Goal: Transaction & Acquisition: Purchase product/service

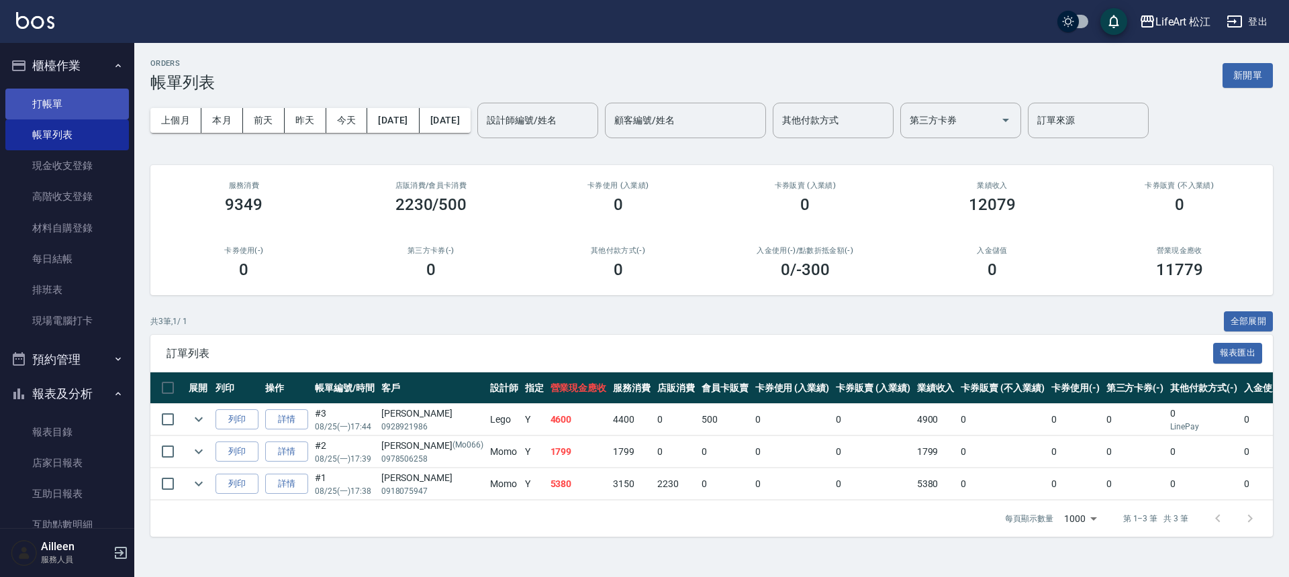
click at [33, 103] on link "打帳單" at bounding box center [67, 104] width 124 height 31
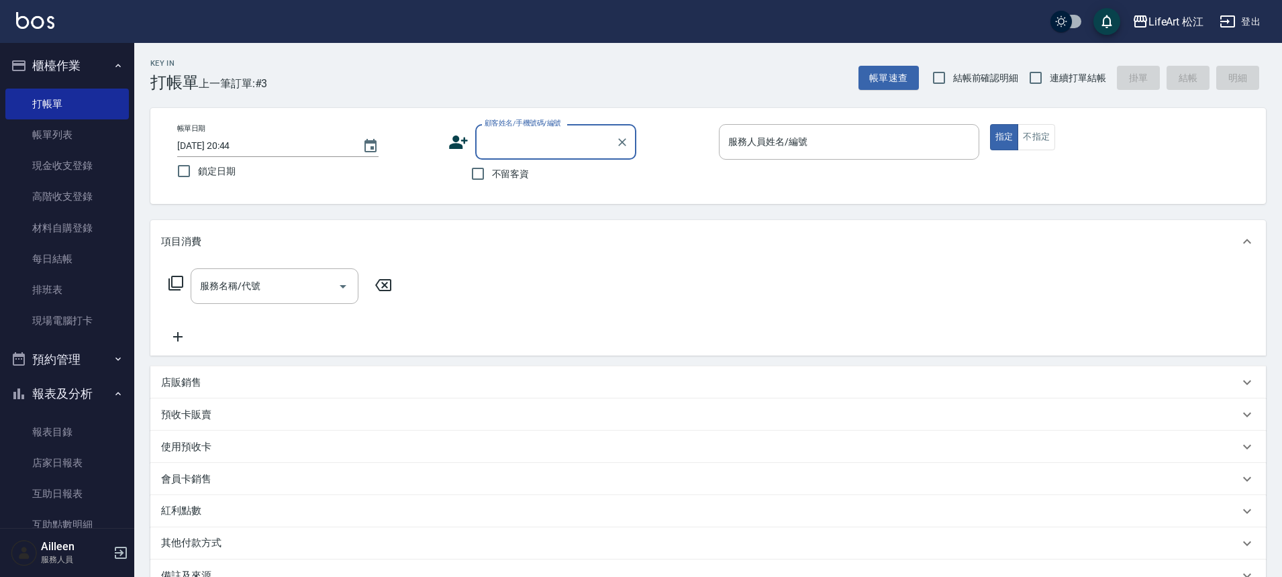
click at [551, 147] on input "顧客姓名/手機號碼/編號" at bounding box center [545, 141] width 129 height 23
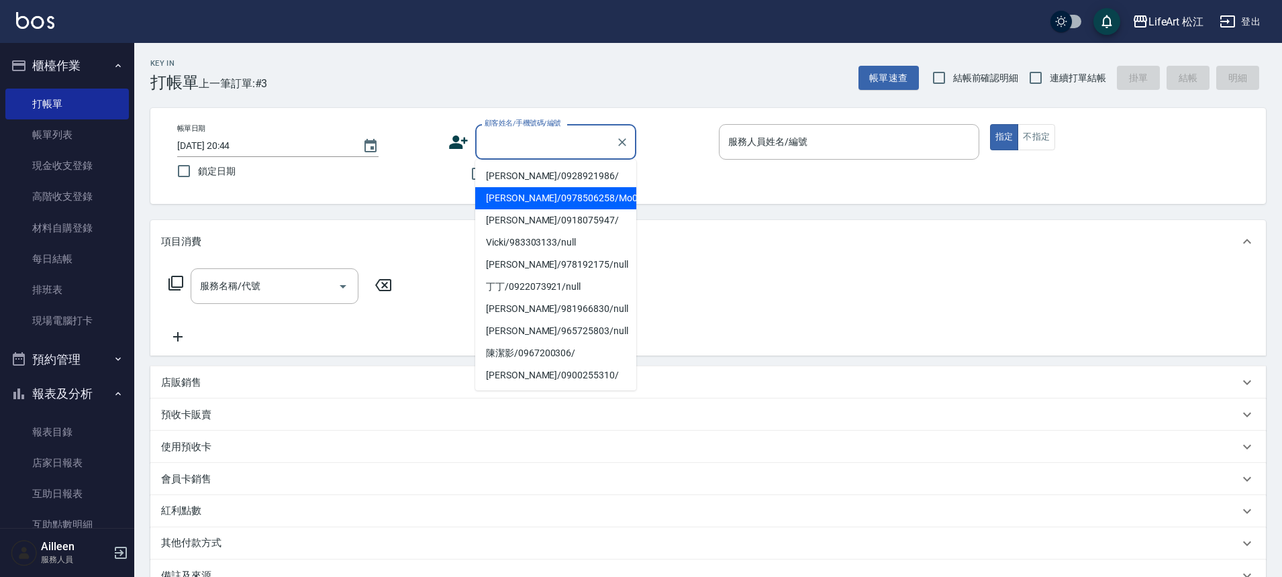
click at [407, 207] on div "Key In 打帳單 上一筆訂單:#3 帳單速查 結帳前確認明細 連續打單結帳 掛單 結帳 明細 帳單日期 2025/08/25 20:44 鎖定日期 顧客姓…" at bounding box center [708, 390] width 1148 height 695
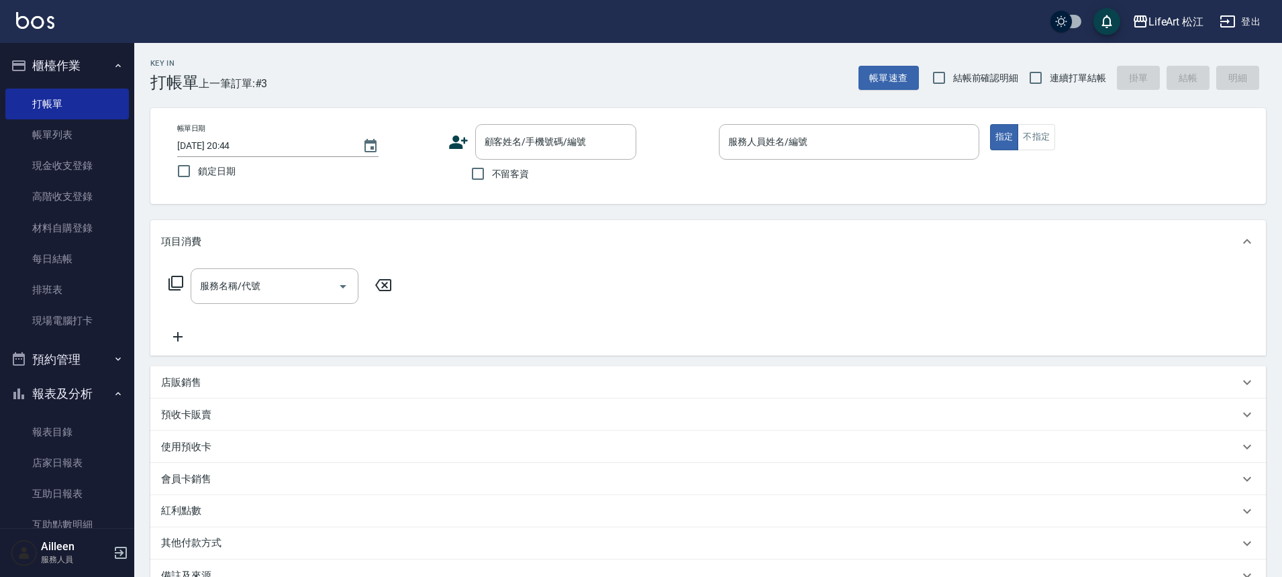
click at [492, 183] on label "不留客資" at bounding box center [497, 174] width 66 height 28
click at [492, 183] on input "不留客資" at bounding box center [478, 174] width 28 height 28
checkbox input "true"
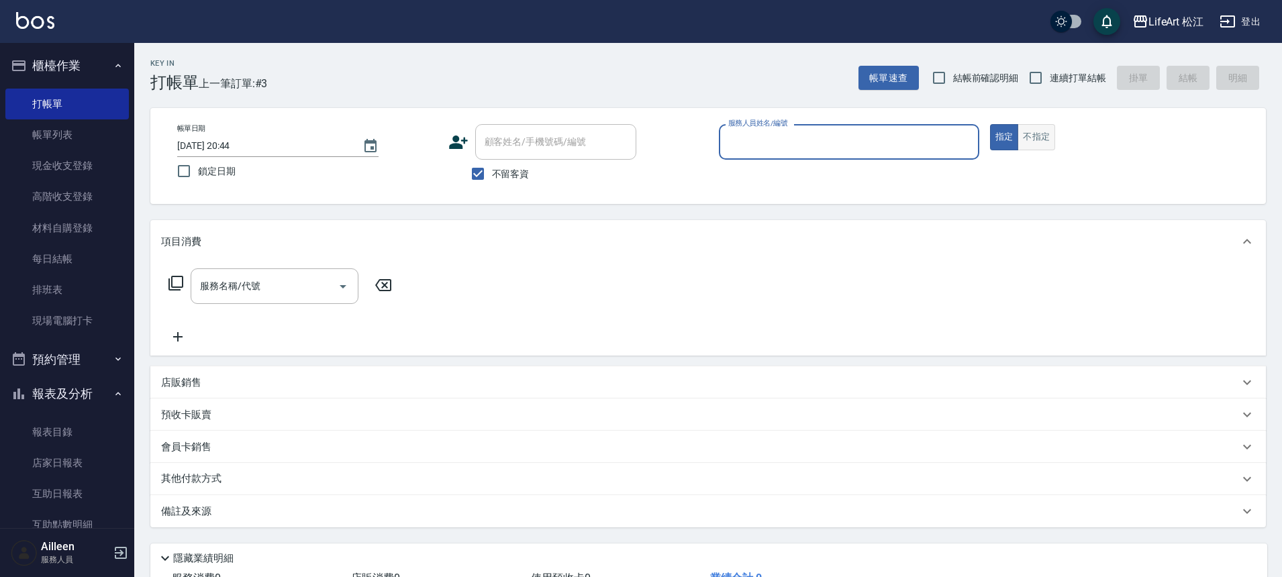
click at [1049, 150] on button "不指定" at bounding box center [1037, 137] width 38 height 26
click at [891, 130] on input "服務人員姓名/編號" at bounding box center [849, 141] width 248 height 23
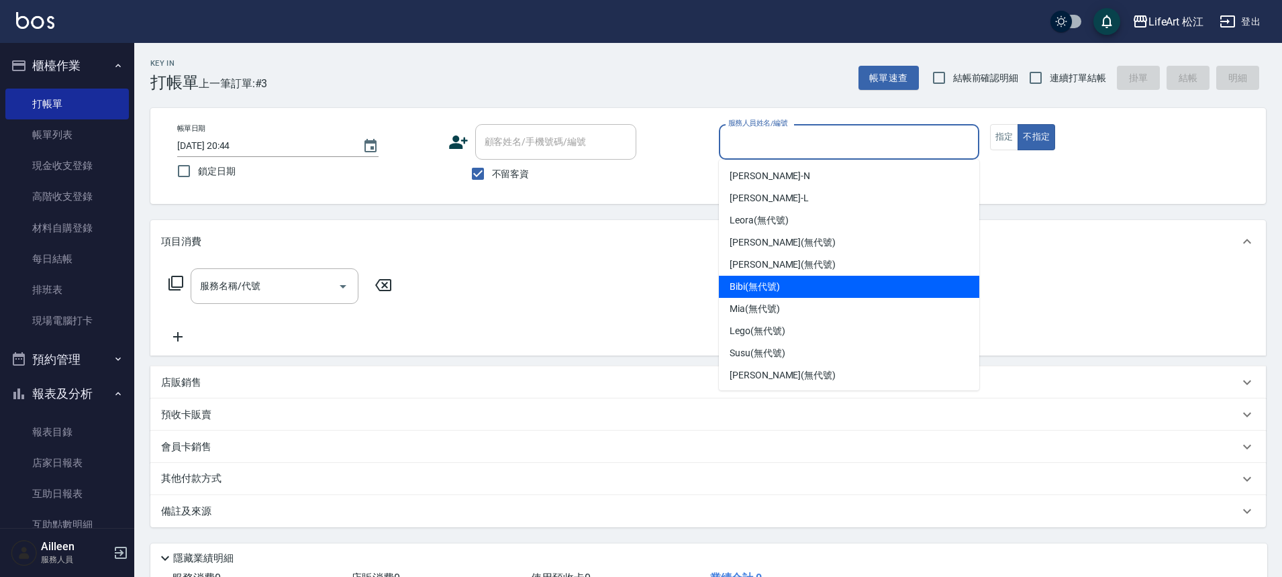
click at [822, 292] on div "Bibi (無代號)" at bounding box center [849, 287] width 260 height 22
type input "Bibi(無代號)"
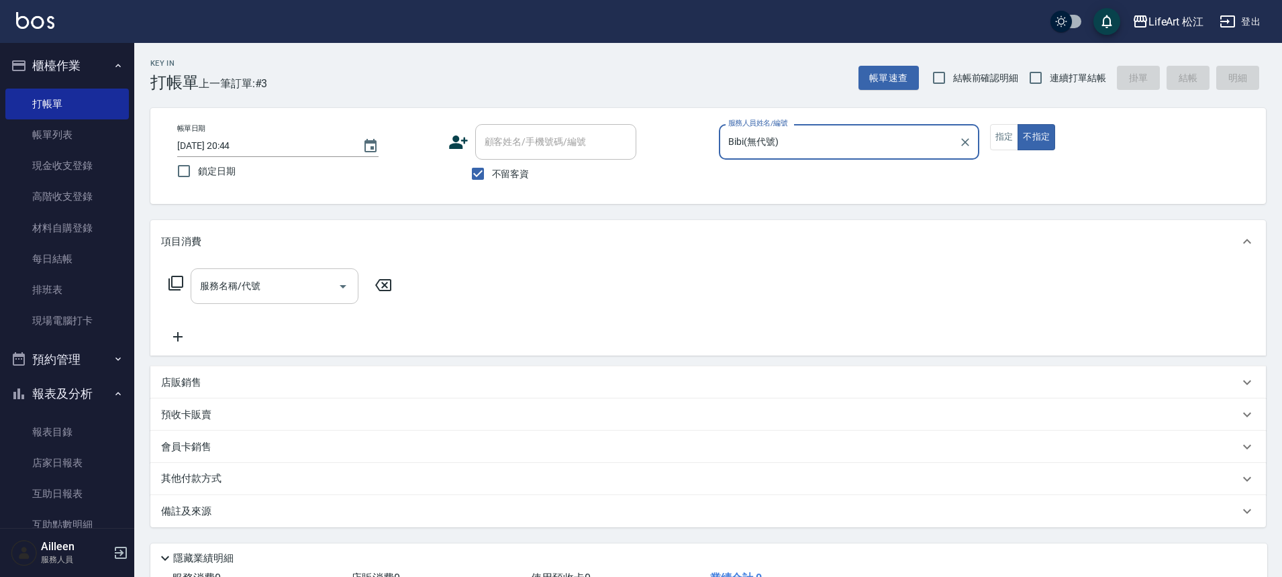
click at [222, 281] on div "服務名稱/代號 服務名稱/代號" at bounding box center [275, 287] width 168 height 36
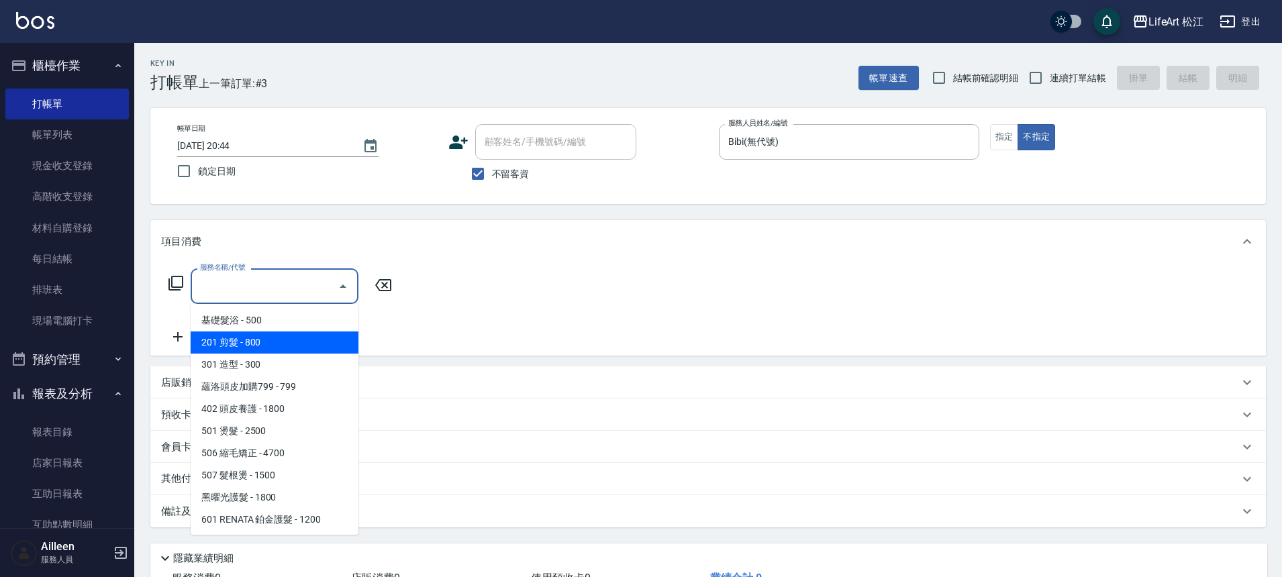
click at [245, 337] on span "201 剪髮 - 800" at bounding box center [275, 343] width 168 height 22
type input "201 剪髮(201)"
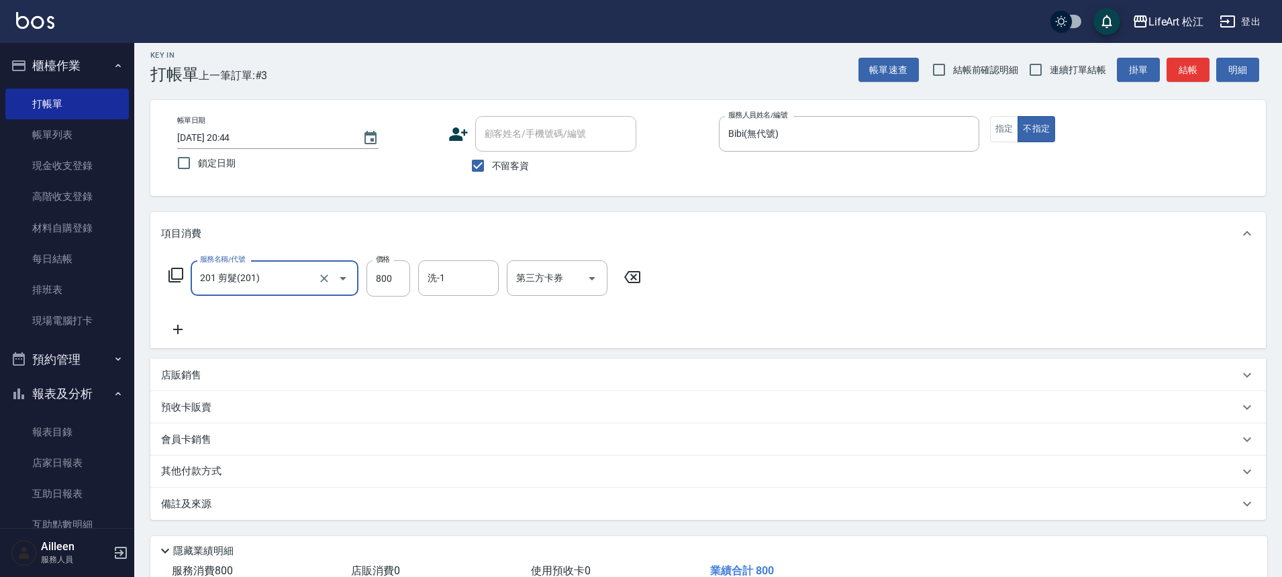
scroll to position [103, 0]
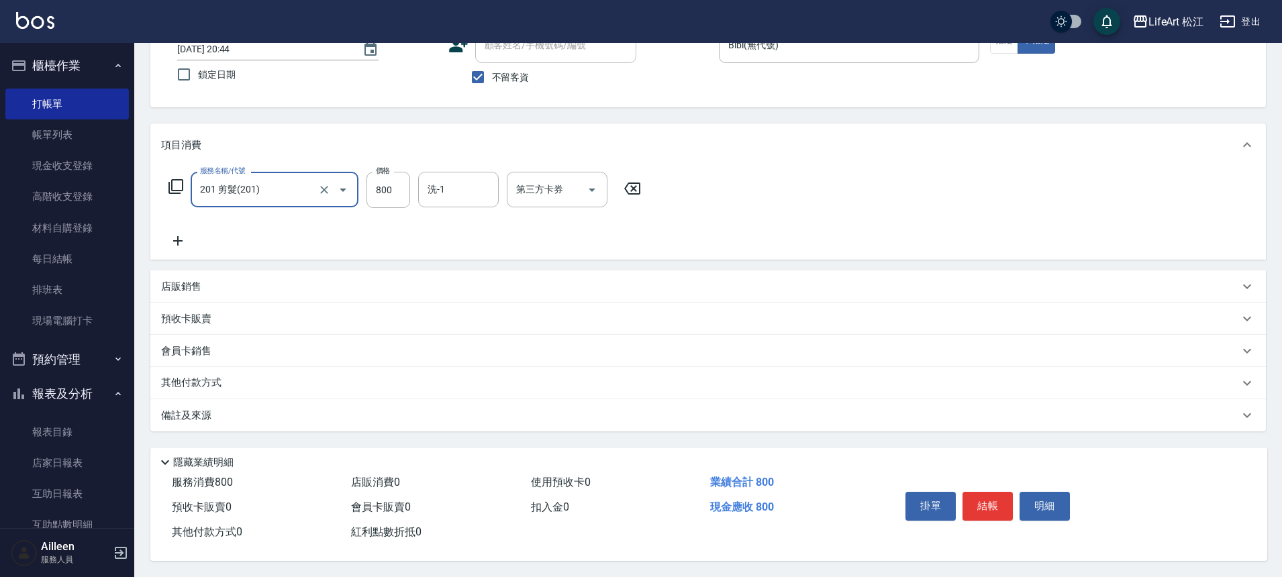
click at [866, 414] on div "備註及來源" at bounding box center [700, 416] width 1078 height 14
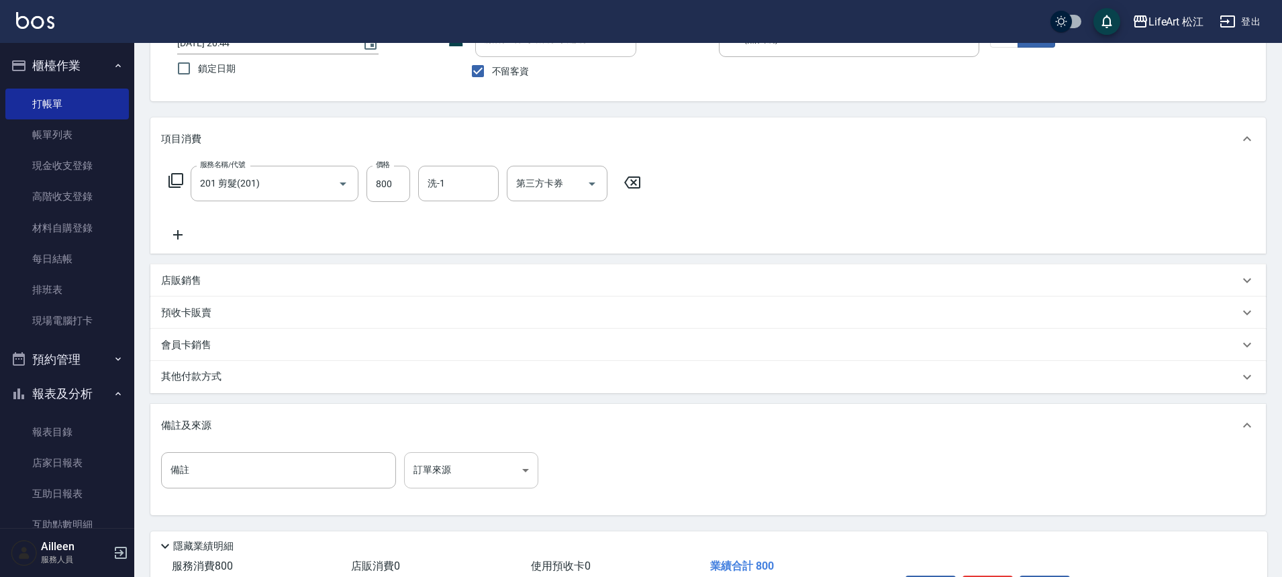
click at [460, 470] on body "LifeArt 松江 登出 櫃檯作業 打帳單 帳單列表 現金收支登錄 高階收支登錄 材料自購登錄 每日結帳 排班表 現場電腦打卡 預約管理 預約管理 單日預約…" at bounding box center [641, 279] width 1282 height 764
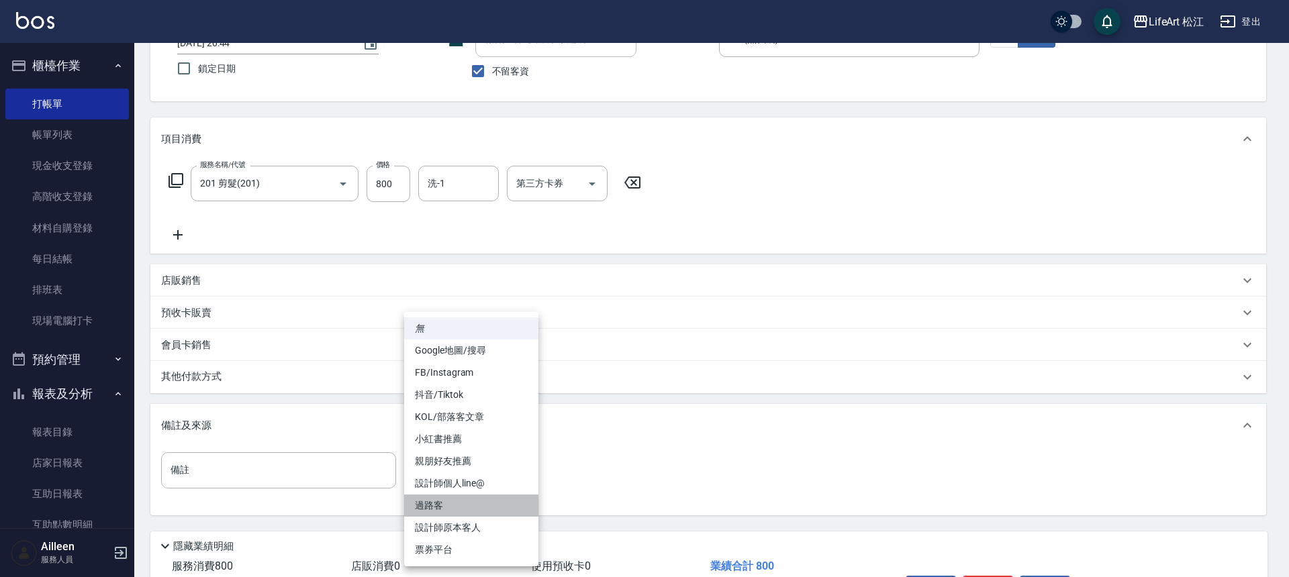
click at [454, 500] on li "過路客" at bounding box center [471, 506] width 134 height 22
type input "過路客"
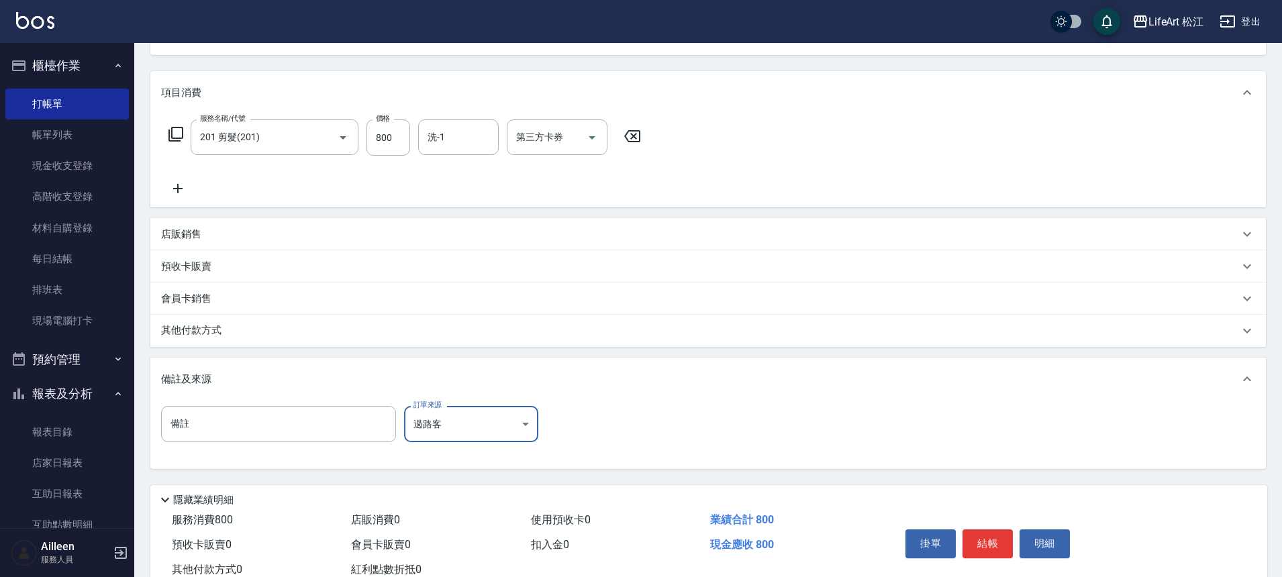
scroll to position [193, 0]
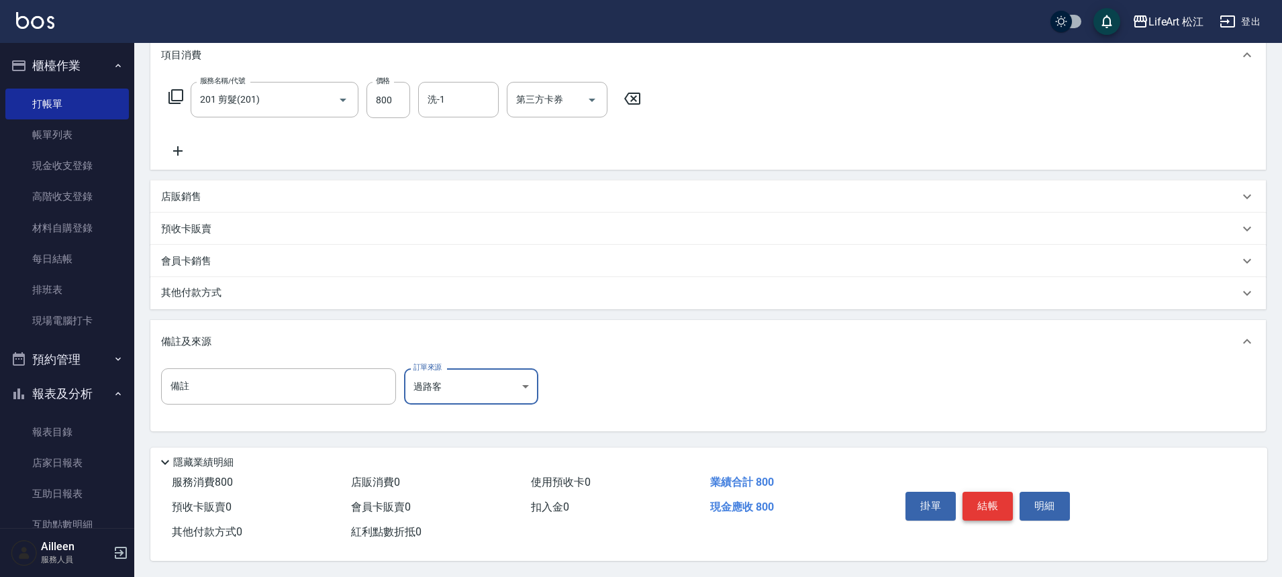
click at [987, 499] on button "結帳" at bounding box center [988, 506] width 50 height 28
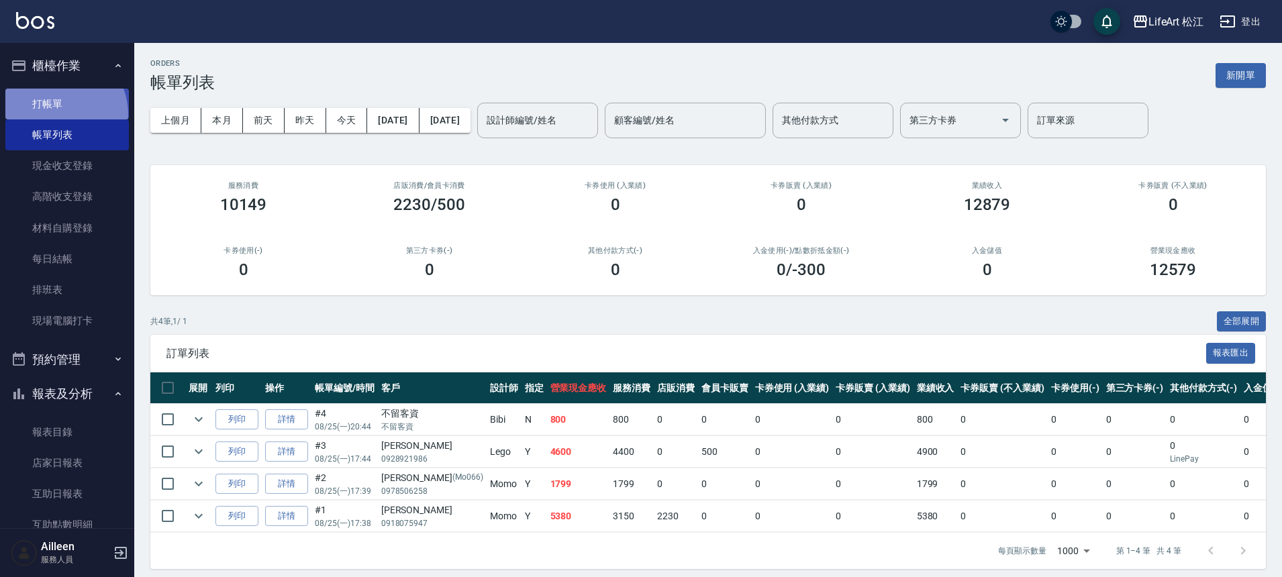
click at [55, 114] on link "打帳單" at bounding box center [67, 104] width 124 height 31
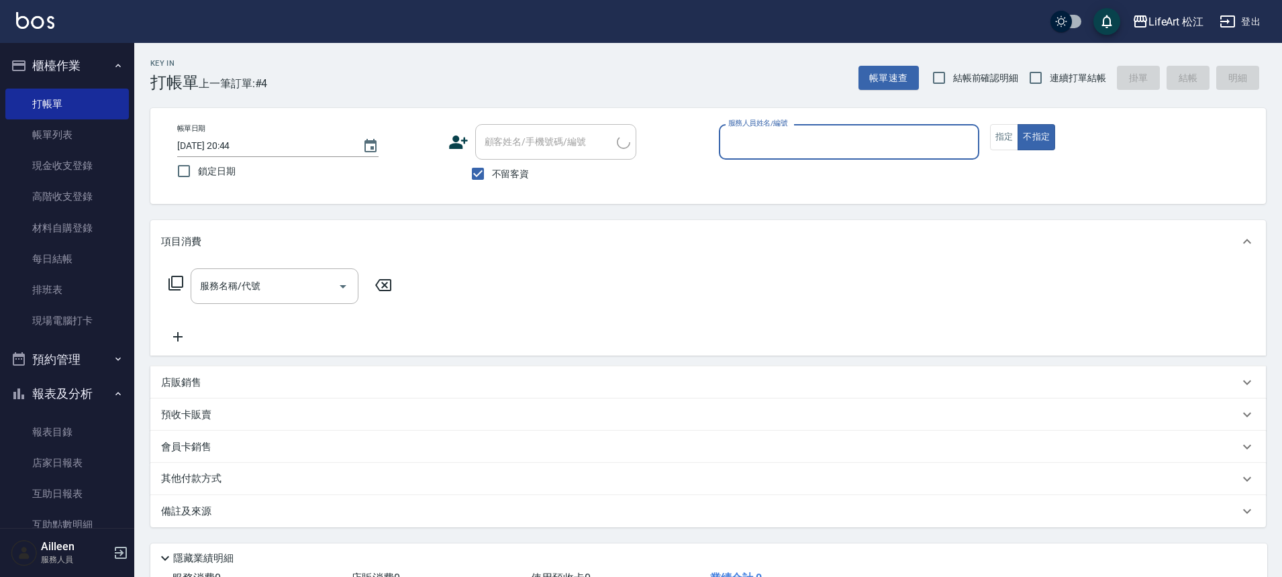
click at [782, 144] on input "服務人員姓名/編號" at bounding box center [849, 141] width 248 height 23
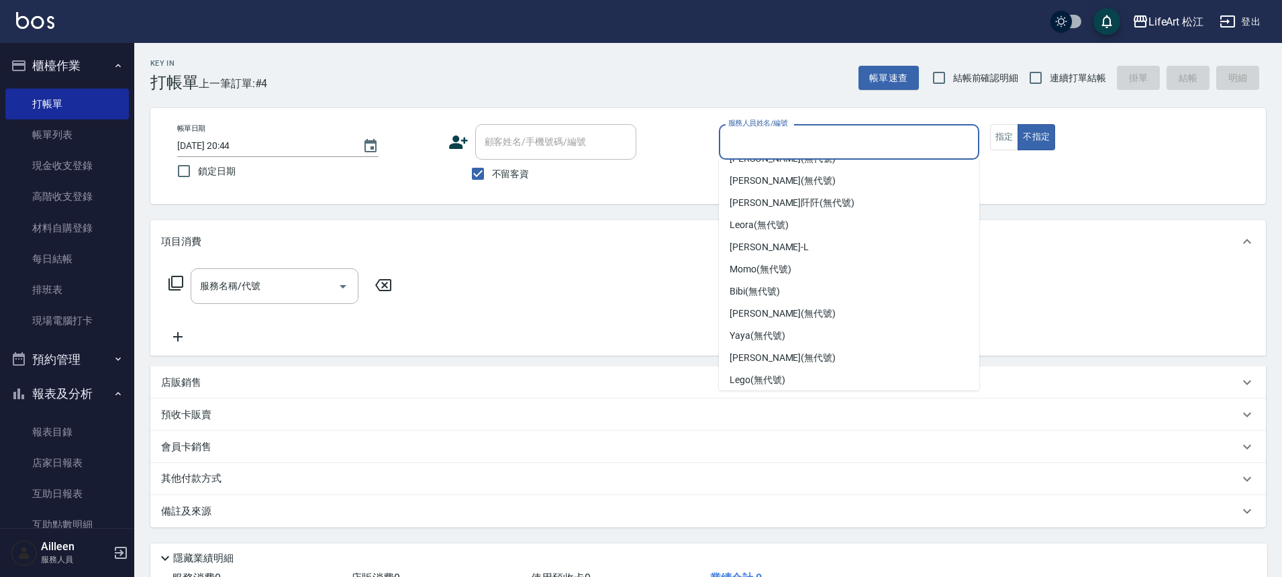
scroll to position [156, 0]
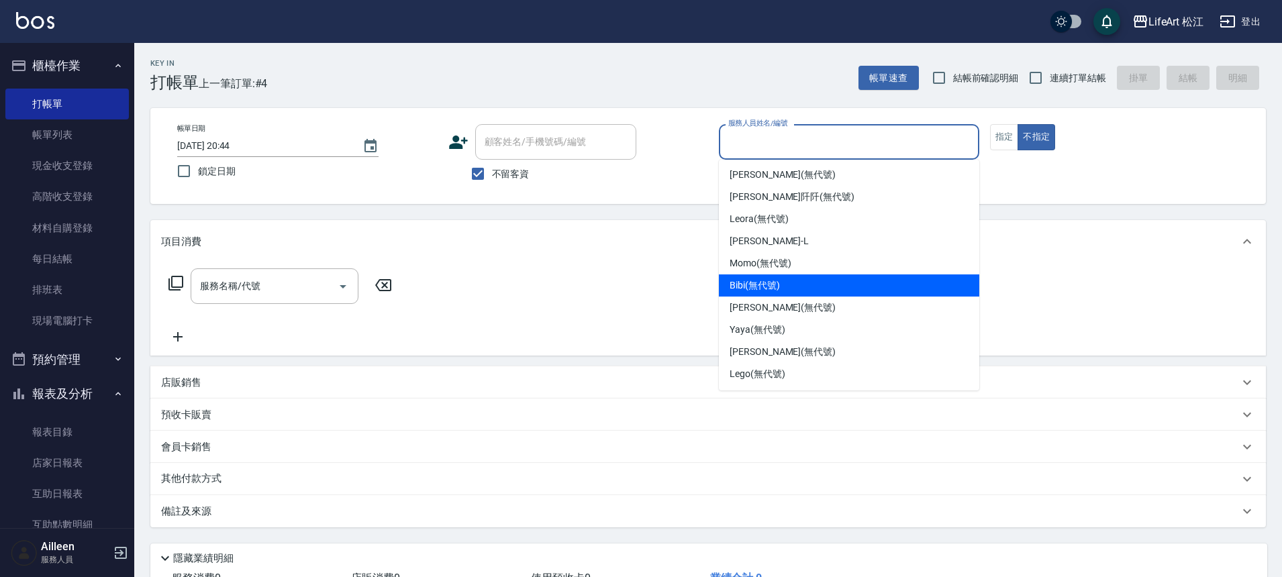
click at [789, 289] on div "Bibi (無代號)" at bounding box center [849, 286] width 260 height 22
type input "Bibi(無代號)"
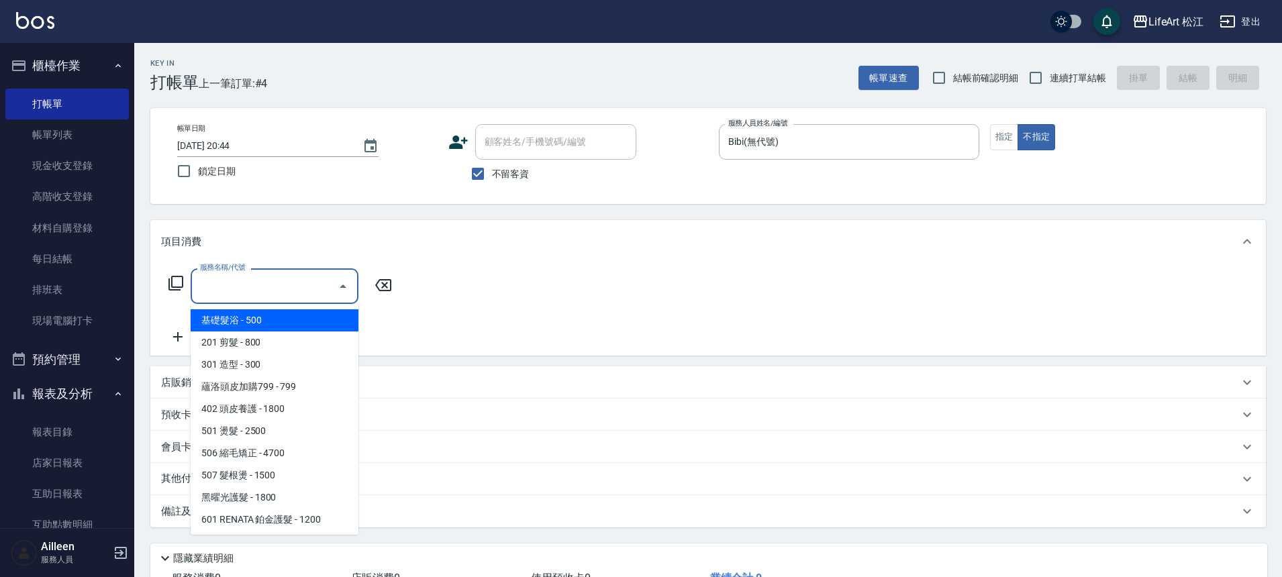
click at [278, 292] on input "服務名稱/代號" at bounding box center [265, 286] width 136 height 23
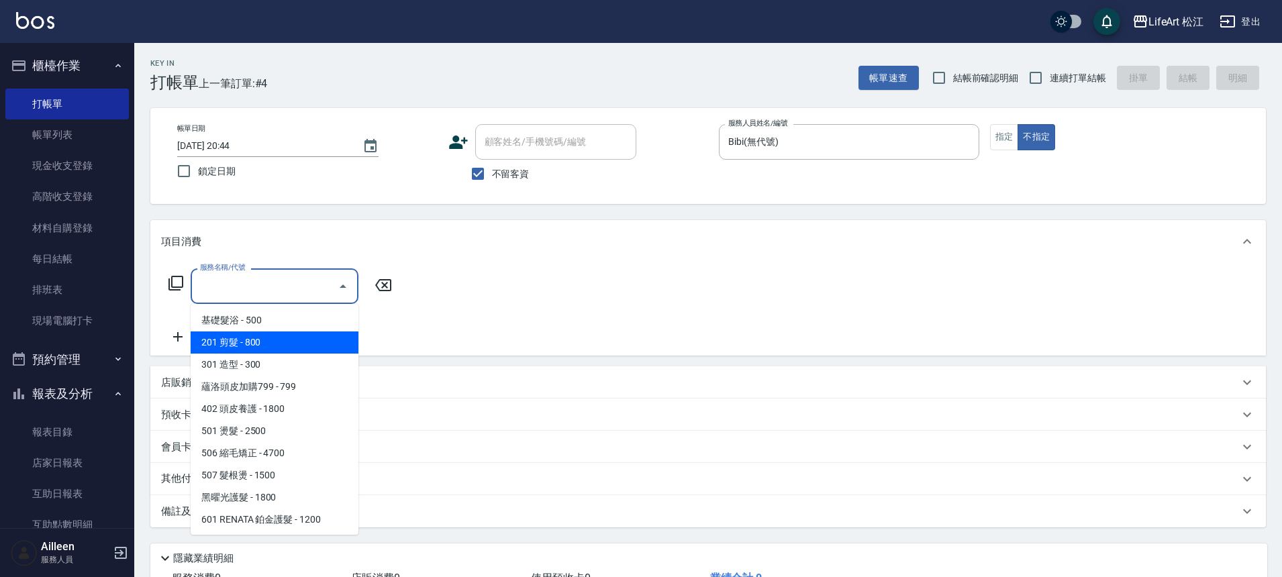
click at [295, 342] on span "201 剪髮 - 800" at bounding box center [275, 343] width 168 height 22
type input "201 剪髮(201)"
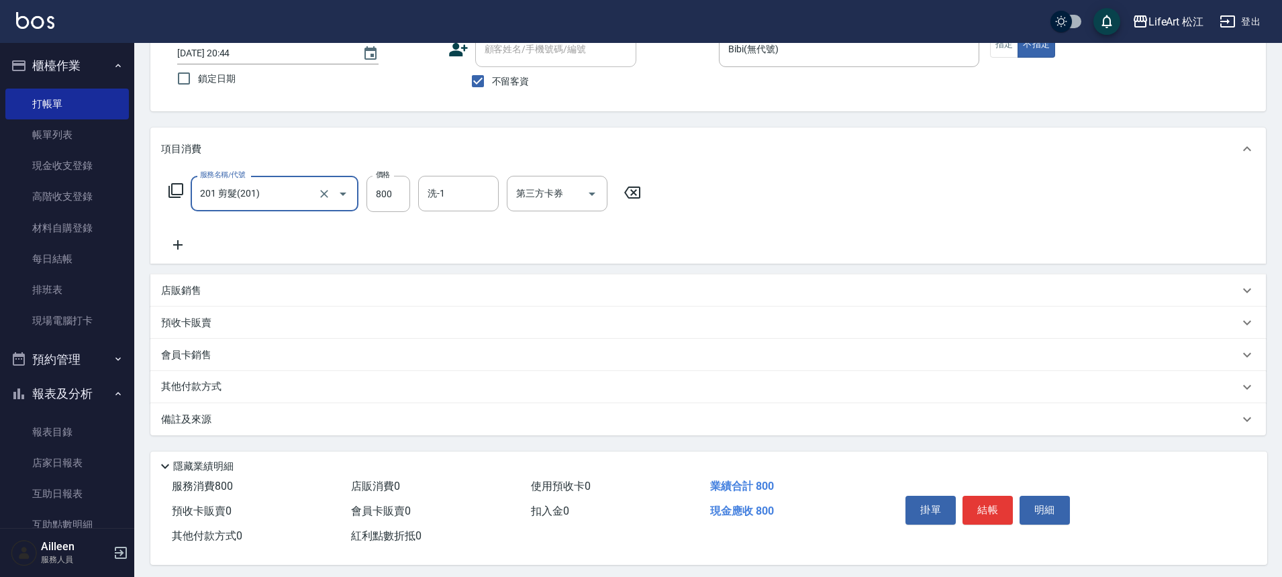
scroll to position [101, 0]
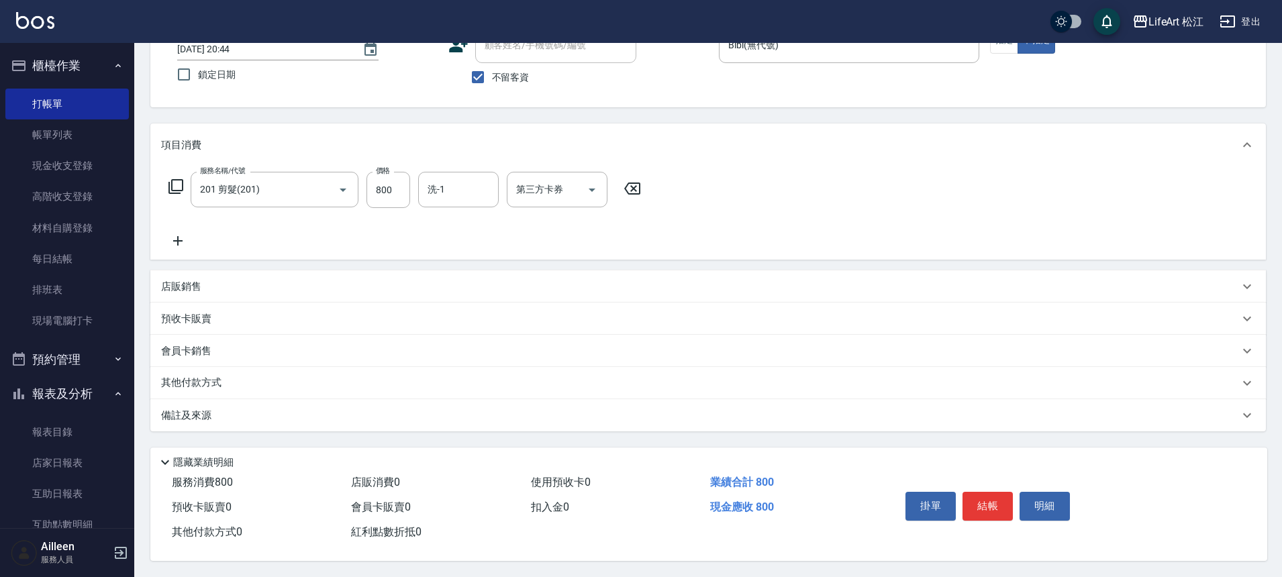
click at [266, 402] on div "備註及來源" at bounding box center [708, 415] width 1116 height 32
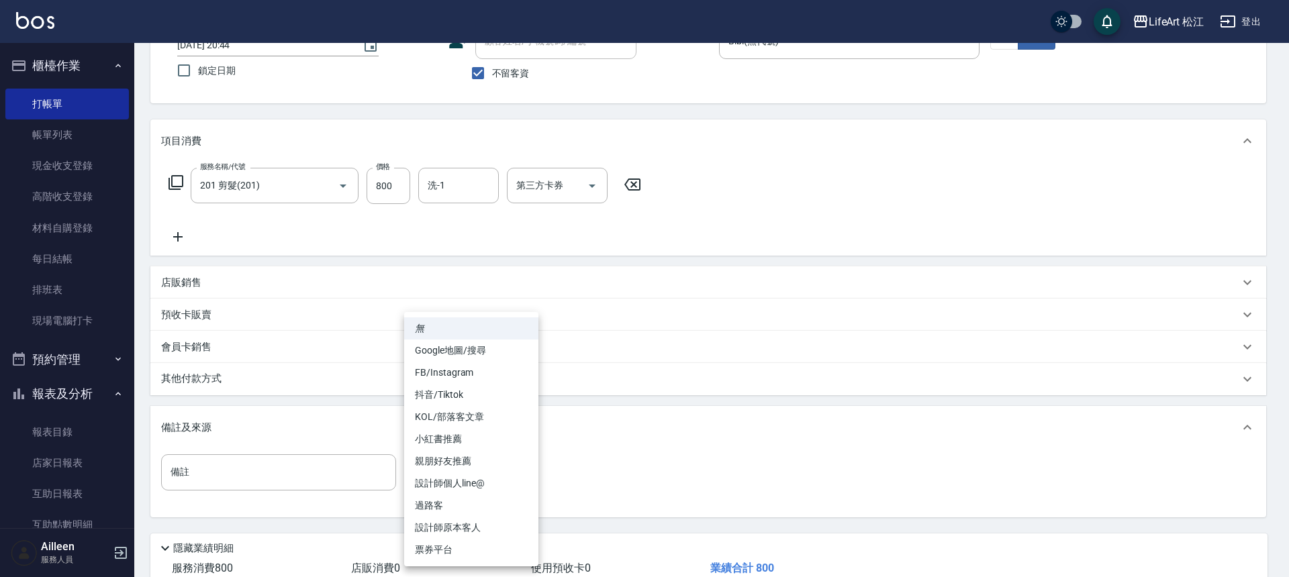
click at [507, 465] on body "LifeArt 松江 登出 櫃檯作業 打帳單 帳單列表 現金收支登錄 高階收支登錄 材料自購登錄 每日結帳 排班表 現場電腦打卡 預約管理 預約管理 單日預約…" at bounding box center [644, 281] width 1289 height 764
click at [468, 503] on li "過路客" at bounding box center [471, 506] width 134 height 22
type input "過路客"
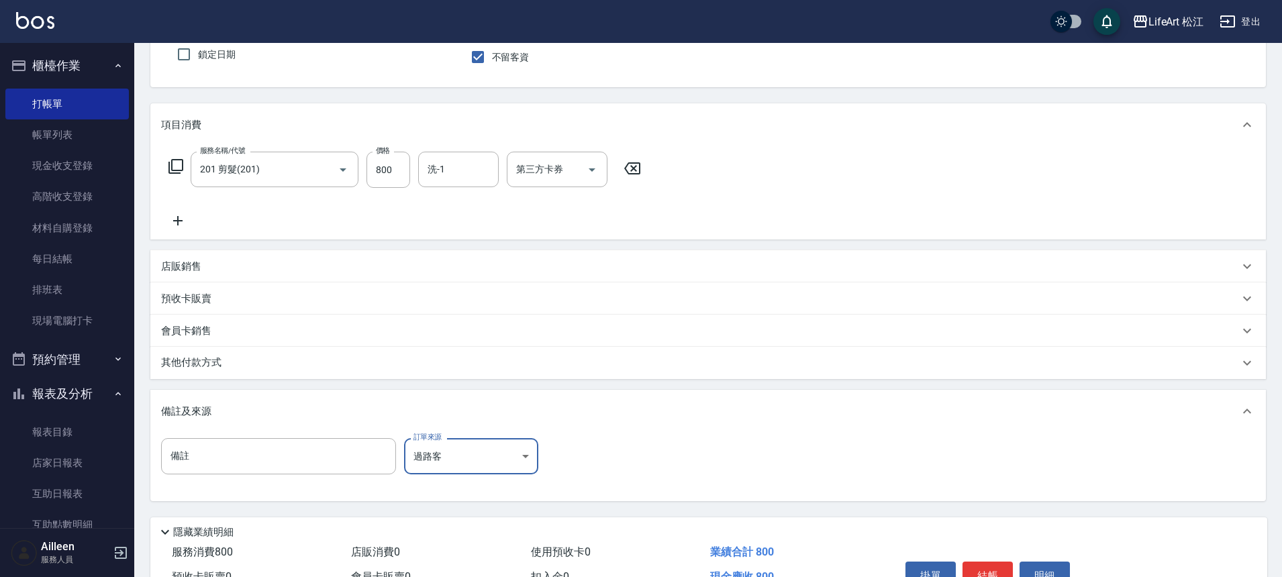
scroll to position [193, 0]
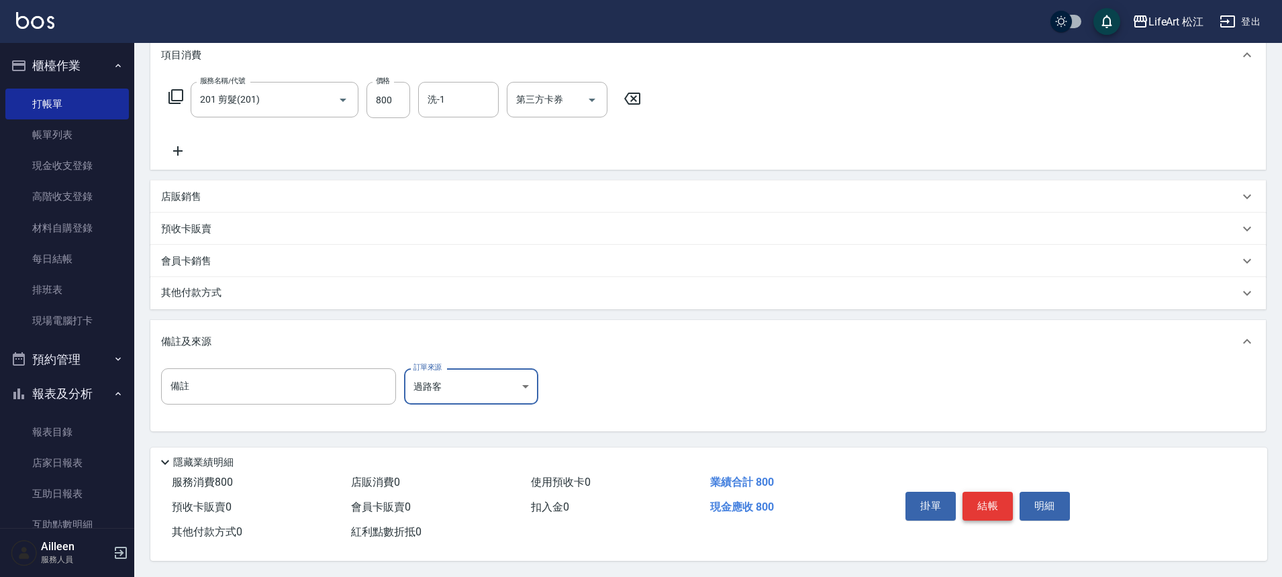
click at [993, 492] on button "結帳" at bounding box center [988, 506] width 50 height 28
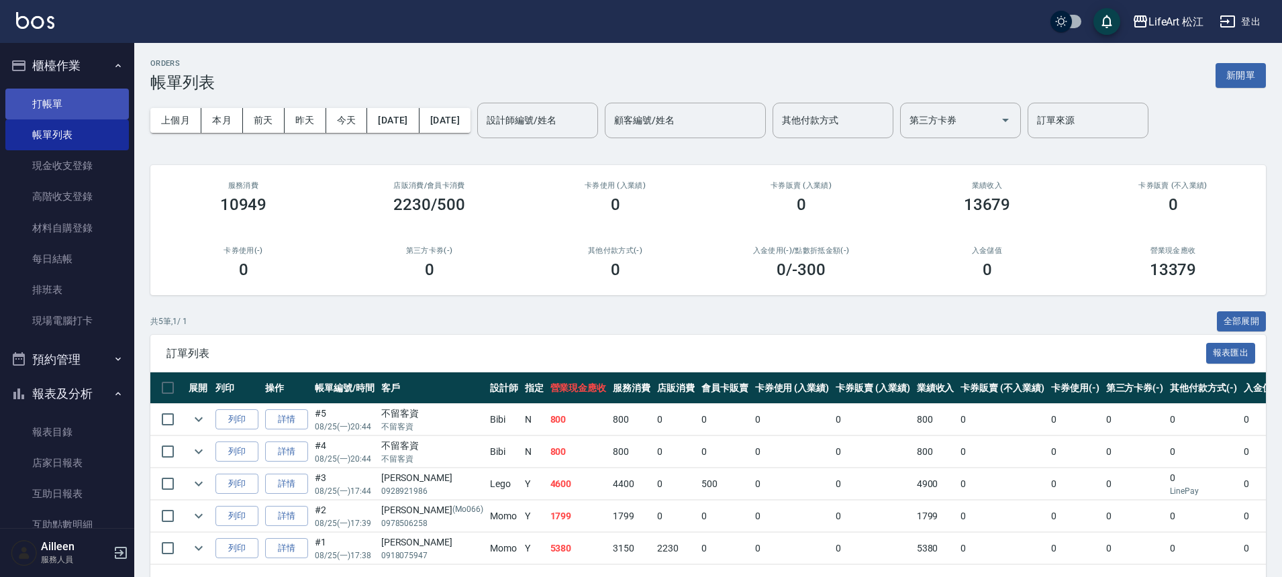
click at [94, 98] on link "打帳單" at bounding box center [67, 104] width 124 height 31
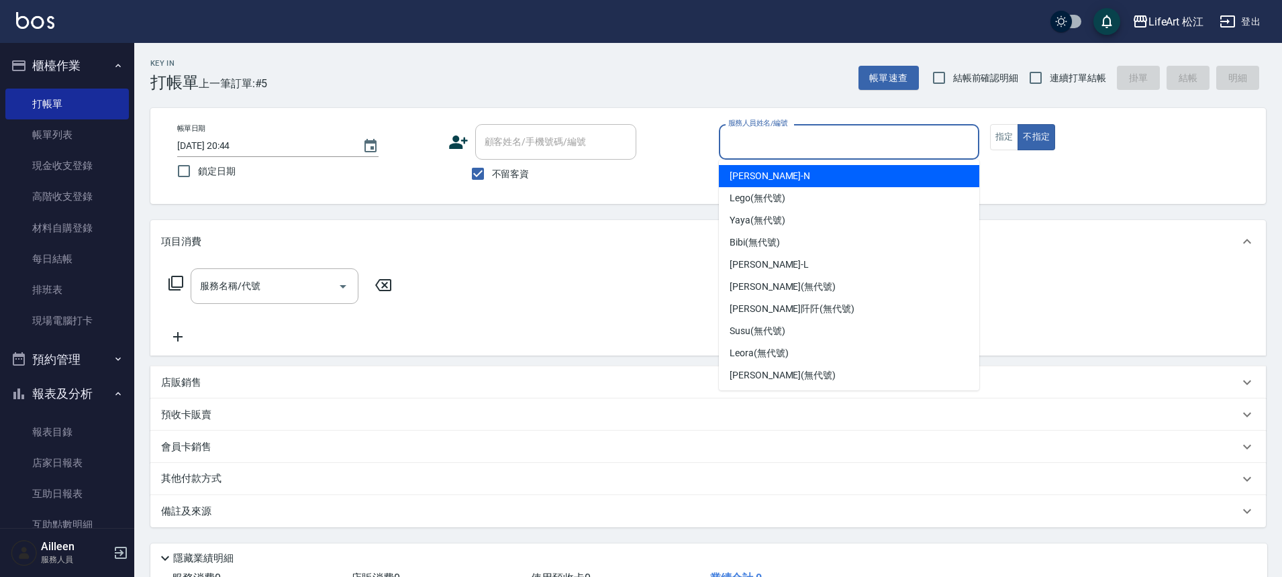
click at [852, 149] on input "服務人員姓名/編號" at bounding box center [849, 141] width 248 height 23
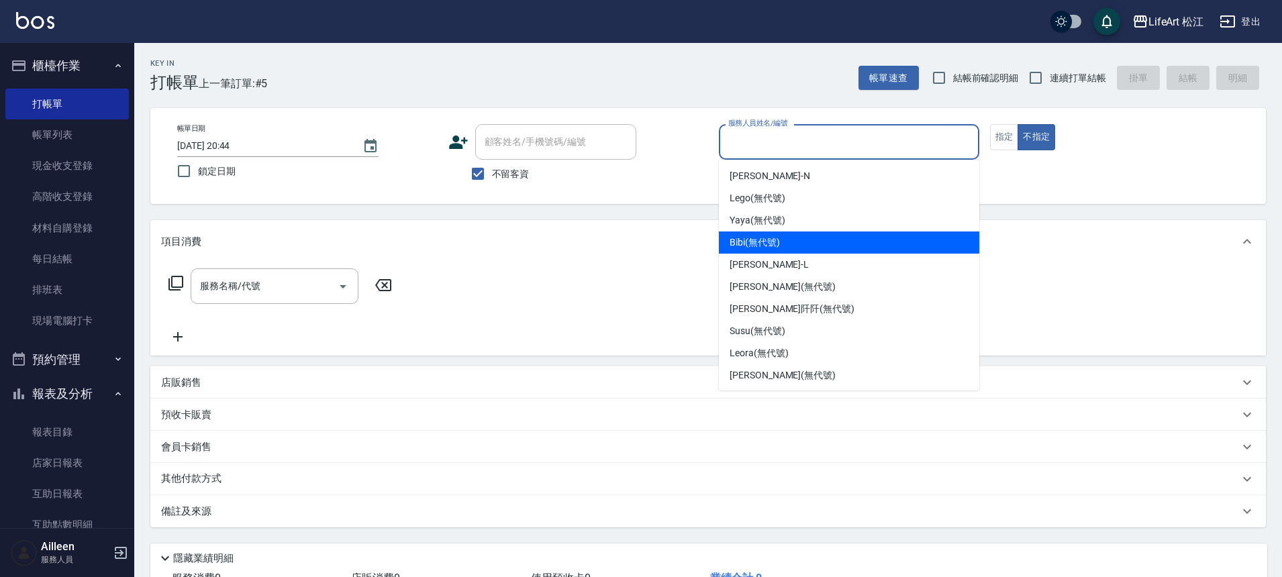
click at [875, 234] on div "Bibi (無代號)" at bounding box center [849, 243] width 260 height 22
type input "Bibi(無代號)"
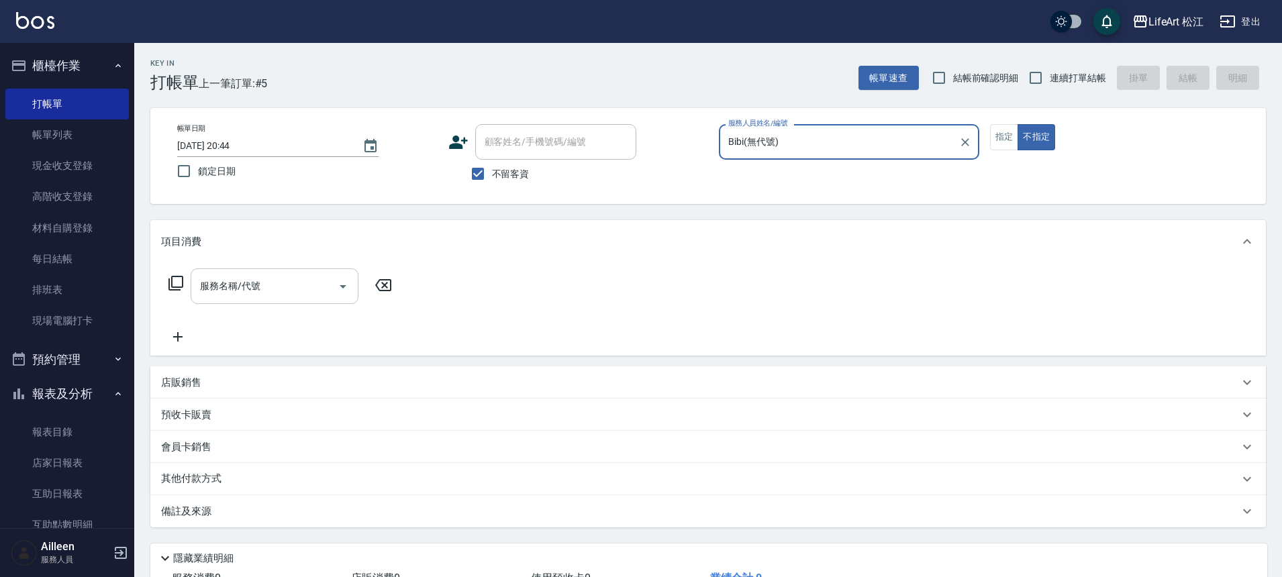
drag, startPoint x: 289, startPoint y: 285, endPoint x: 290, endPoint y: 291, distance: 6.7
click at [288, 287] on input "服務名稱/代號" at bounding box center [265, 286] width 136 height 23
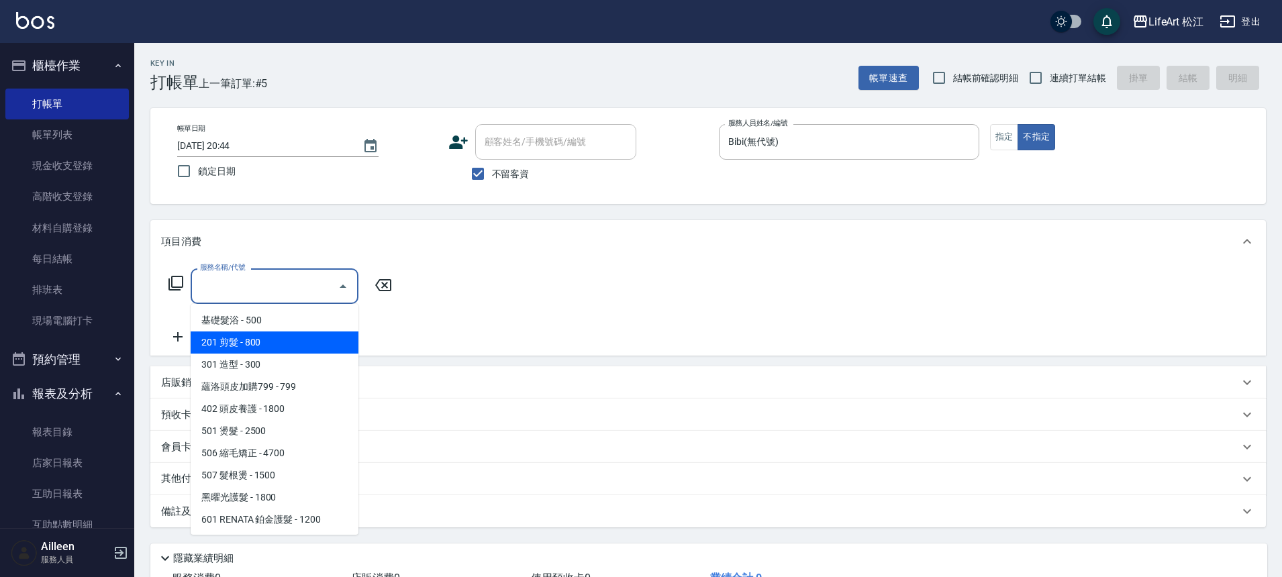
click at [298, 336] on span "201 剪髮 - 800" at bounding box center [275, 343] width 168 height 22
type input "201 剪髮(201)"
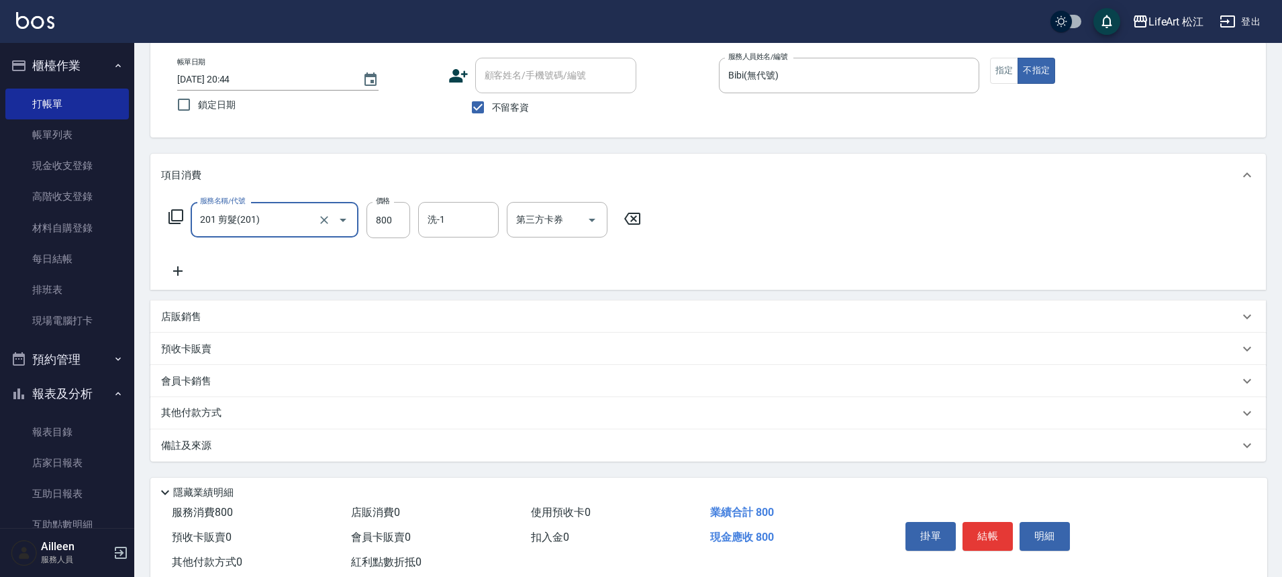
scroll to position [103, 0]
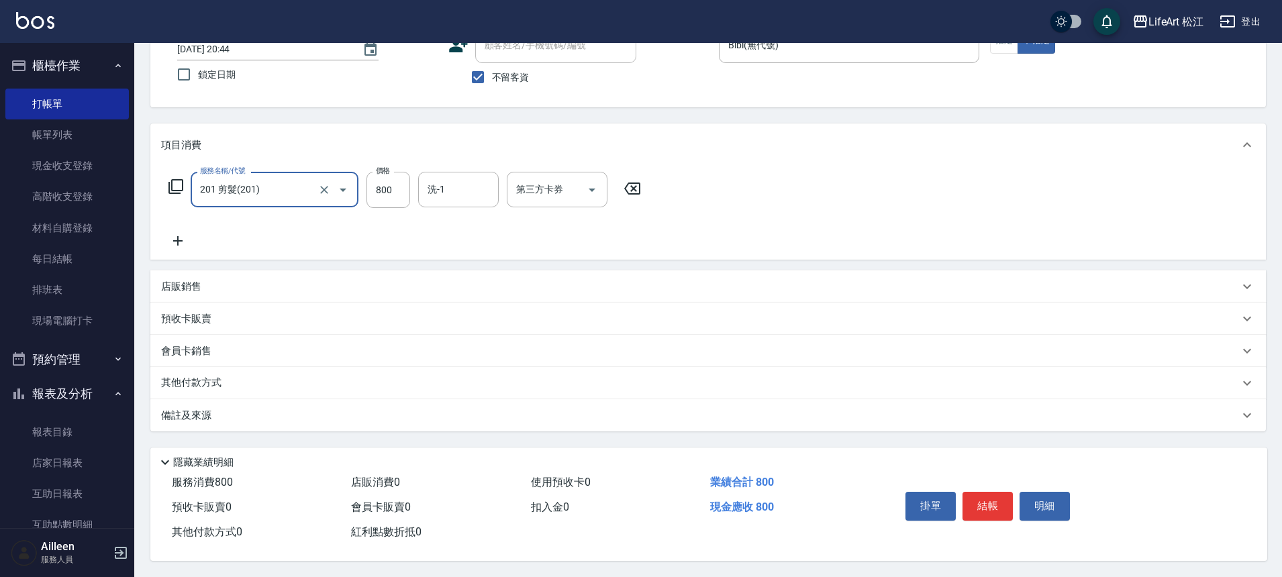
click at [444, 409] on div "備註及來源" at bounding box center [700, 416] width 1078 height 14
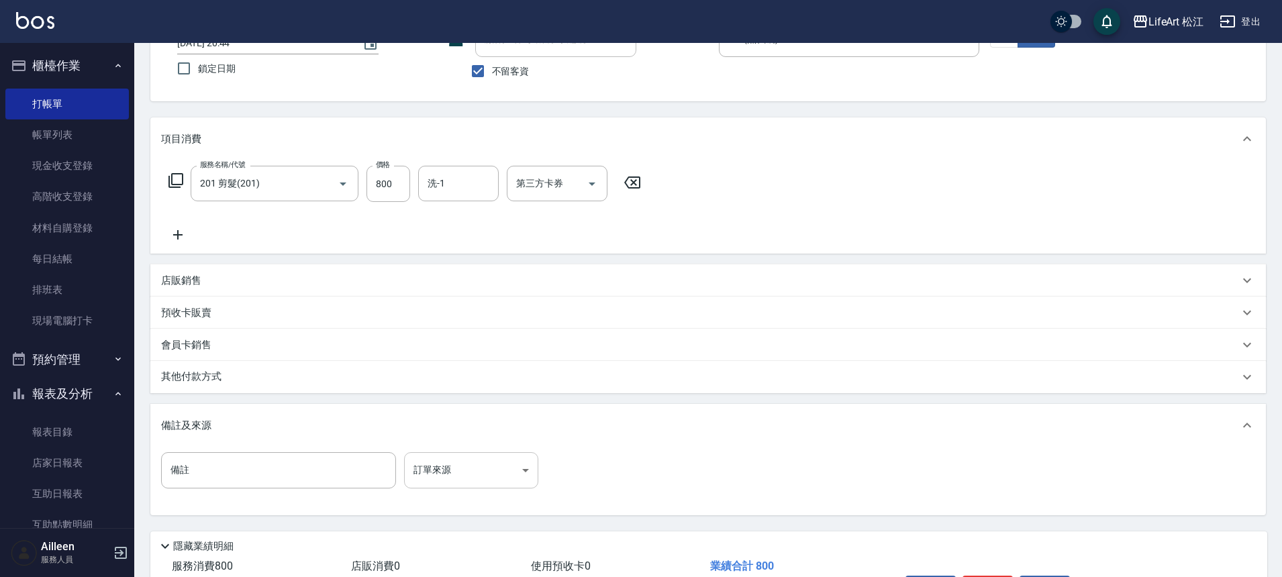
click at [488, 471] on body "LifeArt 松江 登出 櫃檯作業 打帳單 帳單列表 現金收支登錄 高階收支登錄 材料自購登錄 每日結帳 排班表 現場電腦打卡 預約管理 預約管理 單日預約…" at bounding box center [641, 279] width 1282 height 764
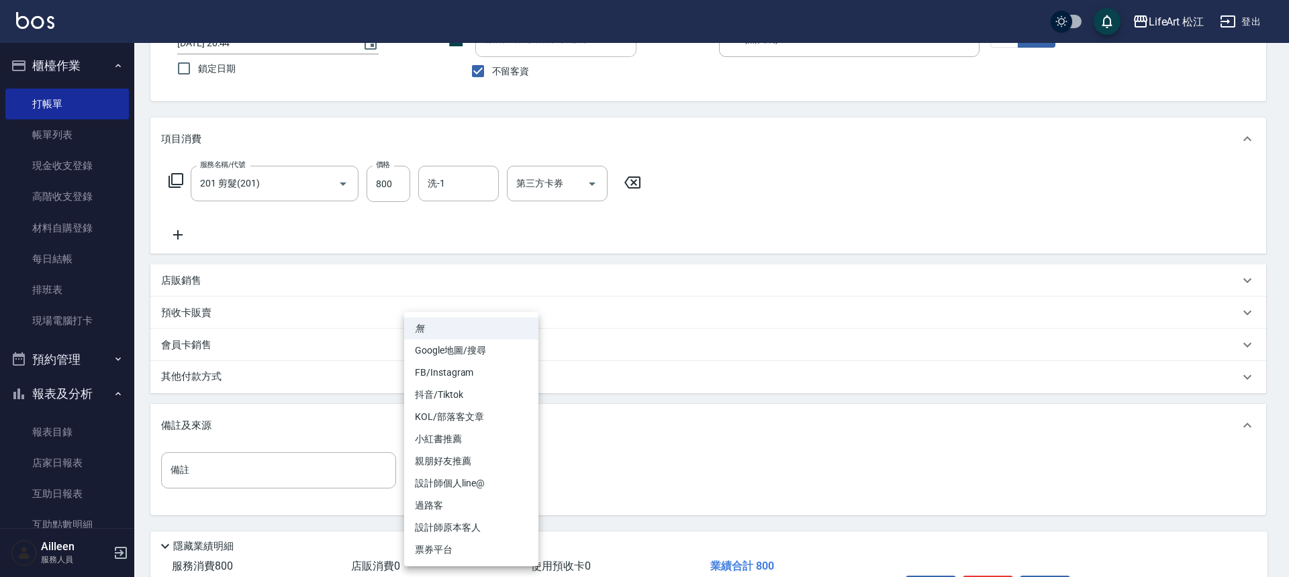
click at [482, 499] on li "過路客" at bounding box center [471, 506] width 134 height 22
type input "過路客"
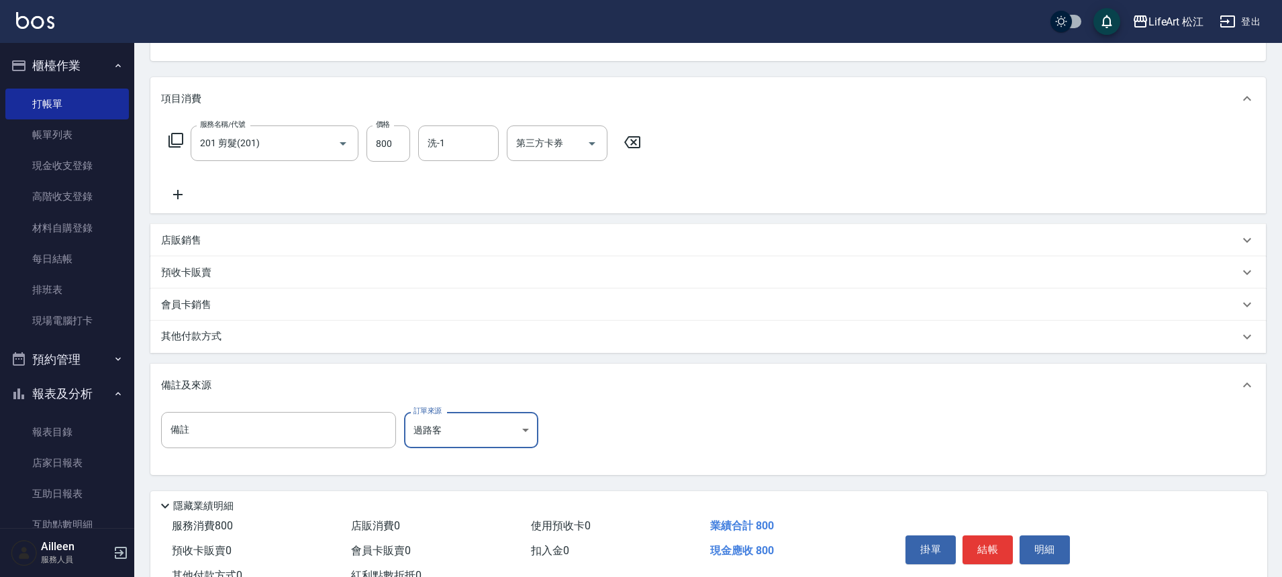
scroll to position [193, 0]
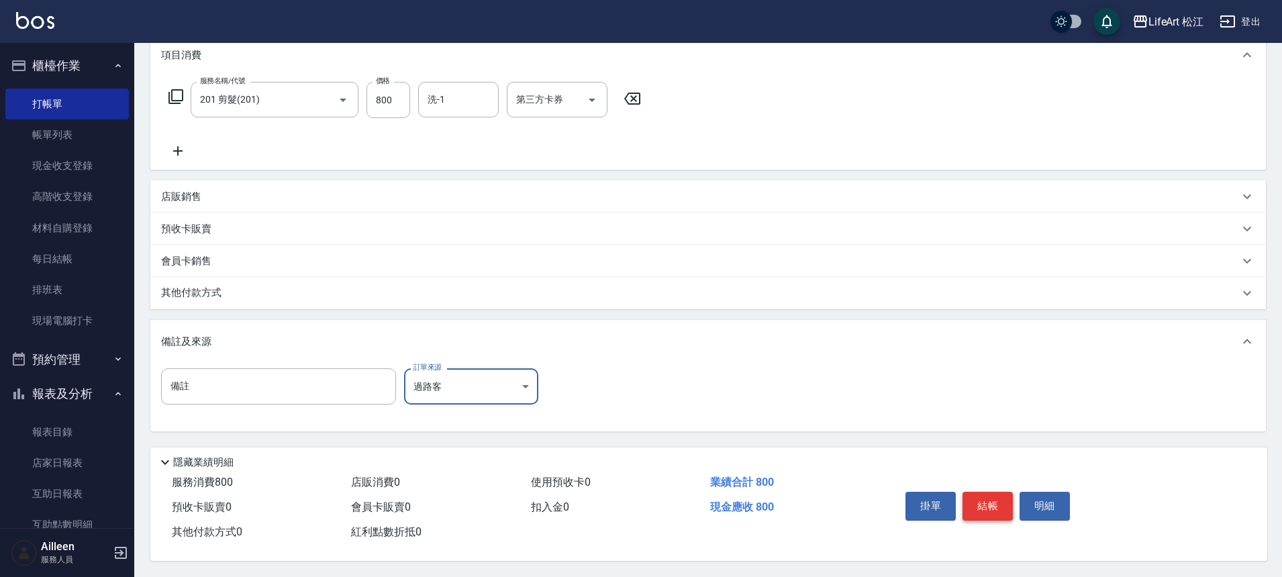
click at [973, 492] on button "結帳" at bounding box center [988, 506] width 50 height 28
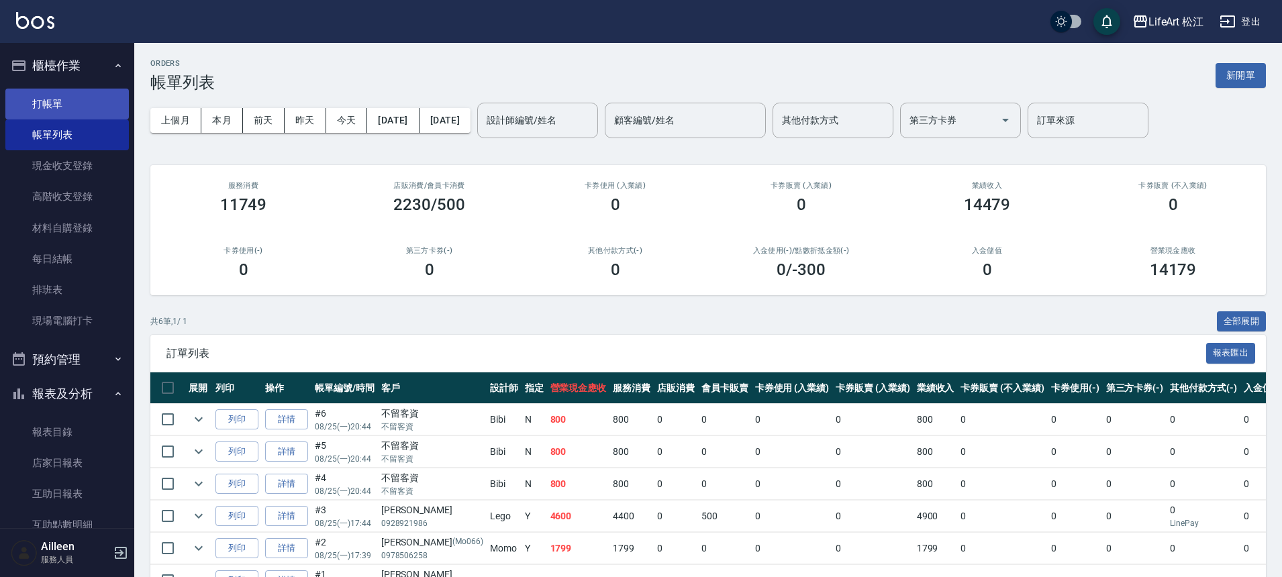
click at [62, 102] on link "打帳單" at bounding box center [67, 104] width 124 height 31
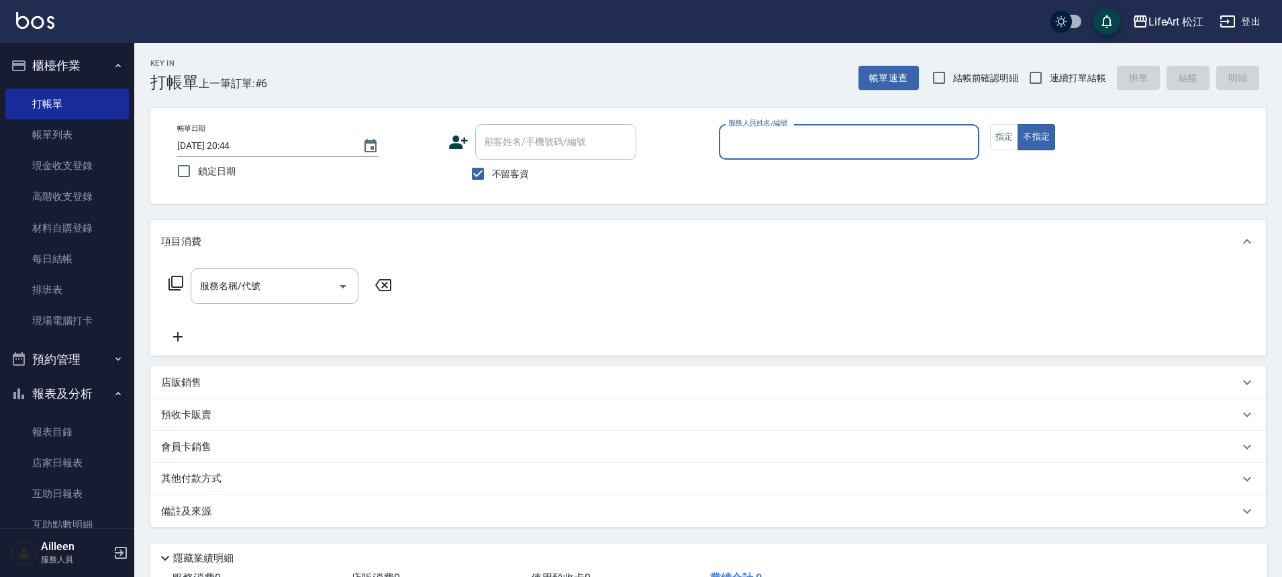
click at [783, 156] on div "服務人員姓名/編號" at bounding box center [849, 142] width 260 height 36
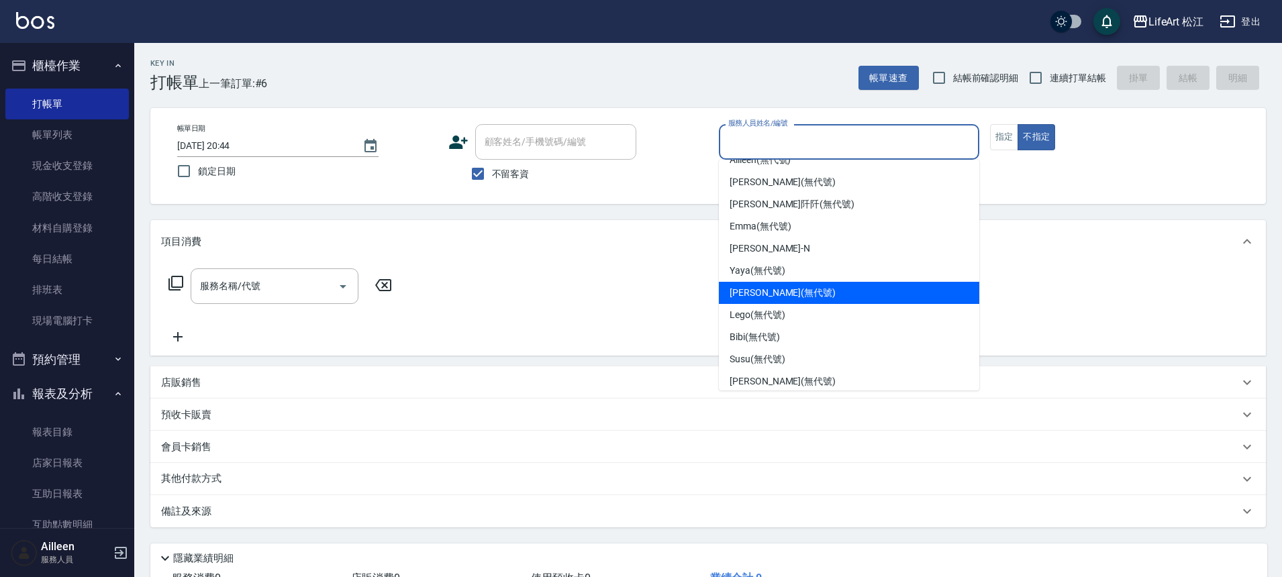
scroll to position [132, 0]
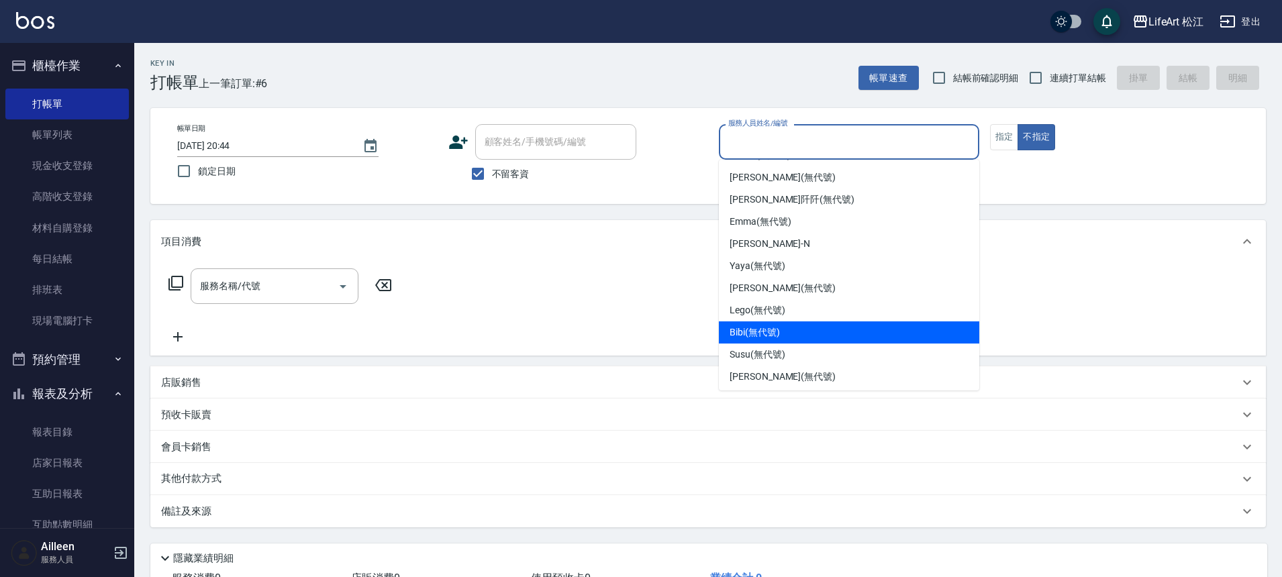
click at [769, 332] on span "Bibi (無代號)" at bounding box center [755, 333] width 50 height 14
type input "Bibi(無代號)"
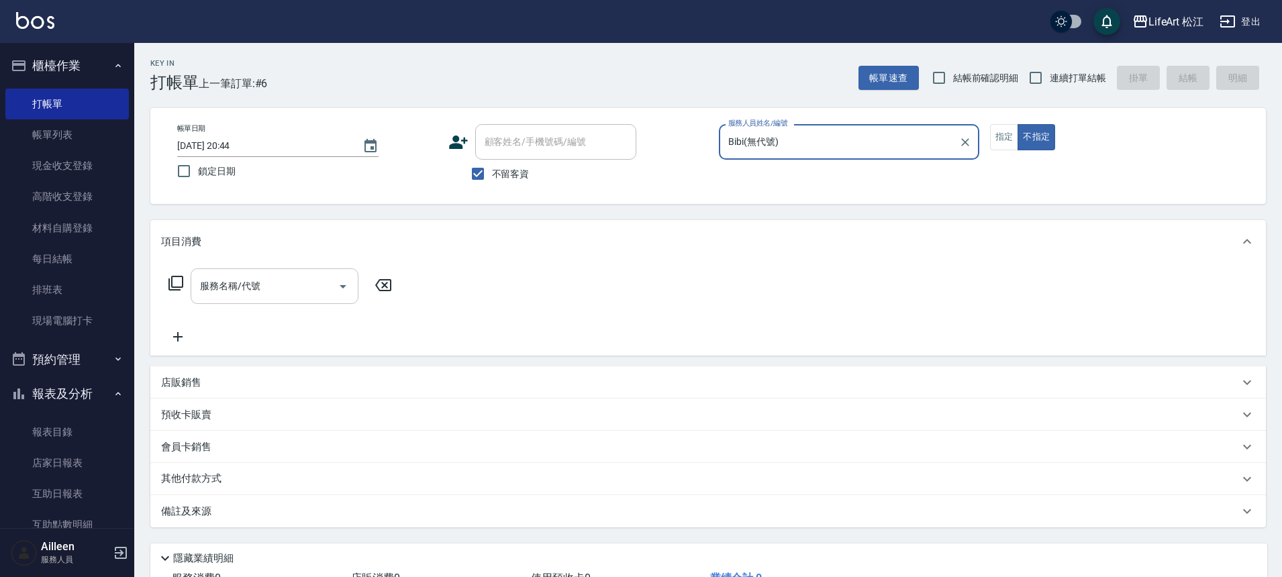
click at [316, 277] on input "服務名稱/代號" at bounding box center [265, 286] width 136 height 23
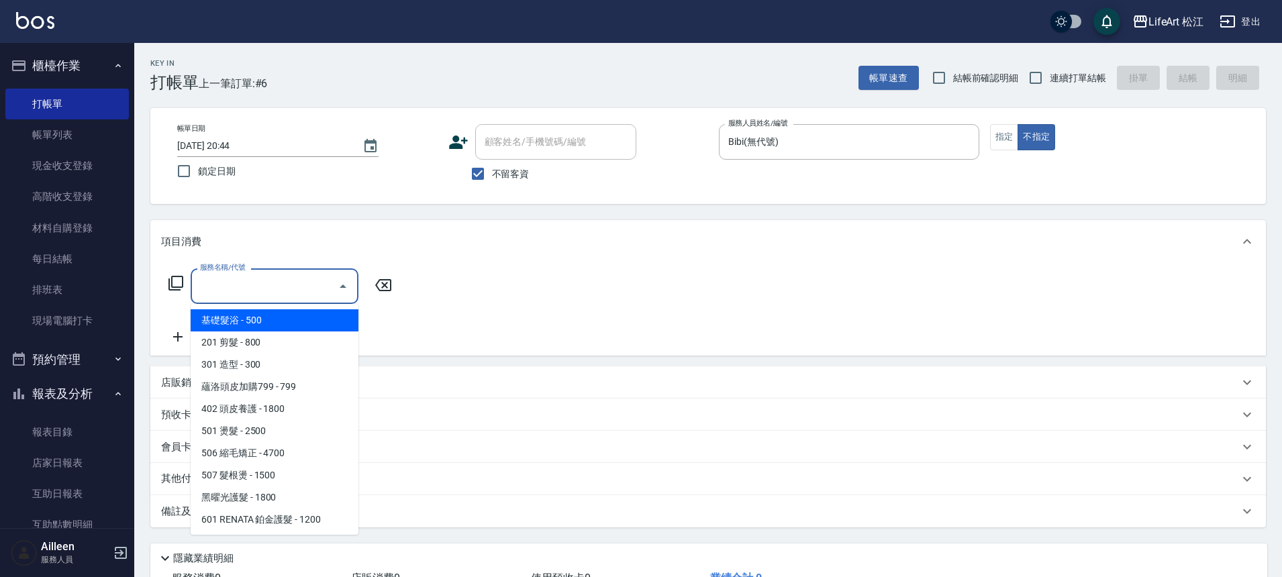
click at [297, 322] on span "基礎髮浴 - 500" at bounding box center [275, 320] width 168 height 22
type input "基礎髮浴 (101)"
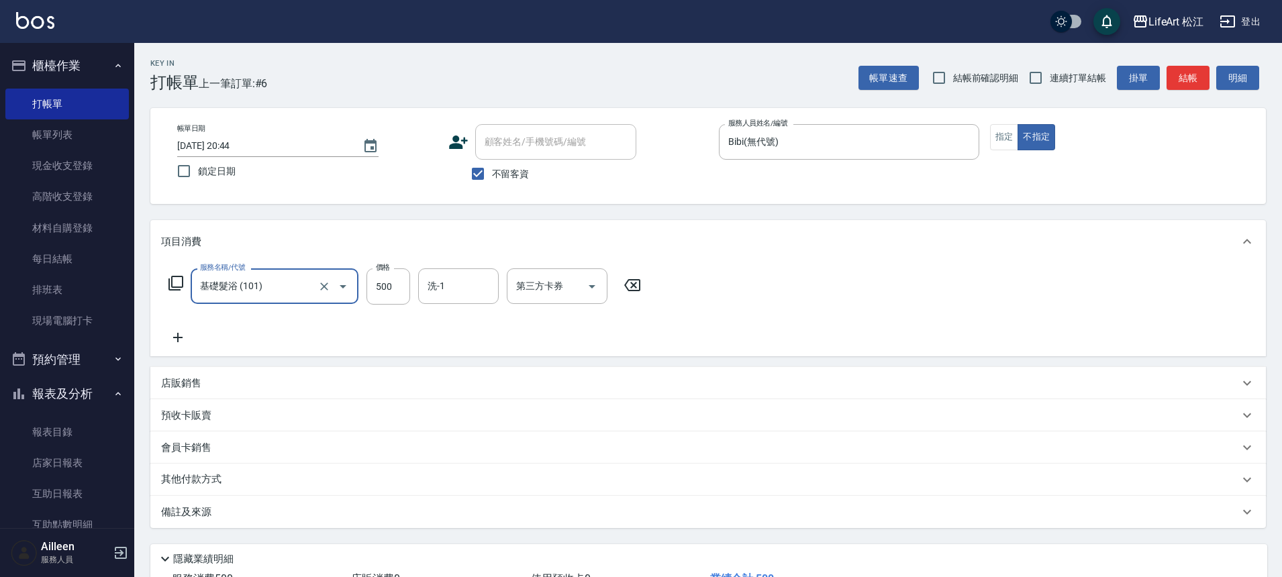
click at [414, 294] on div "服務名稱/代號 基礎髮浴 (101) 服務名稱/代號 價格 500 價格 洗-1 洗-1 第三方卡券 第三方卡券" at bounding box center [405, 287] width 488 height 36
click at [407, 291] on input "500" at bounding box center [389, 287] width 44 height 36
type input "350"
click at [474, 288] on input "洗-1" at bounding box center [458, 286] width 68 height 23
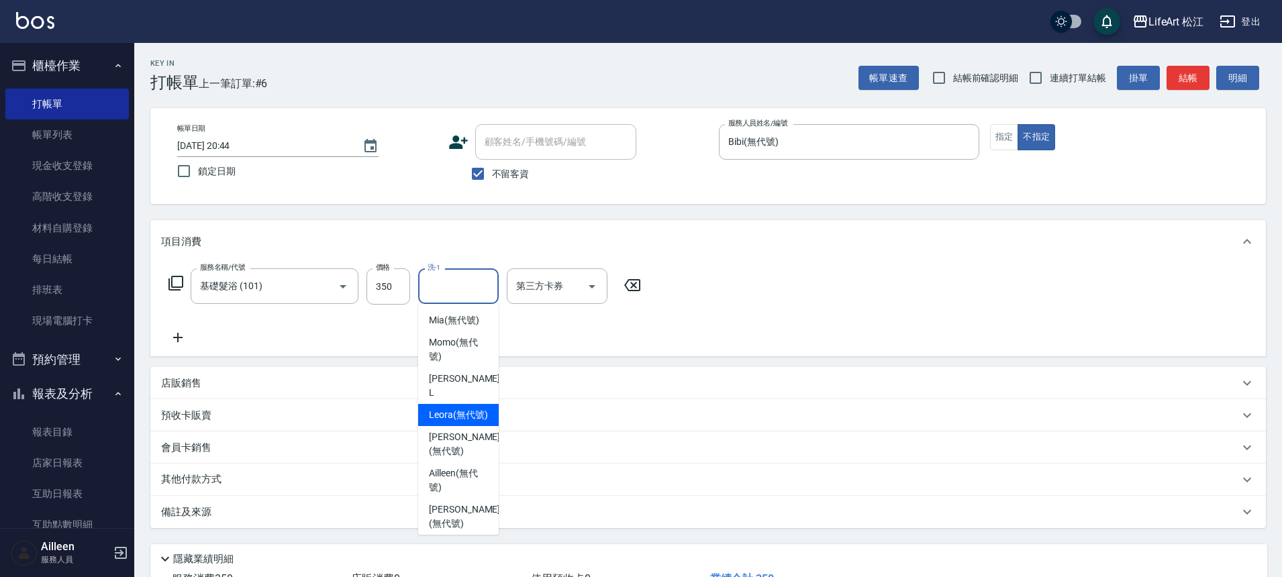
click at [466, 408] on span "Leora (無代號)" at bounding box center [458, 415] width 59 height 14
type input "Leora(無代號)"
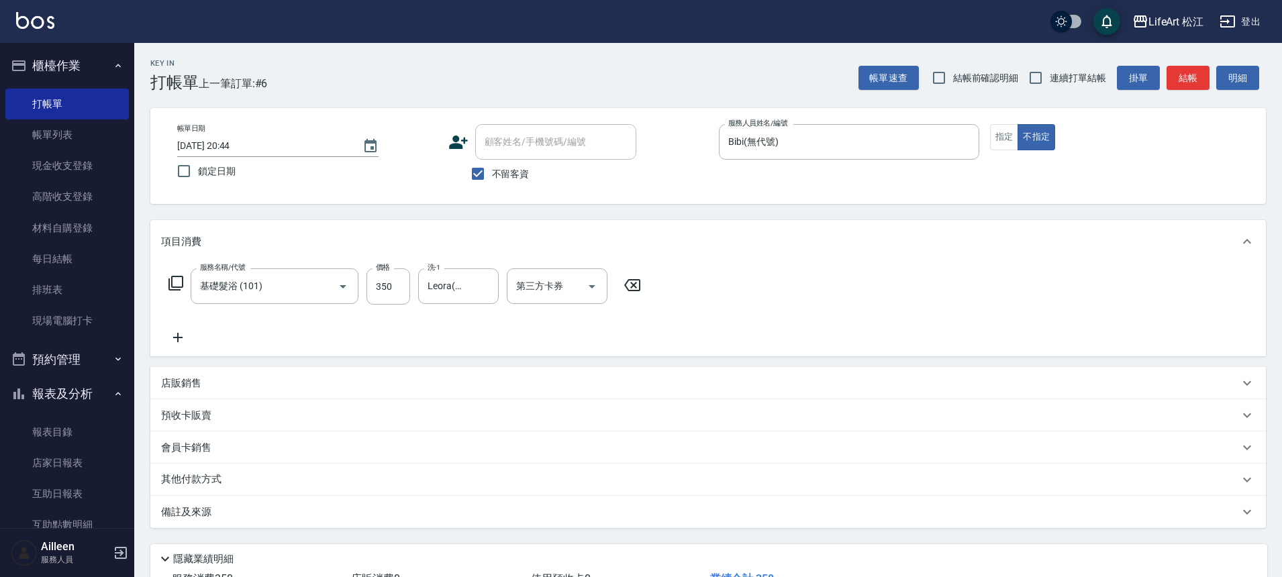
click at [185, 341] on icon at bounding box center [178, 338] width 34 height 16
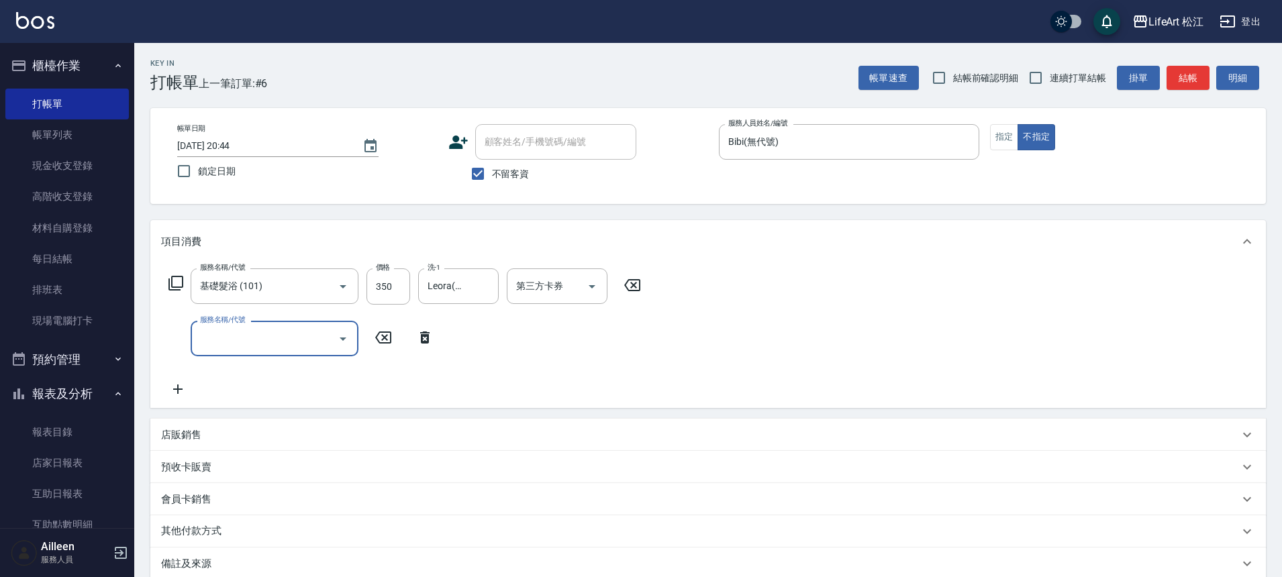
click at [245, 346] on input "服務名稱/代號" at bounding box center [265, 338] width 136 height 23
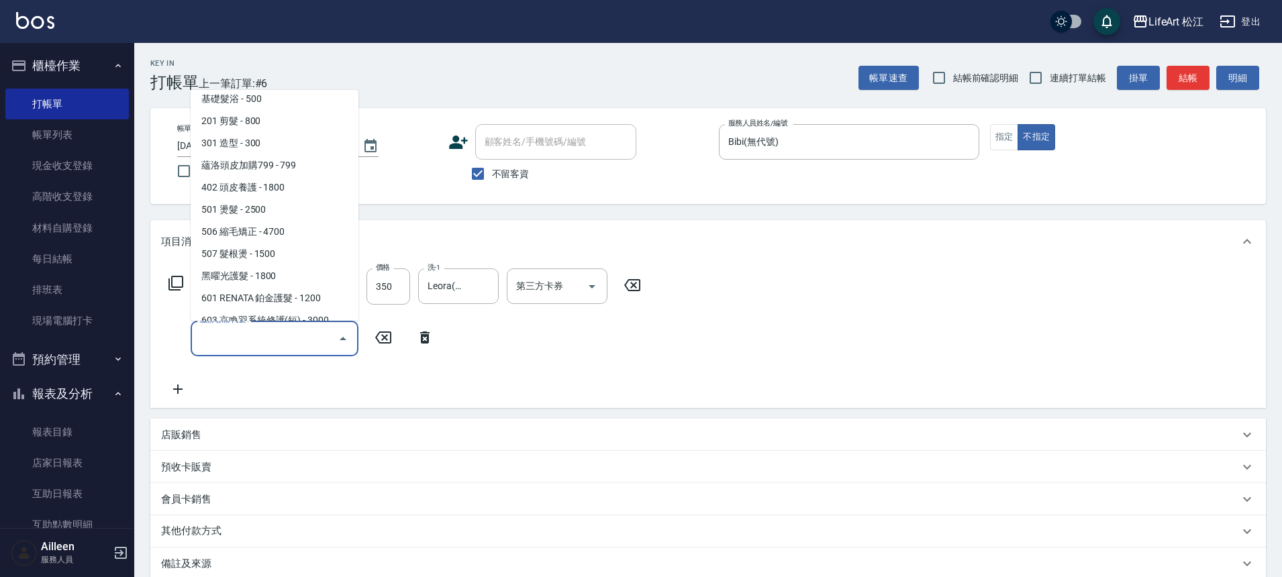
scroll to position [0, 0]
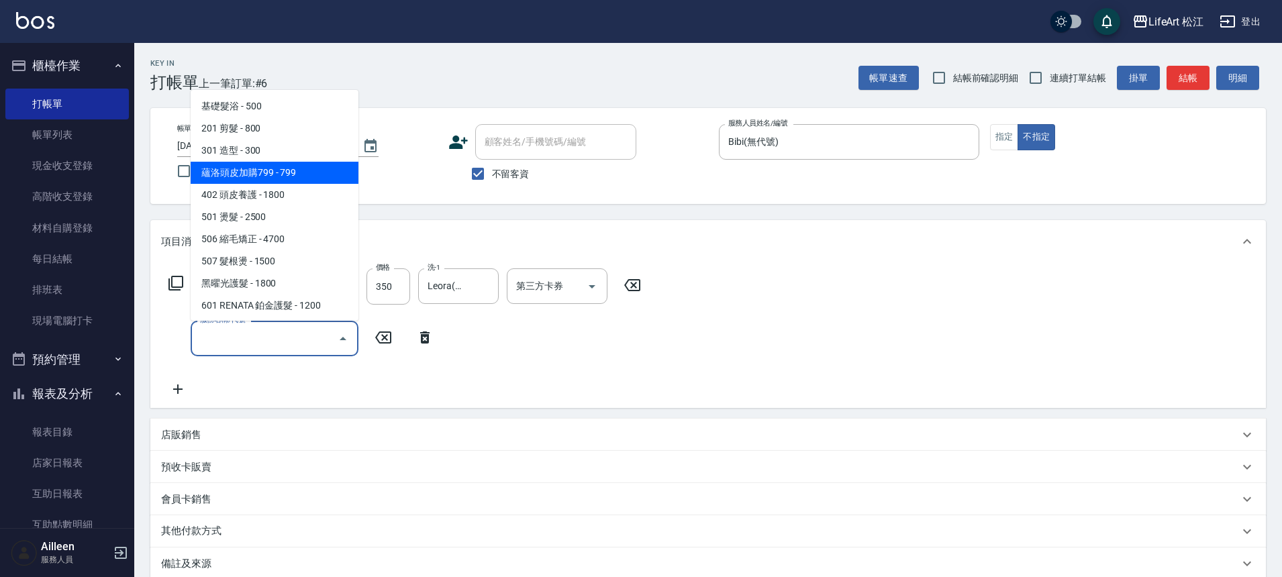
click at [281, 179] on span "蘊洛頭皮加購799 - 799" at bounding box center [275, 173] width 168 height 22
type input "蘊洛頭皮加購799(401)"
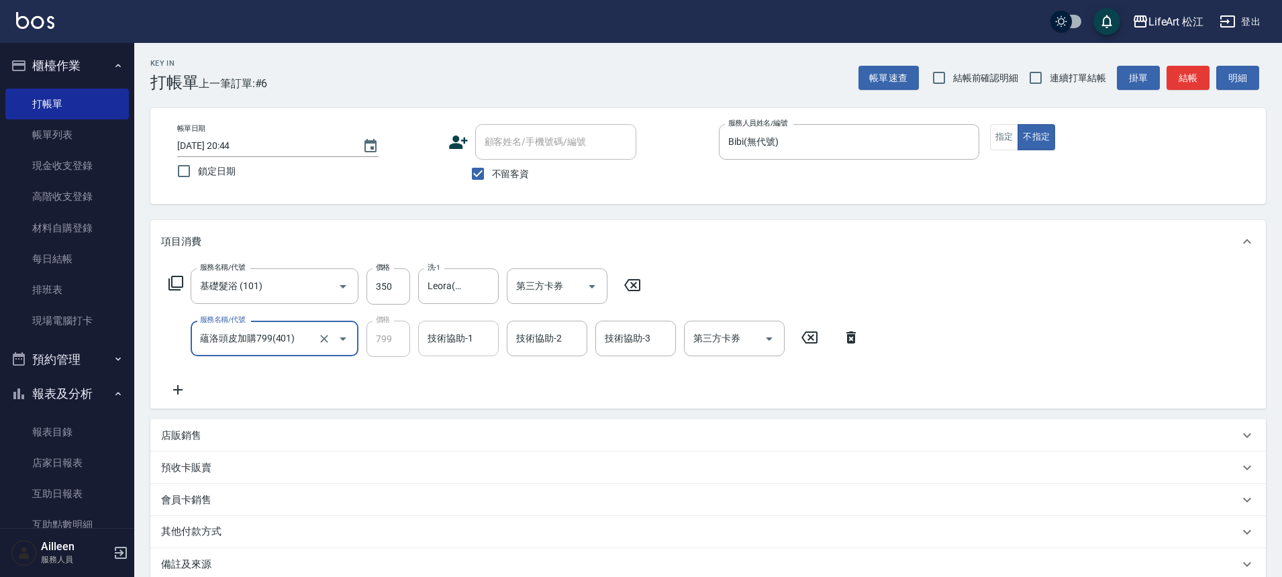
click at [475, 345] on input "技術協助-1" at bounding box center [458, 338] width 68 height 23
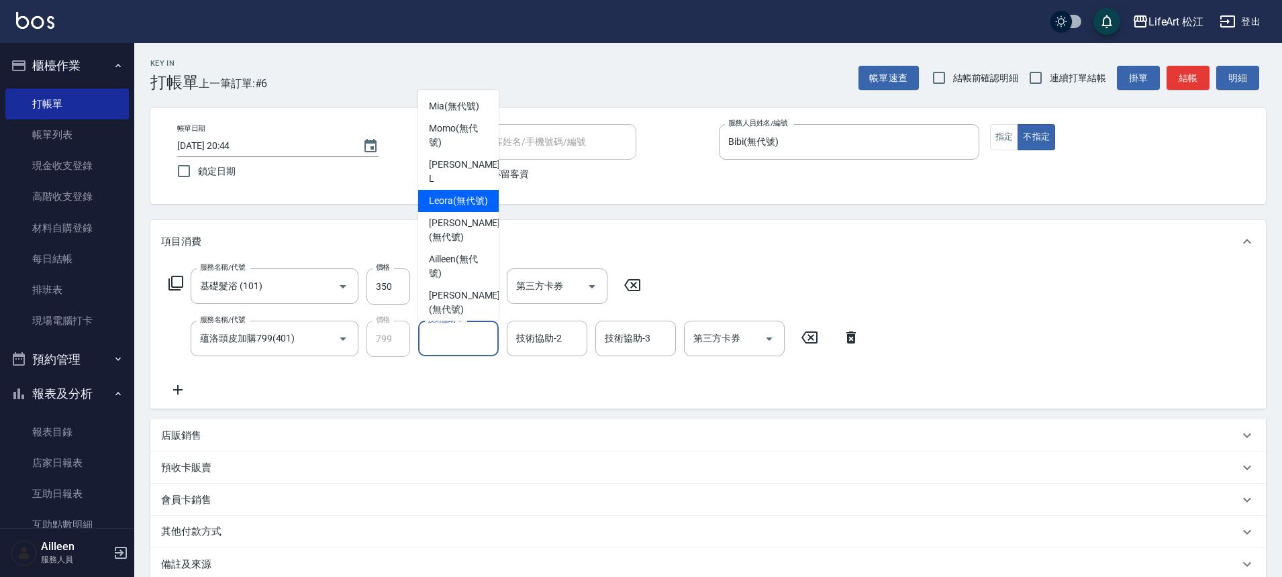
click at [452, 204] on span "Leora (無代號)" at bounding box center [458, 201] width 59 height 14
type input "Leora(無代號)"
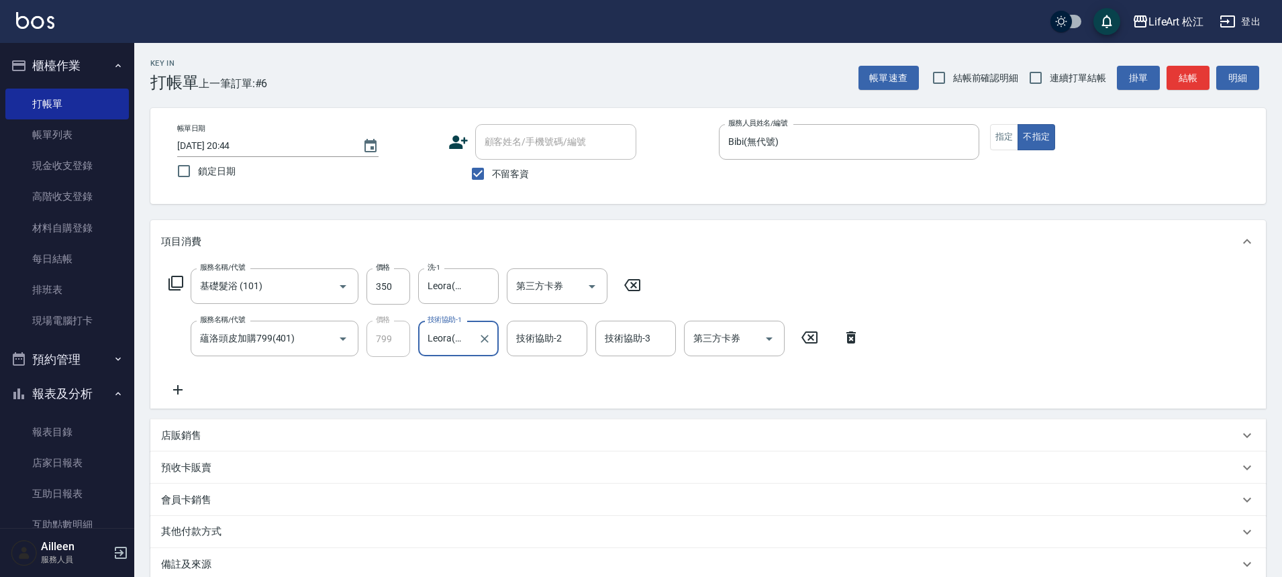
click at [546, 342] on div "技術協助-2 技術協助-2" at bounding box center [547, 339] width 81 height 36
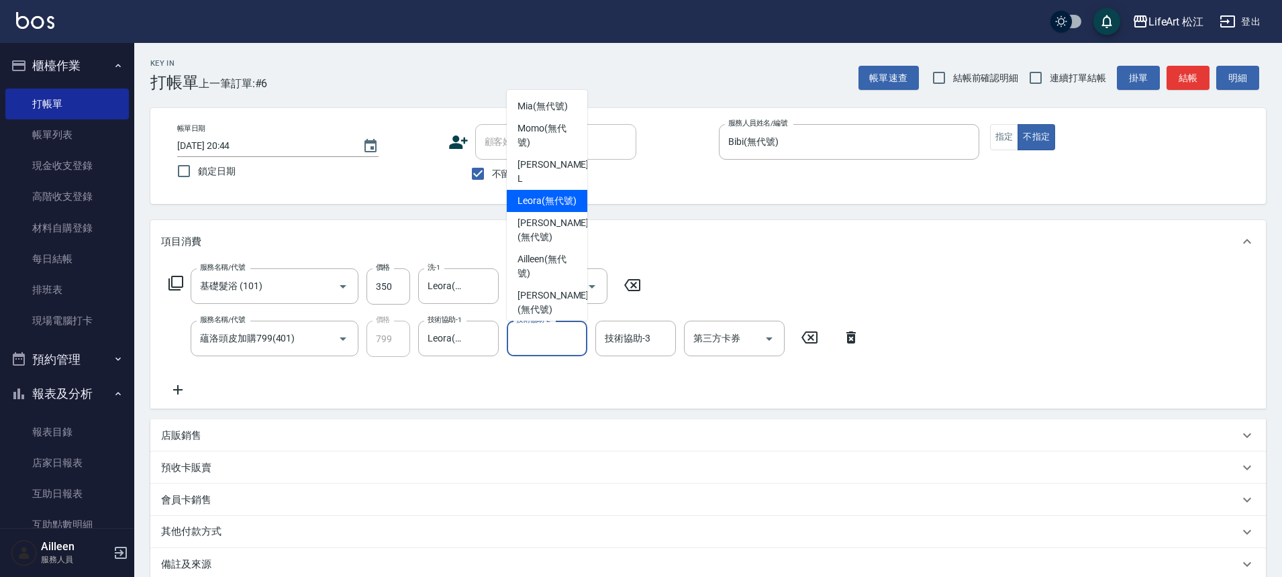
click at [542, 197] on span "Leora (無代號)" at bounding box center [547, 201] width 59 height 14
type input "Leora(無代號)"
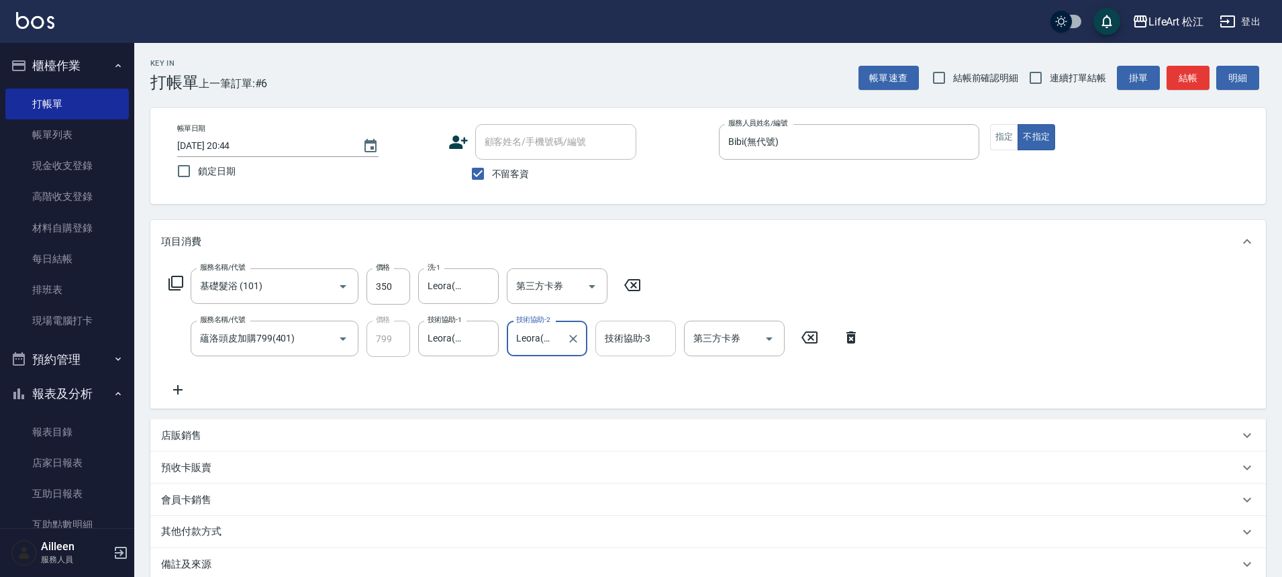
click at [632, 341] on div "技術協助-3 技術協助-3" at bounding box center [635, 339] width 81 height 36
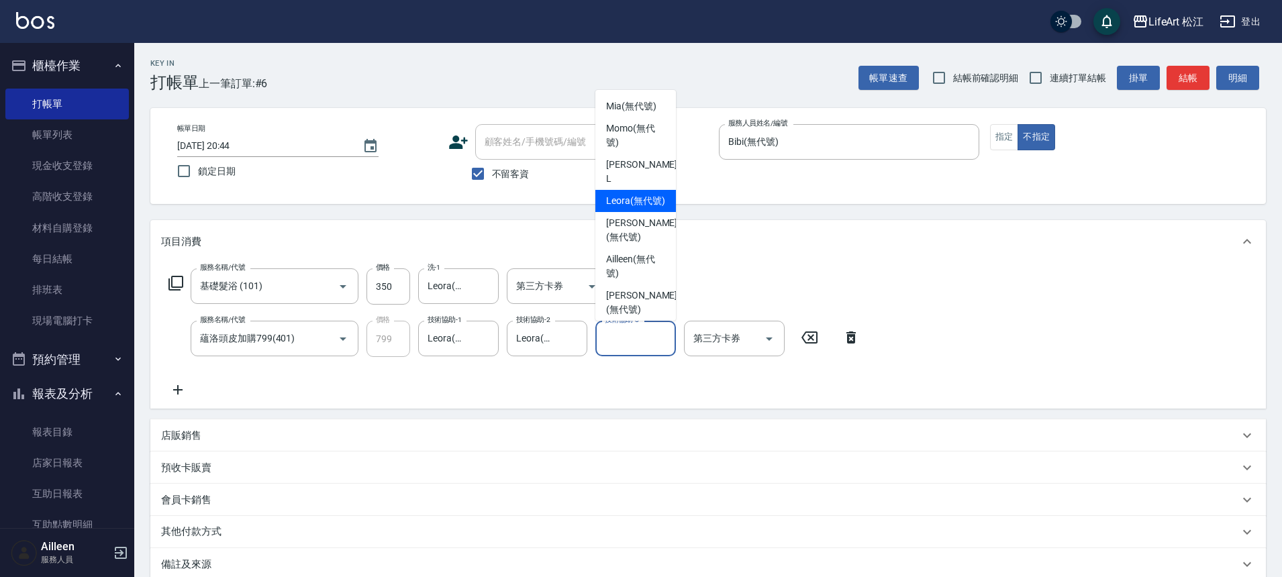
click at [622, 202] on span "Leora (無代號)" at bounding box center [635, 201] width 59 height 14
type input "Leora(無代號)"
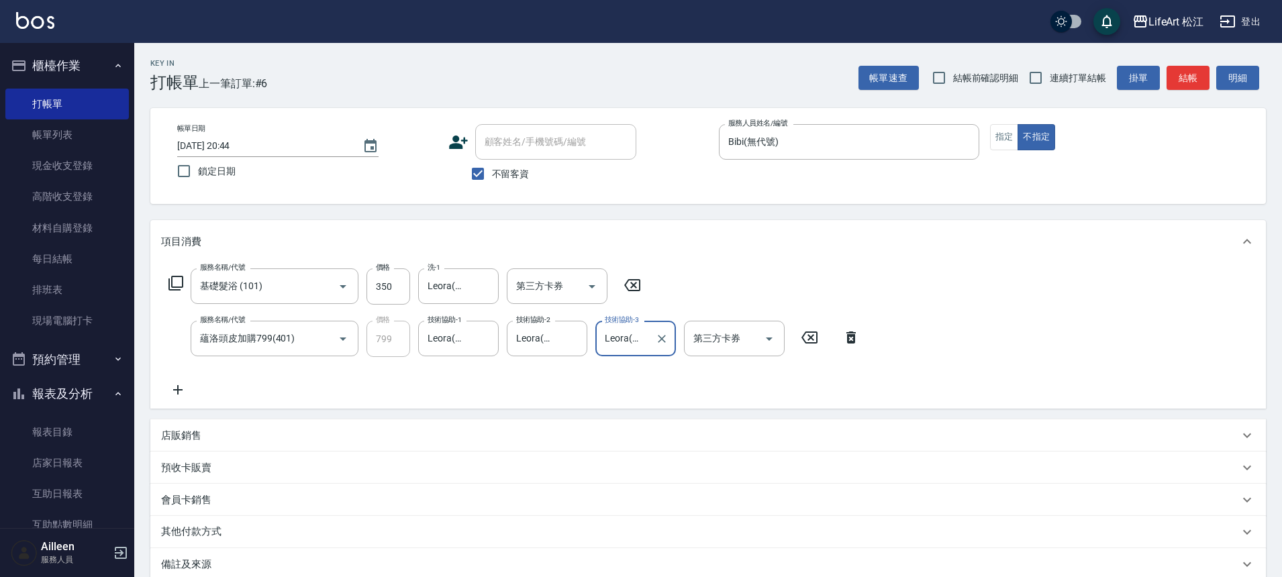
click at [189, 379] on div "服務名稱/代號 基礎髮浴 (101) 服務名稱/代號 價格 350 價格 洗-1 Leora(無代號) 洗-1 第三方卡券 第三方卡券 服務名稱/代號 蘊洛頭…" at bounding box center [514, 334] width 707 height 130
click at [187, 385] on icon at bounding box center [178, 390] width 34 height 16
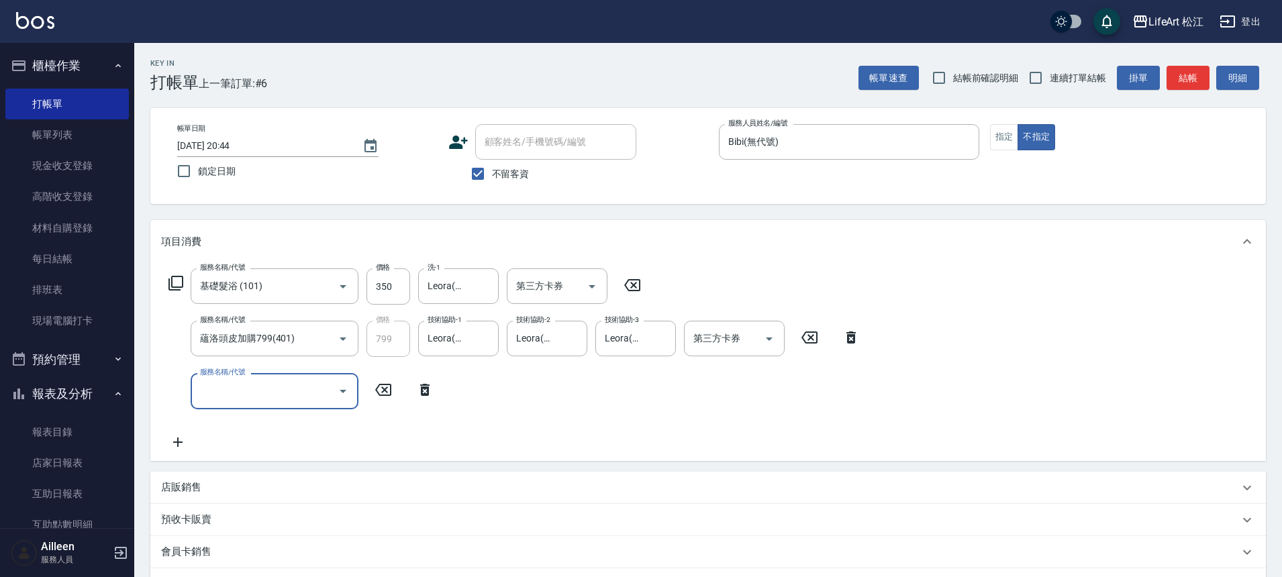
click at [287, 377] on div "服務名稱/代號" at bounding box center [275, 391] width 168 height 36
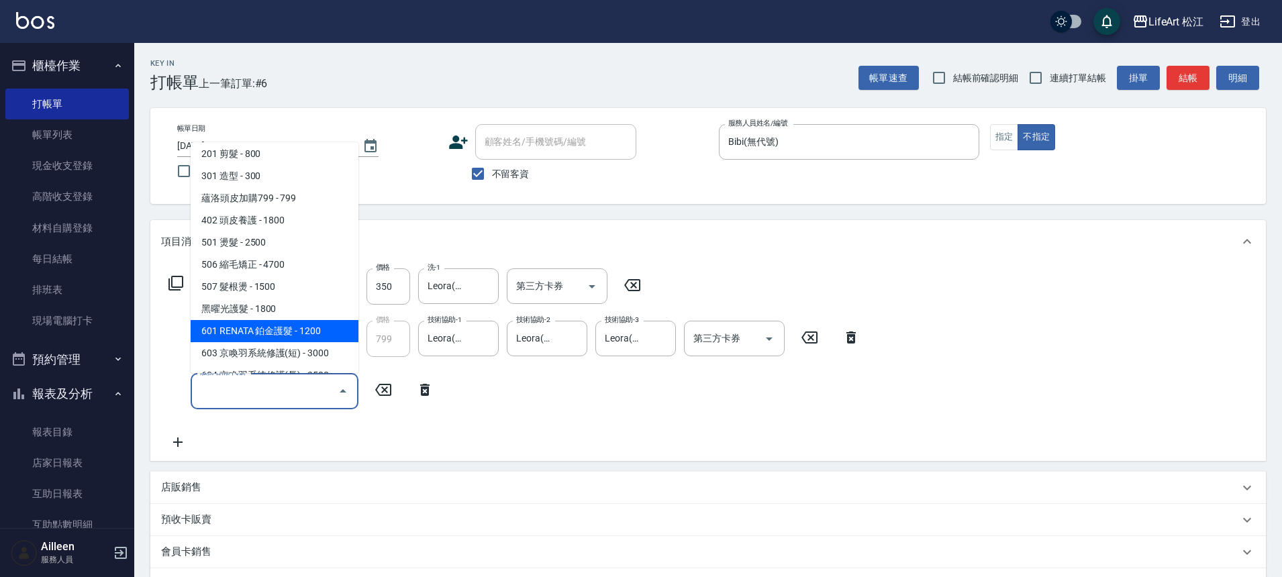
scroll to position [106, 0]
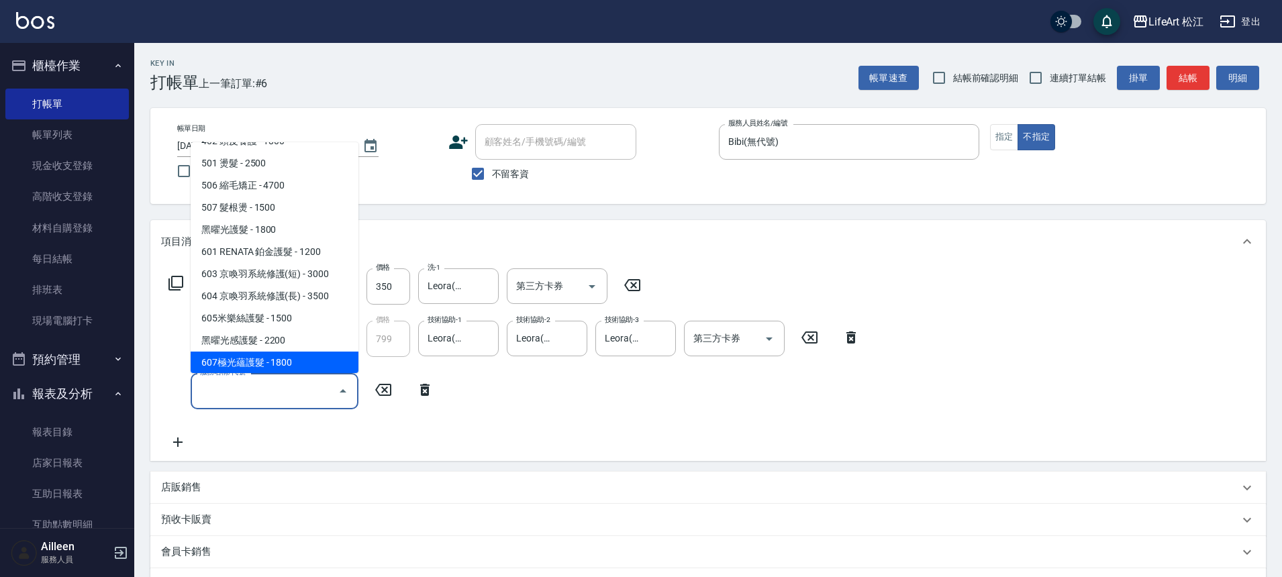
drag, startPoint x: 289, startPoint y: 360, endPoint x: 301, endPoint y: 363, distance: 12.4
click at [289, 360] on span "607極光蘊護髮 - 1800" at bounding box center [275, 363] width 168 height 22
type input "607極光蘊護髮(607)"
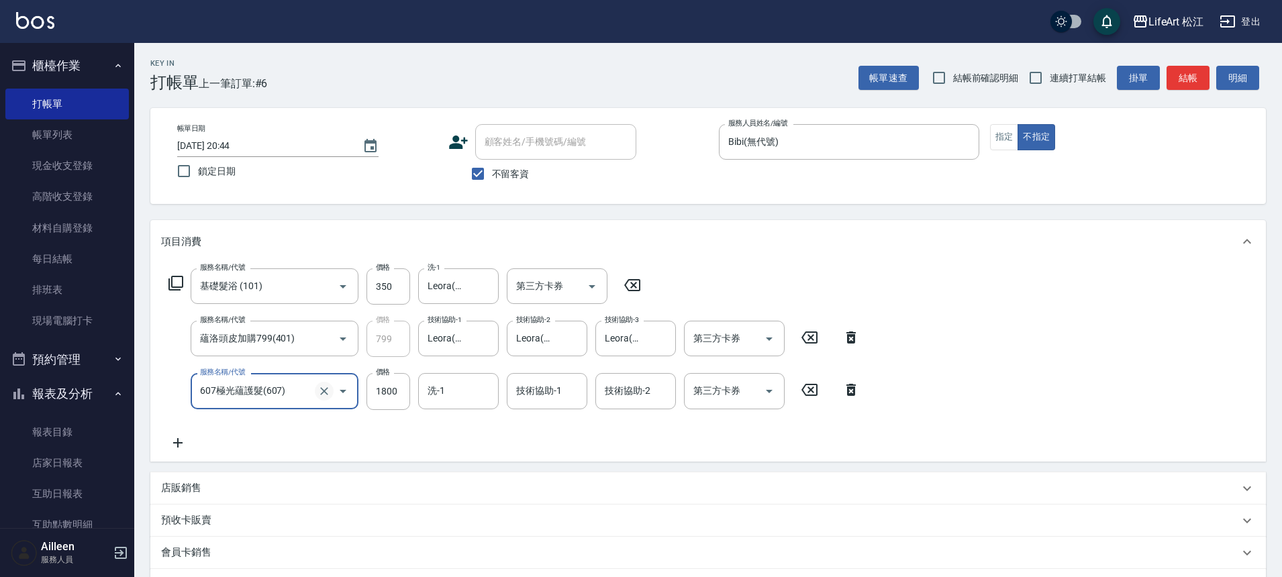
click at [328, 395] on icon "Clear" at bounding box center [324, 391] width 13 height 13
click at [346, 395] on icon "Open" at bounding box center [343, 391] width 16 height 16
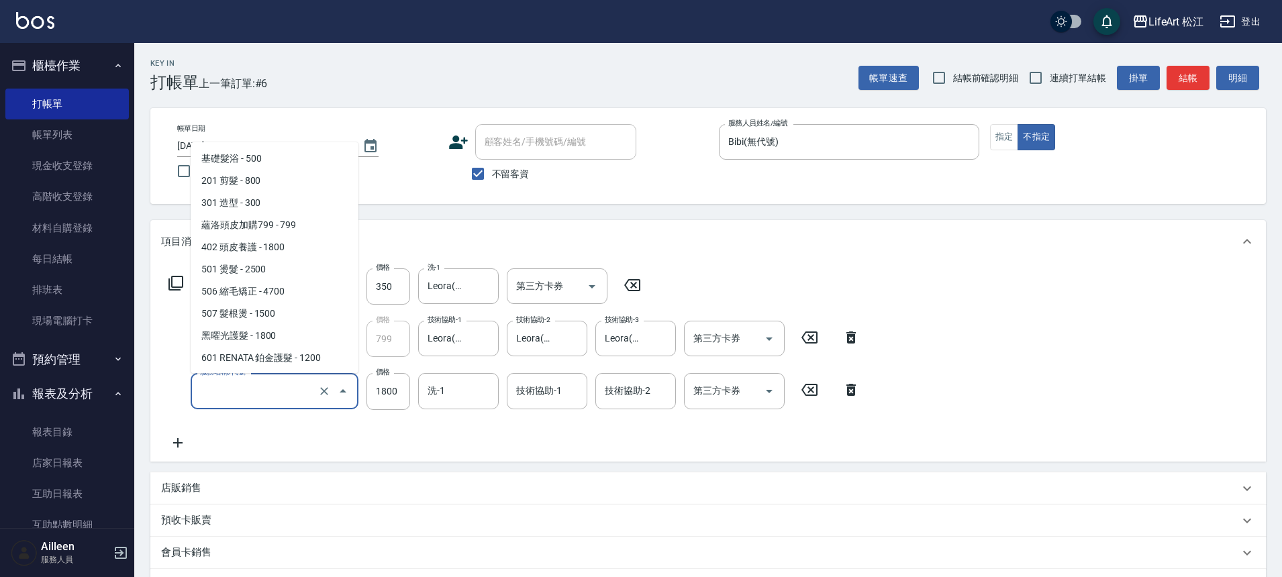
scroll to position [107, 0]
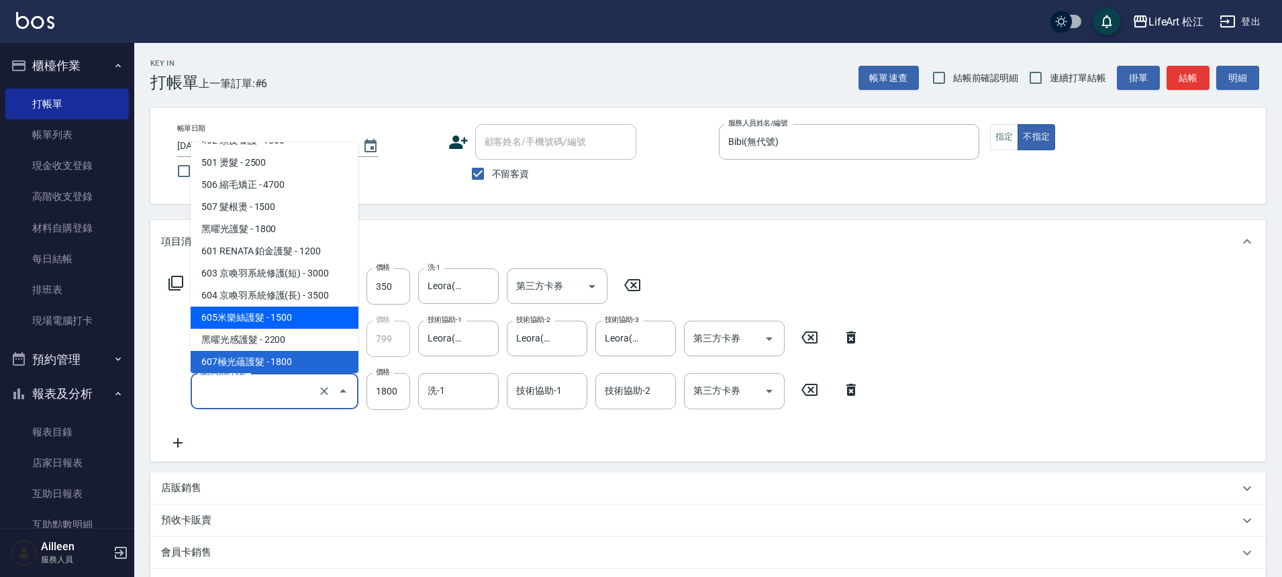
click at [284, 318] on span "605米樂絲護髮 - 1500" at bounding box center [275, 318] width 168 height 22
type input "605米樂絲護髮(605)"
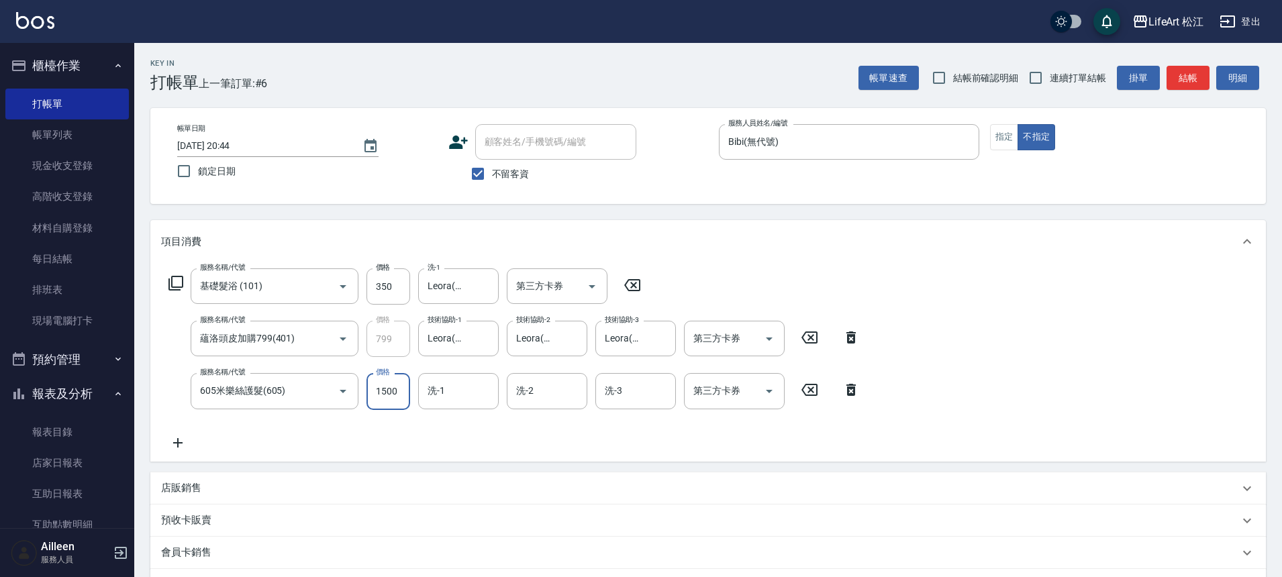
click at [397, 396] on input "1500" at bounding box center [389, 391] width 44 height 36
type input "2000"
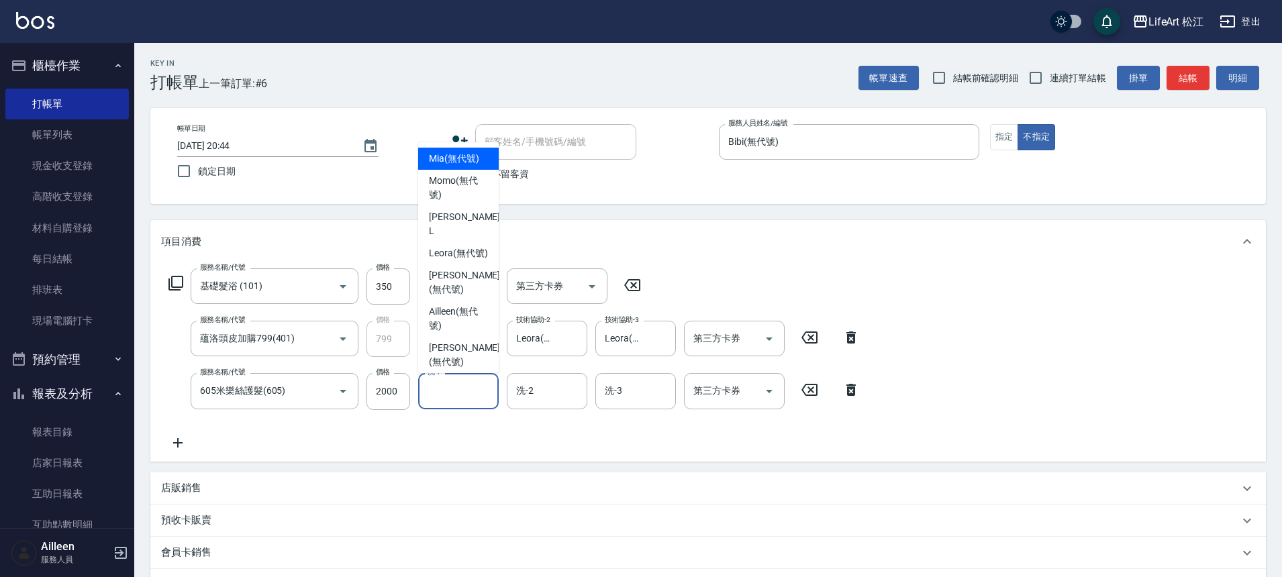
click at [448, 392] on input "洗-1" at bounding box center [458, 390] width 68 height 23
click at [469, 246] on span "Leora (無代號)" at bounding box center [458, 253] width 59 height 14
type input "Leora(無代號)"
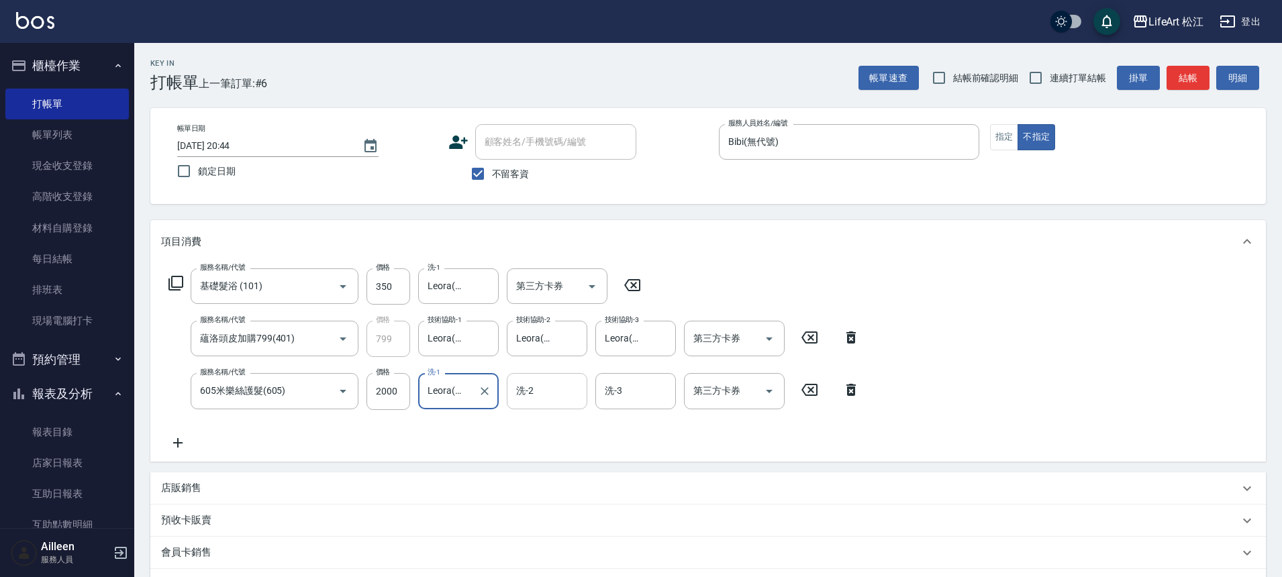
click at [554, 403] on input "洗-2" at bounding box center [547, 390] width 68 height 23
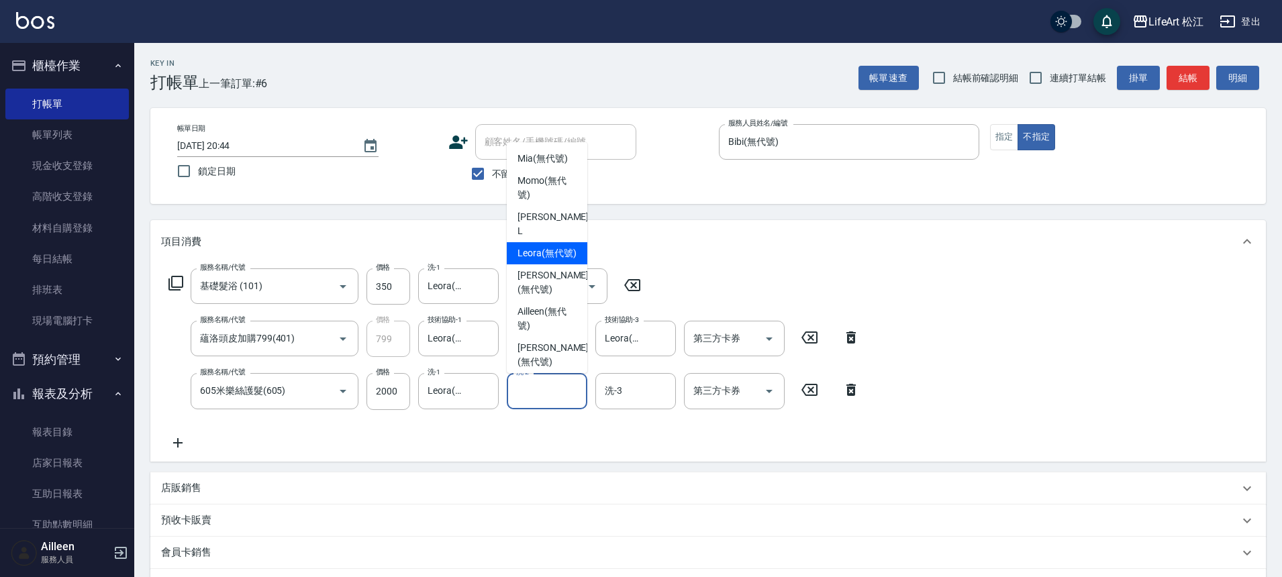
click at [536, 251] on span "Leora (無代號)" at bounding box center [547, 253] width 59 height 14
type input "Leora(無代號)"
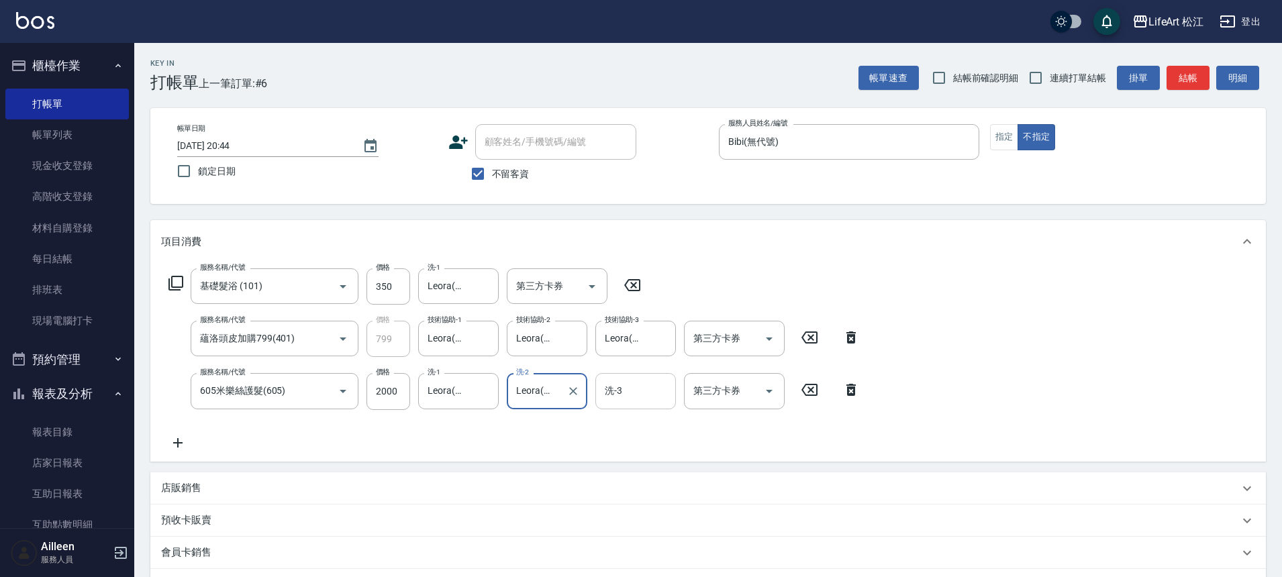
click at [638, 400] on input "洗-3" at bounding box center [635, 390] width 68 height 23
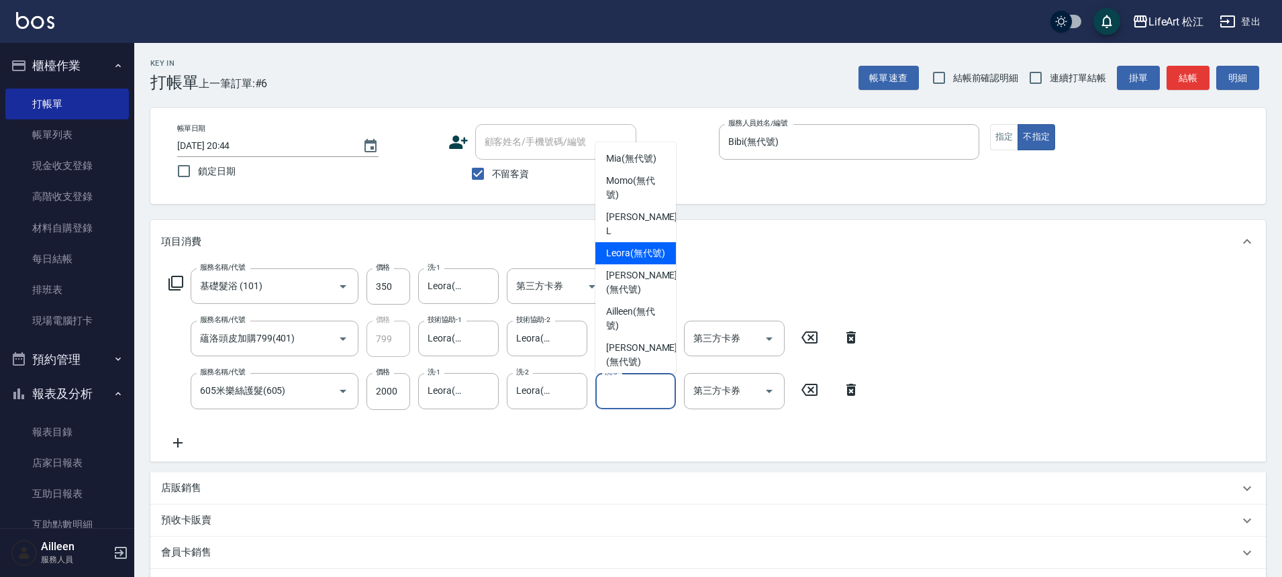
click at [623, 254] on span "Leora (無代號)" at bounding box center [635, 253] width 59 height 14
type input "Leora(無代號)"
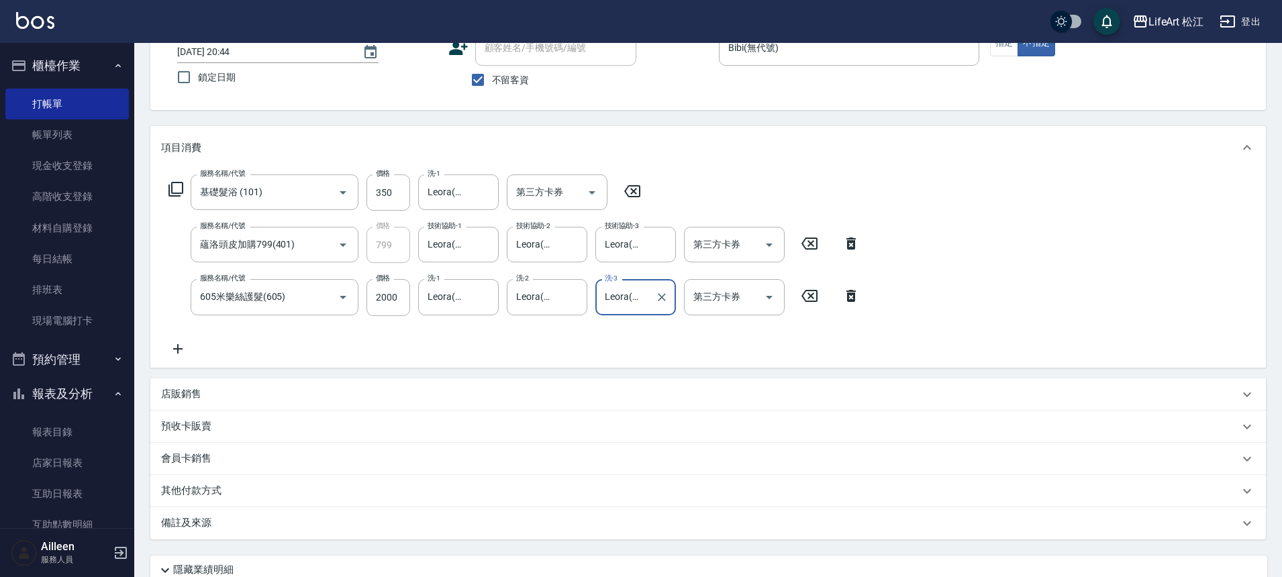
scroll to position [208, 0]
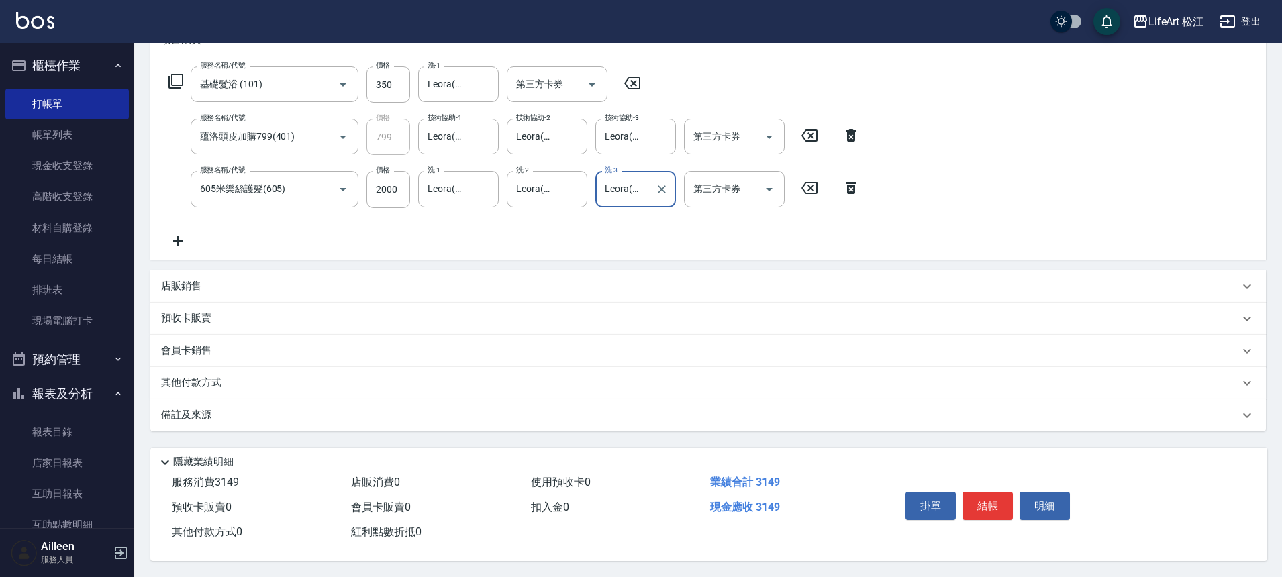
click at [232, 408] on div "備註及來源" at bounding box center [700, 415] width 1078 height 14
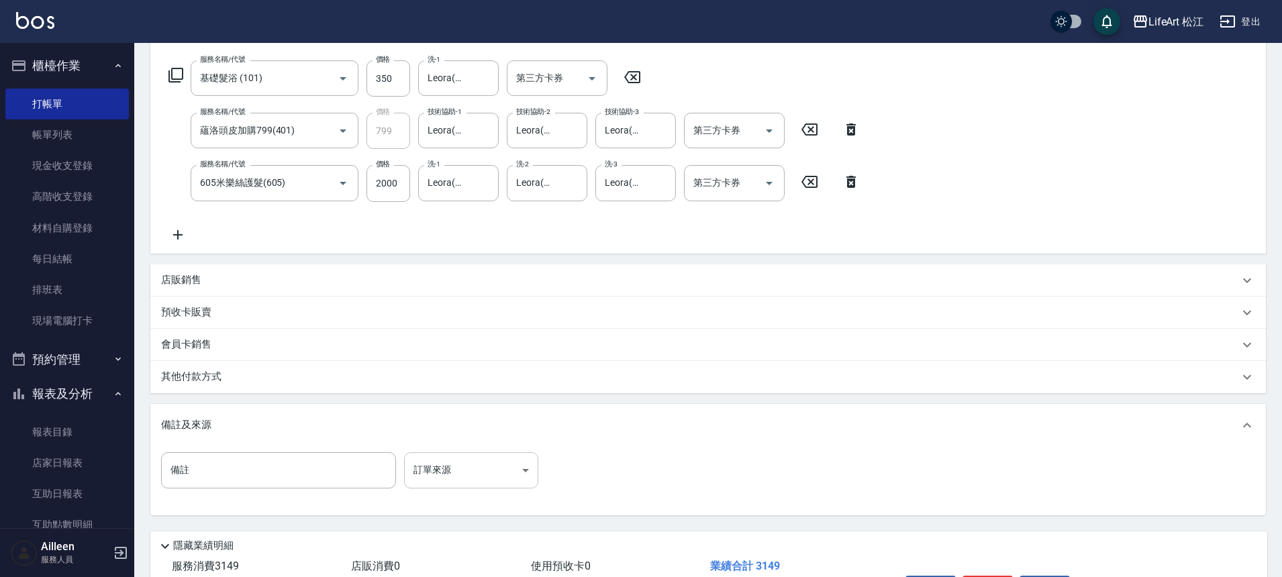
click at [535, 478] on body "LifeArt 松江 登出 櫃檯作業 打帳單 帳單列表 現金收支登錄 高階收支登錄 材料自購登錄 每日結帳 排班表 現場電腦打卡 預約管理 預約管理 單日預約…" at bounding box center [641, 226] width 1282 height 869
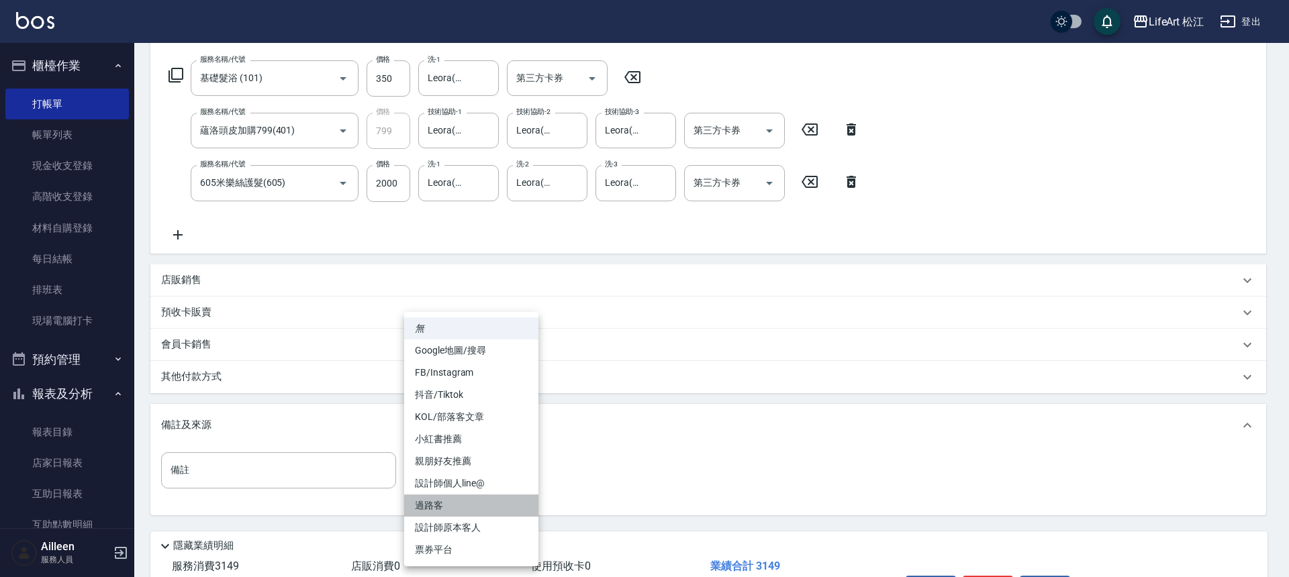
click at [490, 505] on li "過路客" at bounding box center [471, 506] width 134 height 22
type input "過路客"
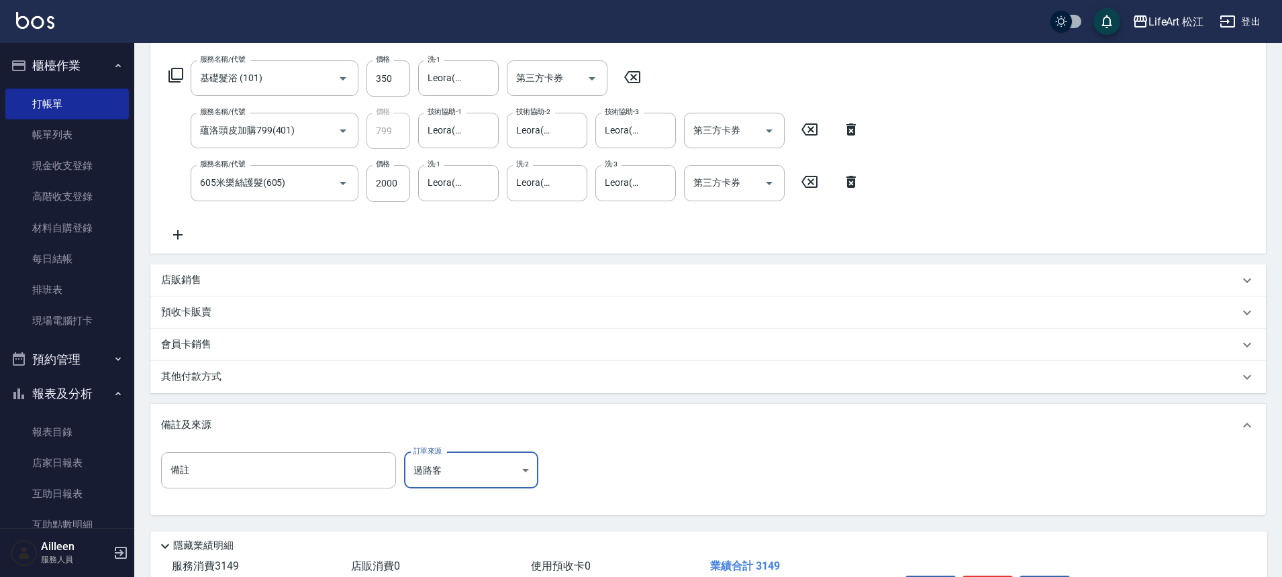
click at [283, 370] on div "其他付款方式" at bounding box center [700, 377] width 1078 height 15
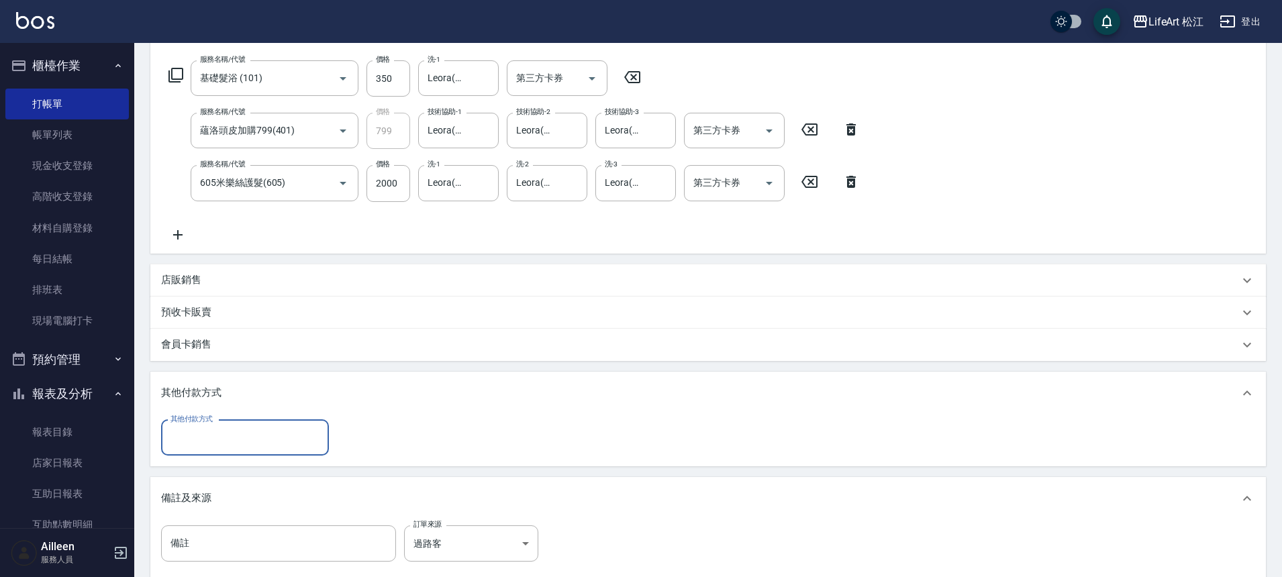
scroll to position [1, 0]
click at [251, 436] on input "其他付款方式" at bounding box center [245, 437] width 156 height 23
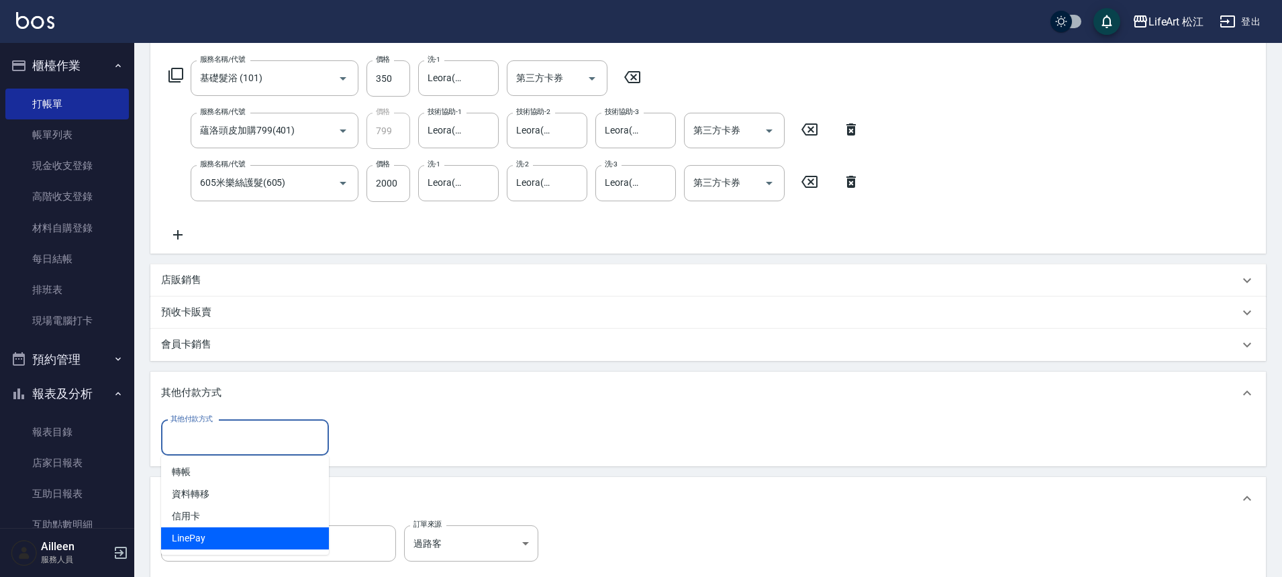
click at [250, 531] on span "LinePay" at bounding box center [245, 539] width 168 height 22
type input "LinePay"
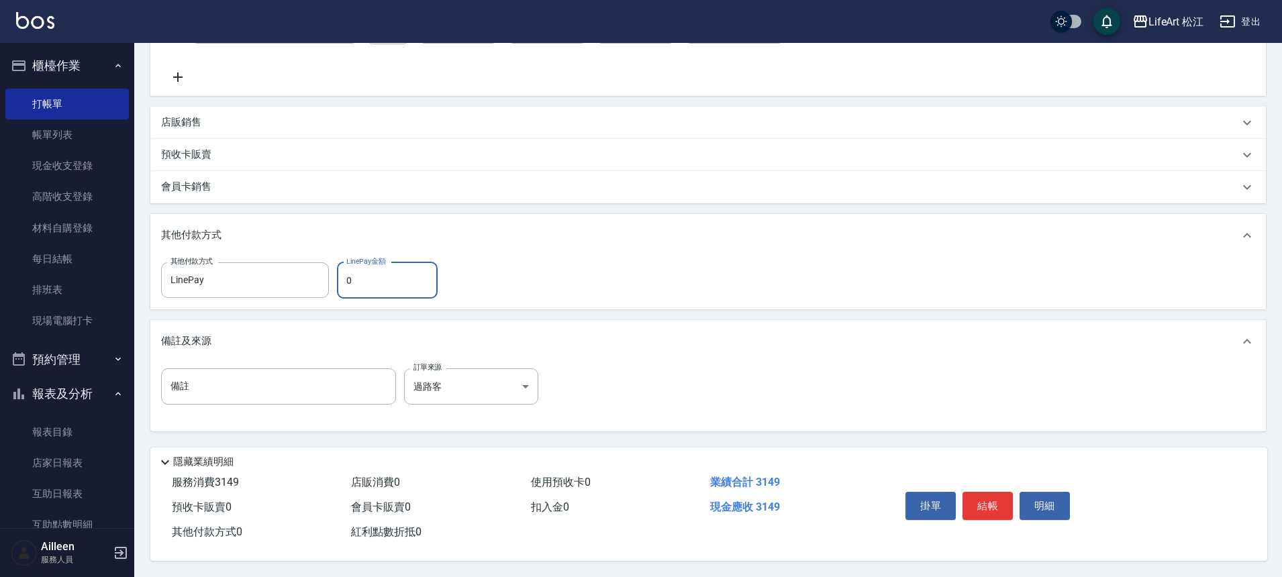
scroll to position [372, 0]
type input "3149"
click at [986, 497] on button "結帳" at bounding box center [988, 506] width 50 height 28
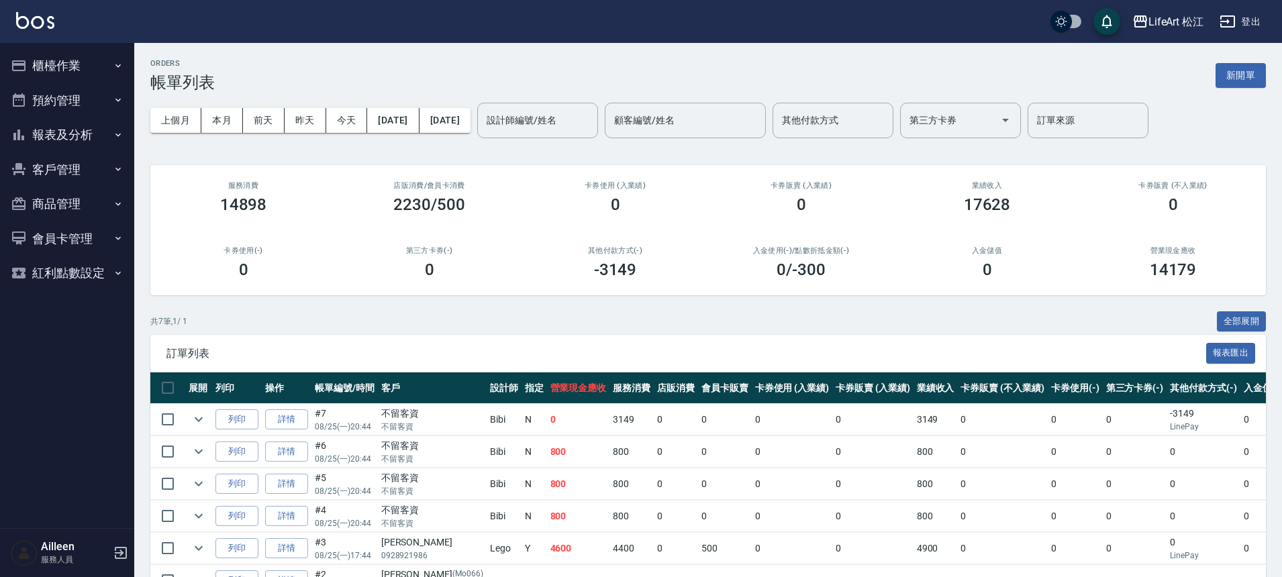
click at [103, 177] on button "客戶管理" at bounding box center [67, 169] width 124 height 35
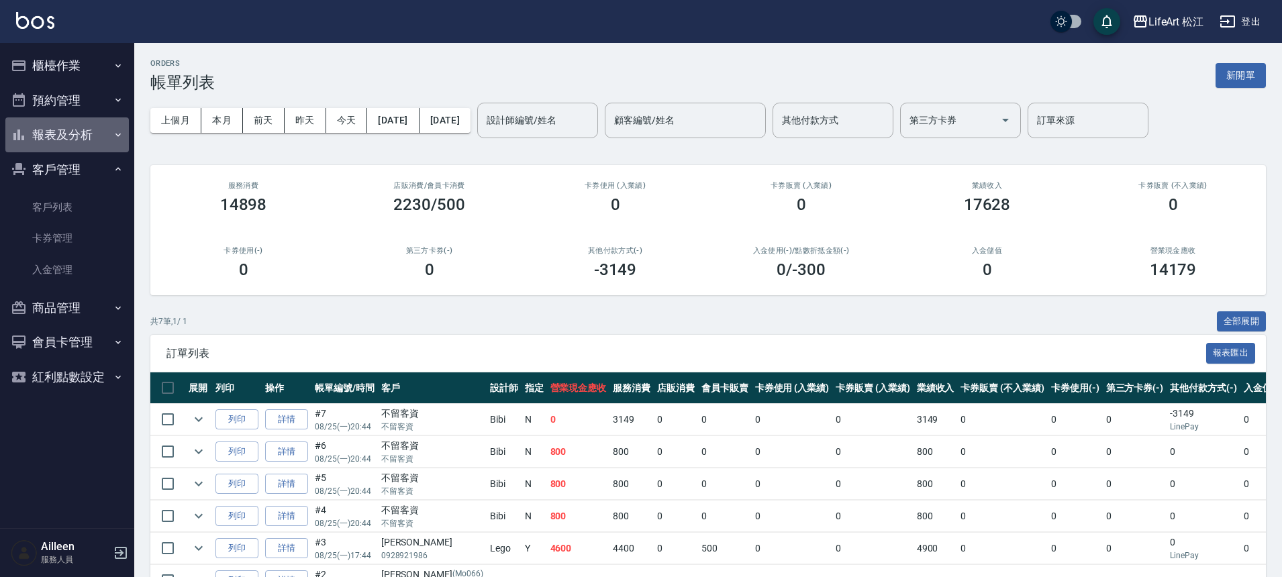
click at [107, 138] on button "報表及分析" at bounding box center [67, 134] width 124 height 35
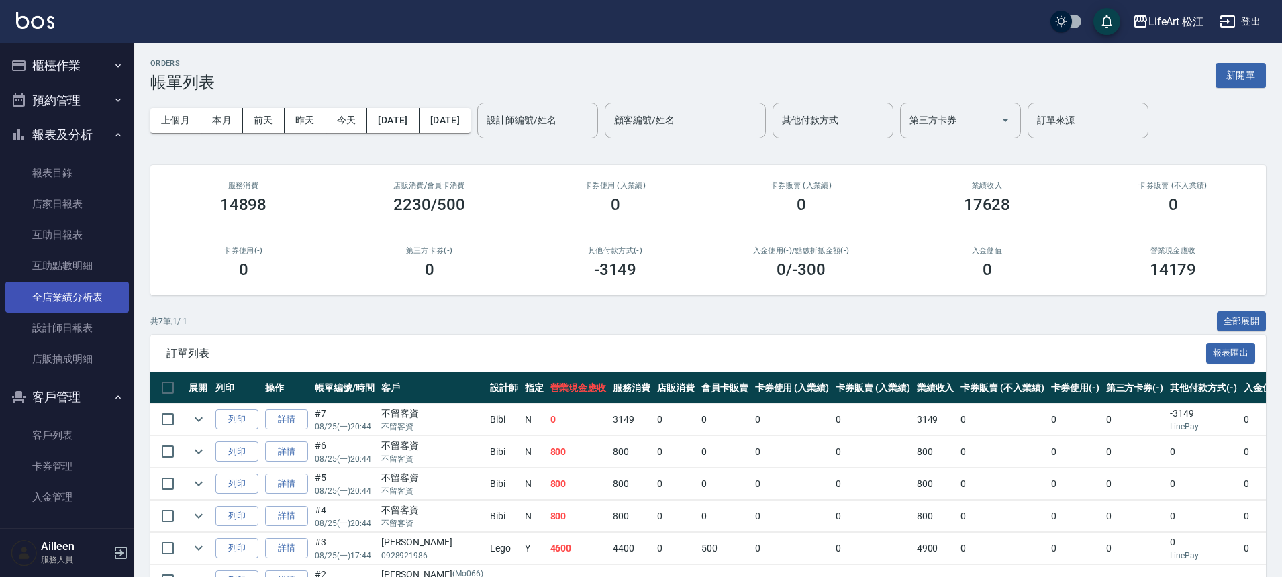
click at [95, 308] on link "全店業績分析表" at bounding box center [67, 297] width 124 height 31
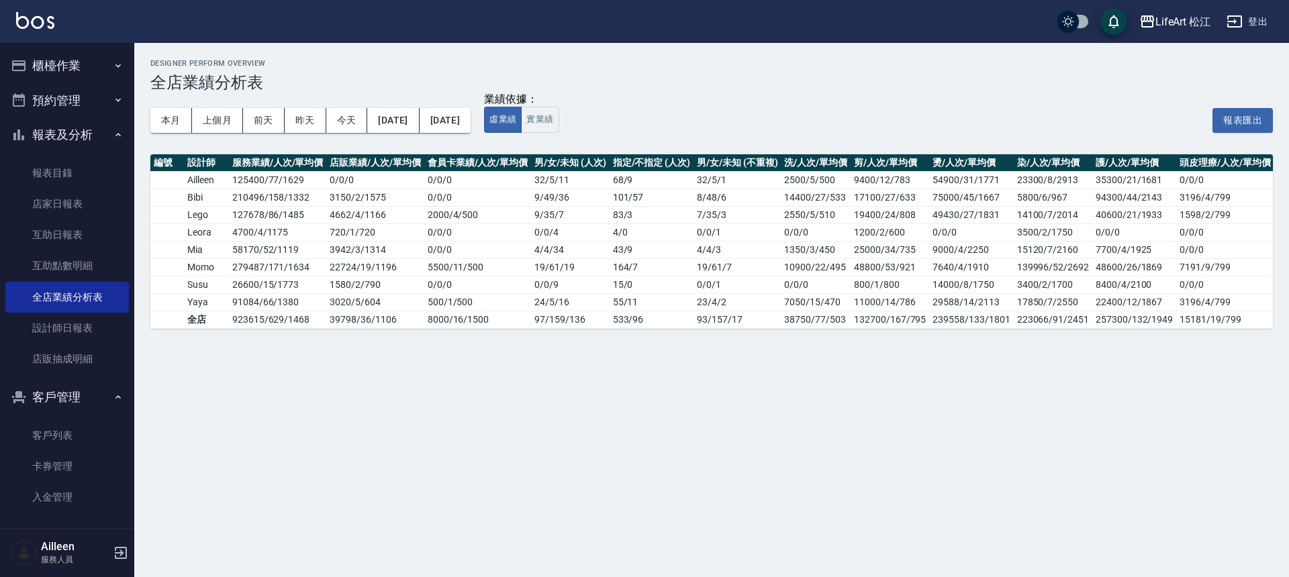
click at [81, 80] on button "櫃檯作業" at bounding box center [67, 65] width 124 height 35
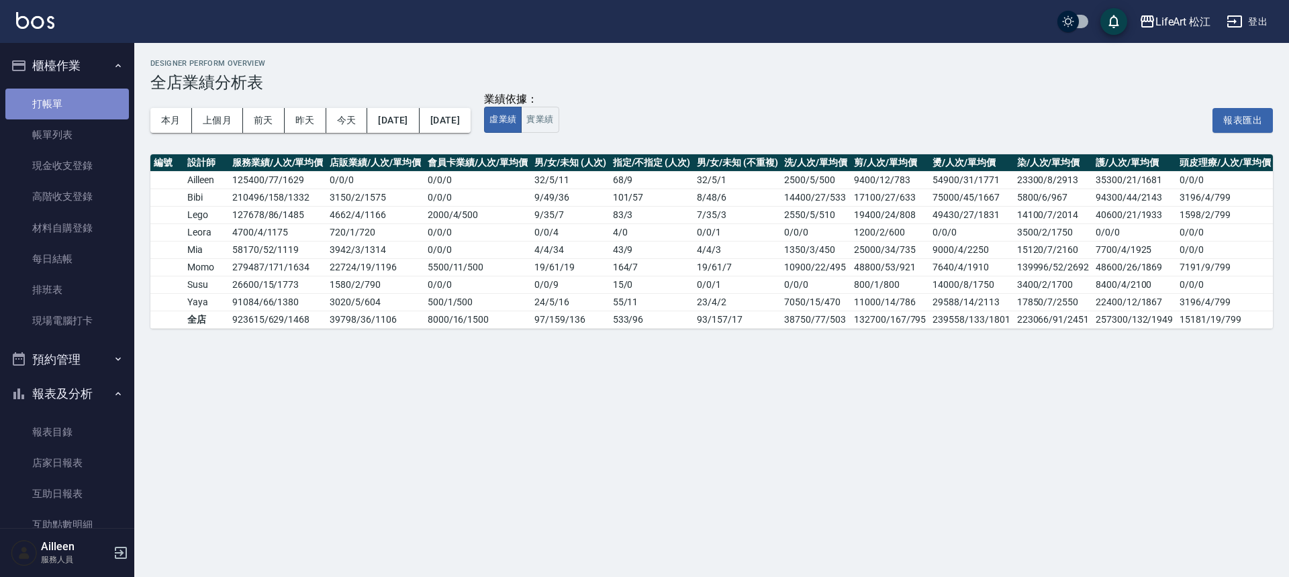
click at [80, 113] on link "打帳單" at bounding box center [67, 104] width 124 height 31
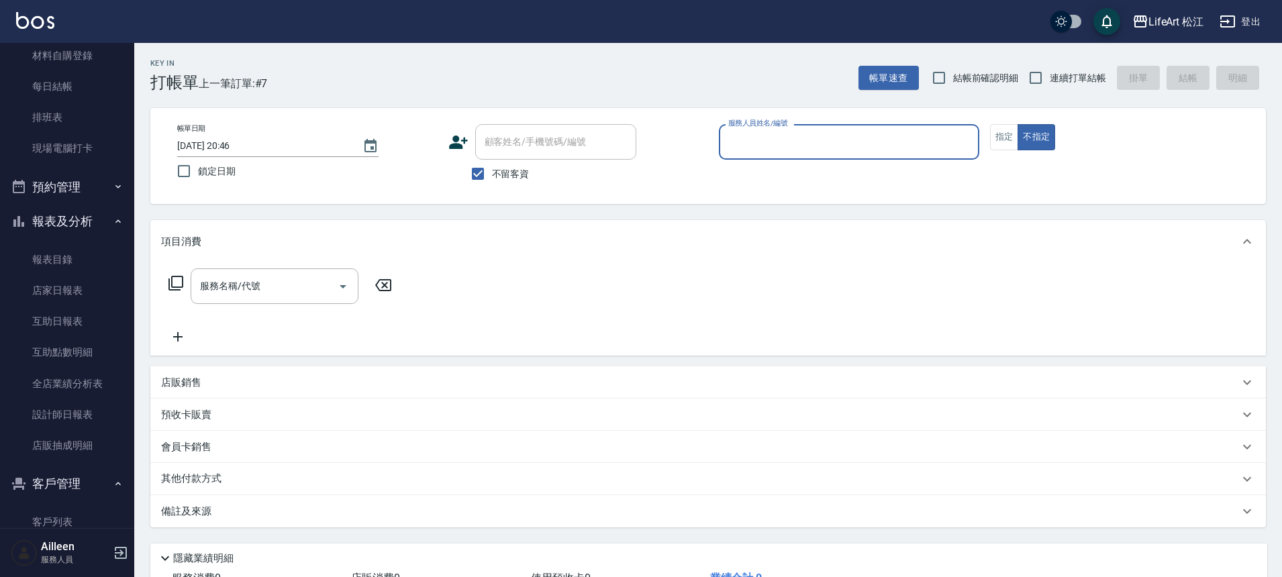
scroll to position [369, 0]
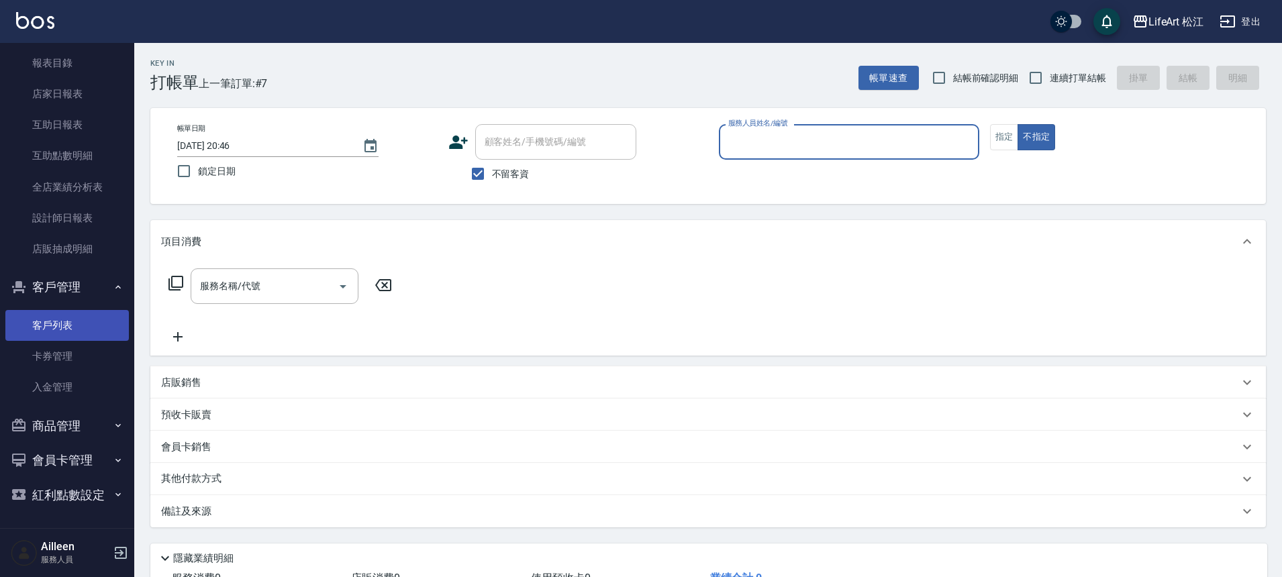
click at [52, 324] on link "客戶列表" at bounding box center [67, 325] width 124 height 31
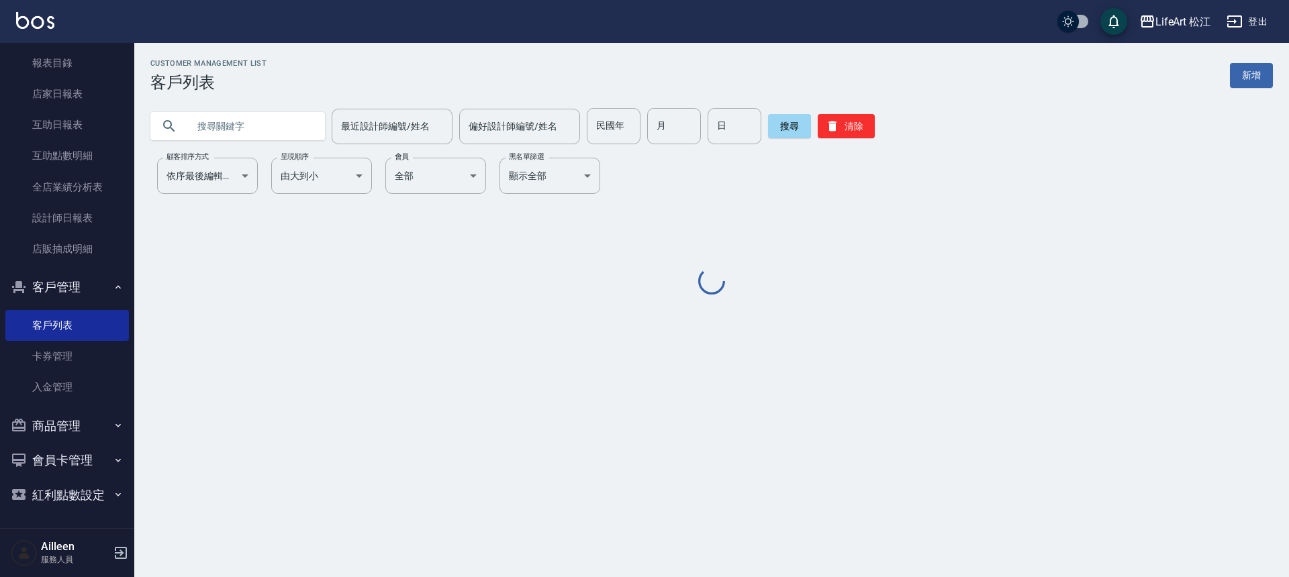
click at [259, 130] on input "text" at bounding box center [251, 126] width 126 height 36
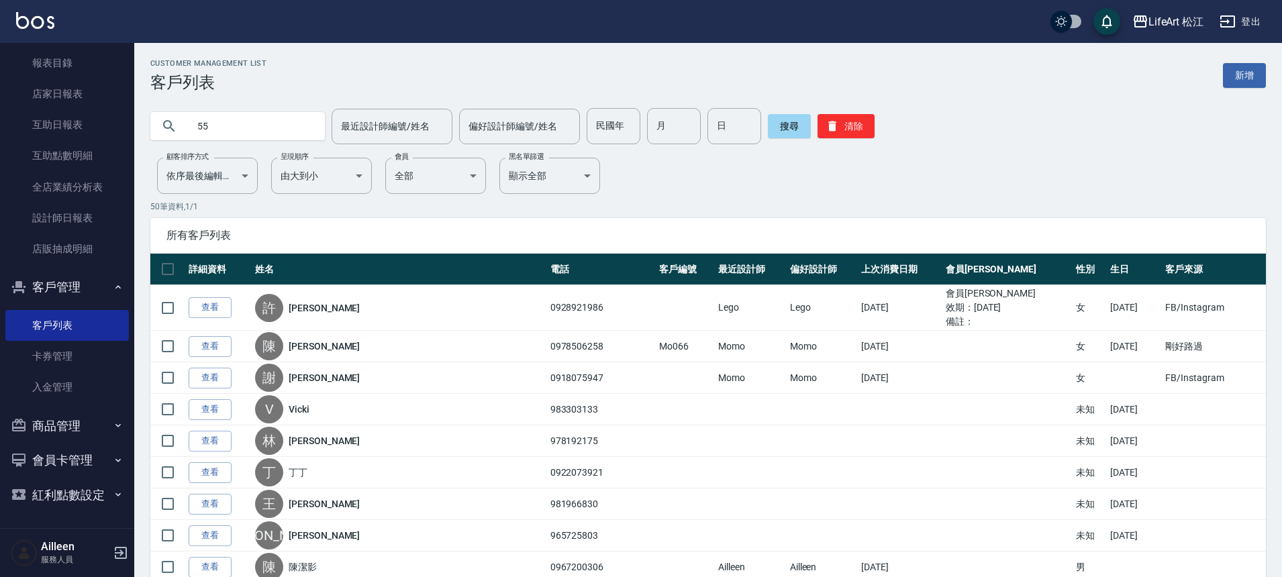
type input "5"
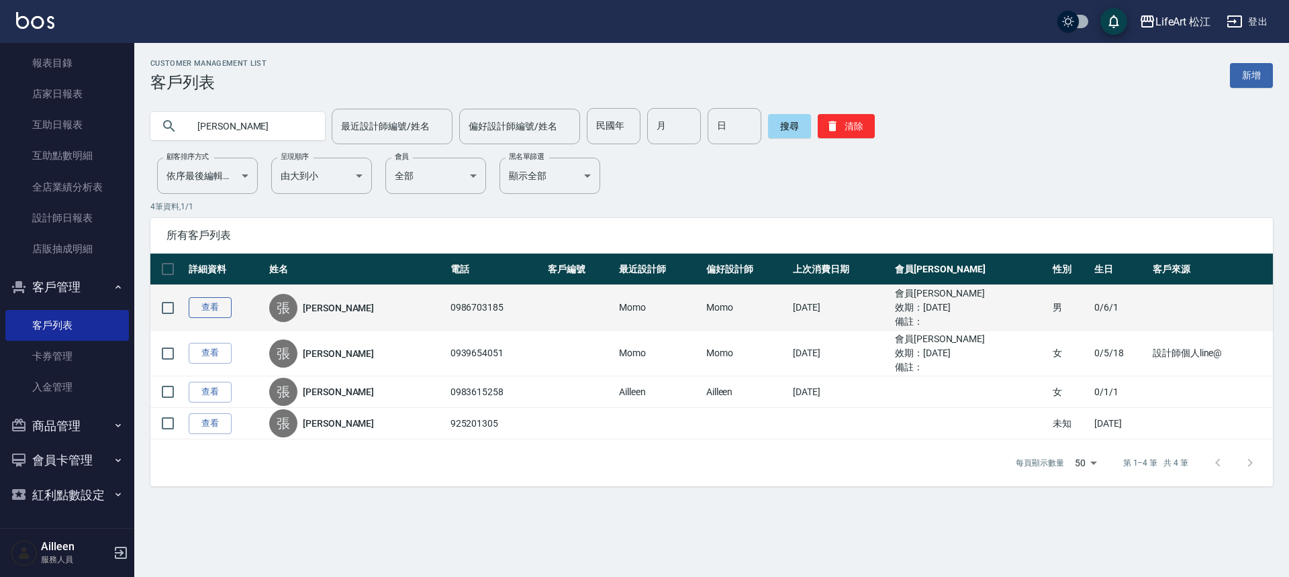
type input "[PERSON_NAME]"
click at [207, 303] on link "查看" at bounding box center [210, 307] width 43 height 21
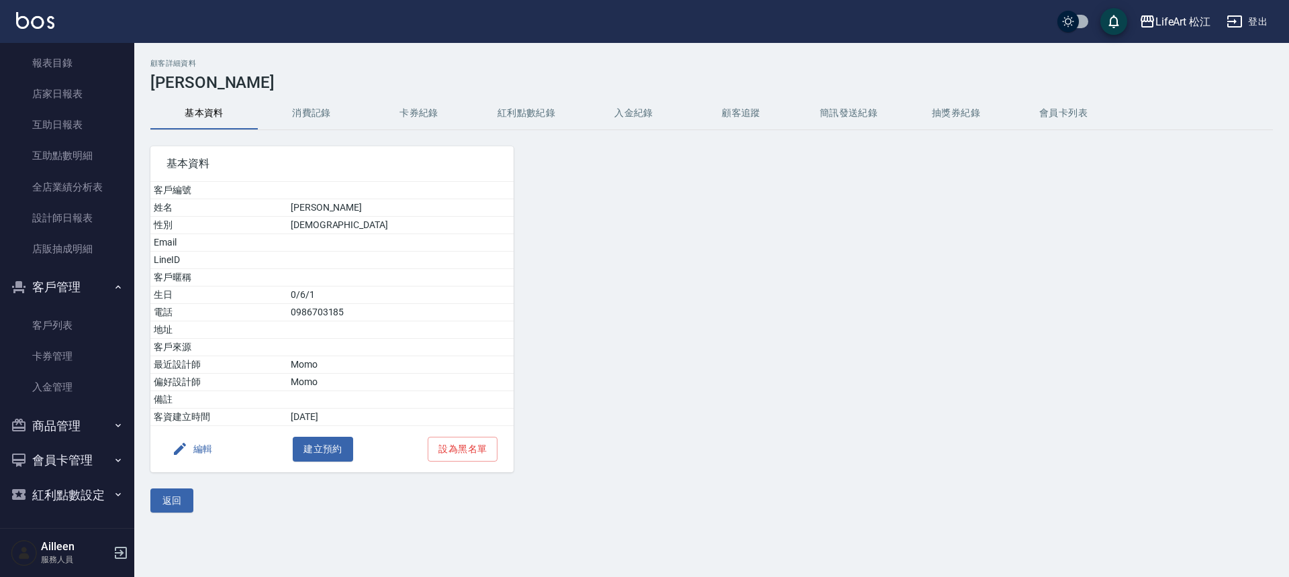
click at [307, 117] on button "消費記錄" at bounding box center [311, 113] width 107 height 32
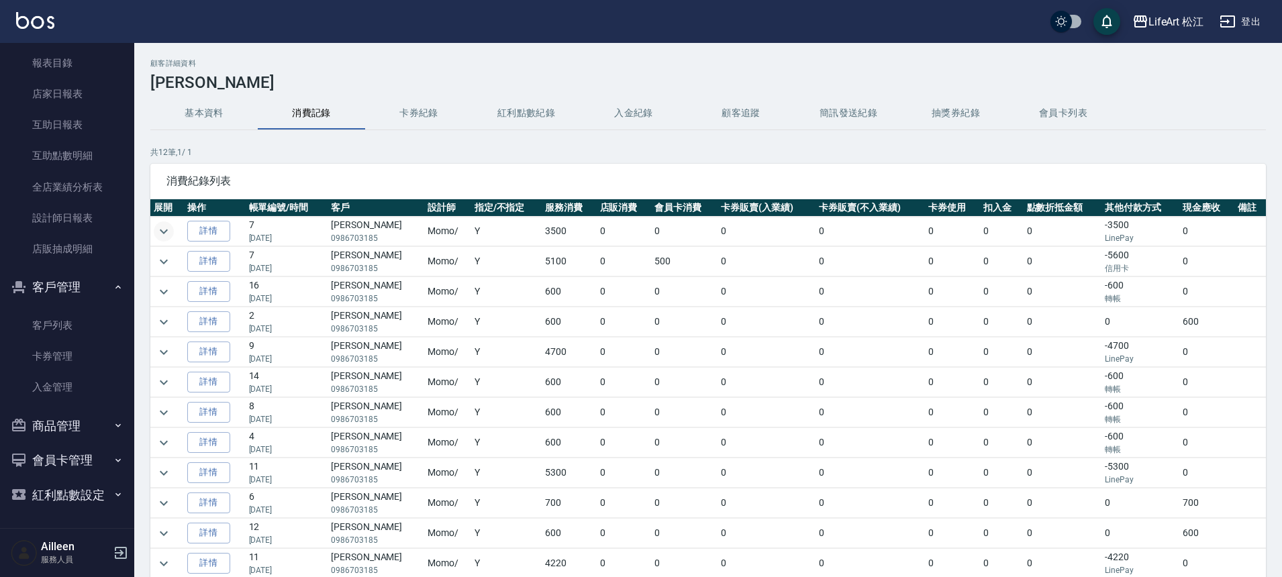
click at [161, 228] on icon "expand row" at bounding box center [164, 232] width 16 height 16
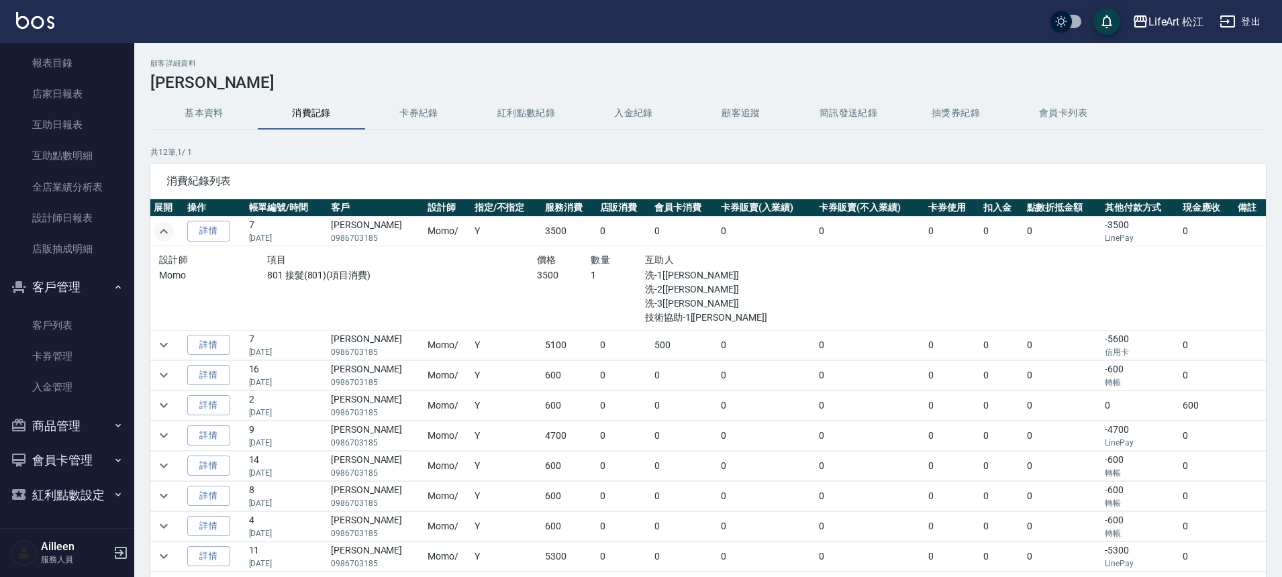
click at [161, 228] on icon "expand row" at bounding box center [164, 232] width 16 height 16
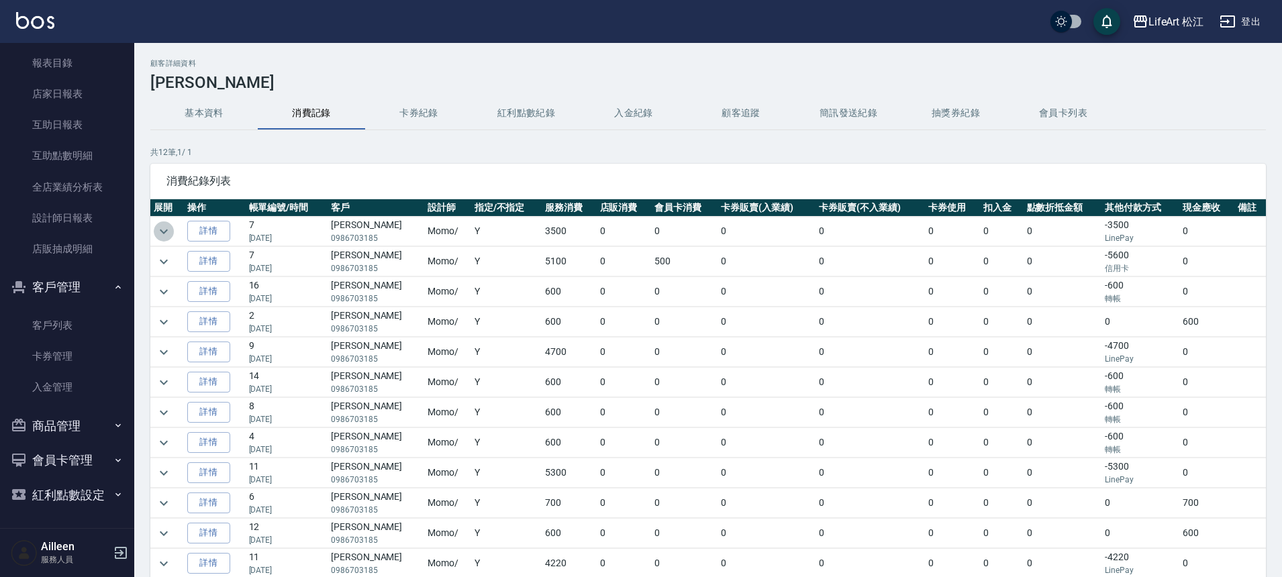
click at [161, 228] on icon "expand row" at bounding box center [164, 232] width 16 height 16
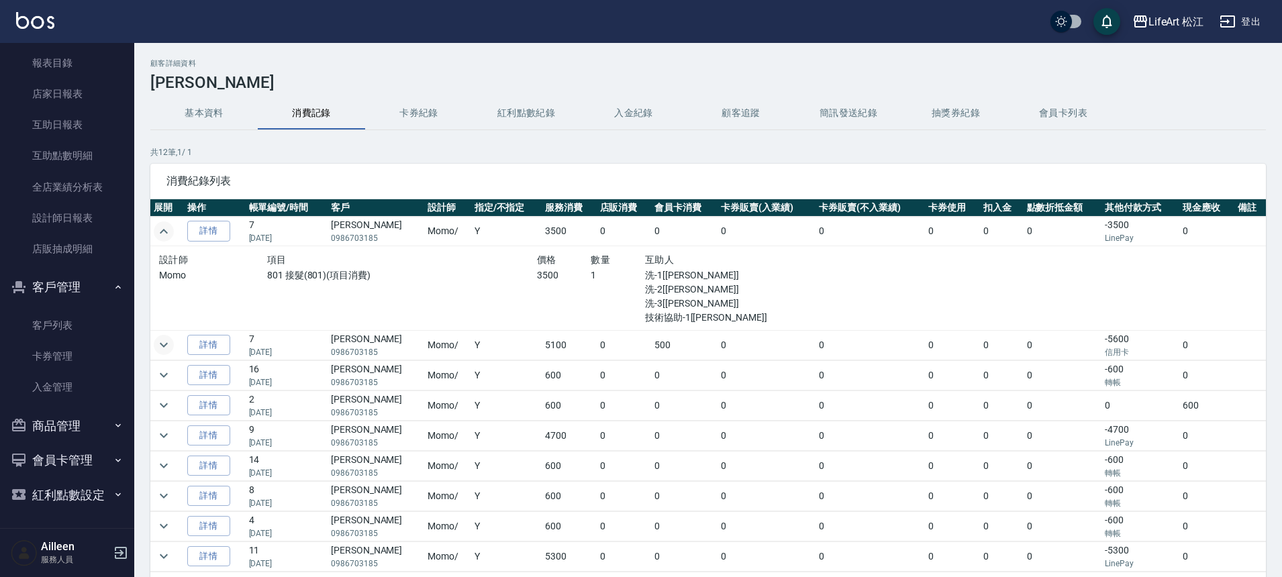
click at [166, 346] on icon "expand row" at bounding box center [164, 345] width 16 height 16
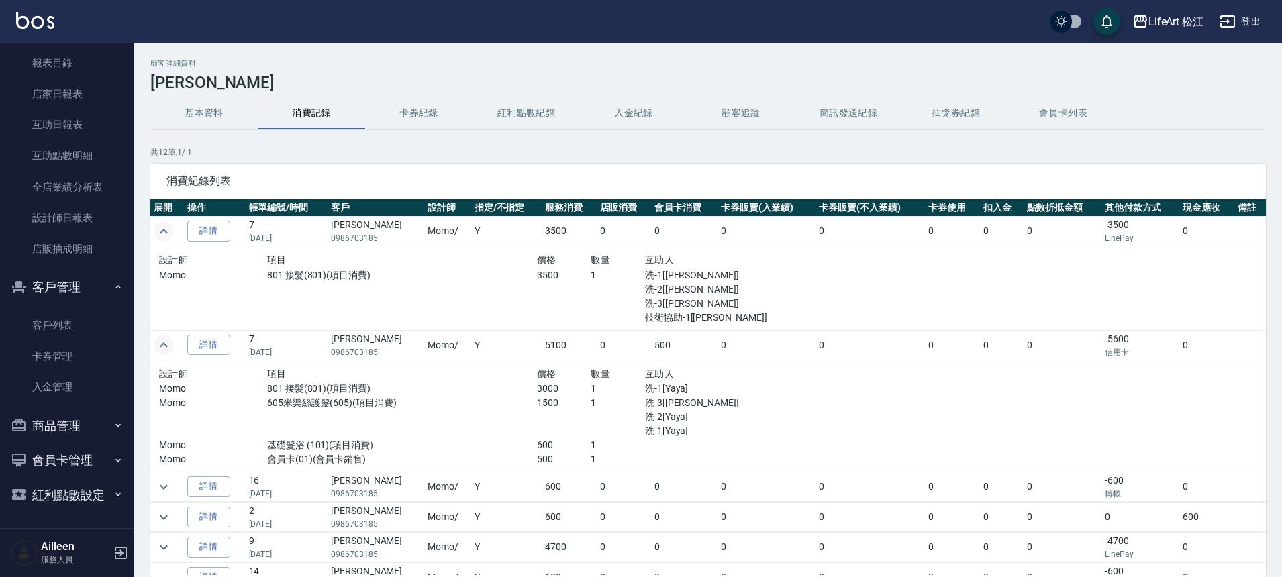
click at [201, 111] on button "基本資料" at bounding box center [203, 113] width 107 height 32
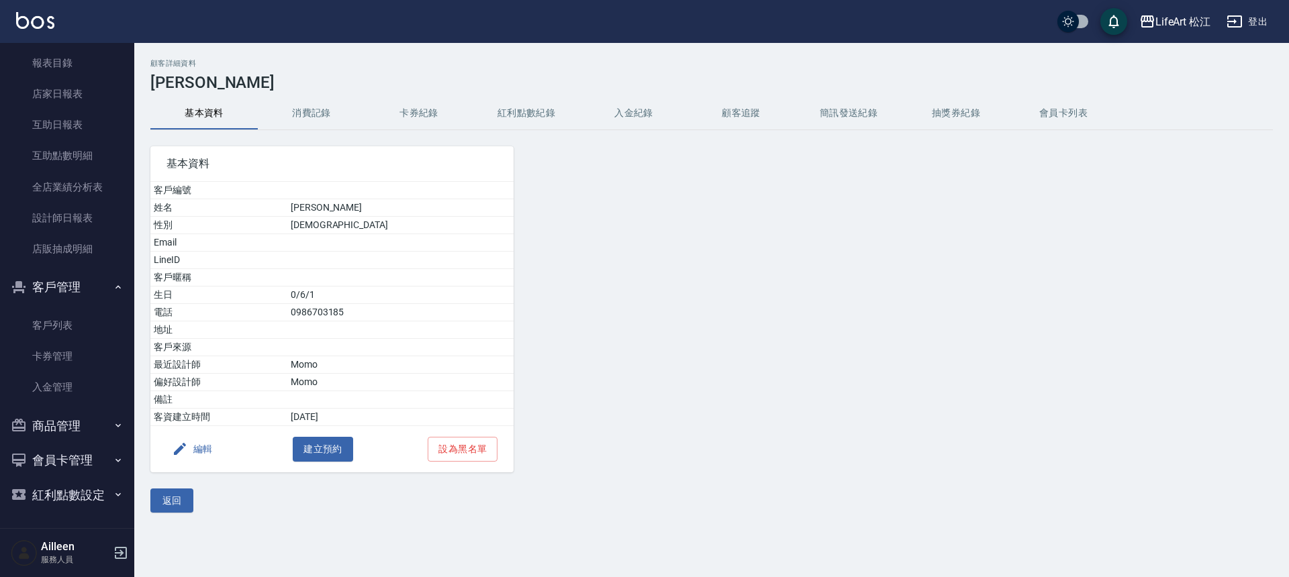
click at [316, 117] on button "消費記錄" at bounding box center [311, 113] width 107 height 32
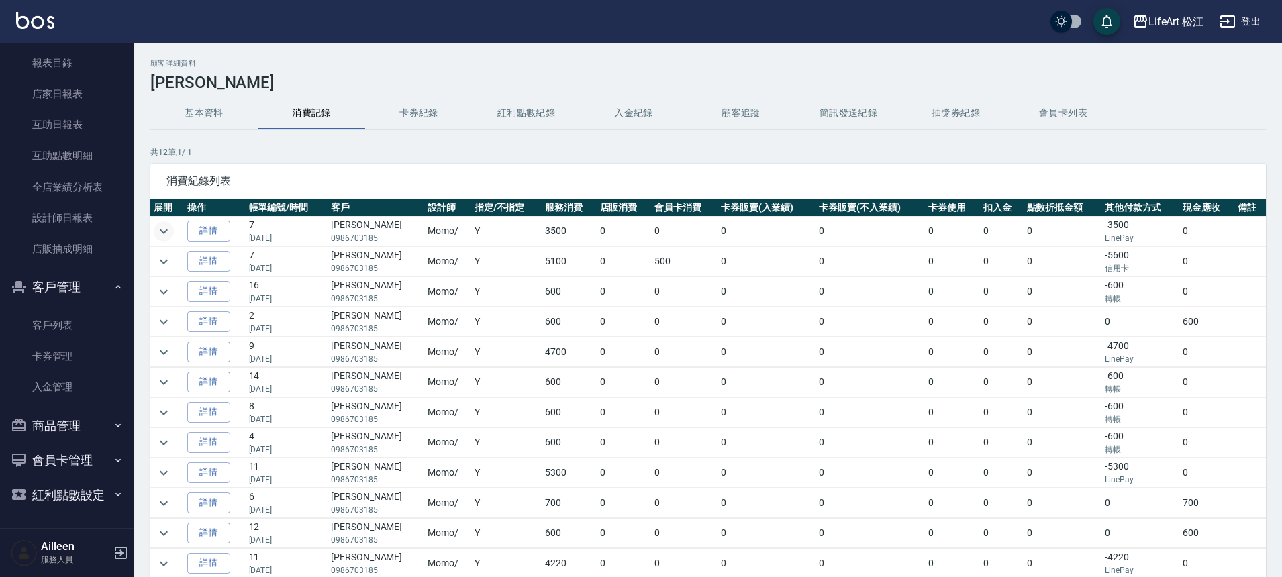
click at [169, 233] on icon "expand row" at bounding box center [164, 232] width 16 height 16
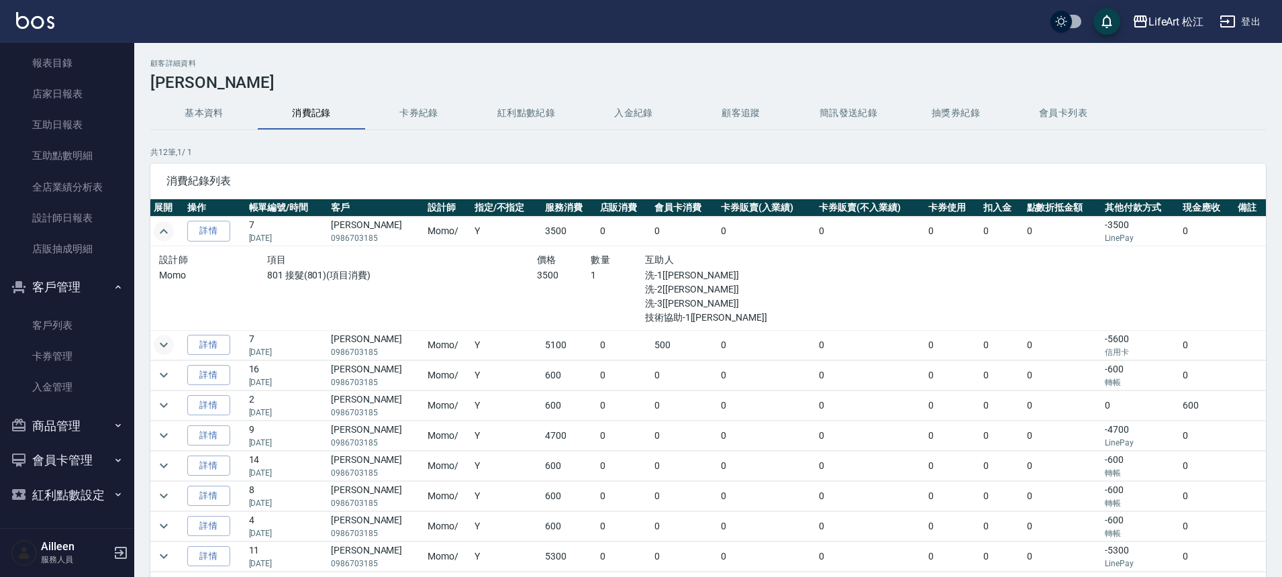
click at [160, 344] on icon "expand row" at bounding box center [164, 345] width 16 height 16
click at [154, 344] on button "expand row" at bounding box center [164, 345] width 20 height 20
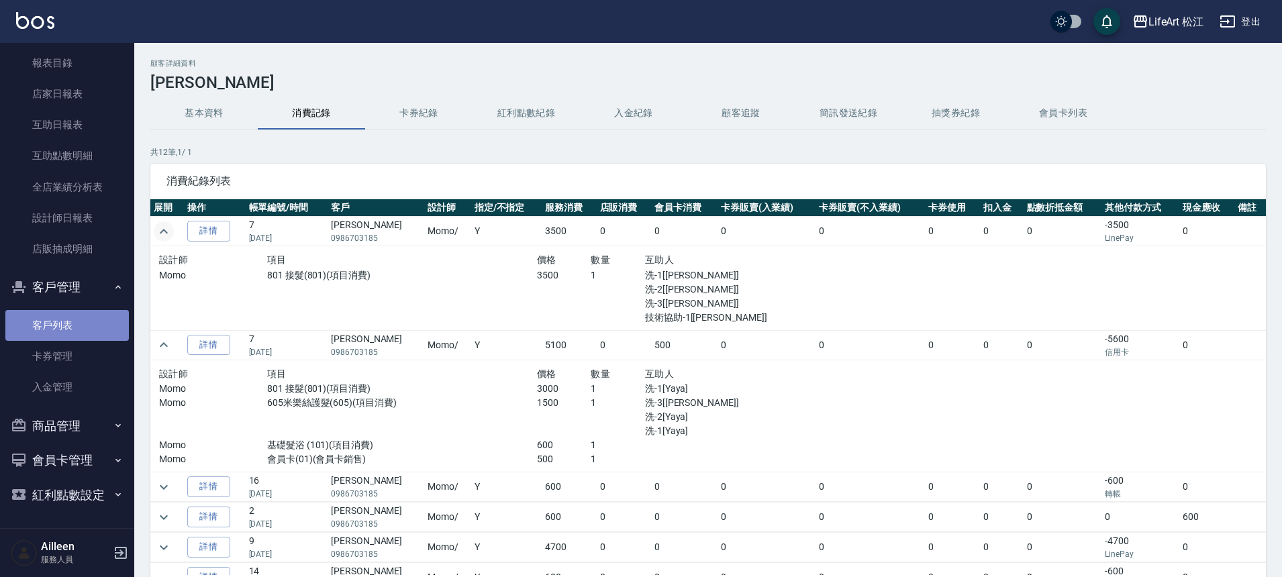
click at [77, 320] on link "客戶列表" at bounding box center [67, 325] width 124 height 31
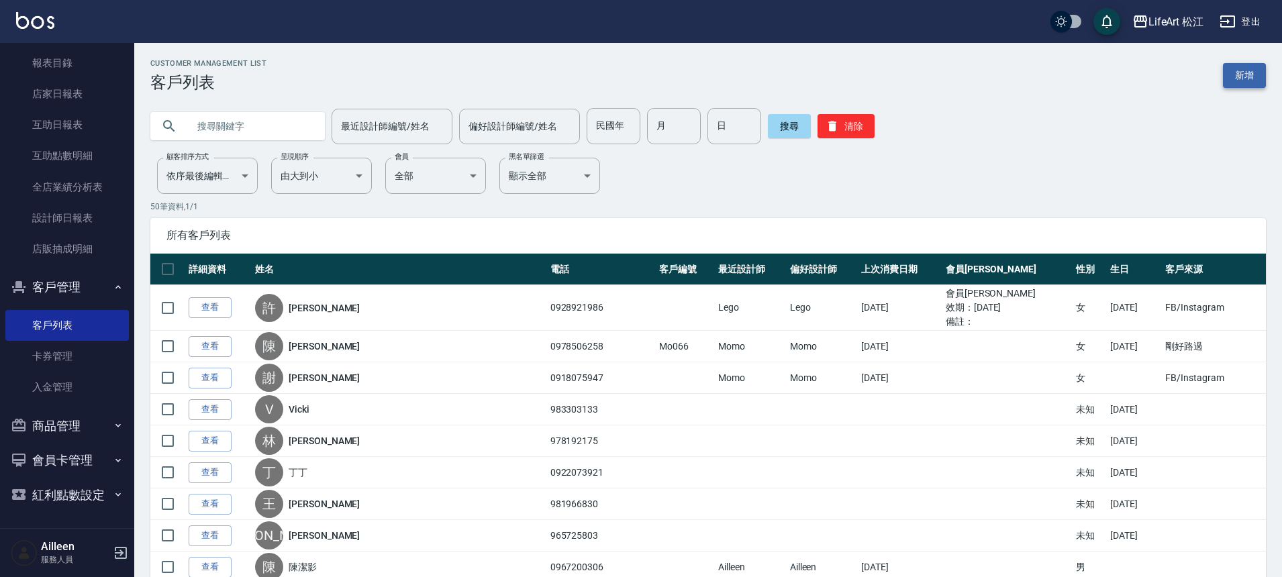
click at [1255, 66] on link "新增" at bounding box center [1244, 75] width 43 height 25
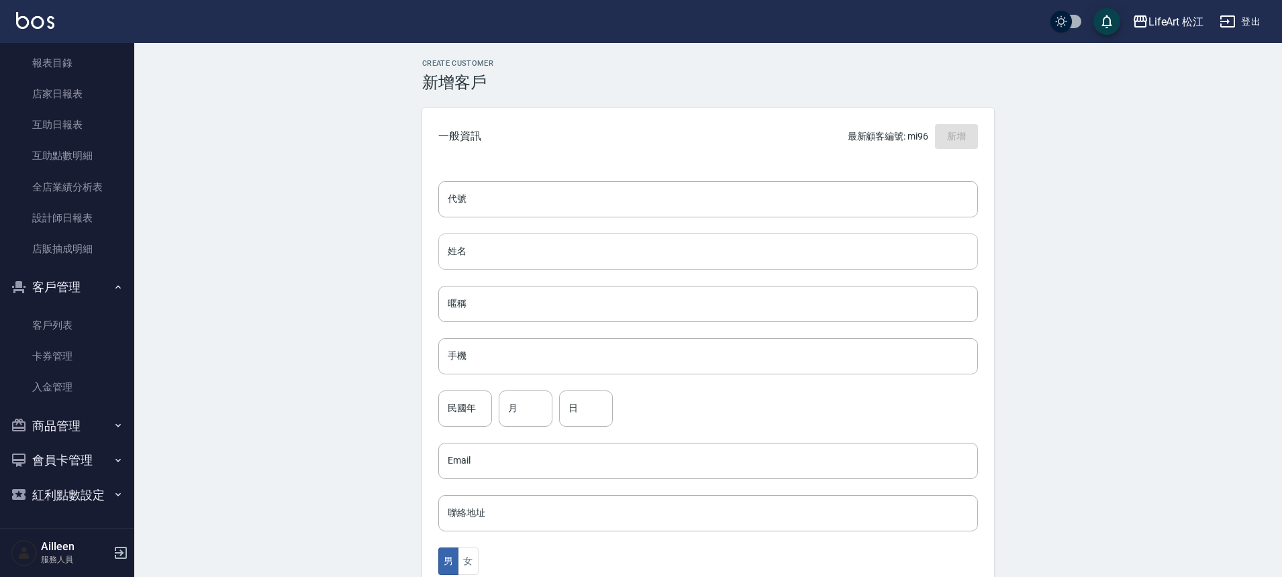
click at [491, 254] on input "姓名" at bounding box center [708, 252] width 540 height 36
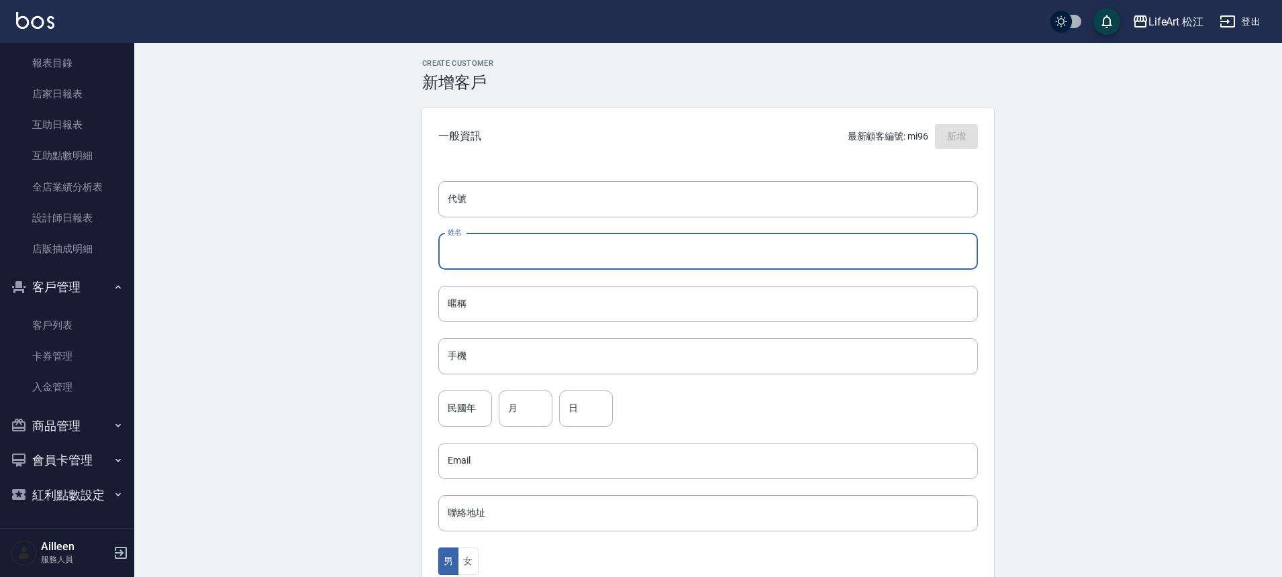
type input "ㄨ"
type input "h"
type input "[PERSON_NAME]"
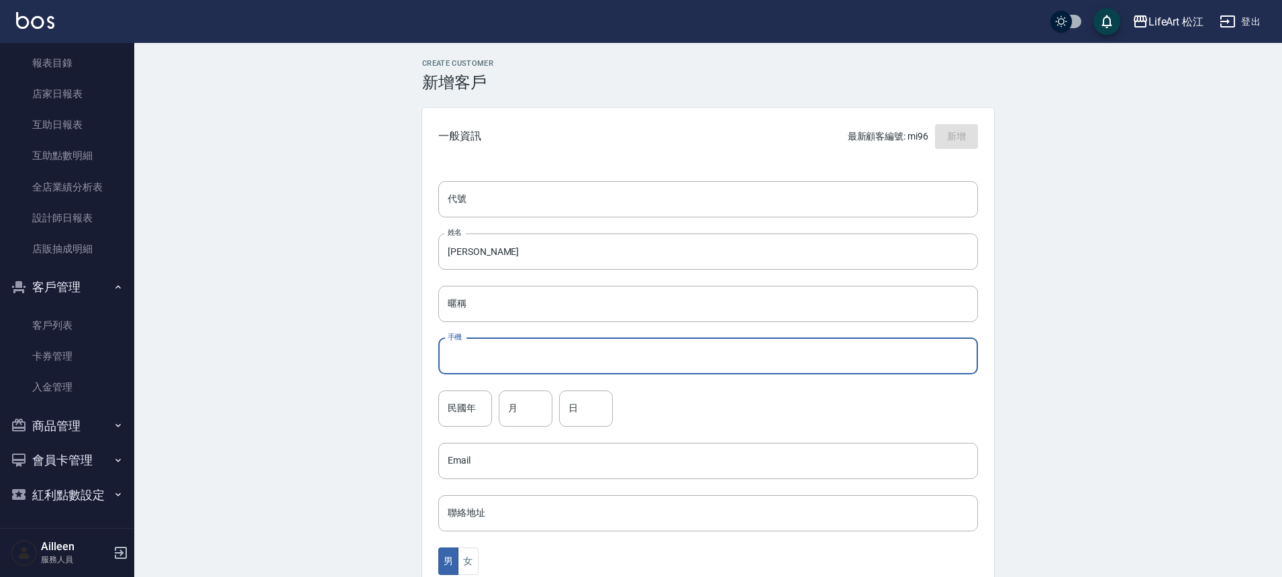
click at [459, 358] on input "手機" at bounding box center [708, 356] width 540 height 36
click at [470, 357] on input "0909139933" at bounding box center [708, 356] width 540 height 36
drag, startPoint x: 470, startPoint y: 357, endPoint x: 492, endPoint y: 358, distance: 22.2
click at [492, 358] on input "0909139933" at bounding box center [708, 356] width 540 height 36
click at [529, 354] on input "0909139933" at bounding box center [708, 356] width 540 height 36
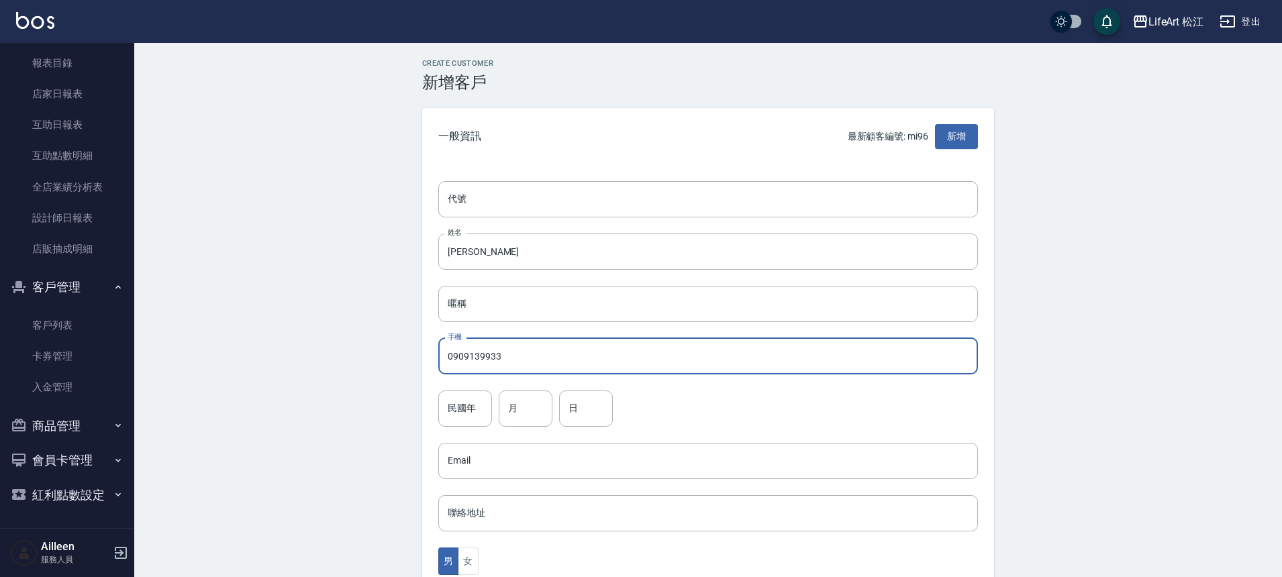
click at [529, 354] on input "0909139933" at bounding box center [708, 356] width 540 height 36
click at [514, 360] on input "0909139933" at bounding box center [708, 356] width 540 height 36
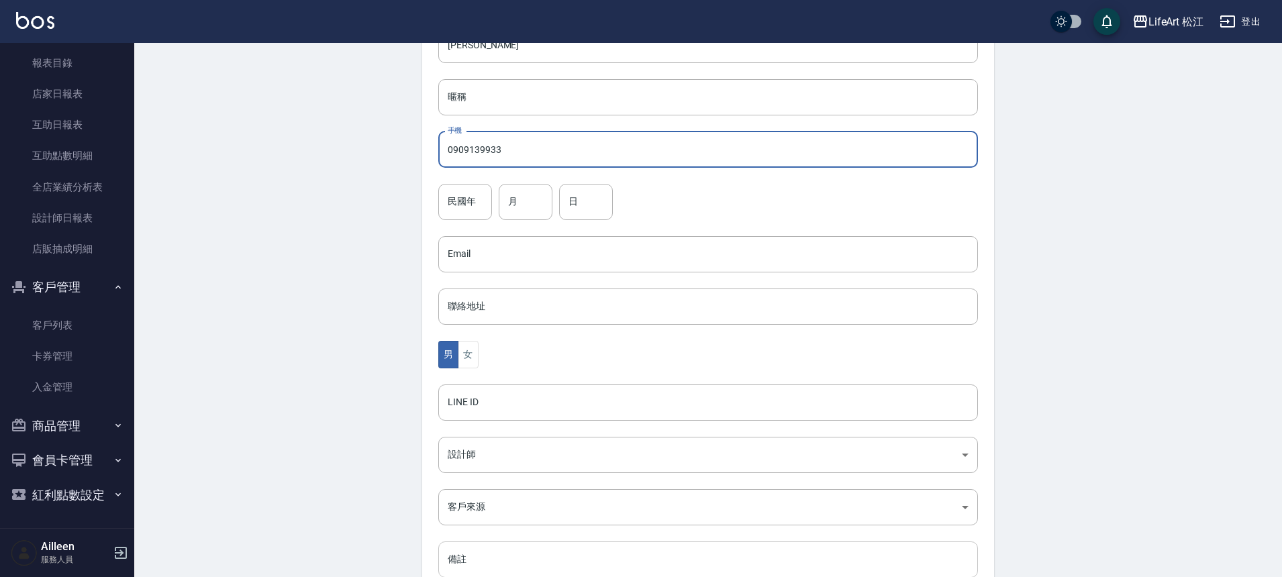
scroll to position [286, 0]
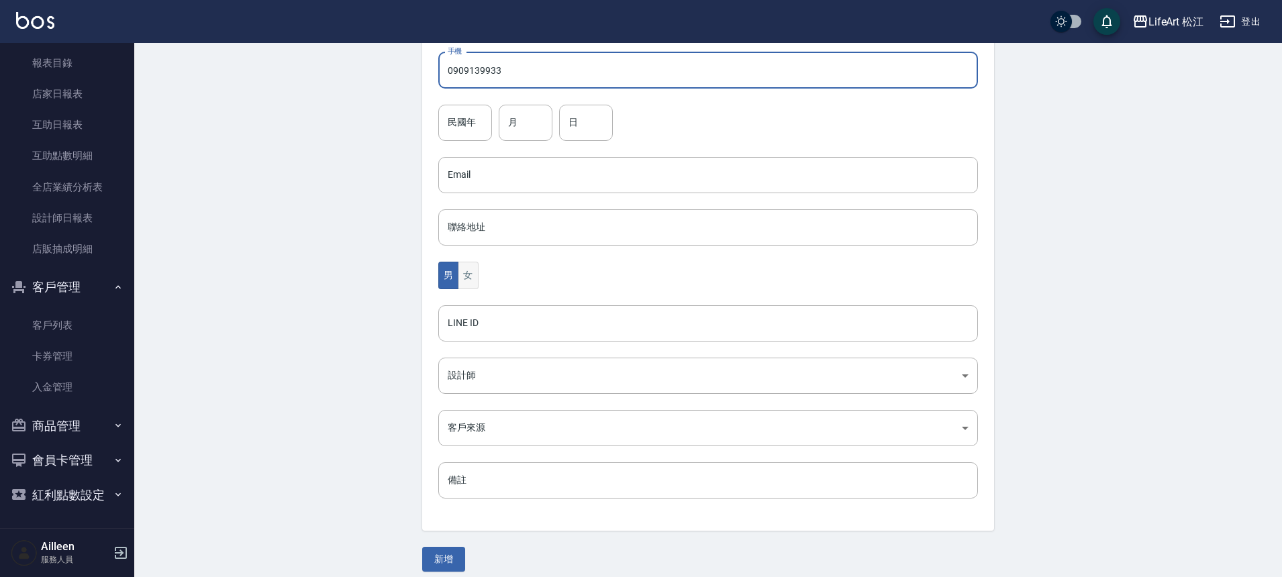
type input "0909139933"
click at [472, 268] on button "女" at bounding box center [468, 276] width 20 height 28
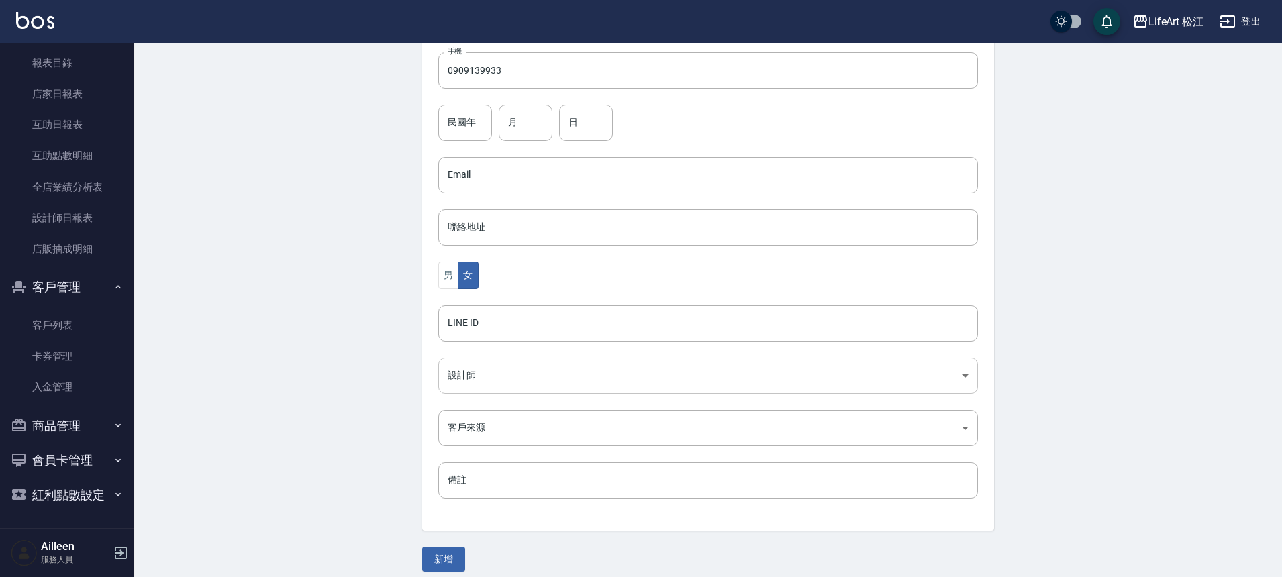
click at [488, 369] on body "LifeArt 松江 登出 櫃檯作業 打帳單 帳單列表 現金收支登錄 高階收支登錄 材料自購登錄 每日結帳 排班表 現場電腦打卡 預約管理 預約管理 單日預約…" at bounding box center [641, 151] width 1282 height 874
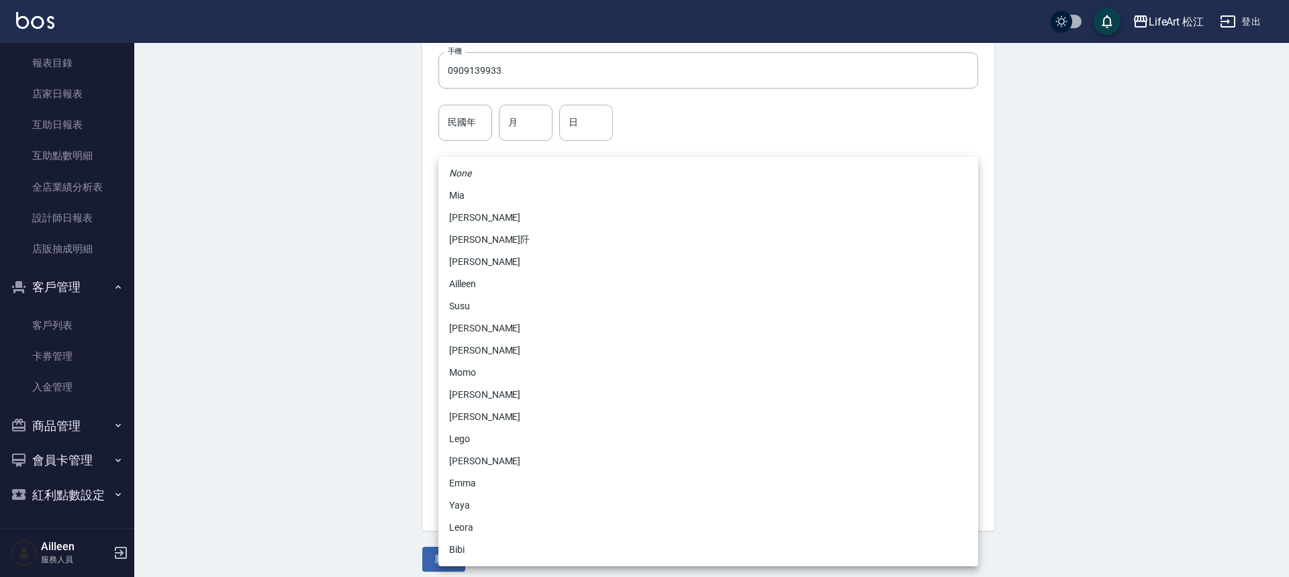
click at [489, 377] on li "Momo" at bounding box center [708, 373] width 540 height 22
type input "e84b7556-3071-4136-b765-65514d721750"
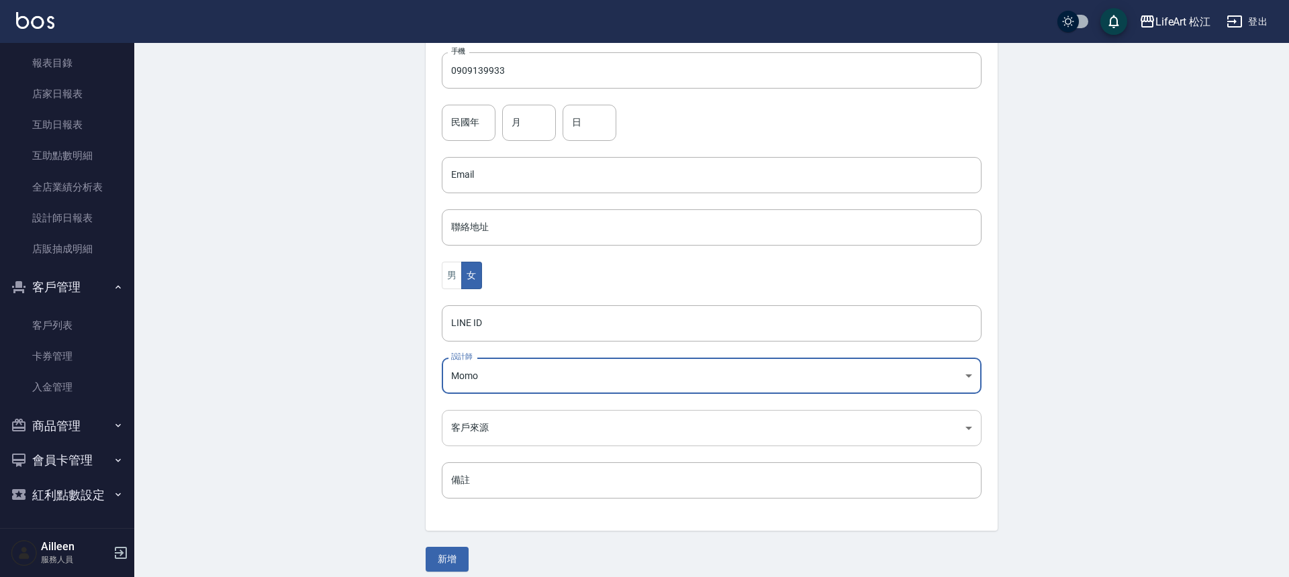
click at [496, 429] on body "LifeArt 松江 登出 櫃檯作業 打帳單 帳單列表 現金收支登錄 高階收支登錄 材料自購登錄 每日結帳 排班表 現場電腦打卡 預約管理 預約管理 單日預約…" at bounding box center [644, 151] width 1289 height 874
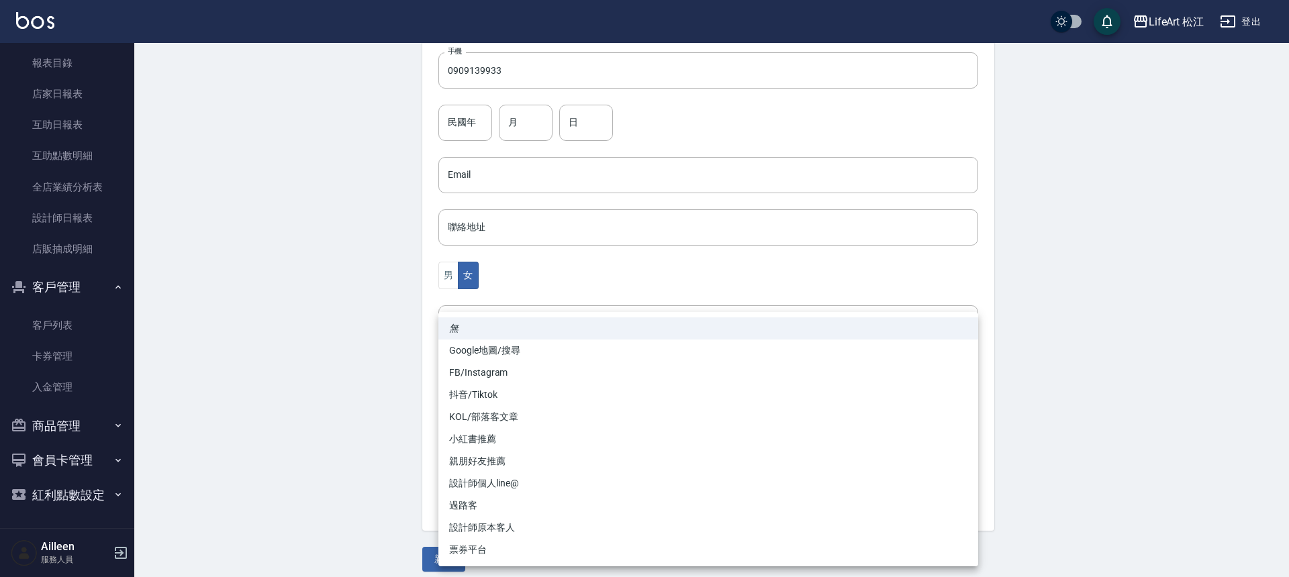
click at [486, 371] on li "FB/Instagram" at bounding box center [708, 373] width 540 height 22
type input "FB/Instagram"
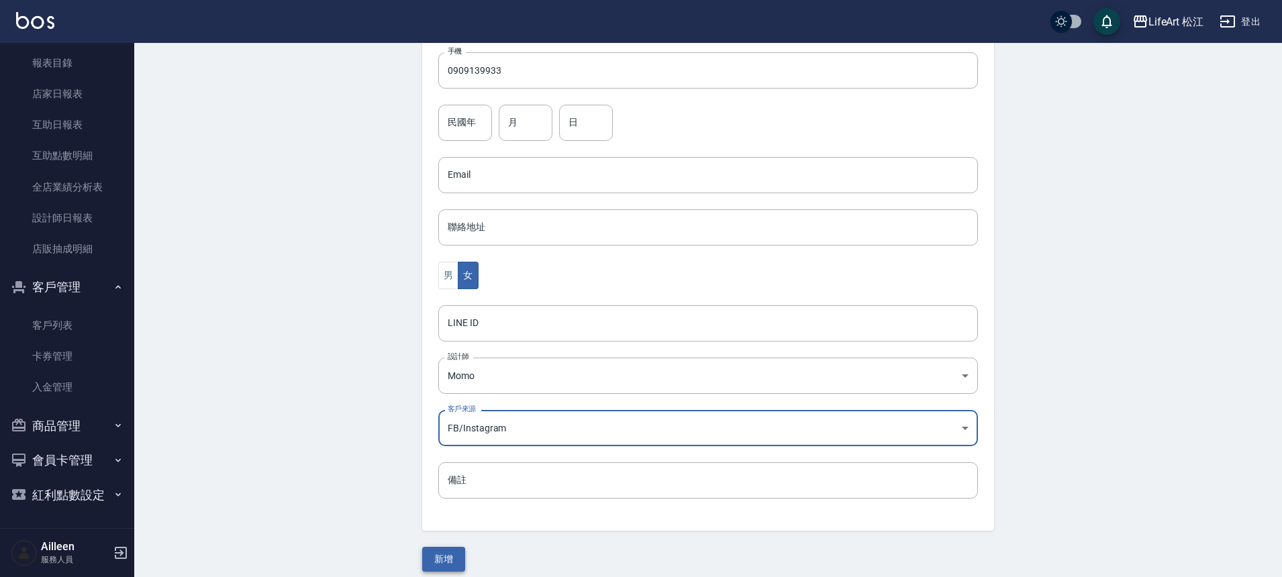
click at [454, 548] on div "Create Customer 新增客戶 一般資訊 最新顧客編號: mi96 新增 代號 代號 姓名 [PERSON_NAME] 姓名 暱稱 暱稱 手機 09…" at bounding box center [708, 172] width 604 height 799
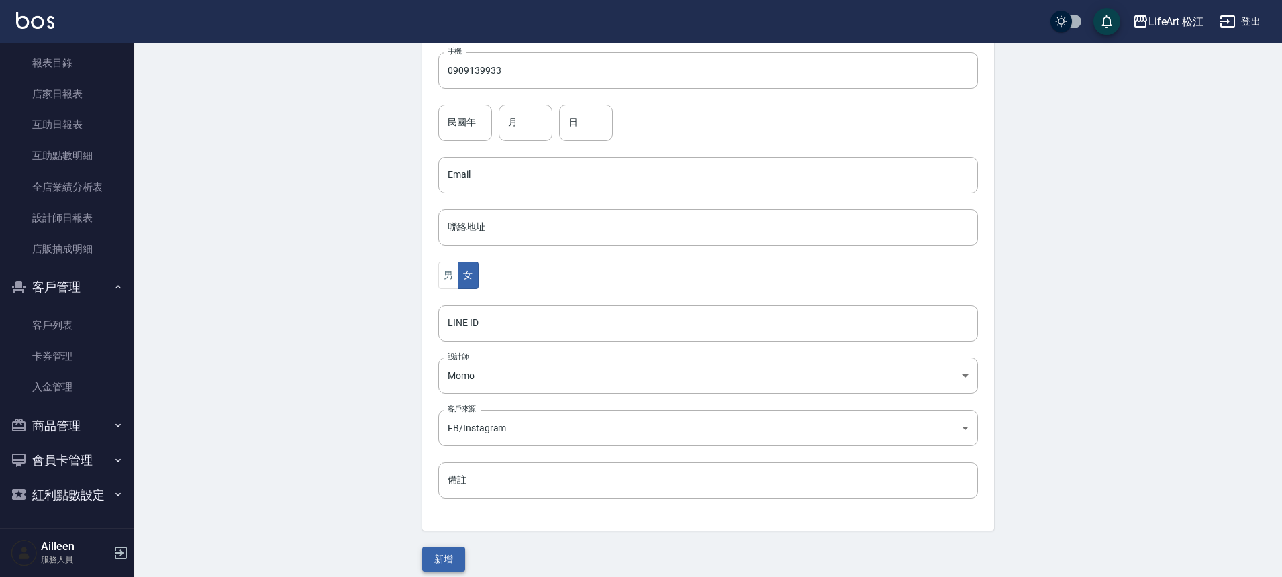
click at [454, 548] on button "新增" at bounding box center [443, 559] width 43 height 25
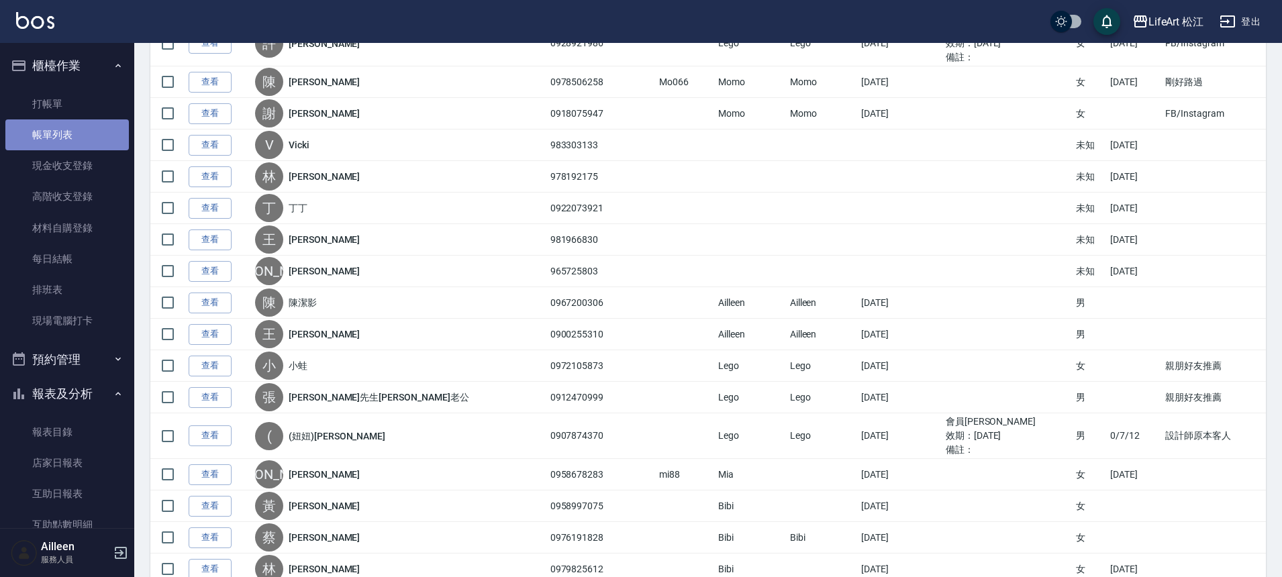
click at [72, 130] on link "帳單列表" at bounding box center [67, 134] width 124 height 31
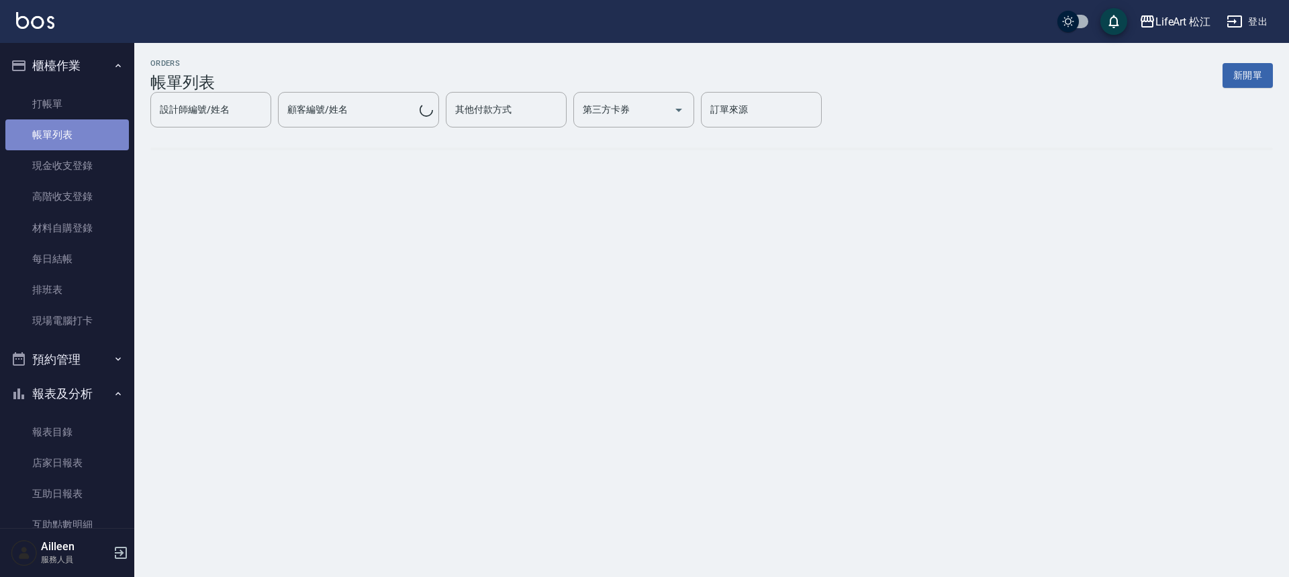
click at [75, 128] on link "帳單列表" at bounding box center [67, 134] width 124 height 31
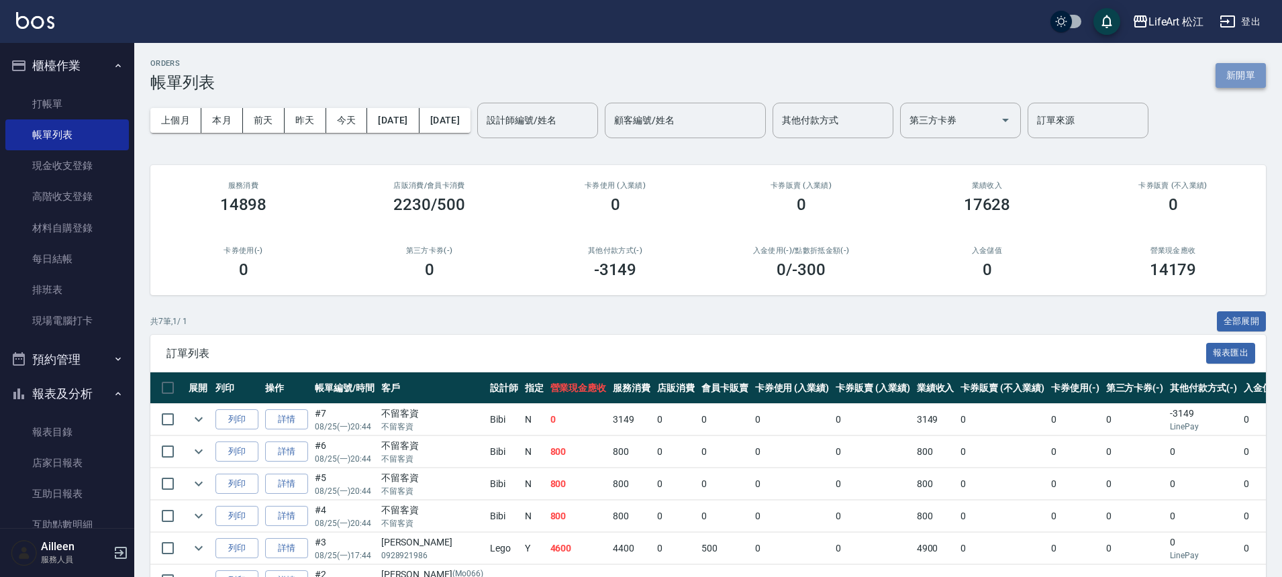
click at [1237, 70] on button "新開單" at bounding box center [1241, 75] width 50 height 25
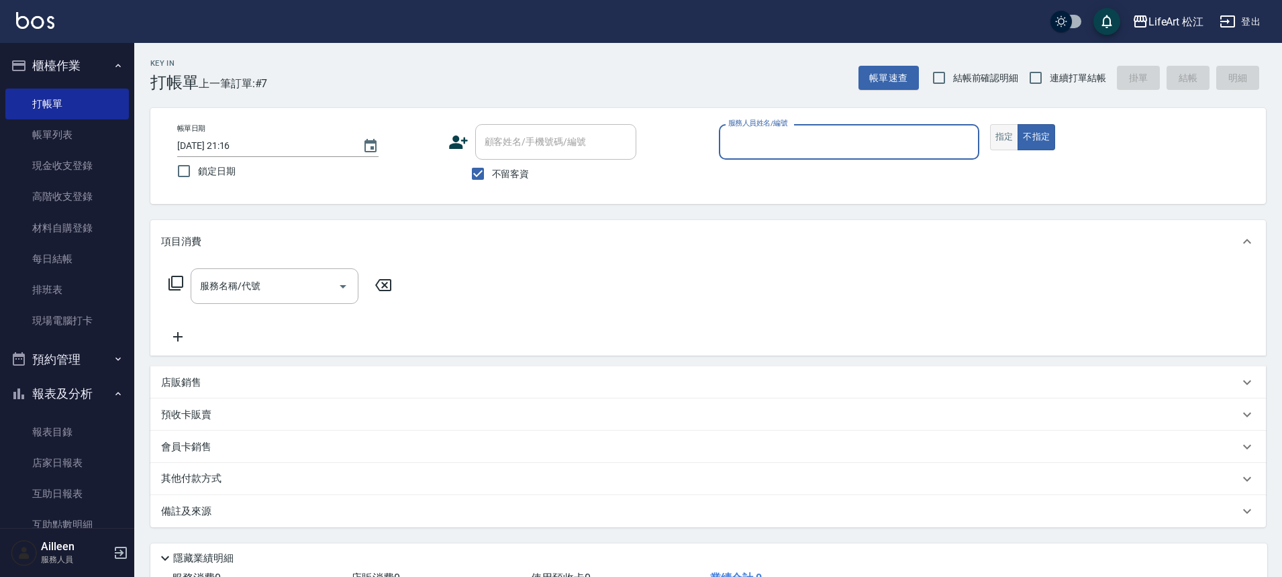
click at [1007, 142] on button "指定" at bounding box center [1004, 137] width 29 height 26
click at [811, 130] on div "服務人員姓名/編號" at bounding box center [849, 142] width 260 height 36
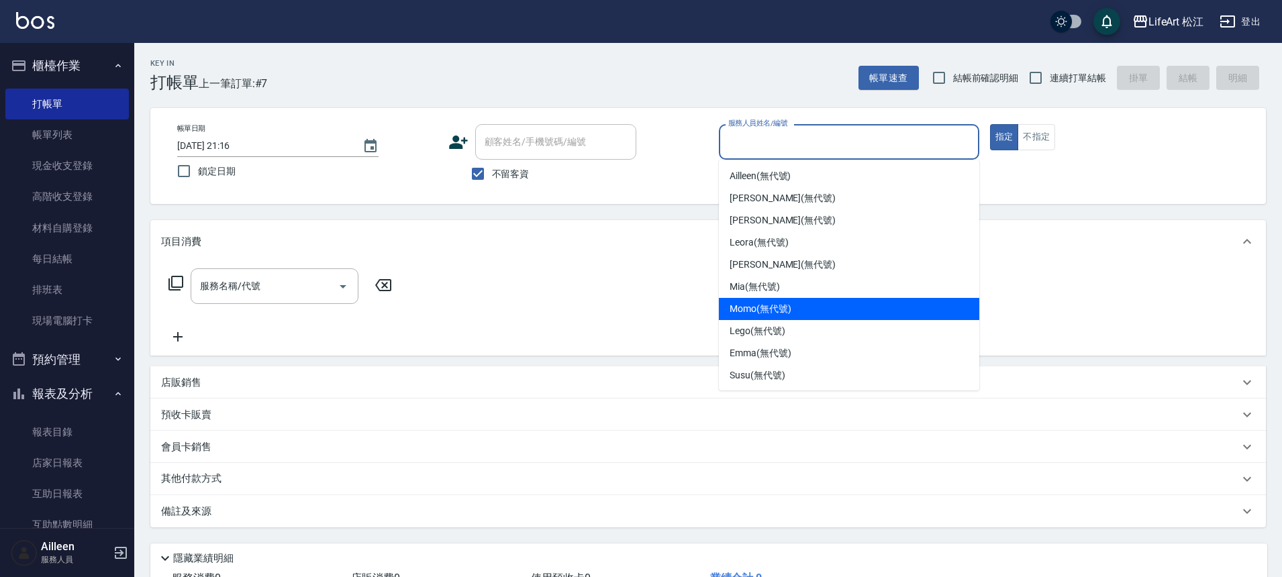
click at [755, 305] on span "Momo (無代號)" at bounding box center [761, 309] width 62 height 14
type input "Momo(無代號)"
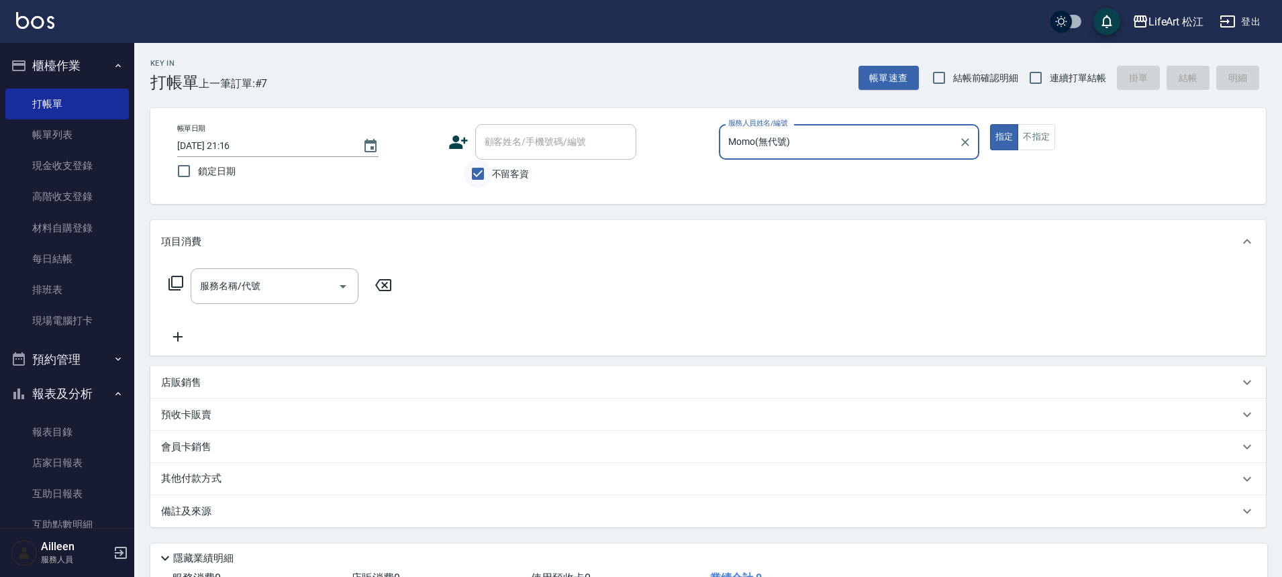
click at [476, 173] on input "不留客資" at bounding box center [478, 174] width 28 height 28
checkbox input "false"
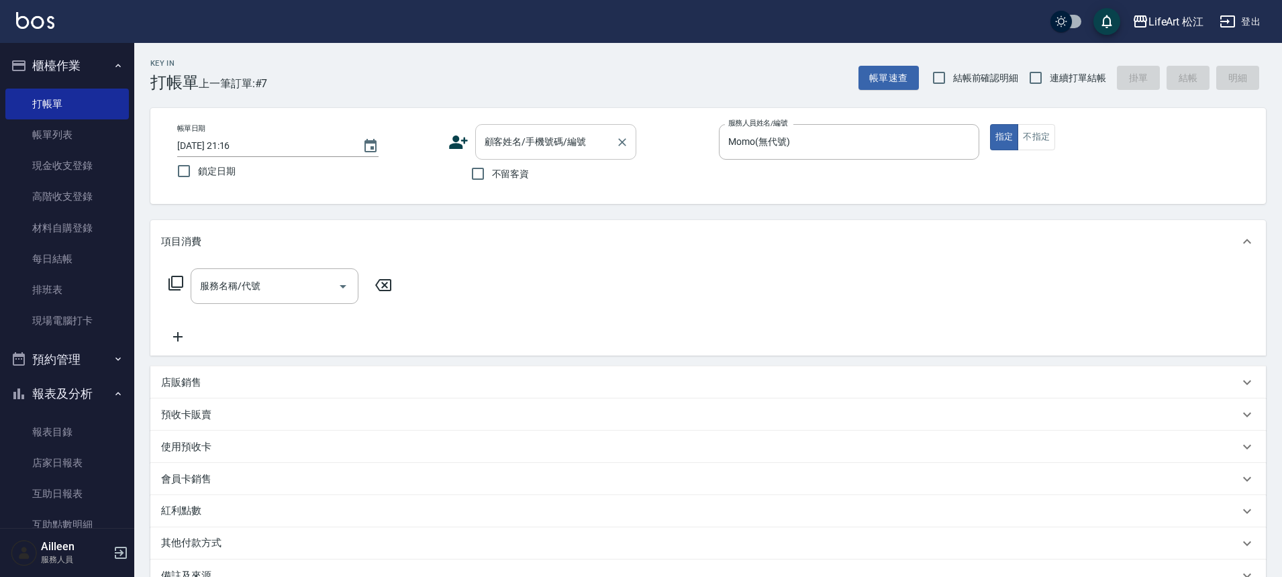
click at [503, 139] on div "顧客姓名/手機號碼/編號 顧客姓名/手機號碼/編號" at bounding box center [555, 142] width 161 height 36
click at [503, 139] on label "顧客姓名/手機號碼/編號" at bounding box center [535, 141] width 101 height 13
click at [503, 139] on input "顧客姓名/手機號碼/編號" at bounding box center [545, 141] width 129 height 23
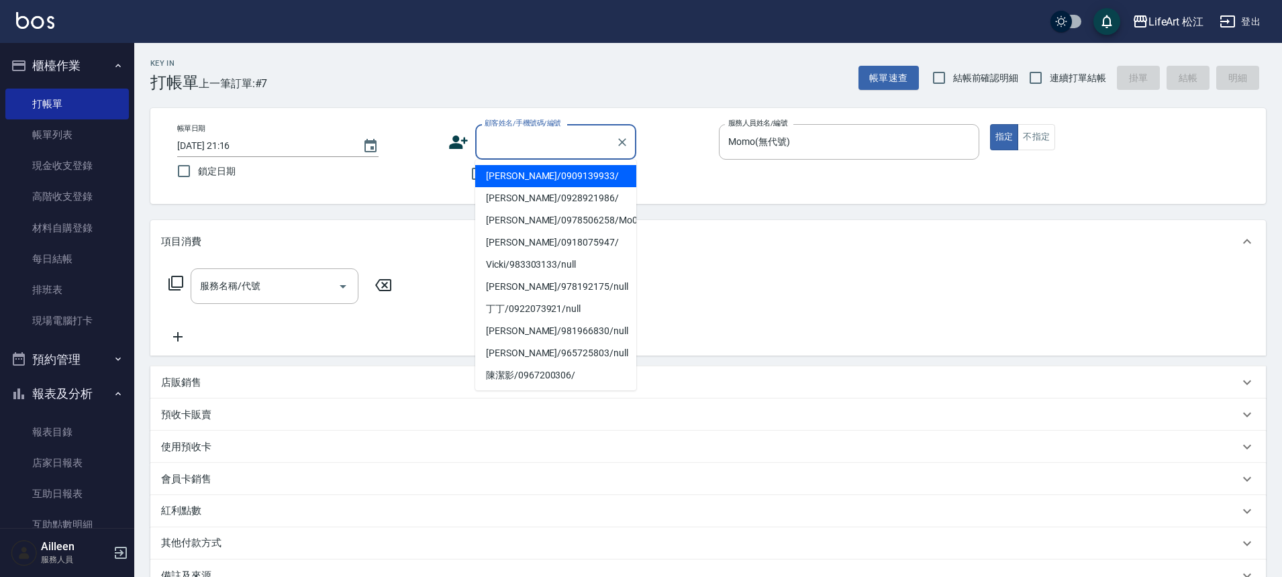
click at [505, 168] on li "[PERSON_NAME]/0909139933/" at bounding box center [555, 176] width 161 height 22
type input "[PERSON_NAME]/0909139933/"
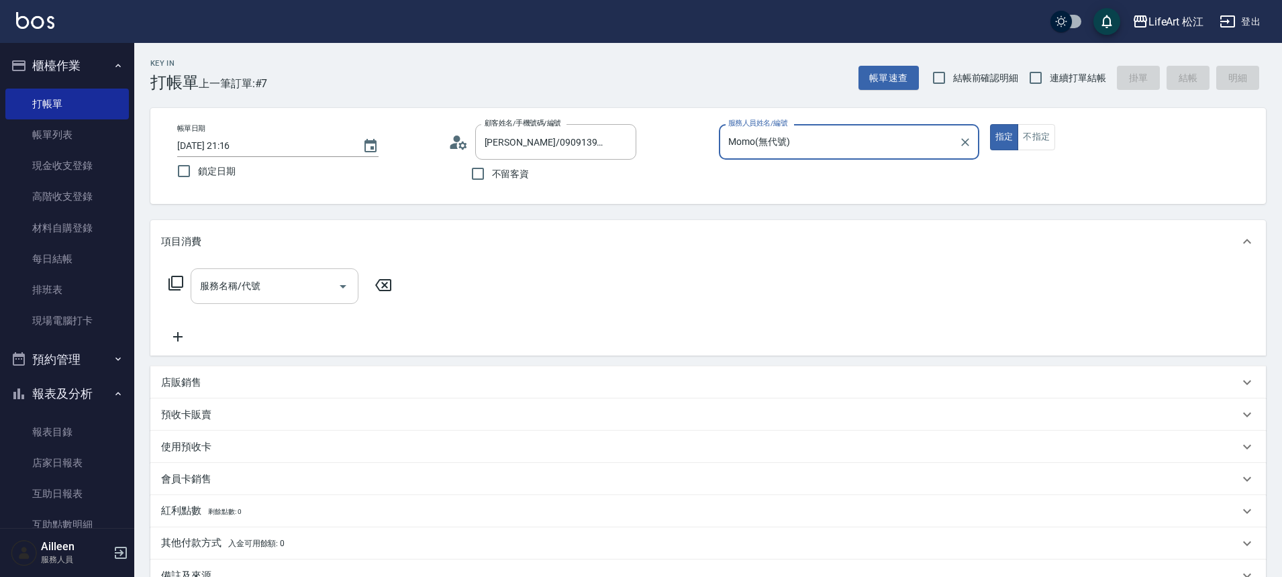
click at [250, 301] on div "服務名稱/代號" at bounding box center [275, 287] width 168 height 36
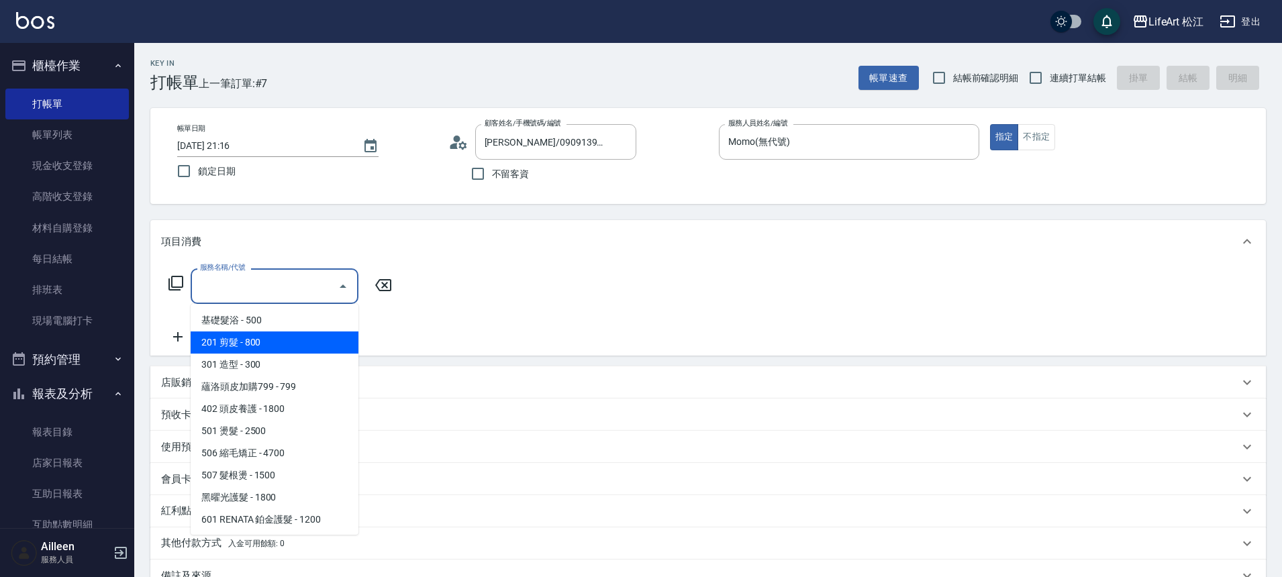
drag, startPoint x: 250, startPoint y: 340, endPoint x: 207, endPoint y: 342, distance: 42.3
click at [250, 340] on span "201 剪髮 - 800" at bounding box center [275, 343] width 168 height 22
type input "201 剪髮(201)"
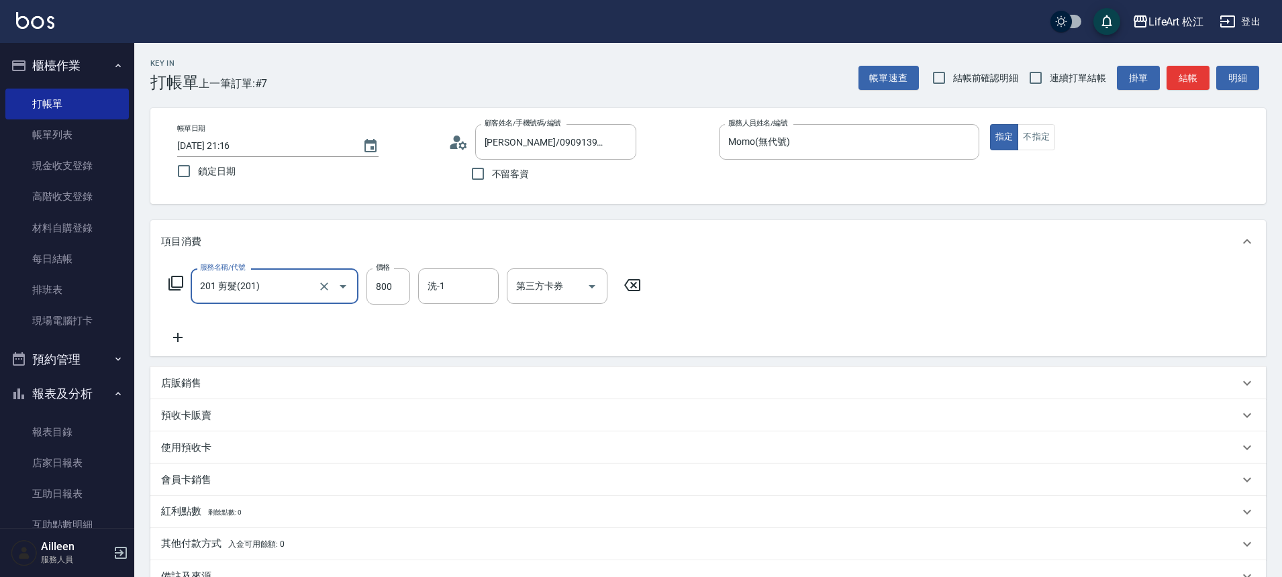
click at [179, 339] on icon at bounding box center [178, 338] width 34 height 16
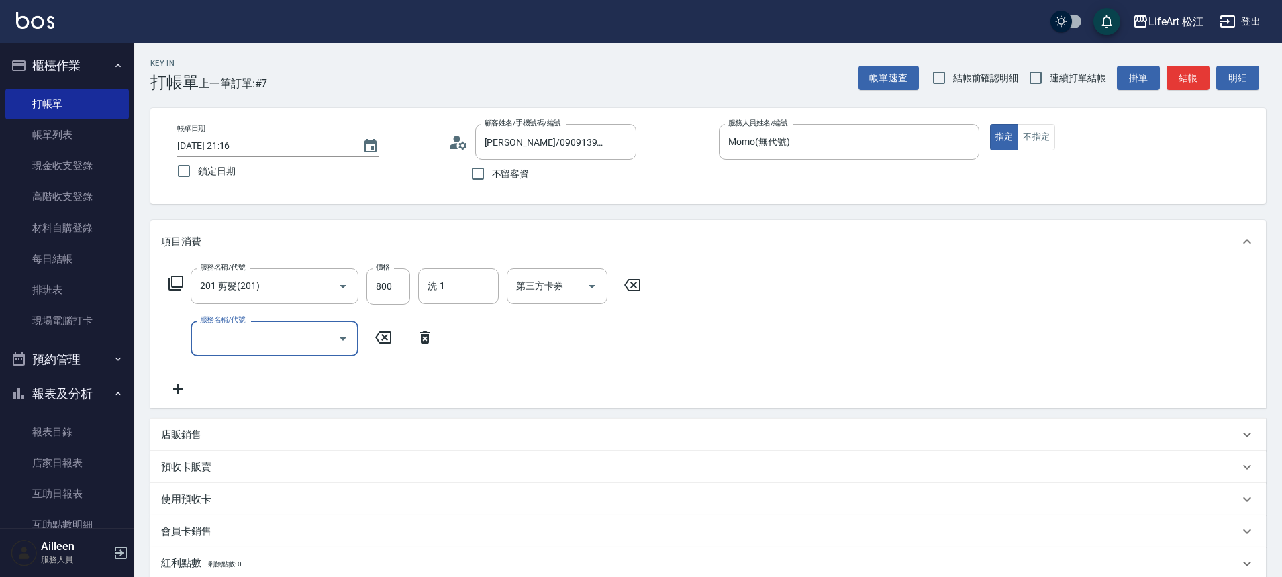
click at [244, 336] on input "服務名稱/代號" at bounding box center [265, 338] width 136 height 23
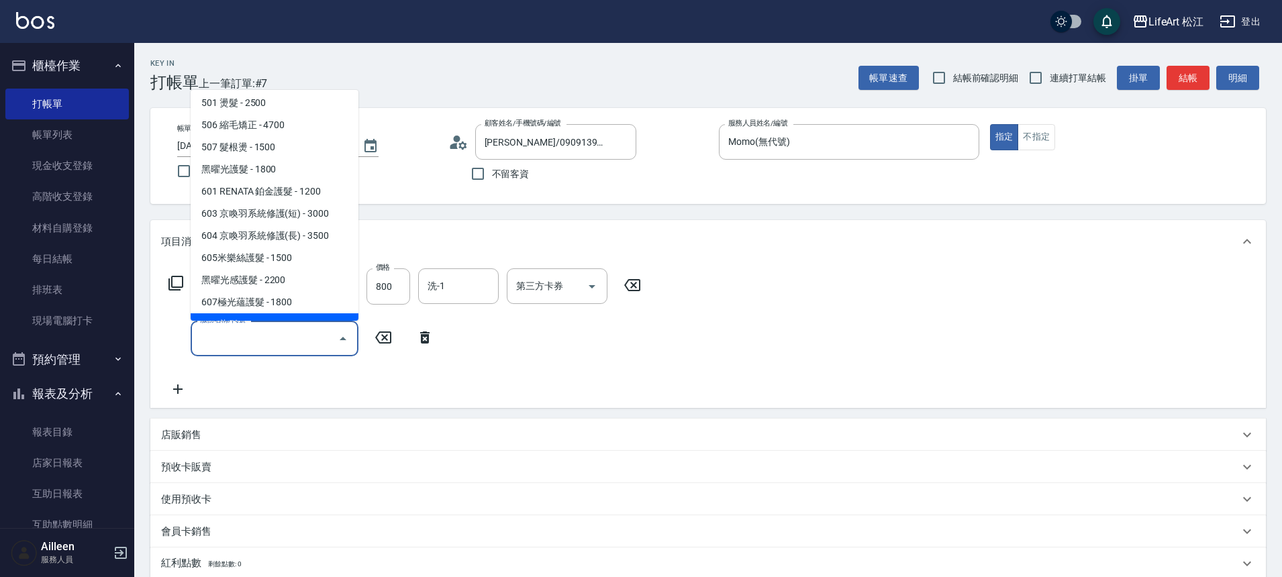
scroll to position [179, 0]
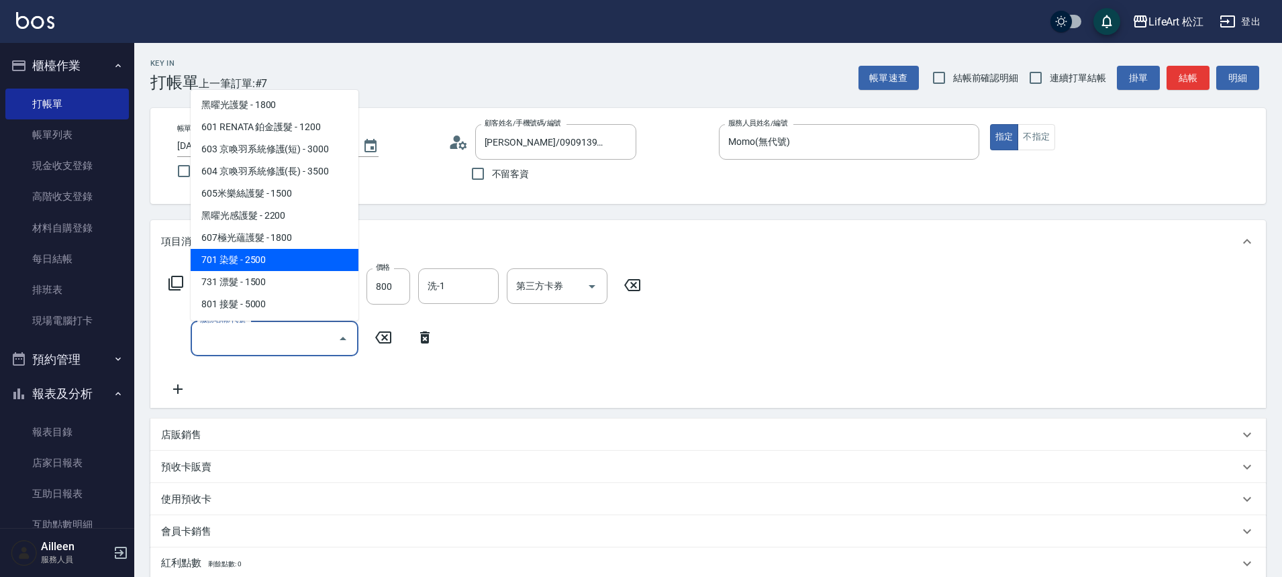
click at [275, 264] on span "701 染髮 - 2500" at bounding box center [275, 260] width 168 height 22
type input "701 染髮(701)"
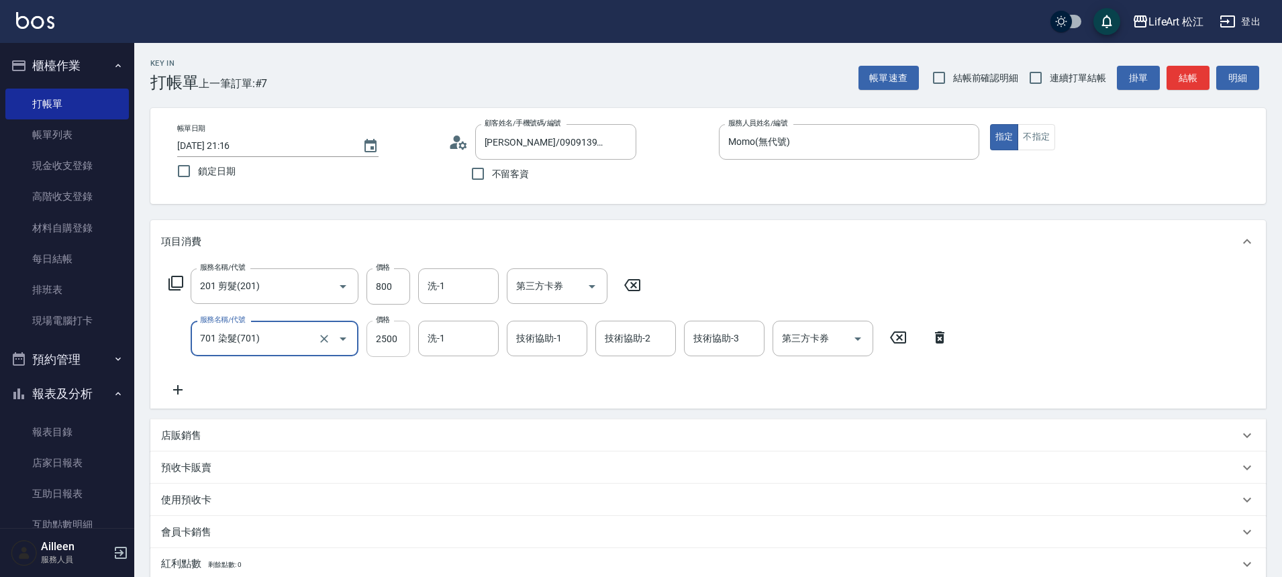
click at [382, 350] on input "2500" at bounding box center [389, 339] width 44 height 36
type input "3850"
click at [465, 331] on input "洗-1" at bounding box center [458, 338] width 68 height 23
click at [452, 329] on input "洗-1" at bounding box center [458, 338] width 68 height 23
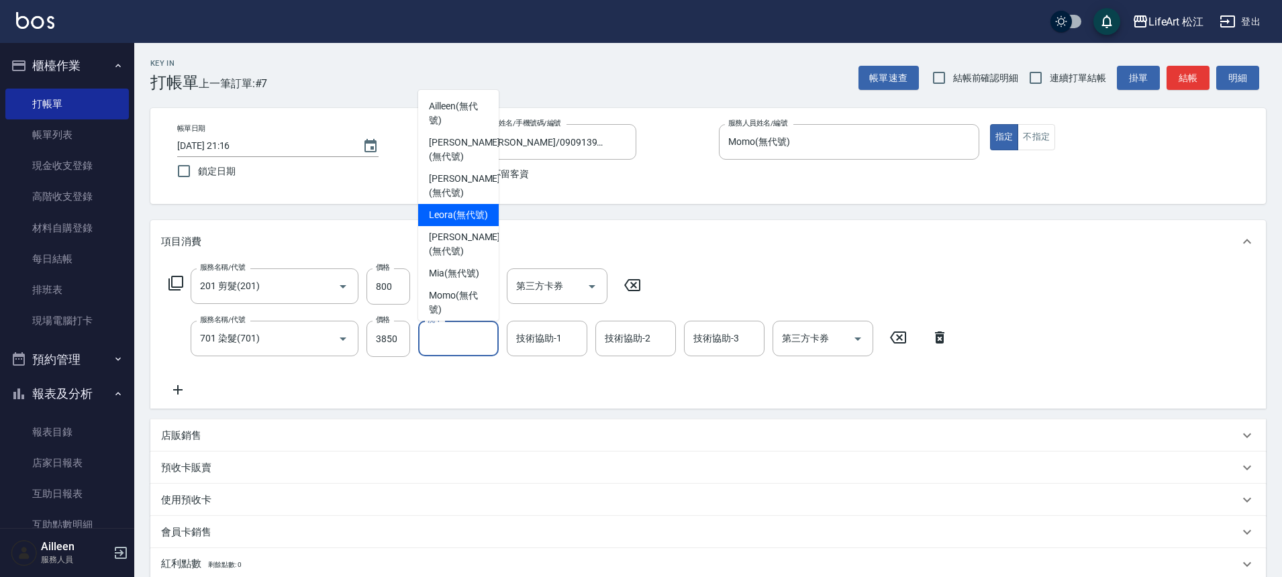
click at [473, 208] on span "Leora (無代號)" at bounding box center [458, 215] width 59 height 14
type input "Leora(無代號)"
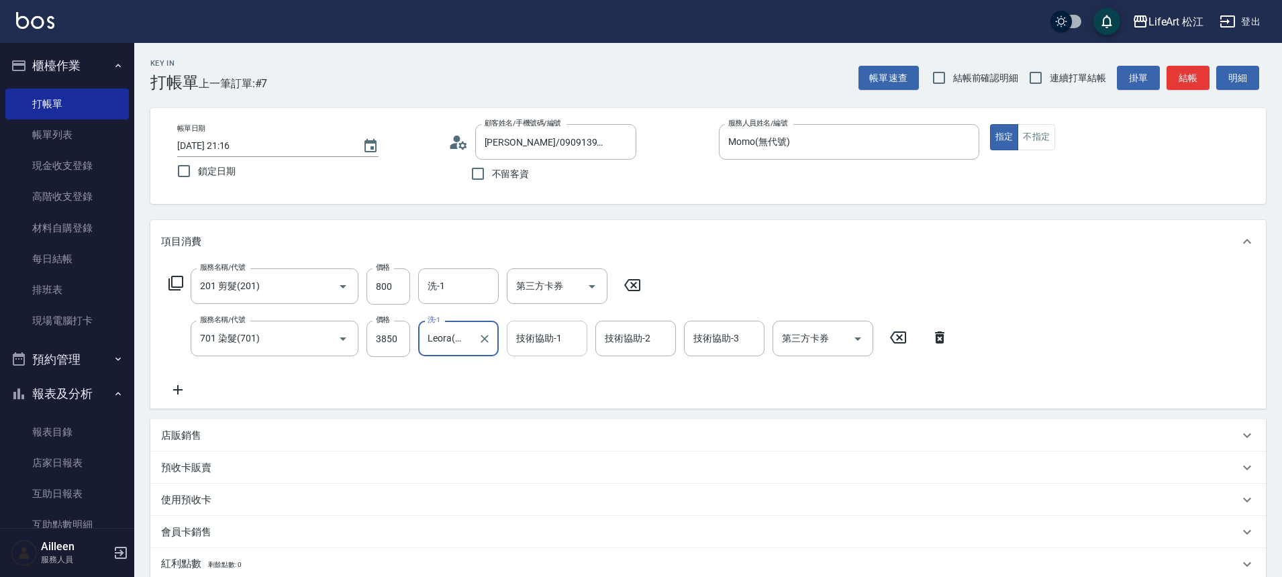
click at [551, 348] on input "技術協助-1" at bounding box center [547, 338] width 68 height 23
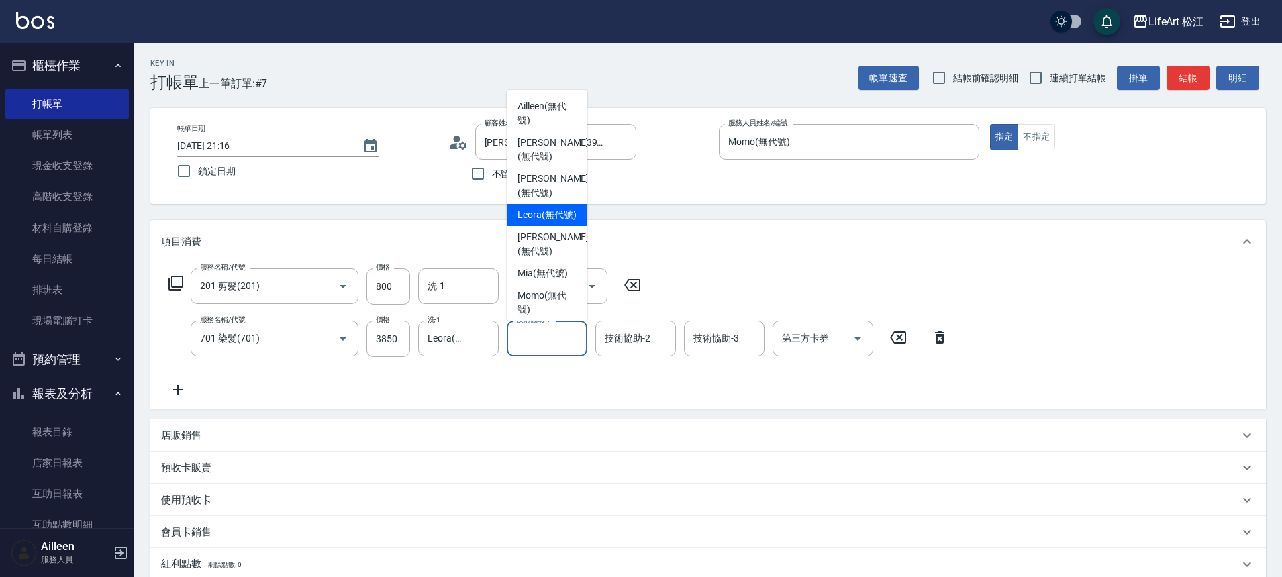
click at [534, 208] on span "Leora (無代號)" at bounding box center [547, 215] width 59 height 14
type input "Leora(無代號)"
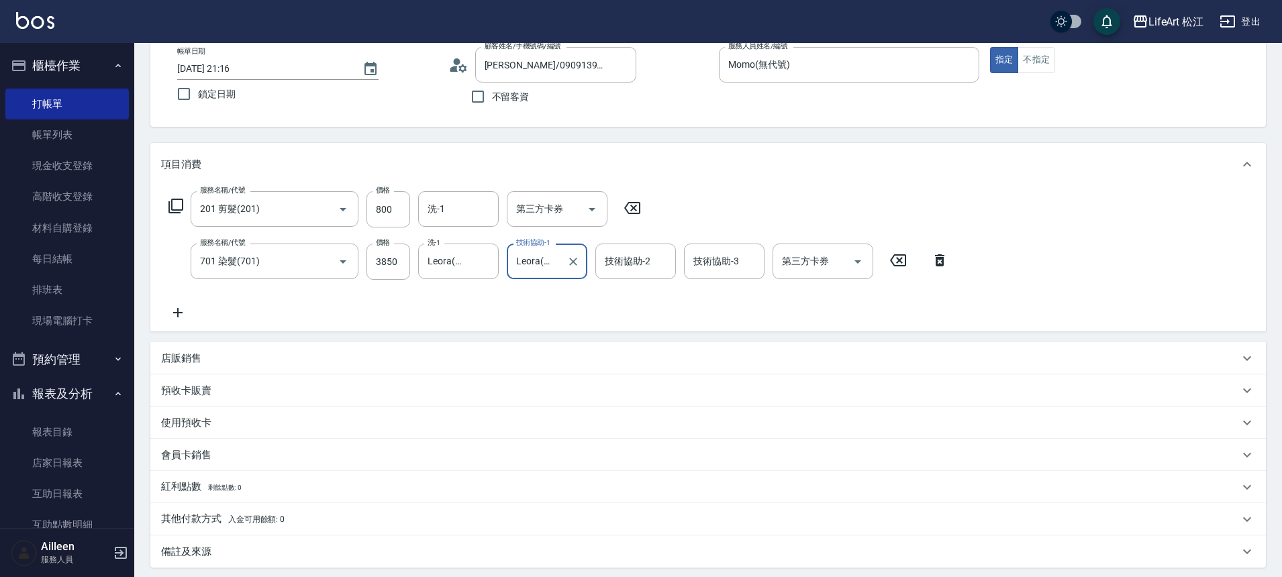
scroll to position [220, 0]
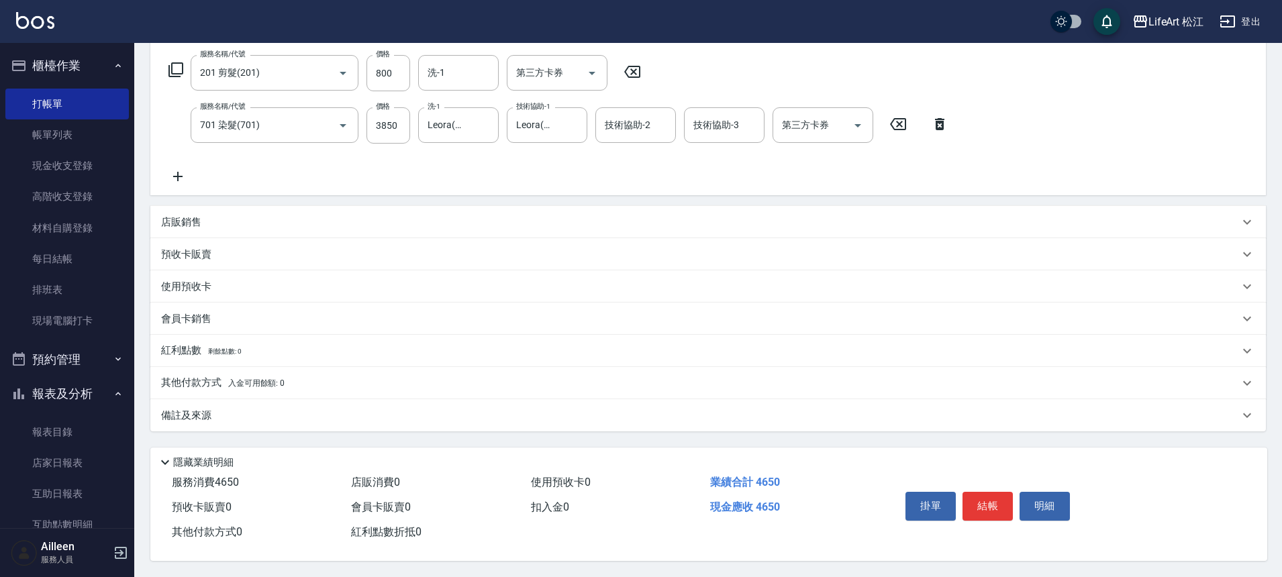
click at [242, 348] on span "剩餘點數: 0" at bounding box center [225, 351] width 34 height 7
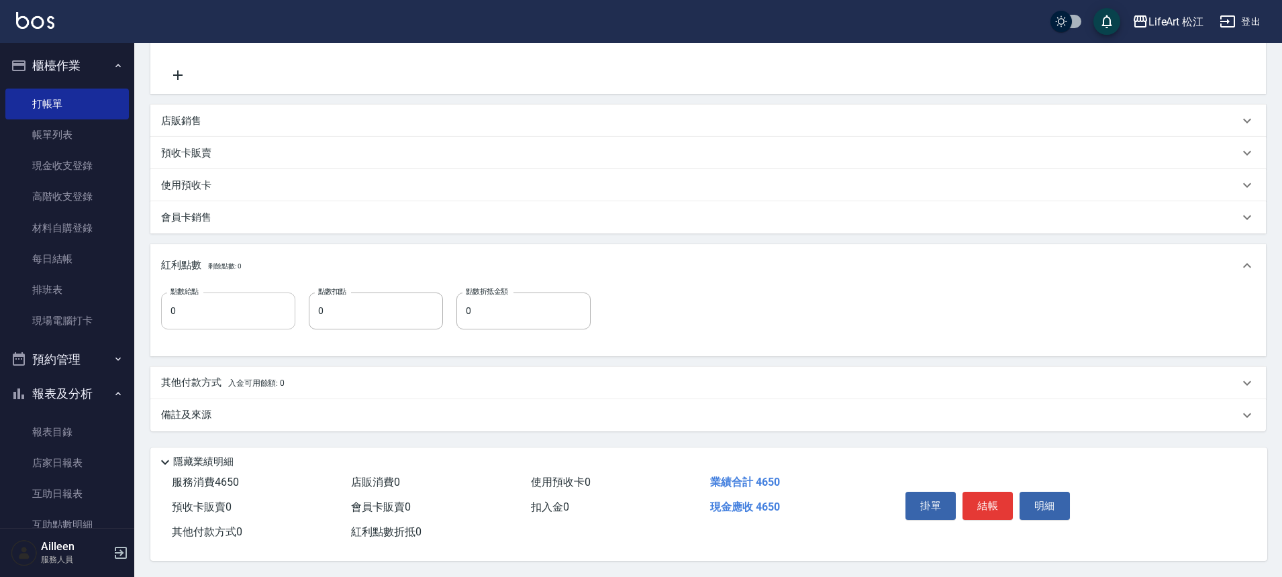
scroll to position [321, 0]
click at [208, 211] on p "會員卡銷售" at bounding box center [186, 218] width 50 height 14
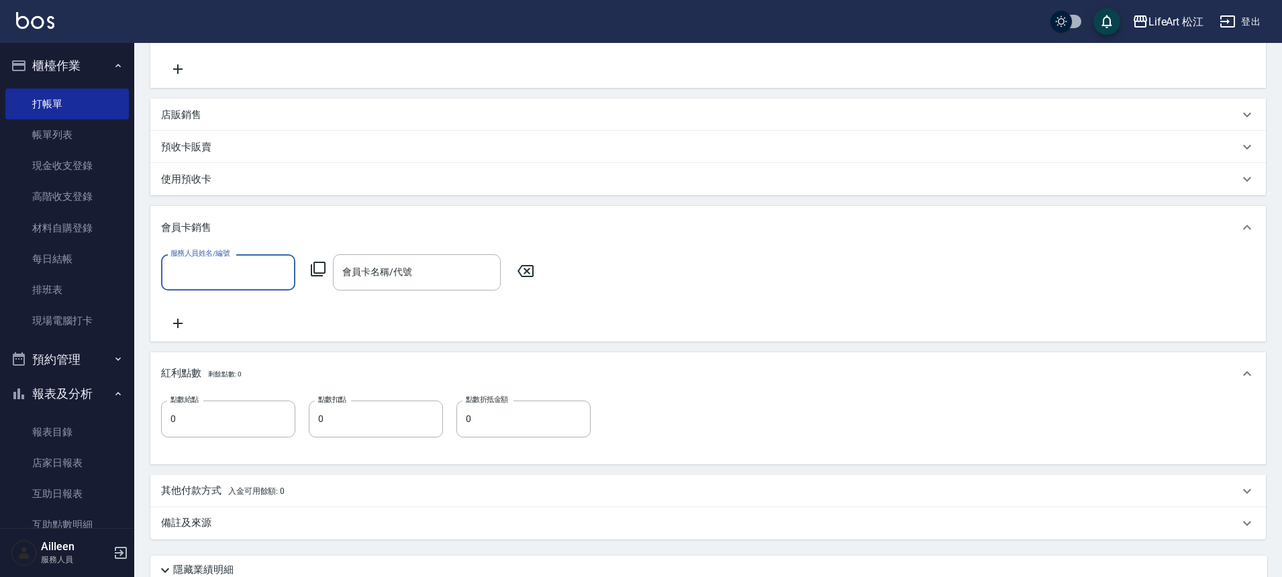
scroll to position [0, 0]
click at [221, 268] on input "服務人員姓名/編號" at bounding box center [228, 271] width 122 height 23
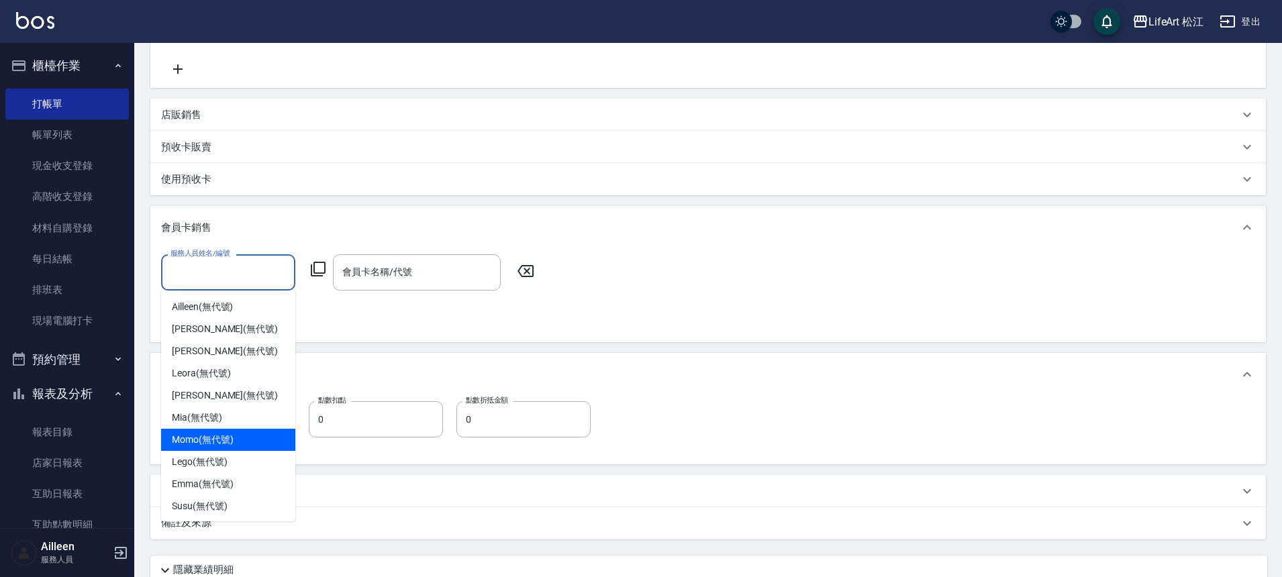
click at [190, 439] on span "Momo (無代號)" at bounding box center [203, 440] width 62 height 14
type input "Momo(無代號)"
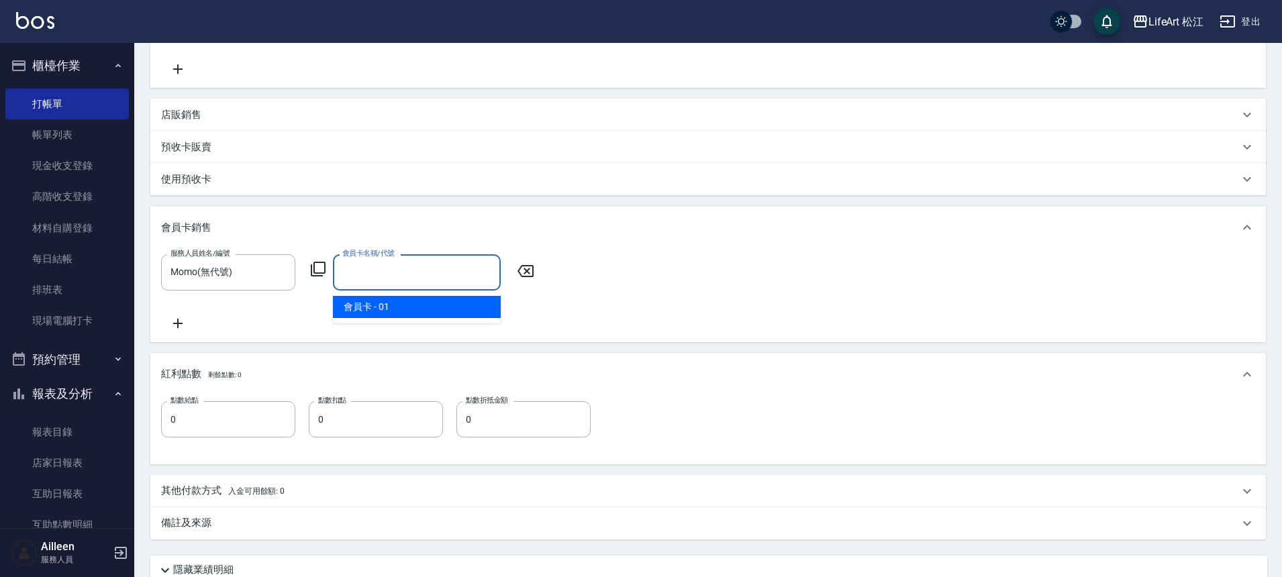
click at [372, 272] on input "會員卡名稱/代號" at bounding box center [417, 271] width 156 height 23
click at [380, 298] on span "會員卡 - 01" at bounding box center [417, 307] width 168 height 22
type input "會員卡-0天"
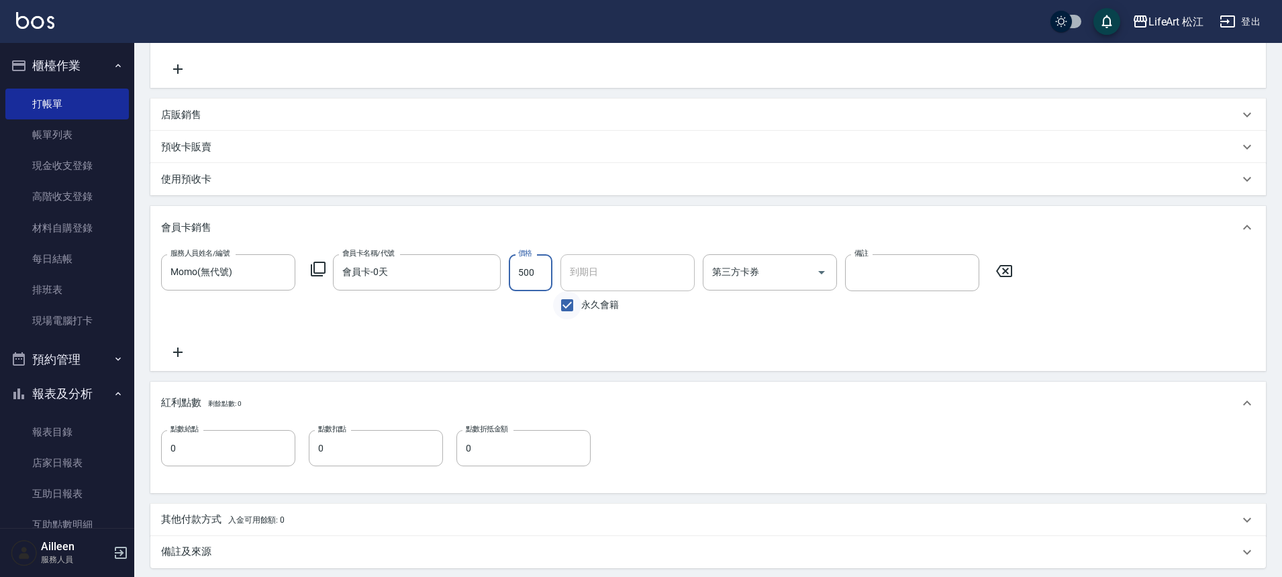
click at [565, 304] on input "永久會籍" at bounding box center [567, 305] width 28 height 28
checkbox input "false"
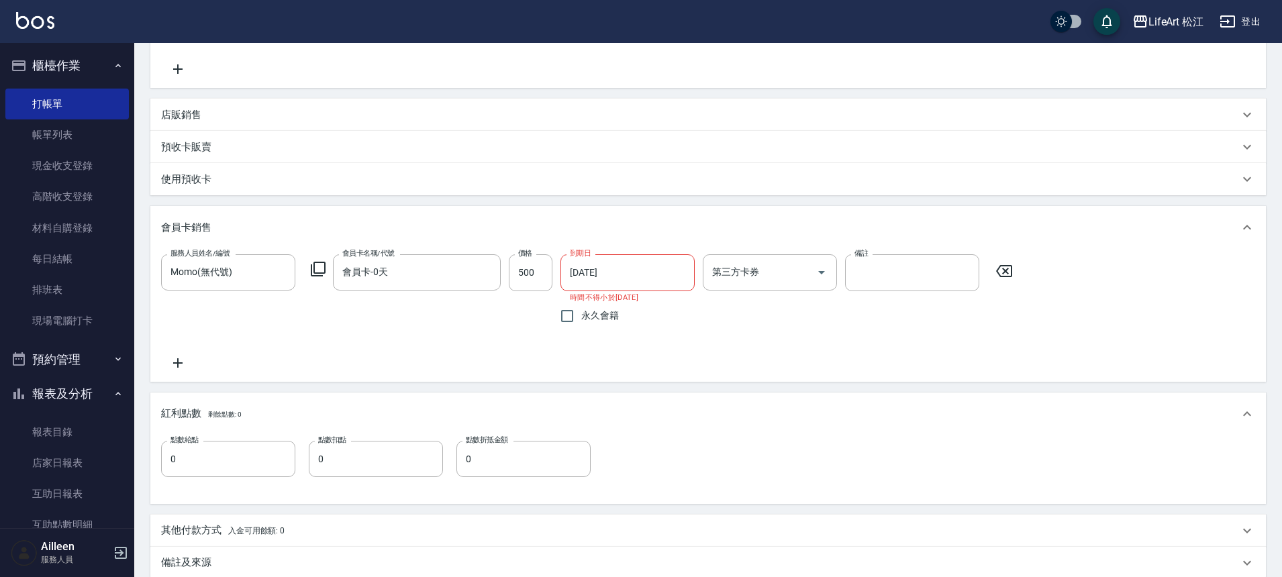
click at [589, 275] on input "[DATE]" at bounding box center [623, 272] width 125 height 36
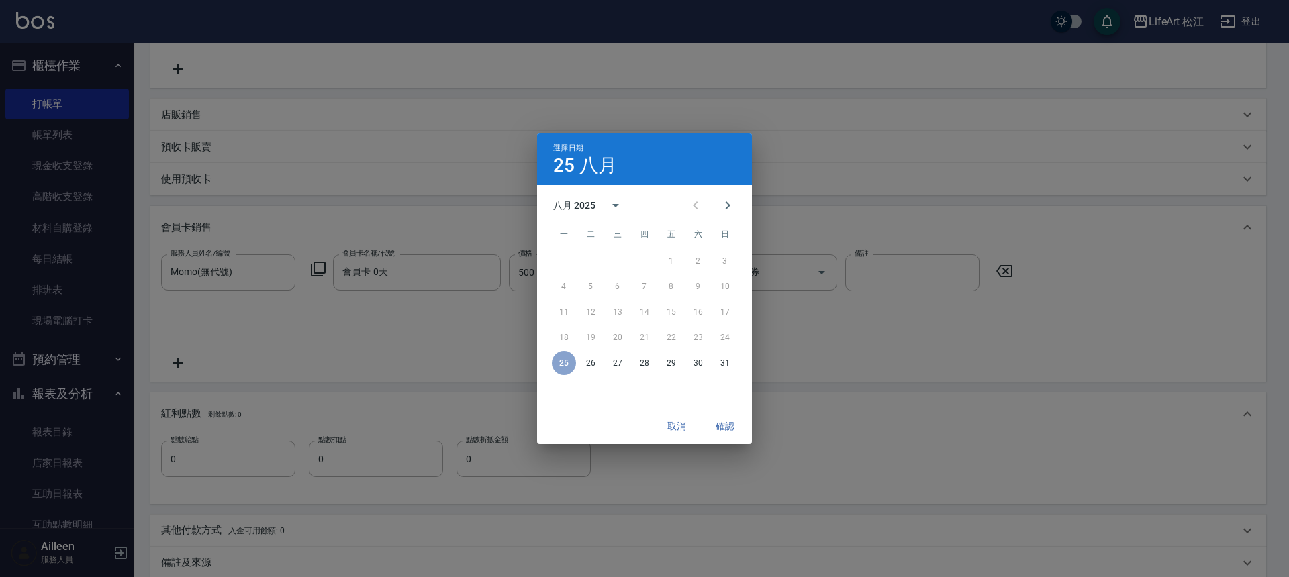
click at [587, 212] on div "八月 2025" at bounding box center [592, 205] width 79 height 32
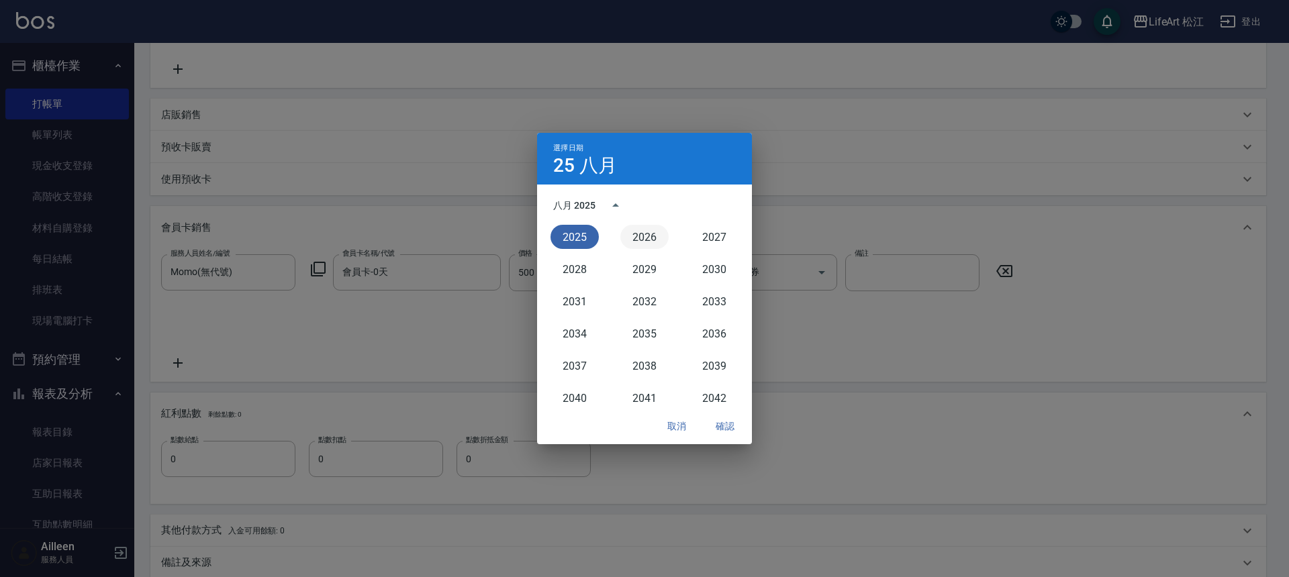
click at [639, 242] on button "2026" at bounding box center [644, 237] width 48 height 24
type input "[DATE]"
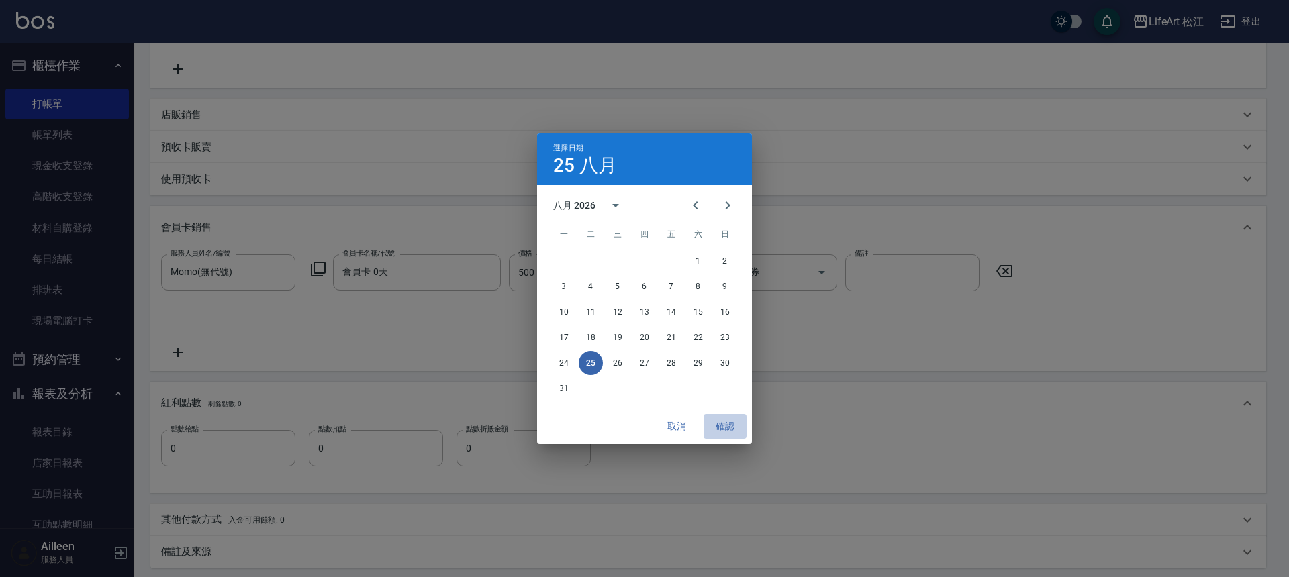
click at [726, 425] on button "確認" at bounding box center [725, 426] width 43 height 25
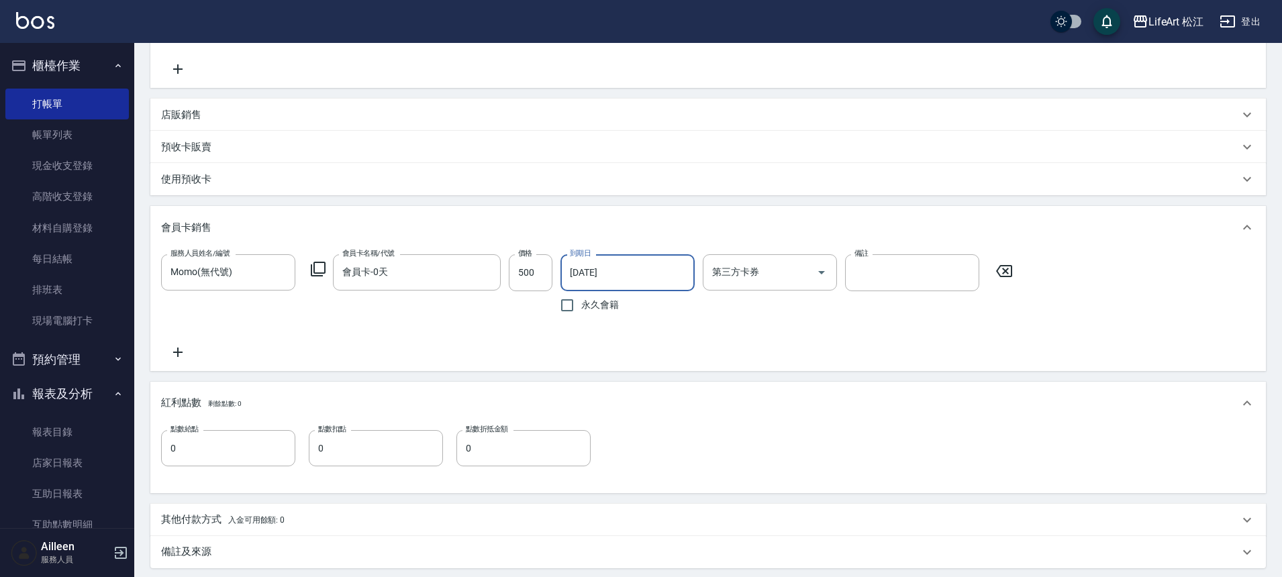
click at [234, 105] on div "店販銷售" at bounding box center [708, 115] width 1116 height 32
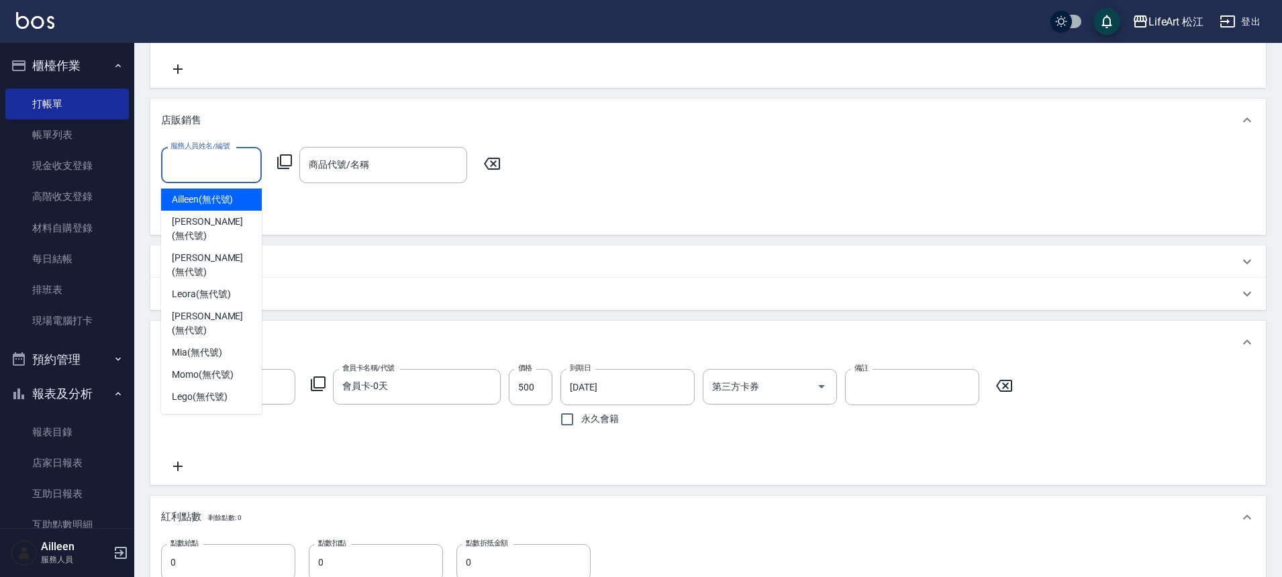
click at [224, 173] on input "服務人員姓名/編號" at bounding box center [211, 164] width 89 height 23
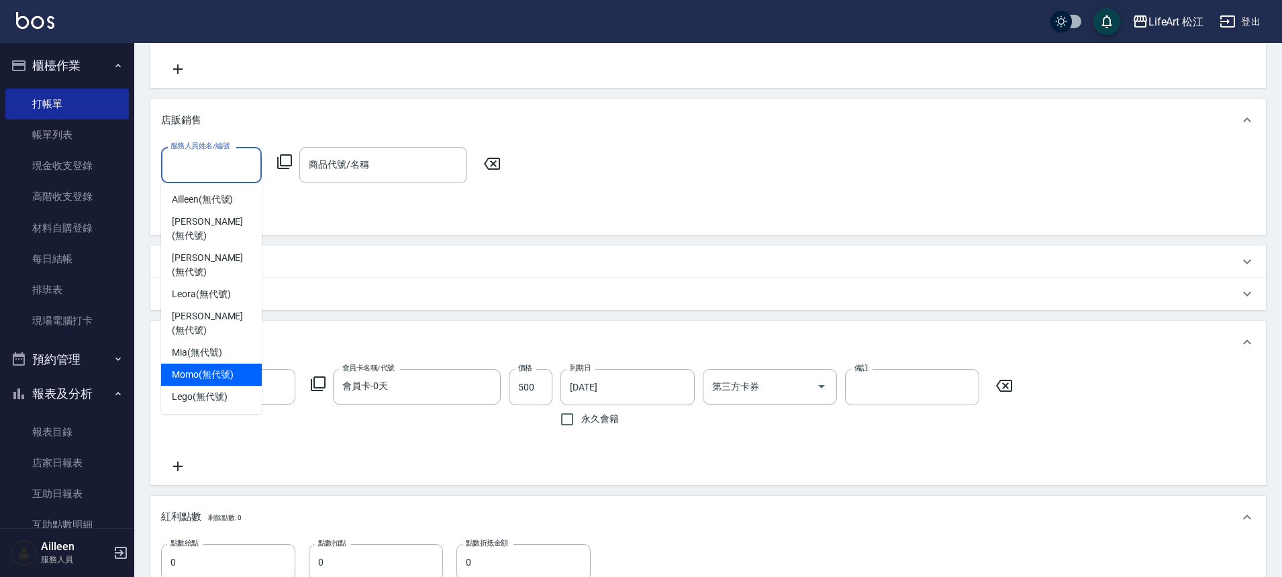
click at [209, 364] on div "Momo (無代號)" at bounding box center [211, 375] width 101 height 22
type input "Momo(無代號)"
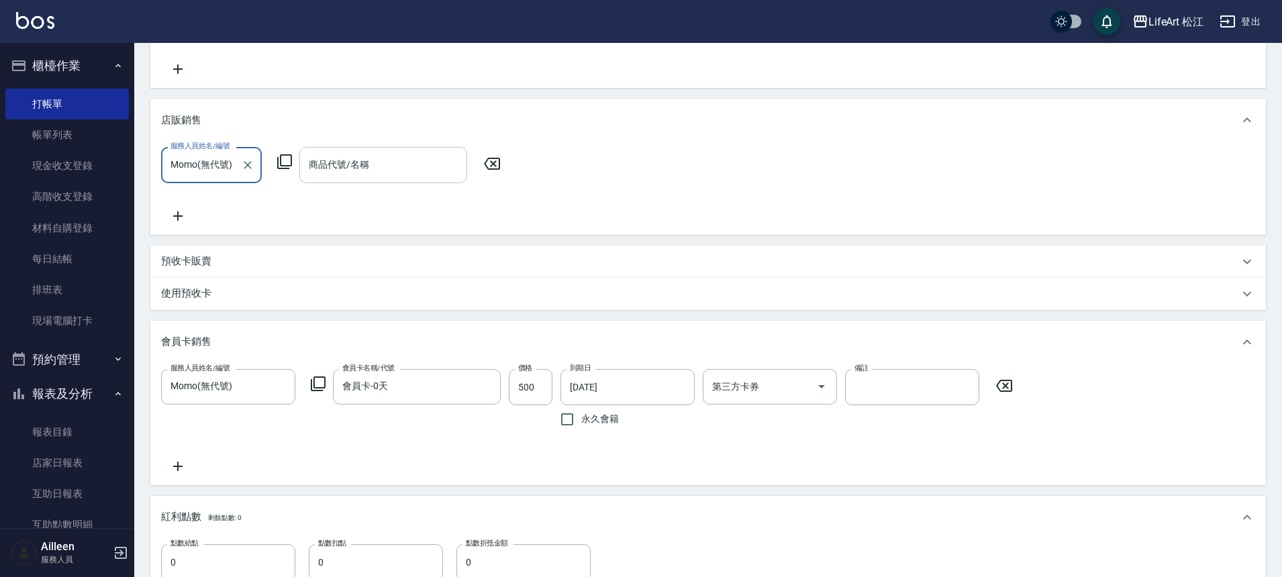
click at [360, 153] on input "商品代號/名稱" at bounding box center [383, 164] width 156 height 23
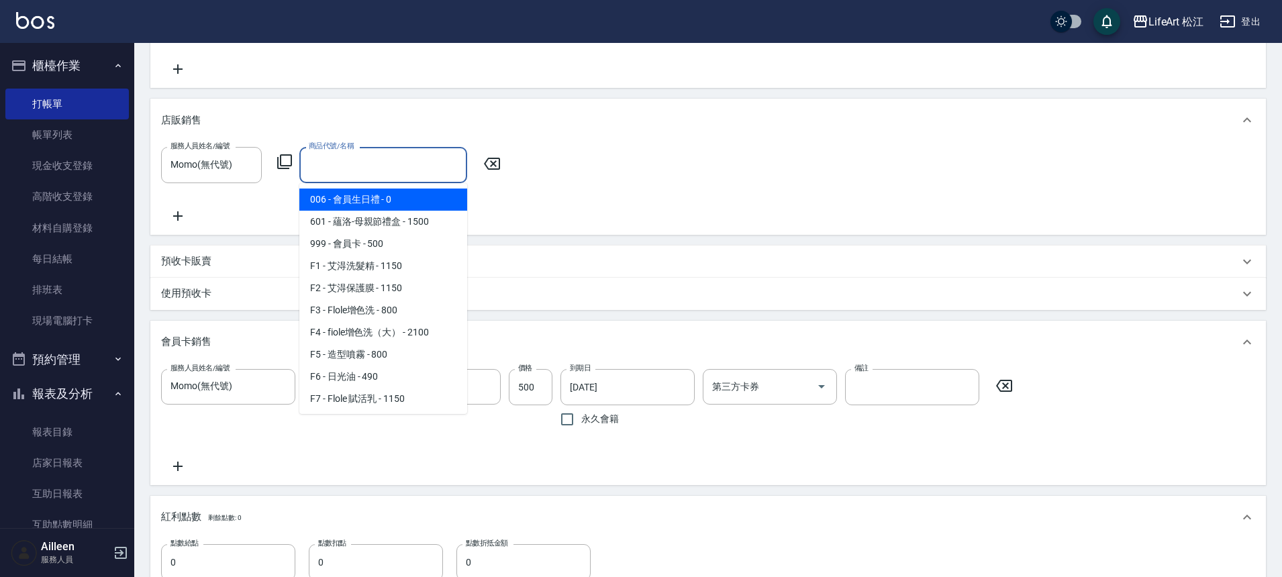
click at [374, 199] on span "006 - 會員生日禮 - 0" at bounding box center [383, 200] width 168 height 22
type input "會員生日禮"
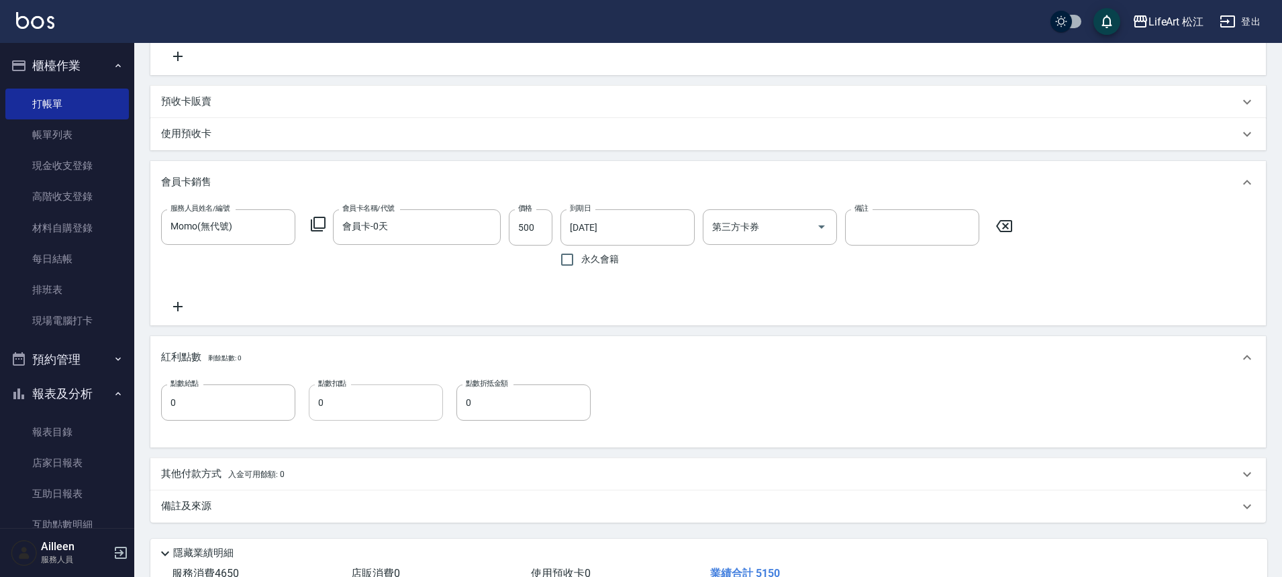
scroll to position [579, 0]
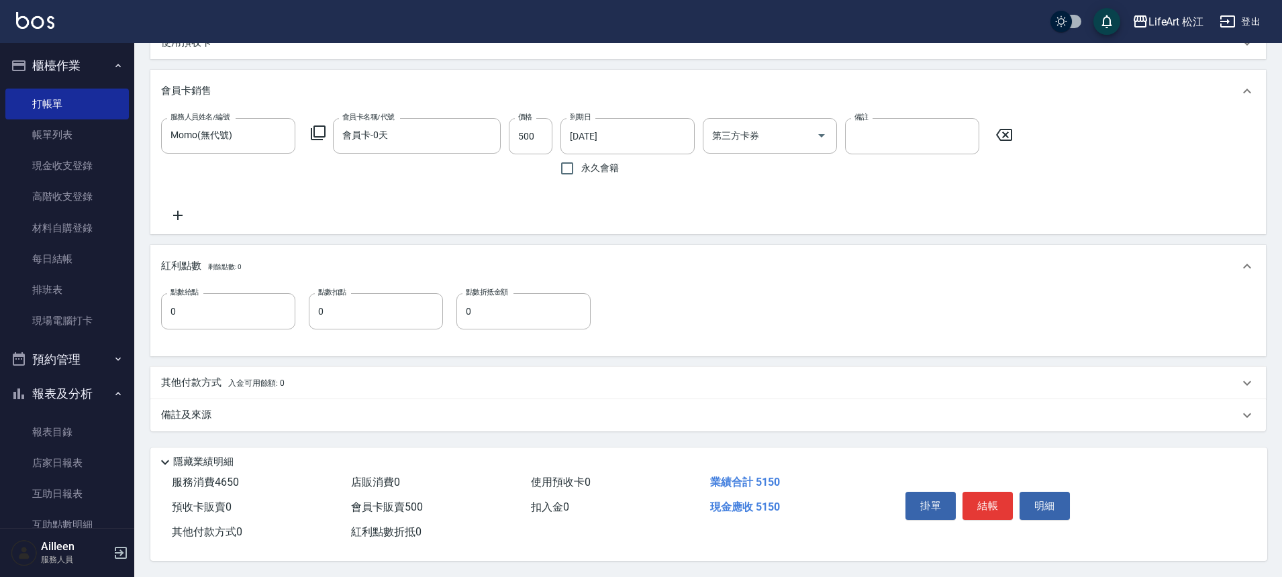
click at [283, 408] on div "備註及來源" at bounding box center [700, 415] width 1078 height 14
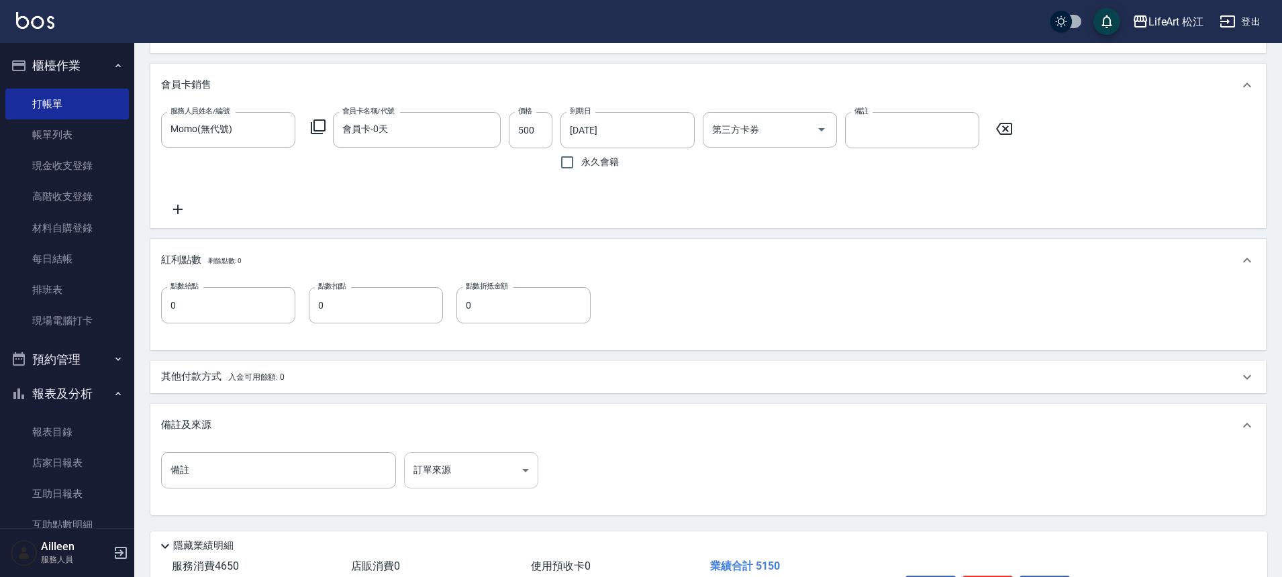
click at [510, 479] on body "LifeArt 松江 登出 櫃檯作業 打帳單 帳單列表 現金收支登錄 高階收支登錄 材料自購登錄 每日結帳 排班表 現場電腦打卡 預約管理 預約管理 單日預約…" at bounding box center [641, 41] width 1282 height 1240
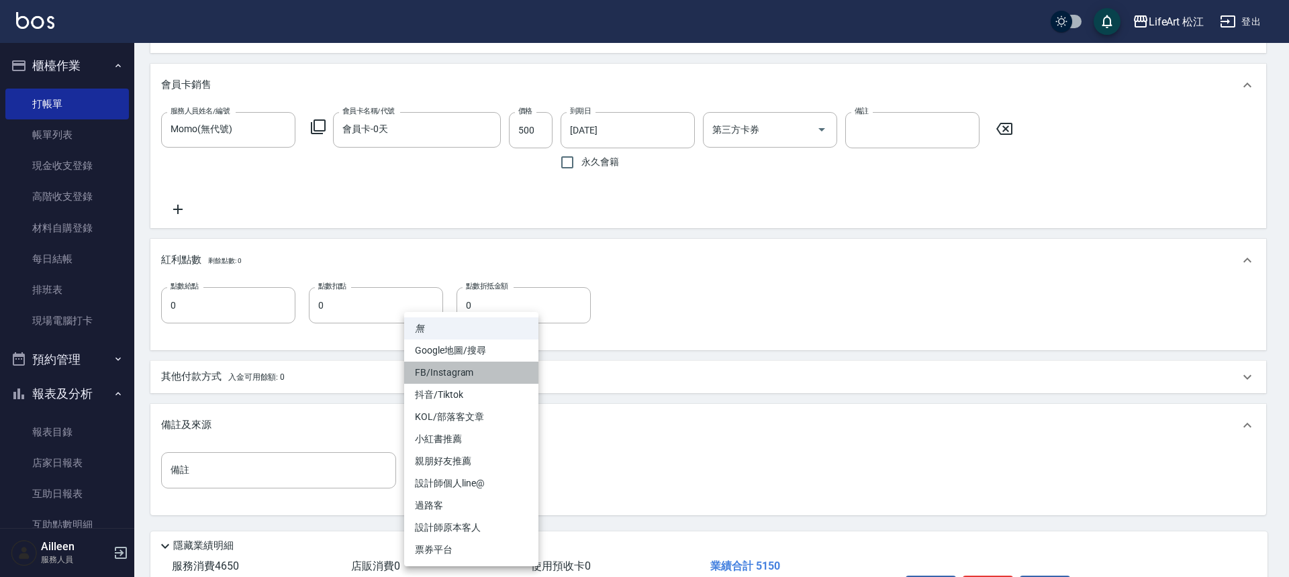
click at [436, 363] on li "FB/Instagram" at bounding box center [471, 373] width 134 height 22
type input "FB/Instagram"
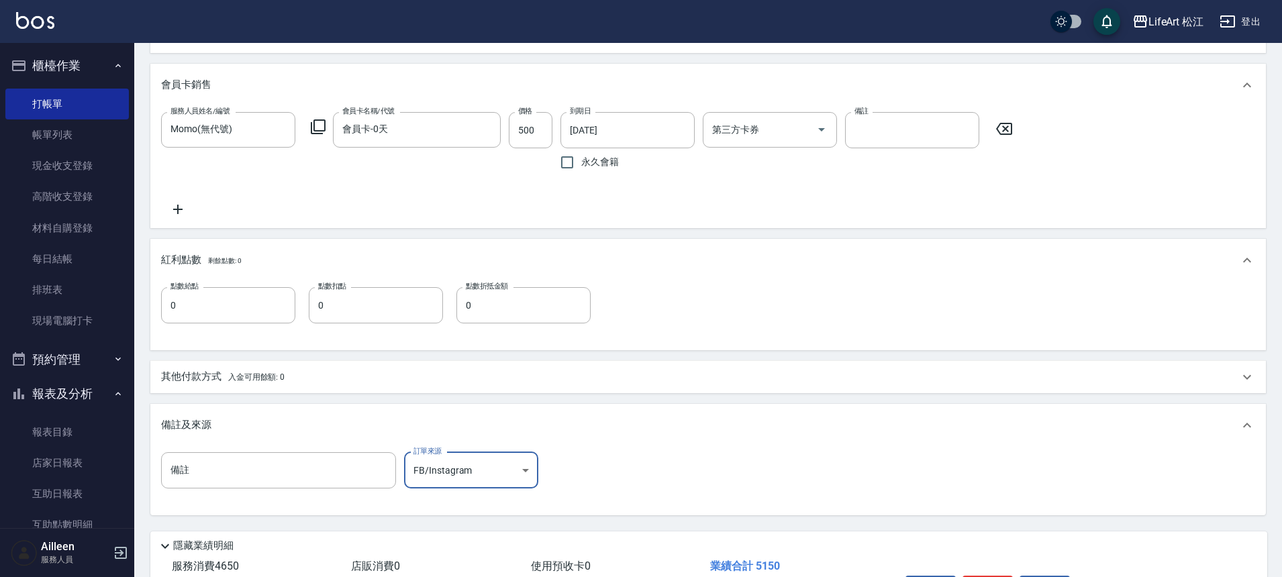
click at [272, 374] on span "入金可用餘額: 0" at bounding box center [256, 377] width 57 height 9
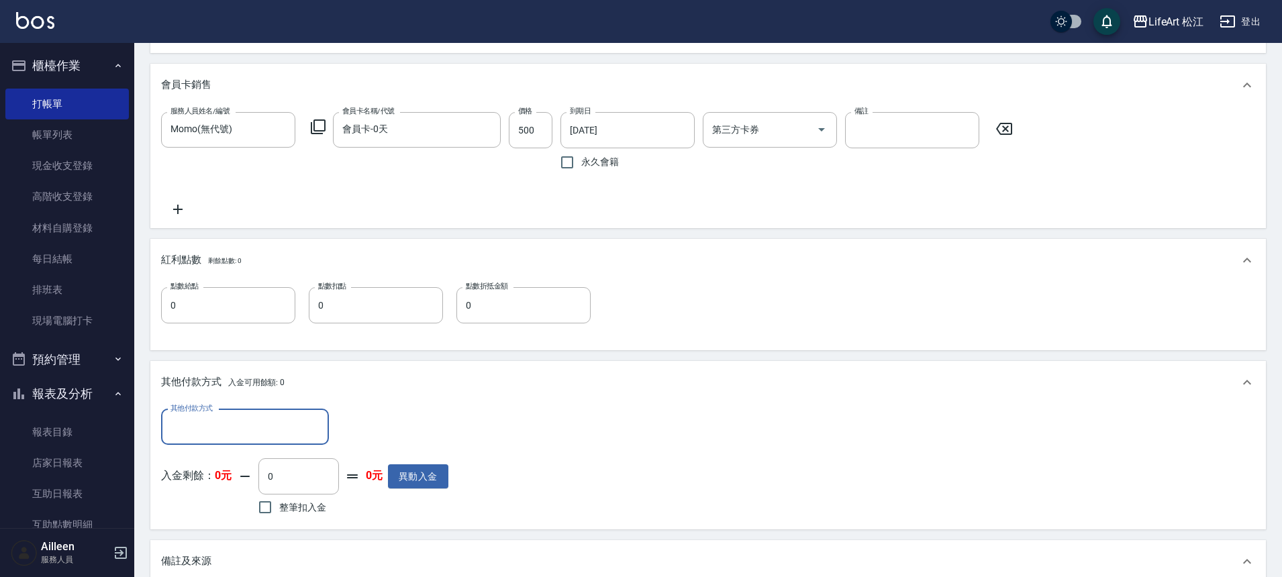
scroll to position [0, 0]
click at [278, 441] on div "其他付款方式" at bounding box center [245, 427] width 168 height 36
click at [269, 502] on span "信用卡" at bounding box center [245, 506] width 168 height 22
type input "信用卡"
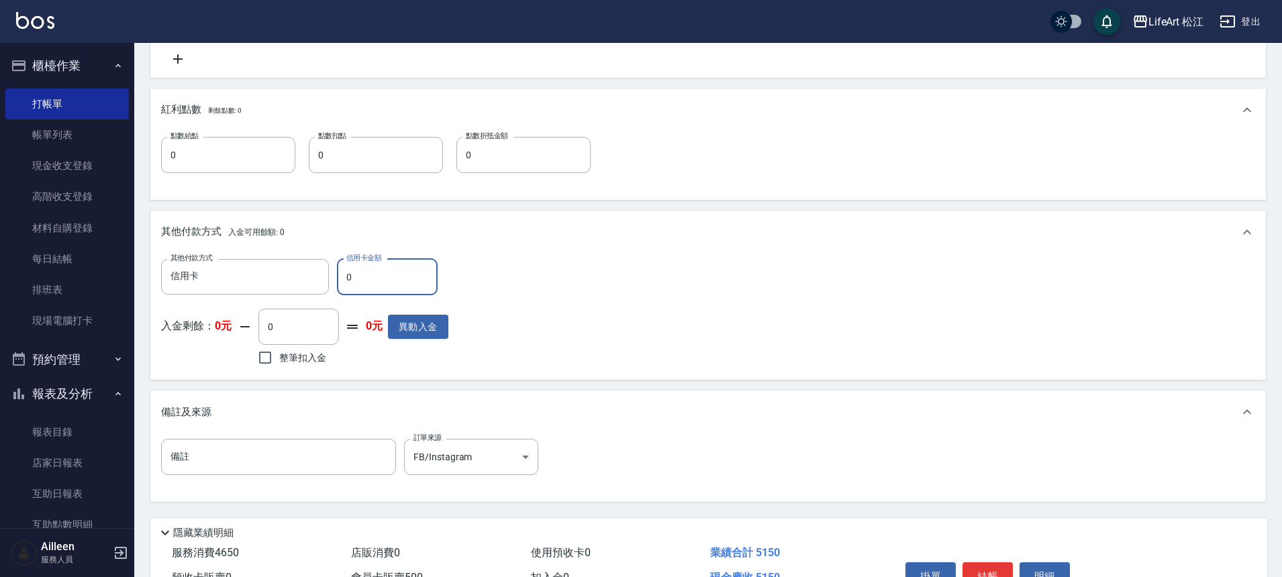
scroll to position [806, 0]
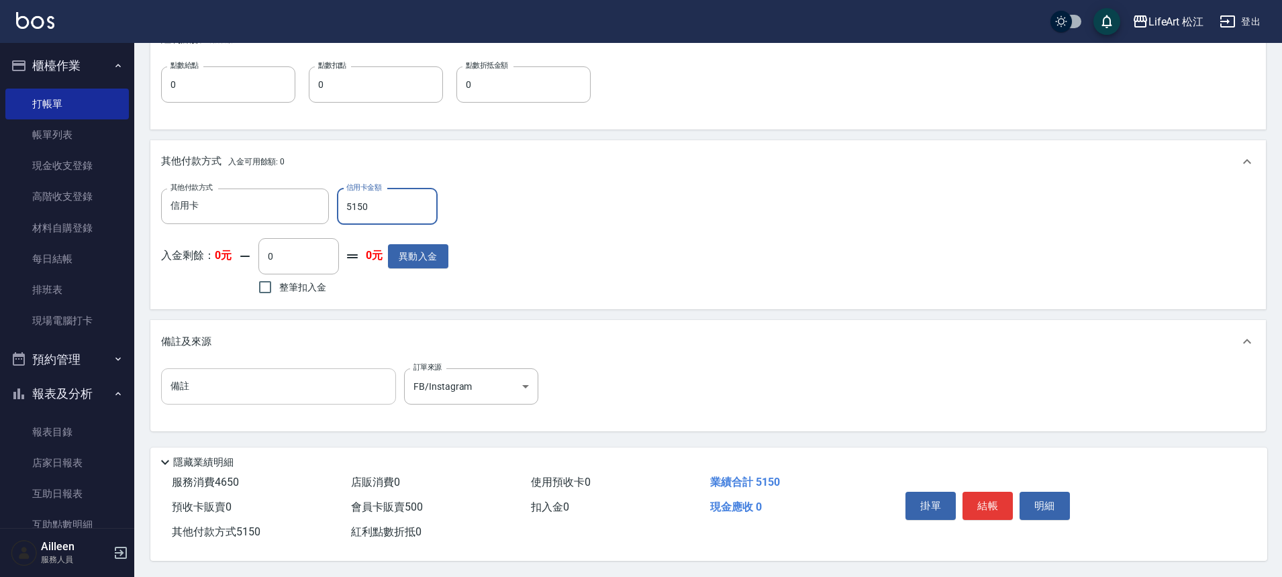
type input "5150"
click at [300, 377] on input "備註" at bounding box center [278, 387] width 235 height 36
type input "q"
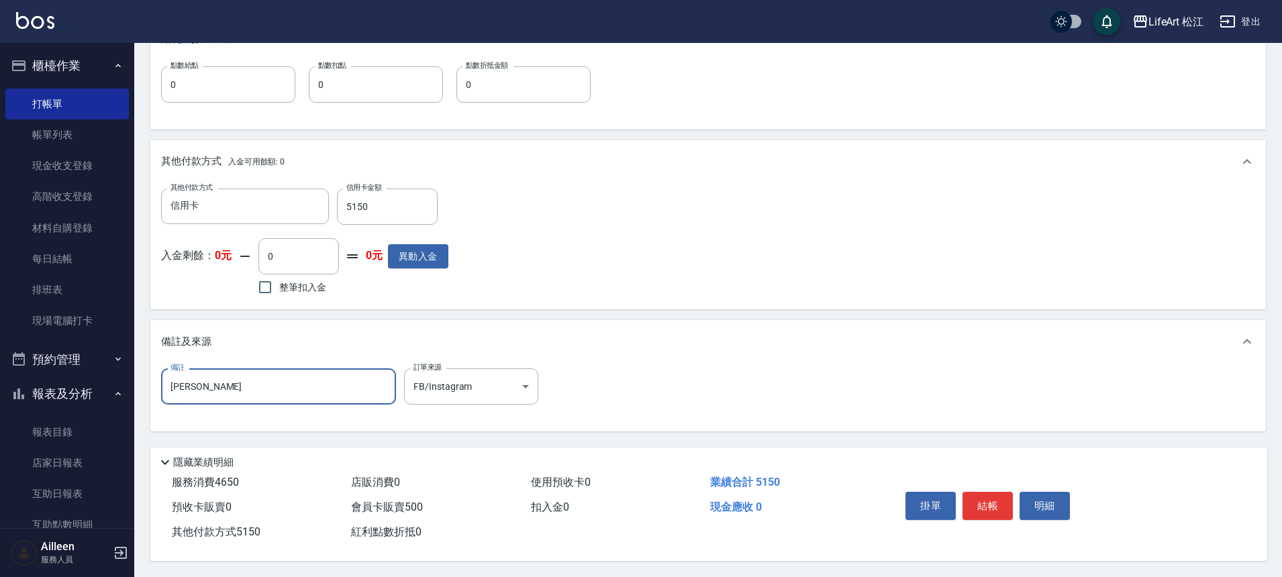
type input "彭"
type input "朋友剪"
click at [987, 495] on button "結帳" at bounding box center [988, 506] width 50 height 28
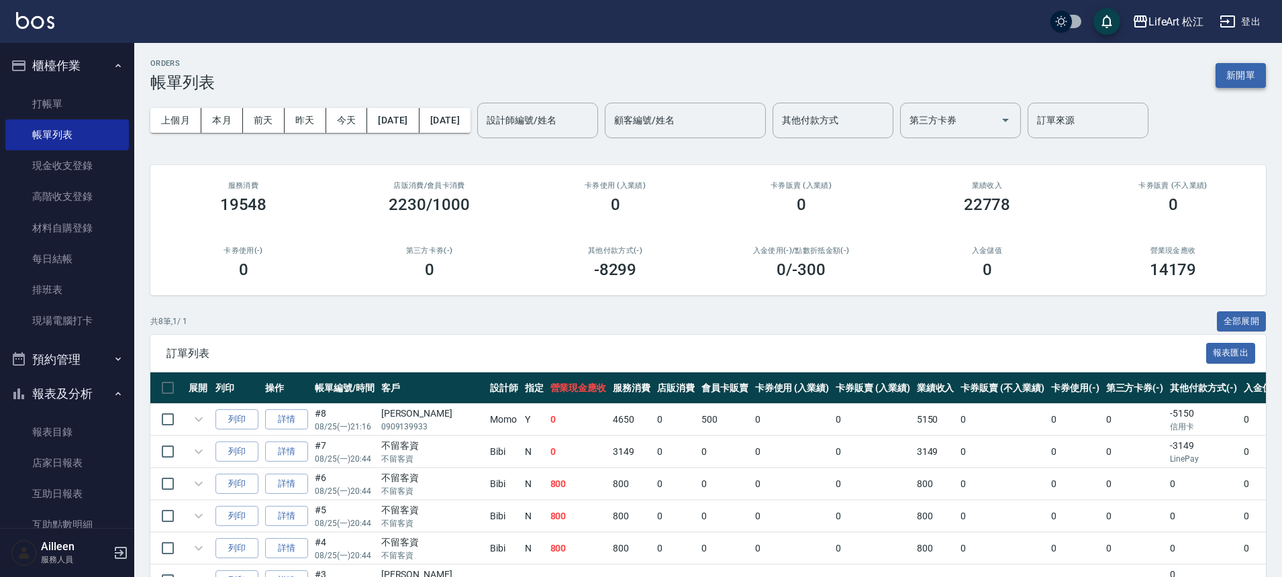
click at [1257, 70] on button "新開單" at bounding box center [1241, 75] width 50 height 25
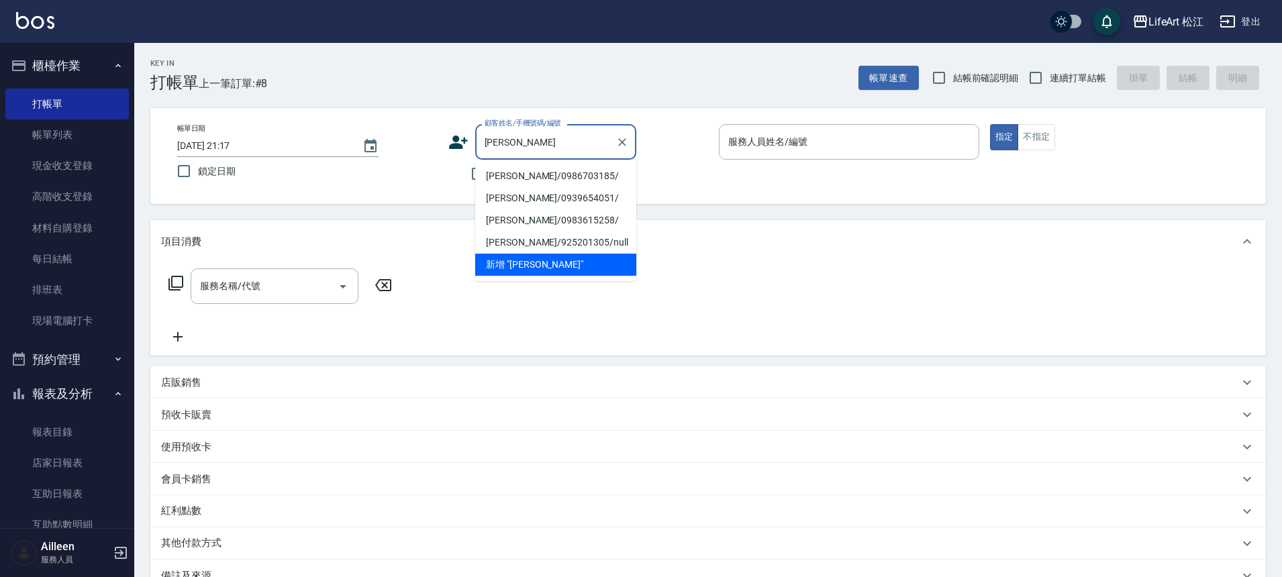
click at [522, 171] on li "[PERSON_NAME]/0986703185/" at bounding box center [555, 176] width 161 height 22
type input "[PERSON_NAME]/0986703185/"
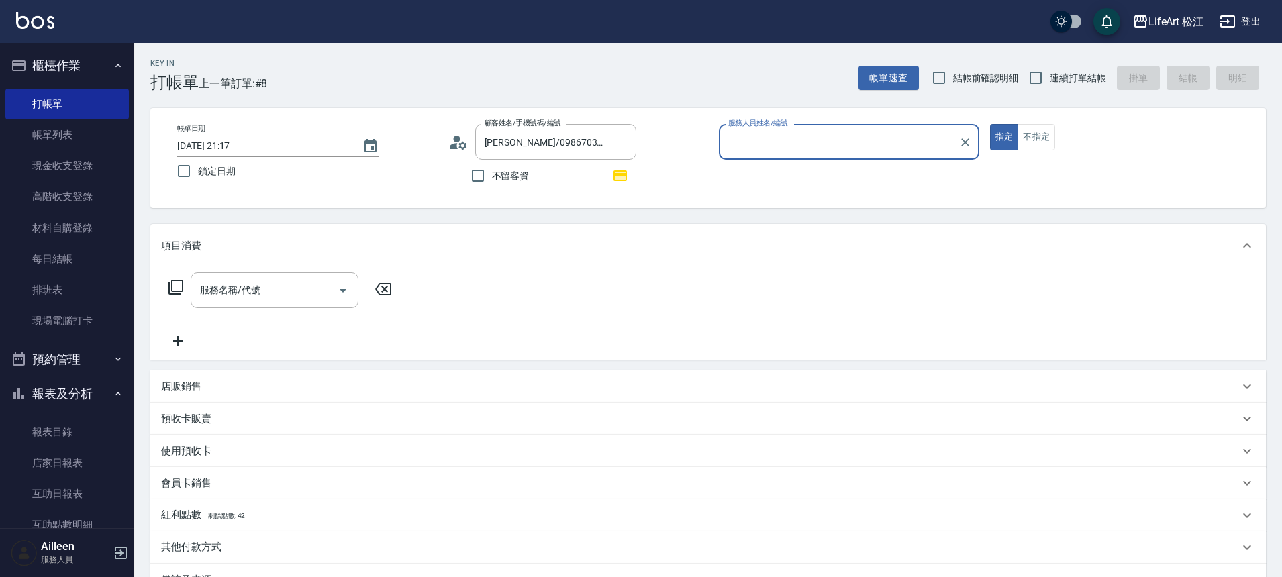
type input "Momo(無代號)"
click at [259, 290] on div "服務名稱/代號 服務名稱/代號" at bounding box center [275, 291] width 168 height 36
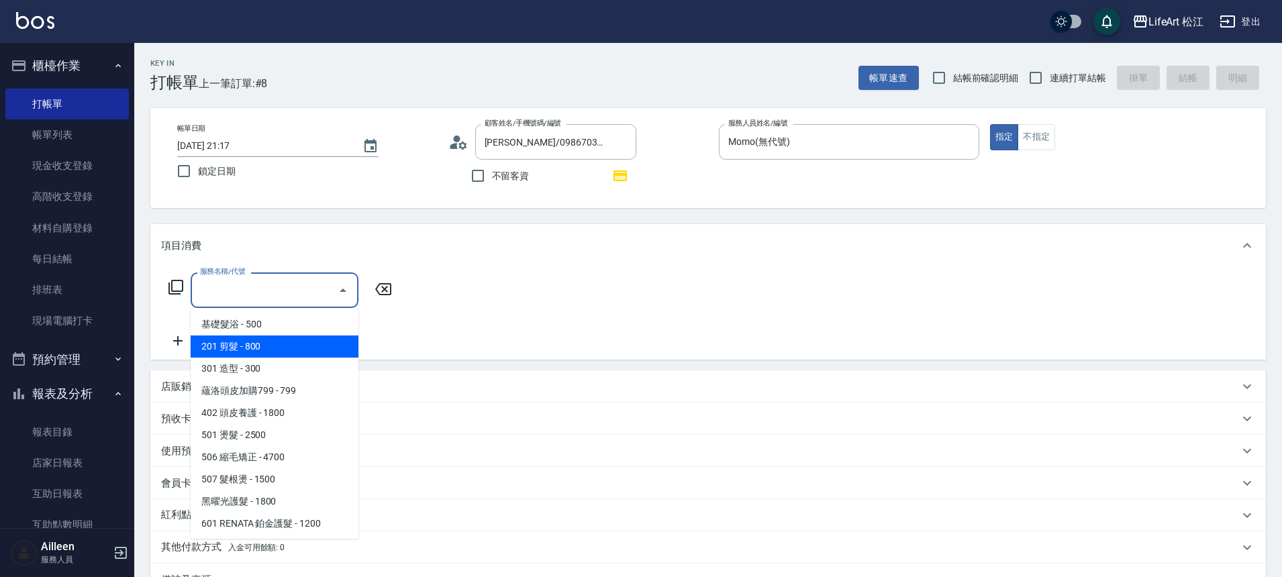
click at [260, 344] on span "201 剪髮 - 800" at bounding box center [275, 347] width 168 height 22
type input "201 剪髮(201)"
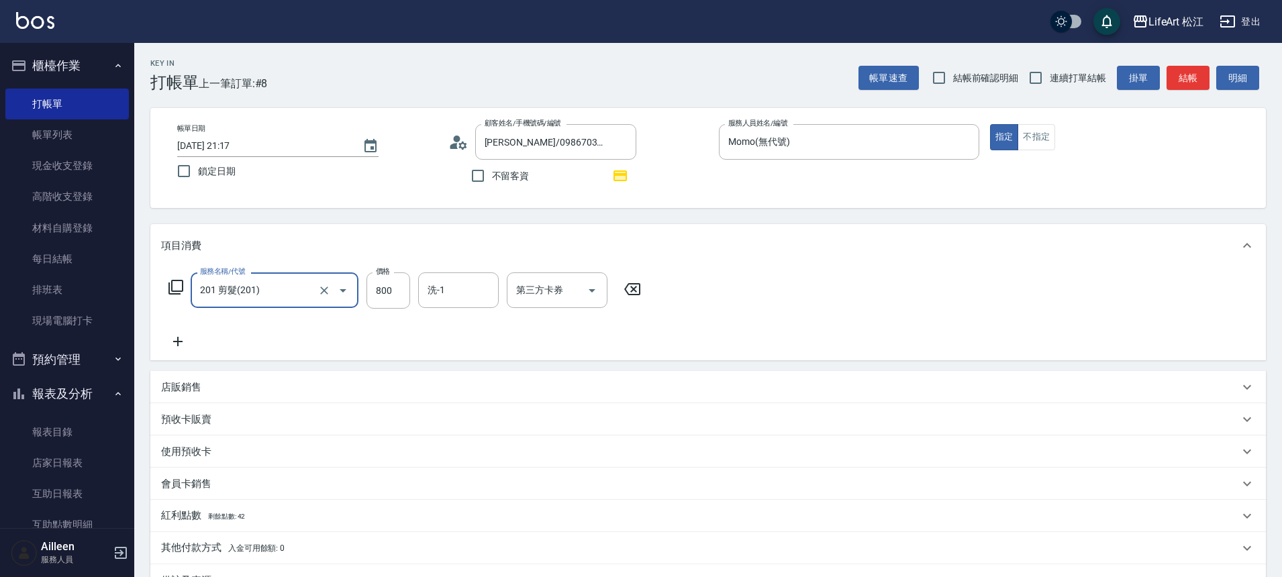
click at [183, 336] on icon at bounding box center [178, 342] width 34 height 16
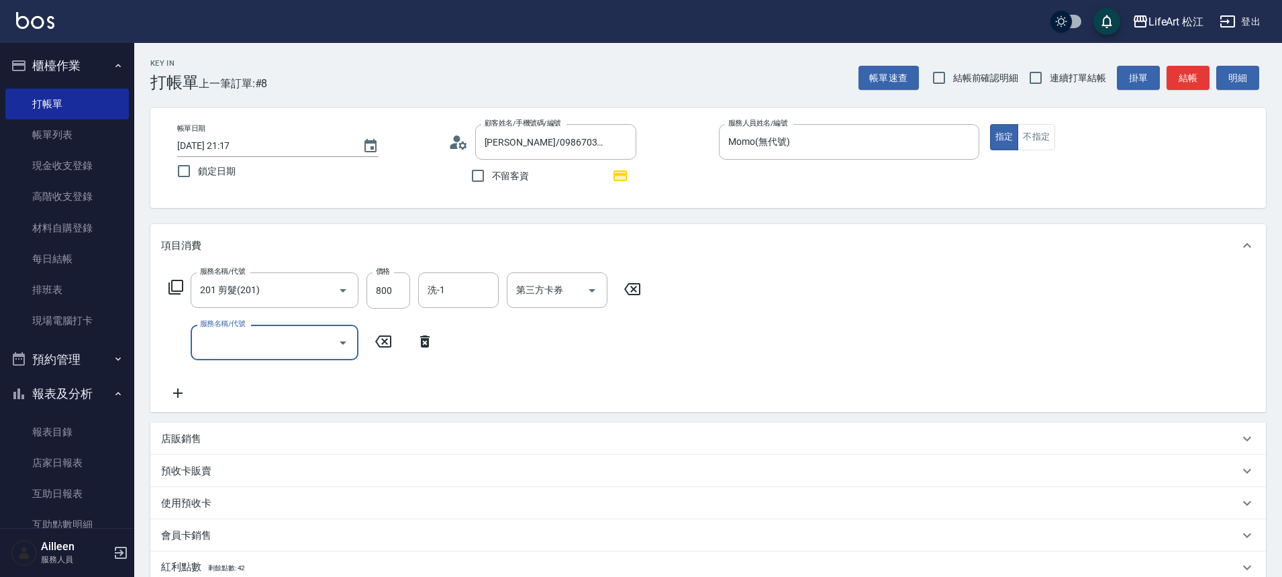
click at [263, 338] on input "服務名稱/代號" at bounding box center [265, 342] width 136 height 23
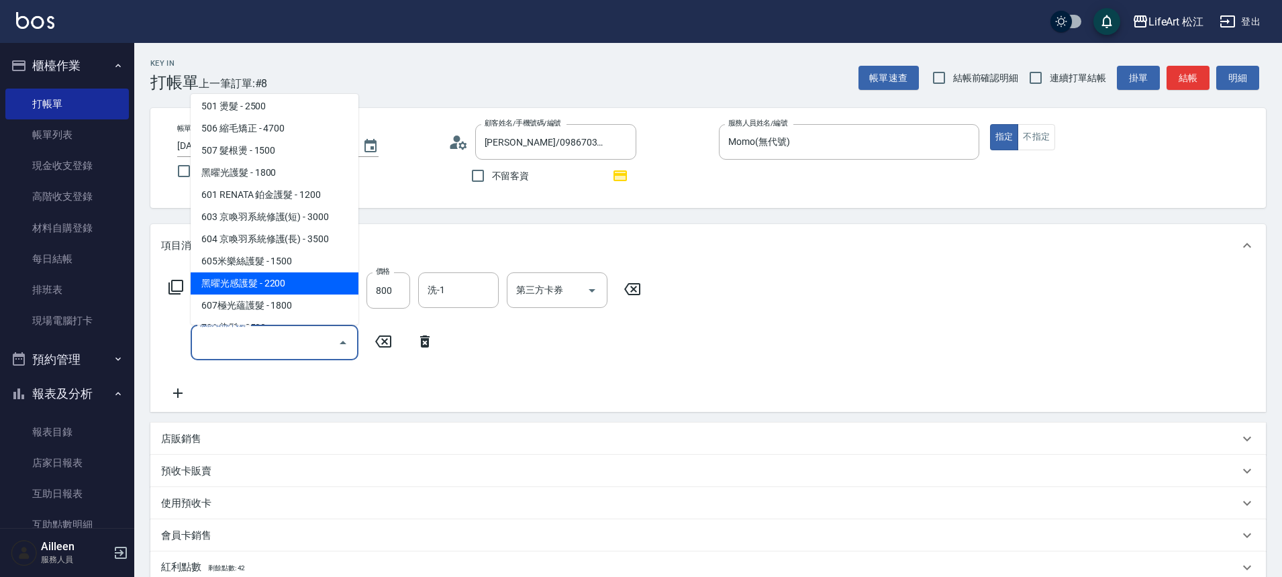
scroll to position [179, 0]
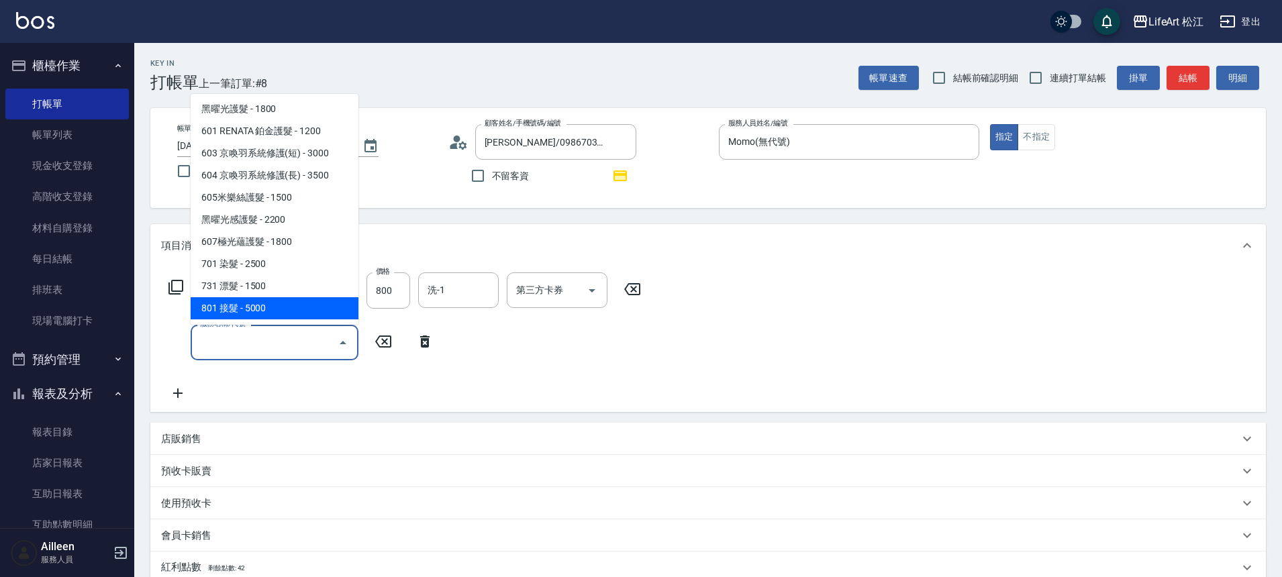
click at [262, 305] on span "801 接髮 - 5000" at bounding box center [275, 308] width 168 height 22
type input "801 接髮(801)"
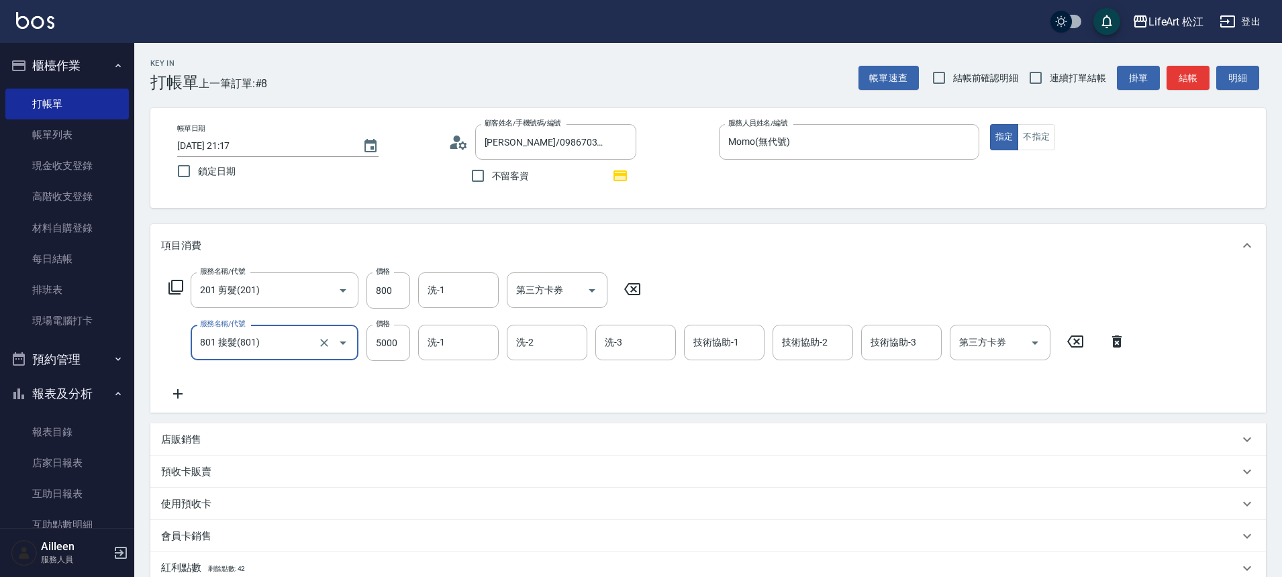
click at [412, 352] on div "服務名稱/代號 801 接髮(801) 服務名稱/代號 價格 5000 價格 洗-1 洗-1 洗-2 洗-2 洗-3 洗-3 技術協助-1 技術協助-1 技術…" at bounding box center [647, 343] width 973 height 36
click at [401, 346] on input "5000" at bounding box center [389, 343] width 44 height 36
type input "4000"
click at [173, 396] on icon at bounding box center [178, 394] width 34 height 16
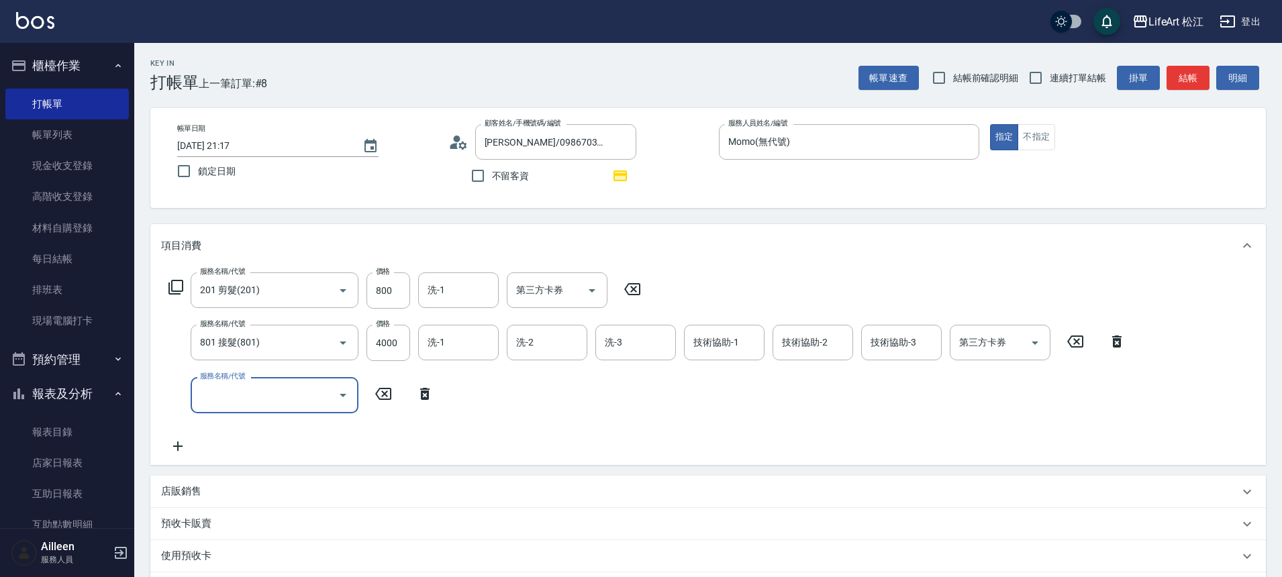
click at [221, 391] on input "服務名稱/代號" at bounding box center [265, 394] width 136 height 23
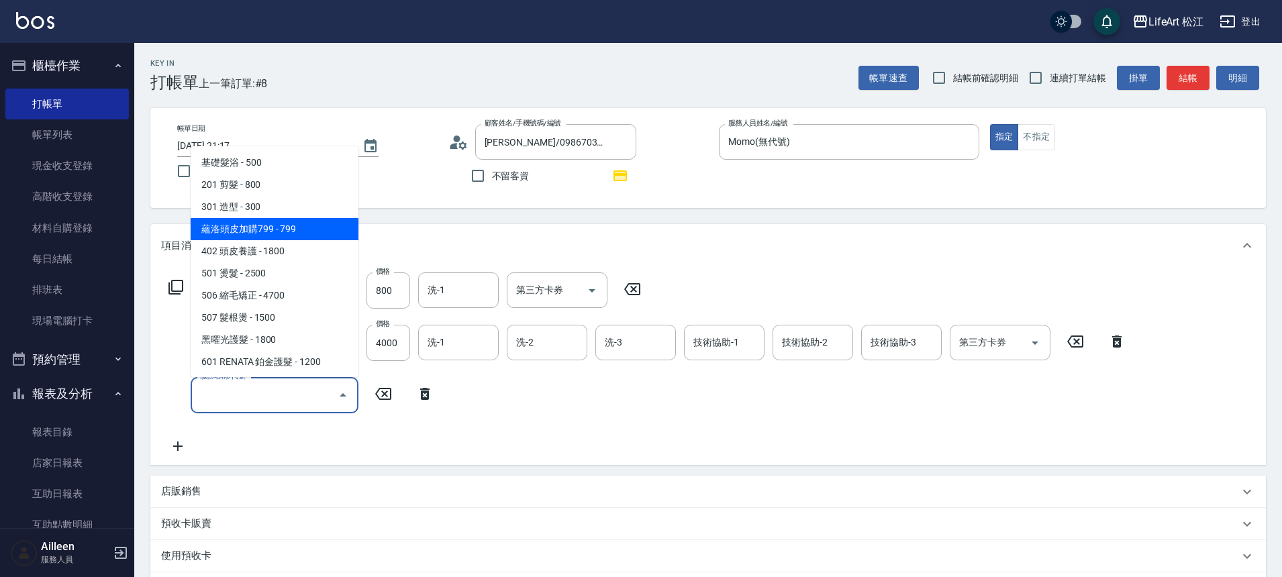
click at [272, 232] on span "蘊洛頭皮加購799 - 799" at bounding box center [275, 229] width 168 height 22
click at [272, 232] on div "項目消費" at bounding box center [708, 245] width 1116 height 43
type input "蘊洛頭皮加購799(401)"
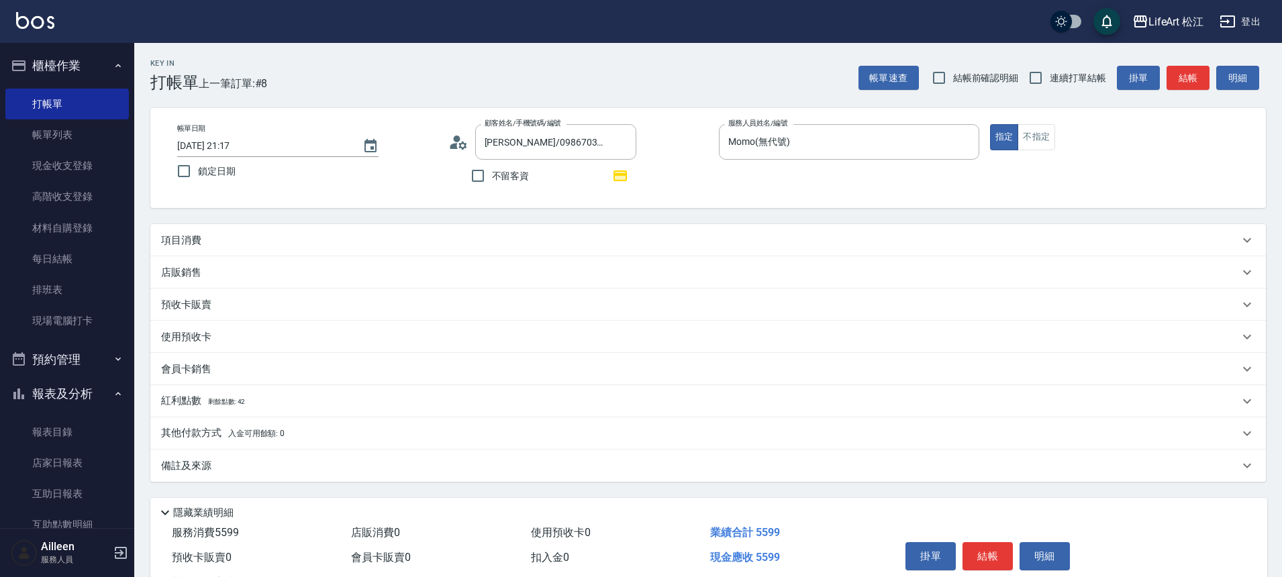
click at [209, 241] on div "項目消費" at bounding box center [700, 241] width 1078 height 14
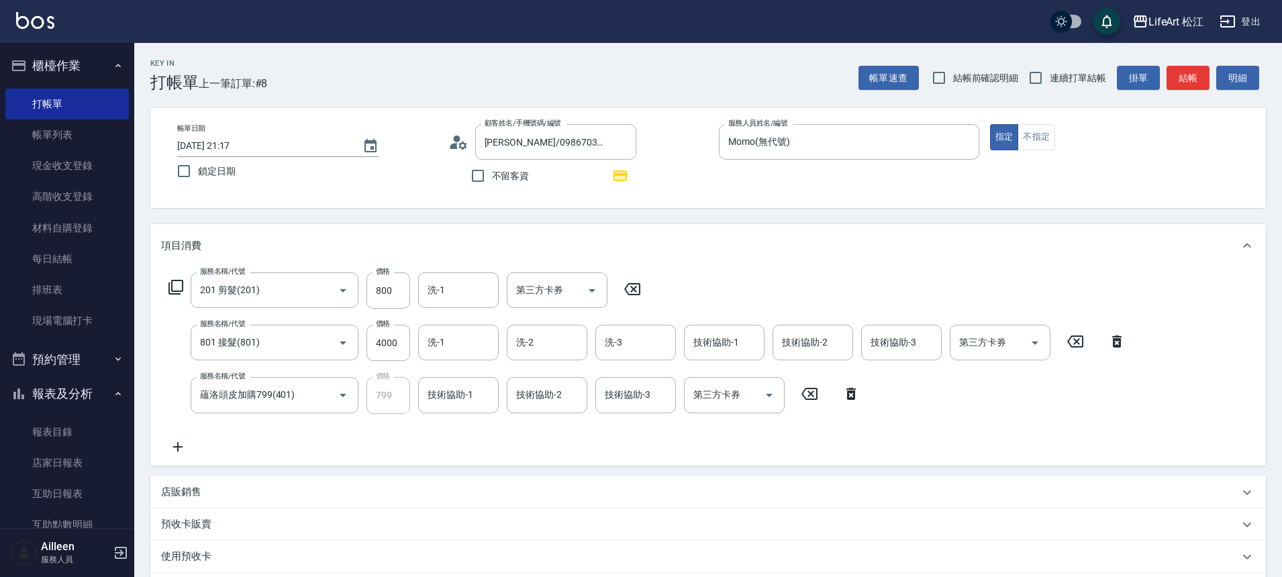
click at [175, 448] on icon at bounding box center [178, 447] width 34 height 16
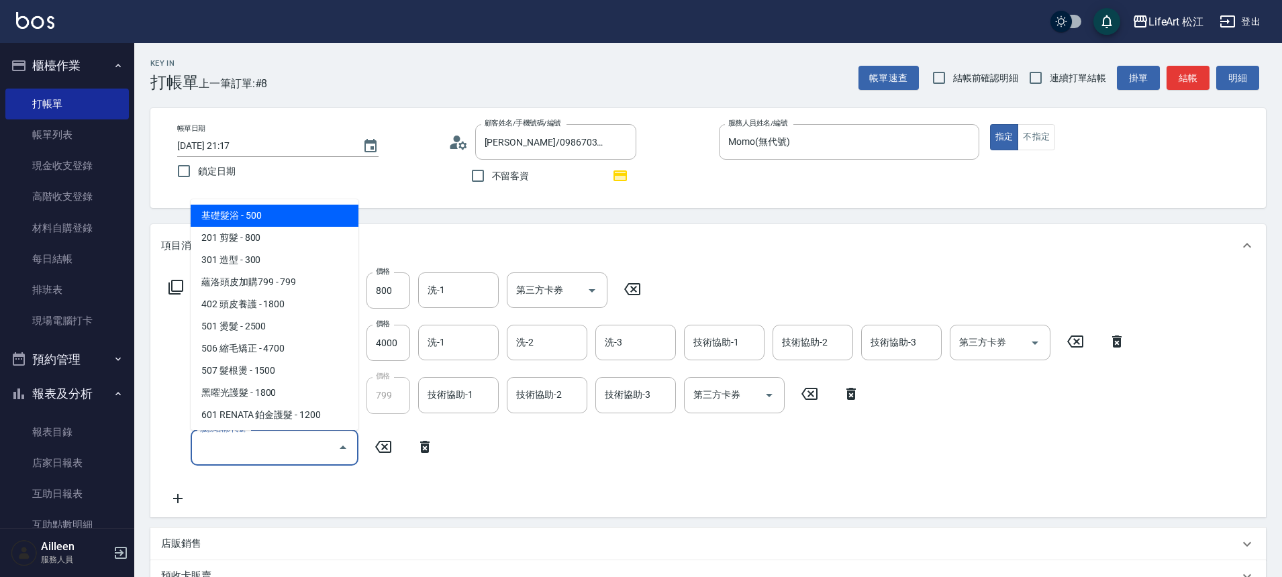
click at [244, 439] on input "服務名稱/代號" at bounding box center [265, 447] width 136 height 23
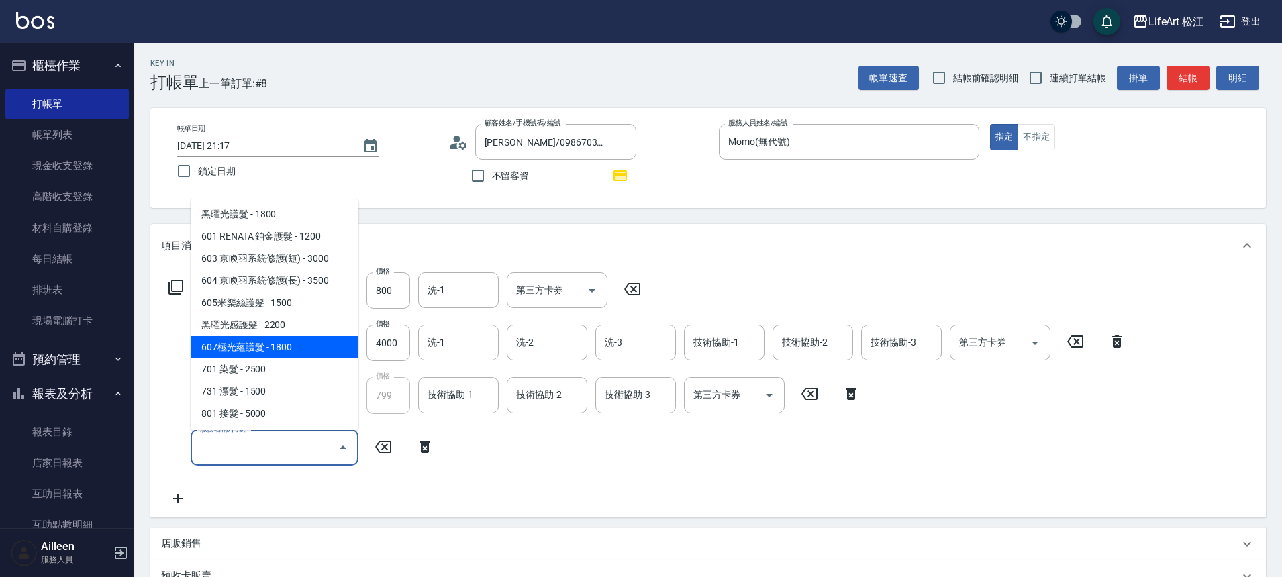
click at [288, 340] on span "607極光蘊護髮 - 1800" at bounding box center [275, 347] width 168 height 22
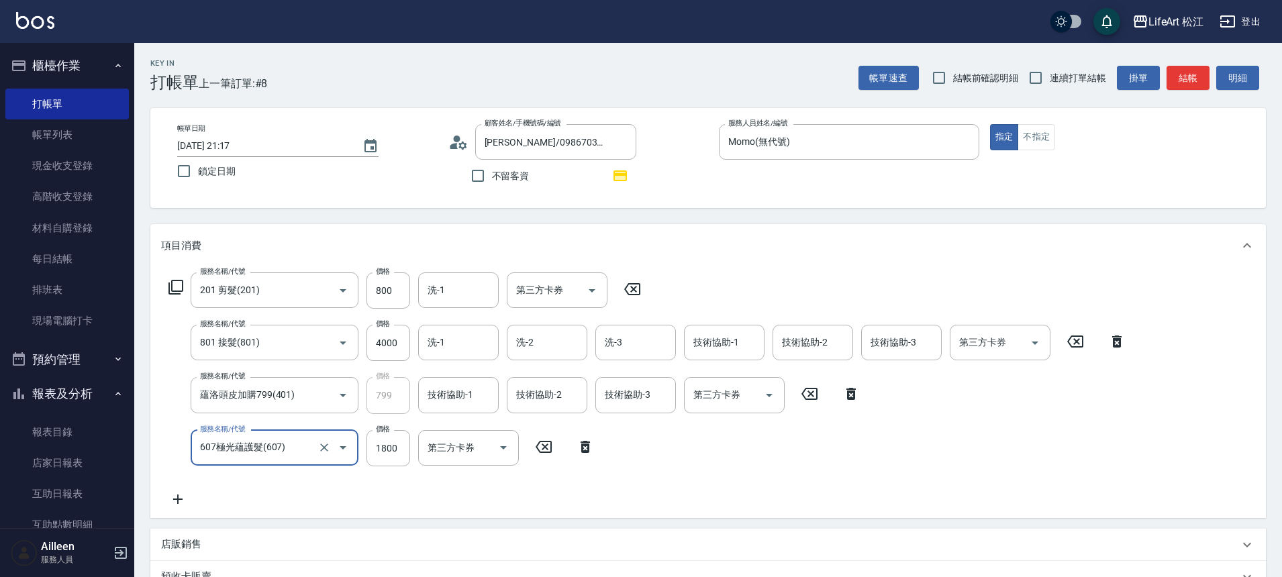
type input "607極光蘊護髮(607)"
click at [402, 454] on input "1800" at bounding box center [389, 448] width 44 height 36
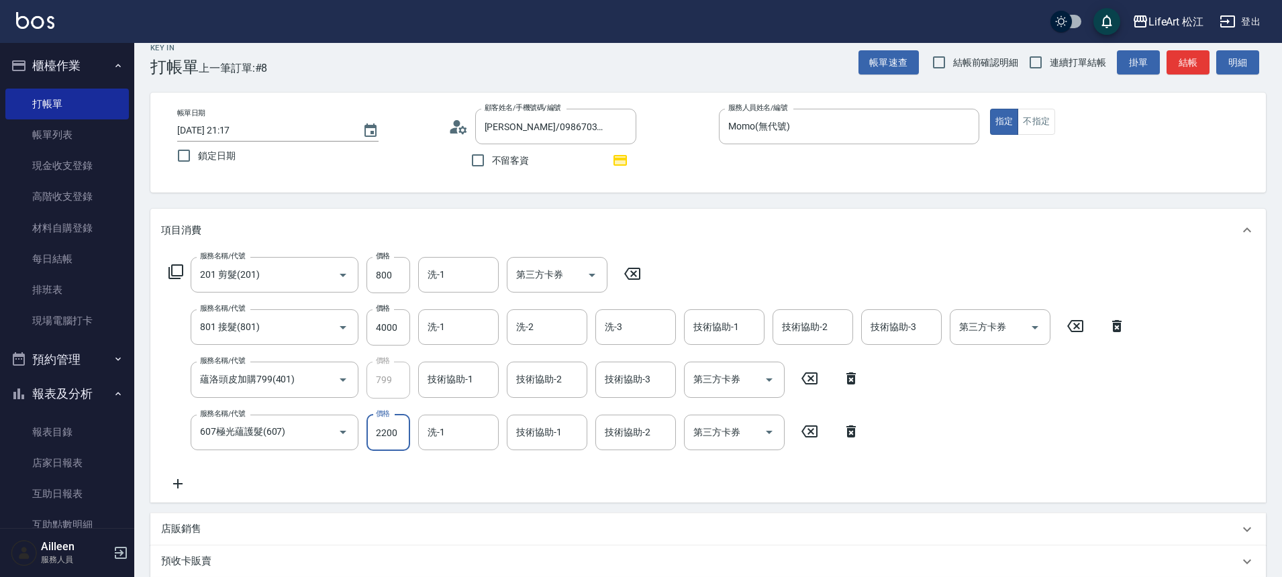
scroll to position [277, 0]
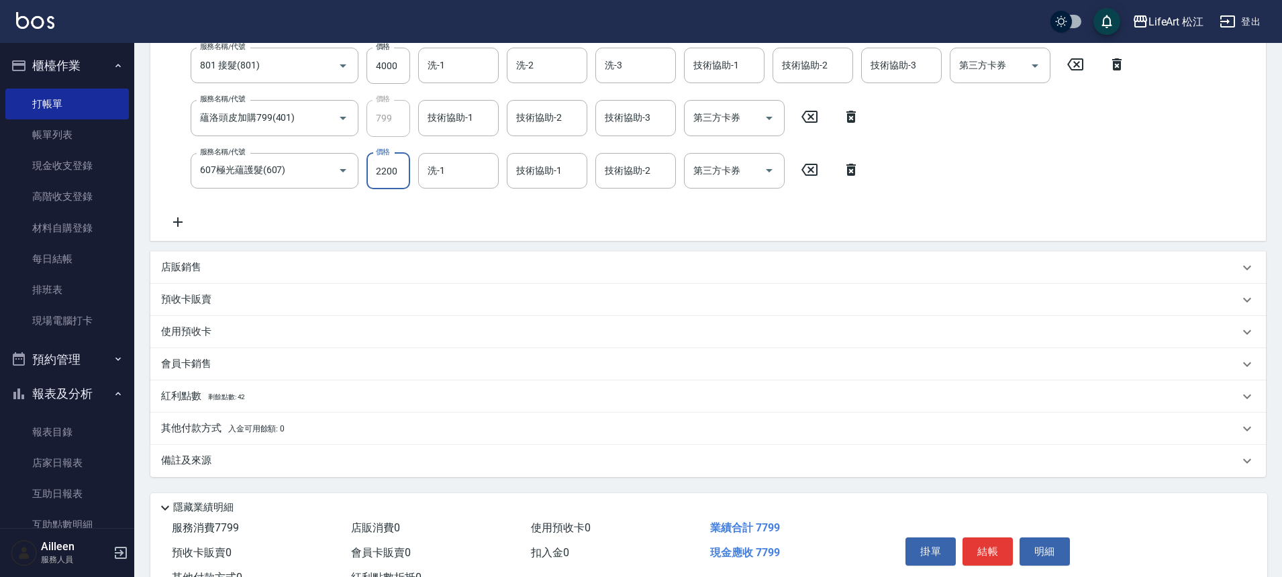
type input "2200"
click at [213, 281] on div "店販銷售" at bounding box center [708, 268] width 1116 height 32
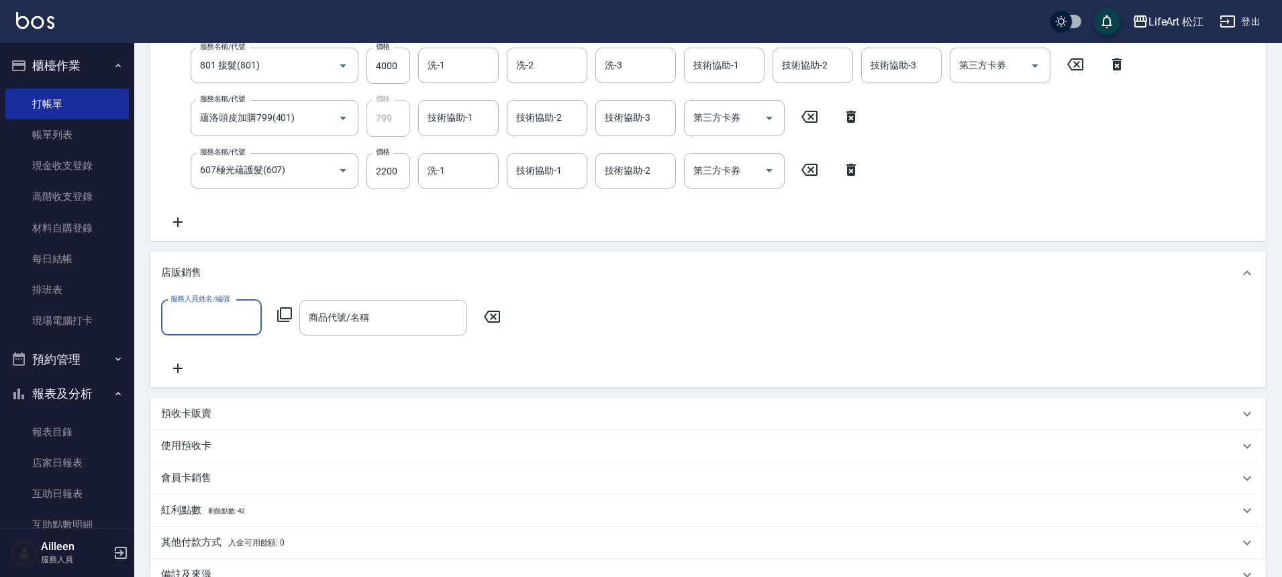
scroll to position [0, 0]
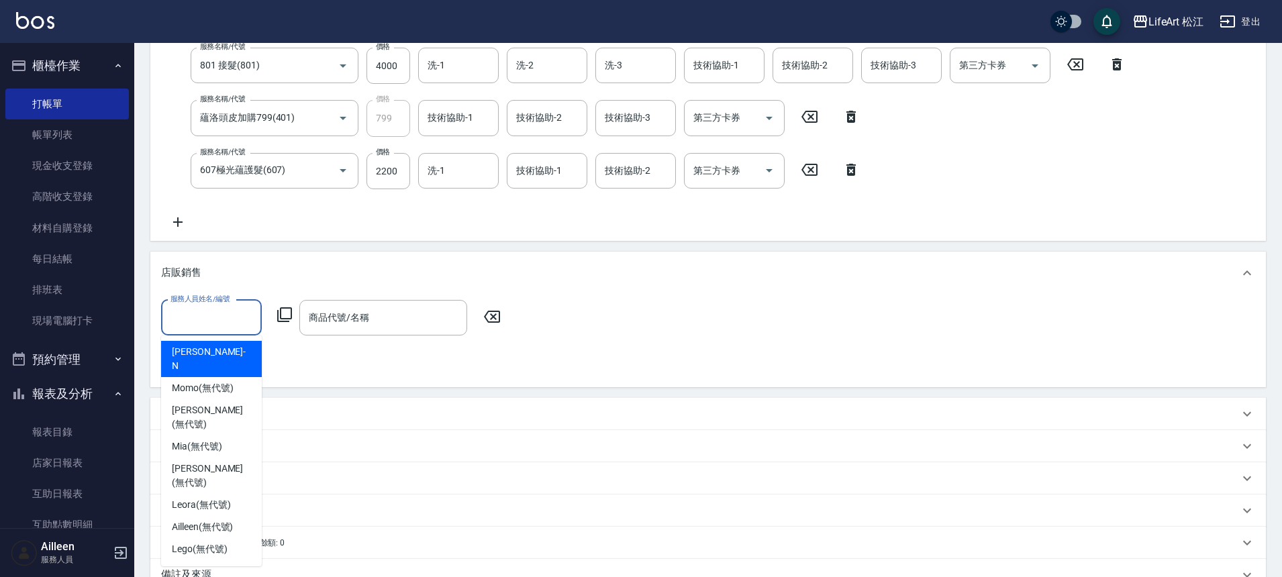
click at [211, 316] on input "服務人員姓名/編號" at bounding box center [211, 317] width 89 height 23
click at [222, 381] on span "Momo (無代號)" at bounding box center [203, 388] width 62 height 14
type input "Momo(無代號)"
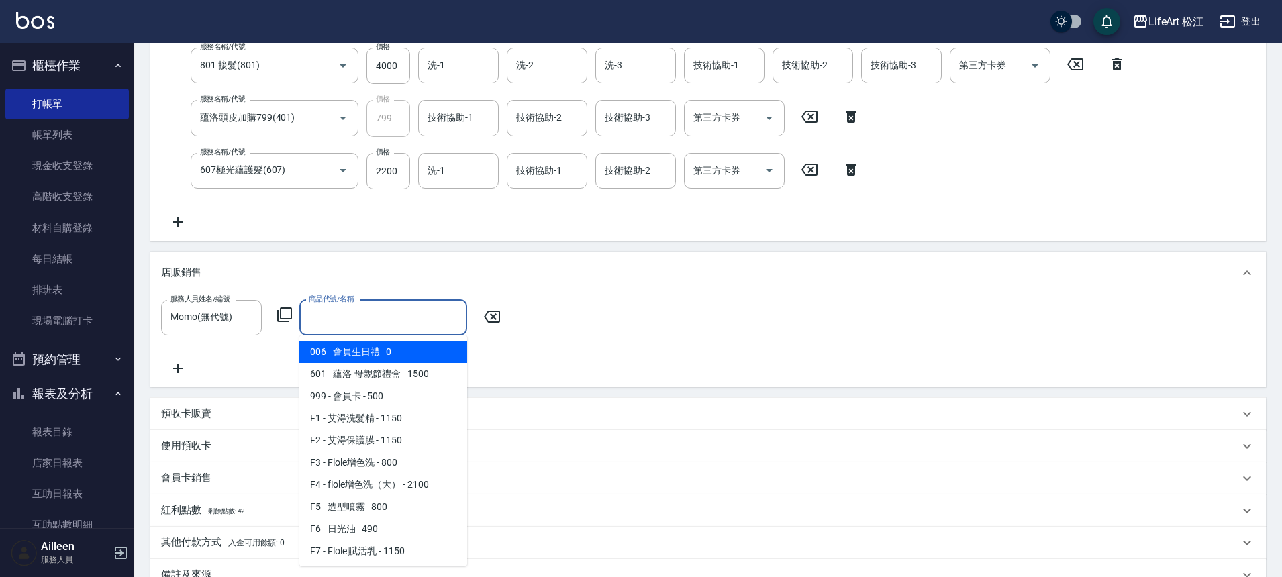
click at [385, 311] on input "商品代號/名稱" at bounding box center [383, 317] width 156 height 23
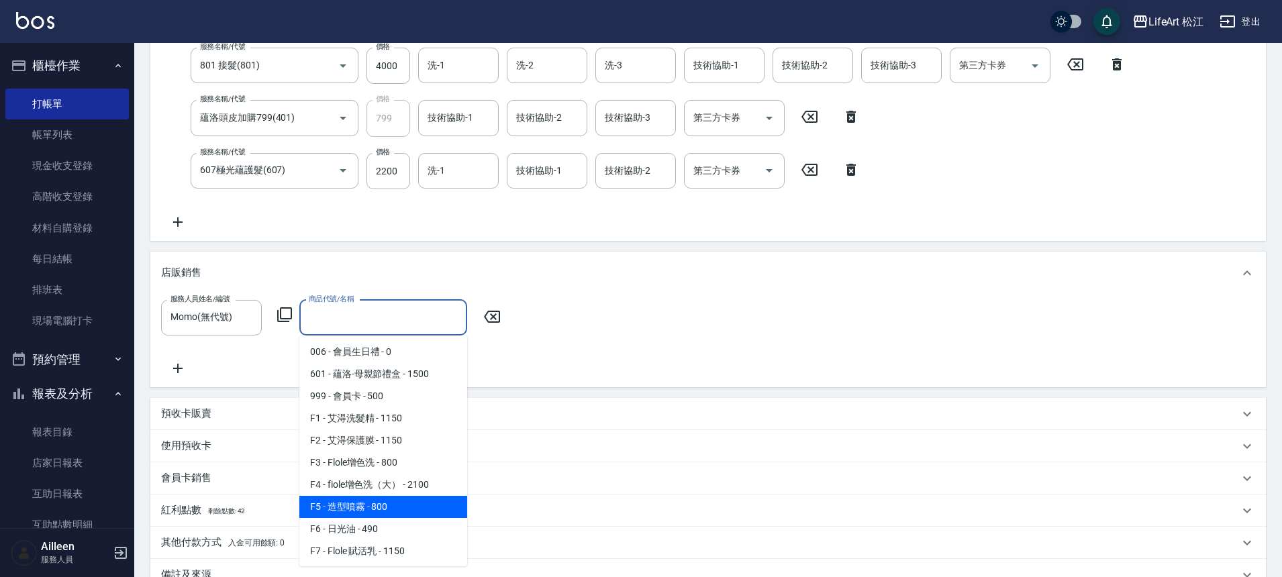
click at [605, 328] on div "服務人員姓名/編號 Momo(無代號) 服務人員姓名/編號 商品代號/名稱 商品代號/名稱" at bounding box center [708, 338] width 1094 height 77
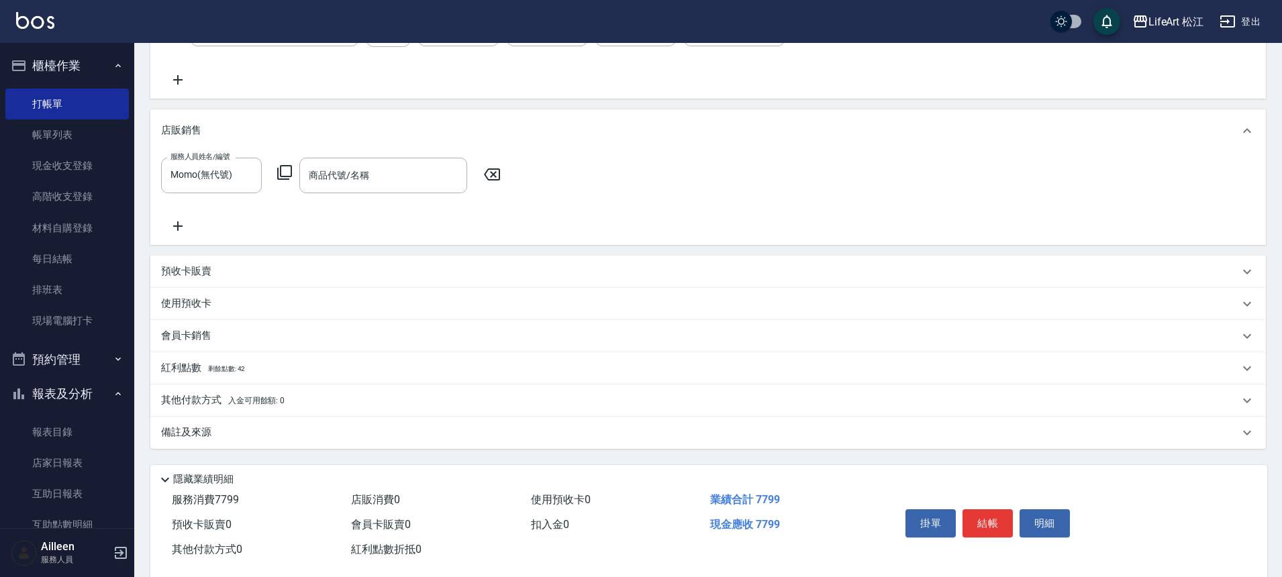
scroll to position [443, 0]
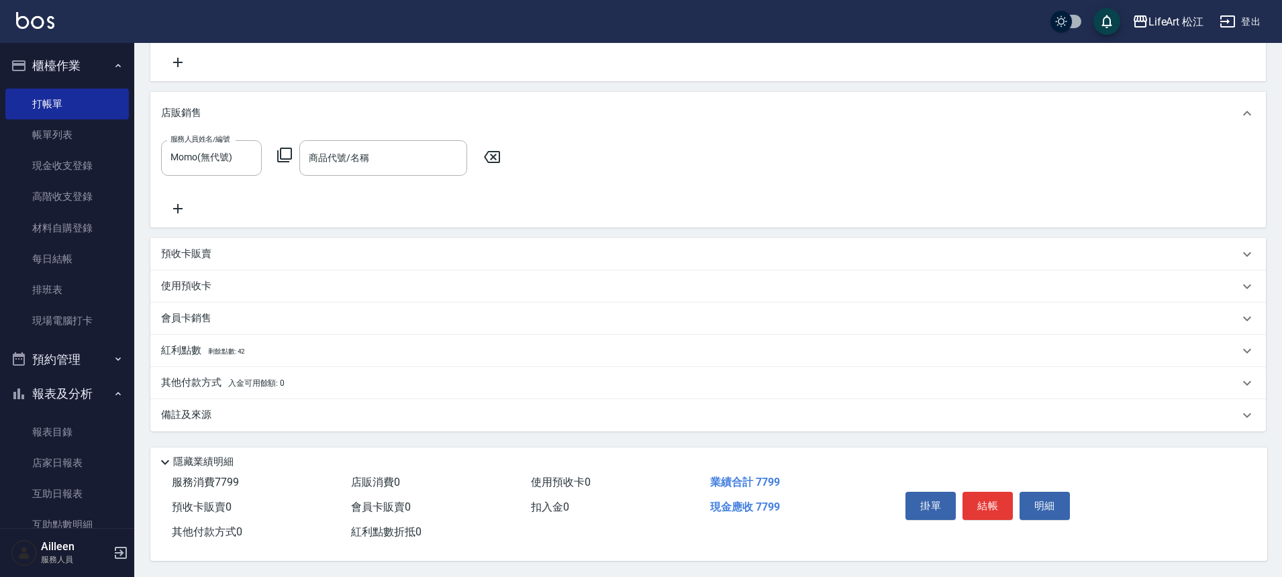
click at [317, 354] on div "紅利點數 剩餘點數: 42" at bounding box center [708, 351] width 1116 height 32
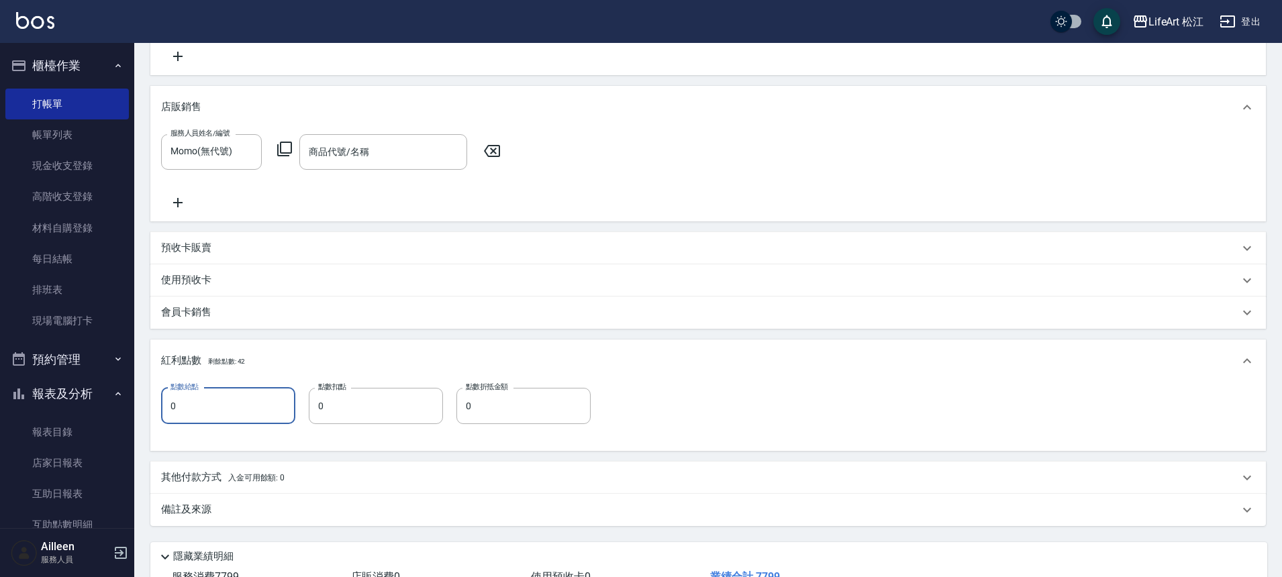
click at [256, 407] on input "0" at bounding box center [228, 406] width 134 height 36
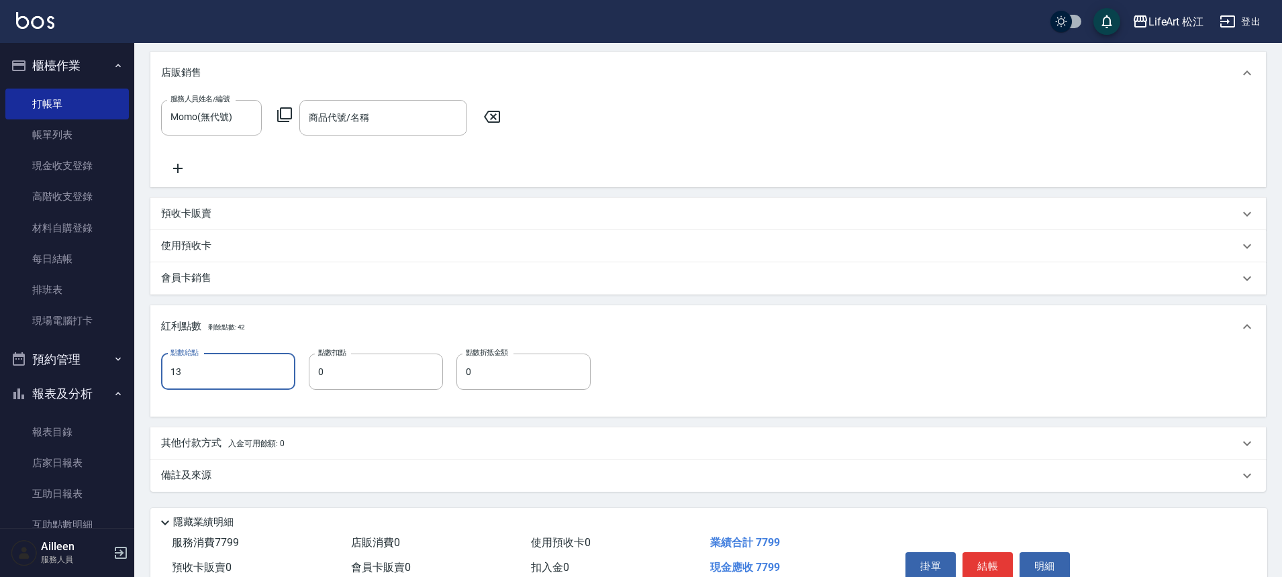
scroll to position [544, 0]
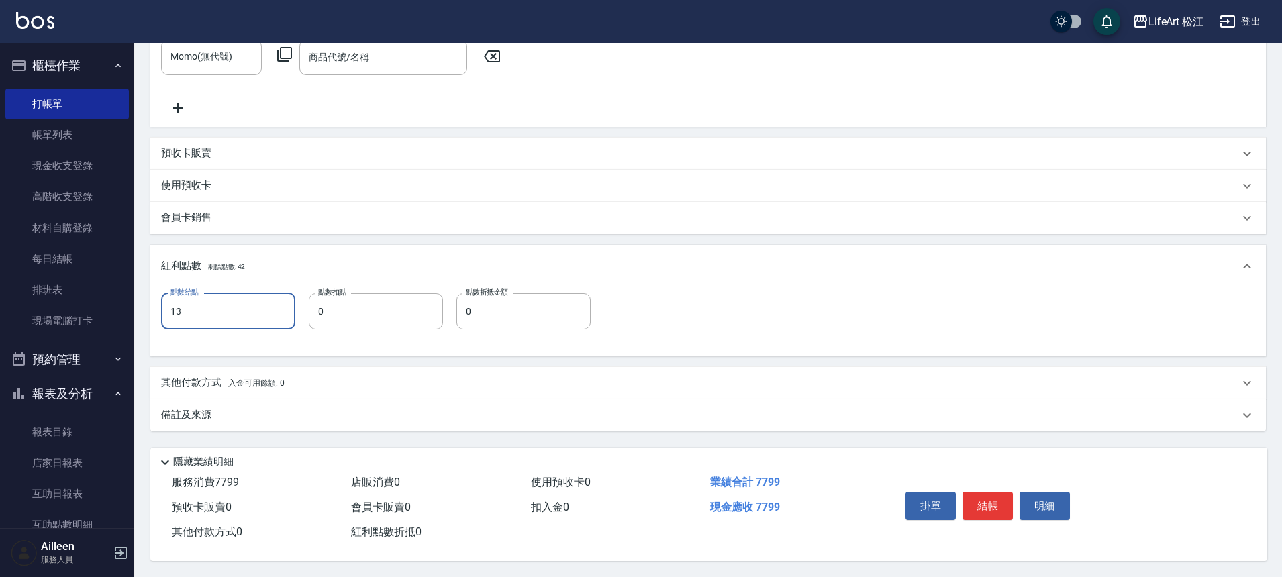
type input "13"
click at [223, 413] on div "備註及來源" at bounding box center [700, 415] width 1078 height 14
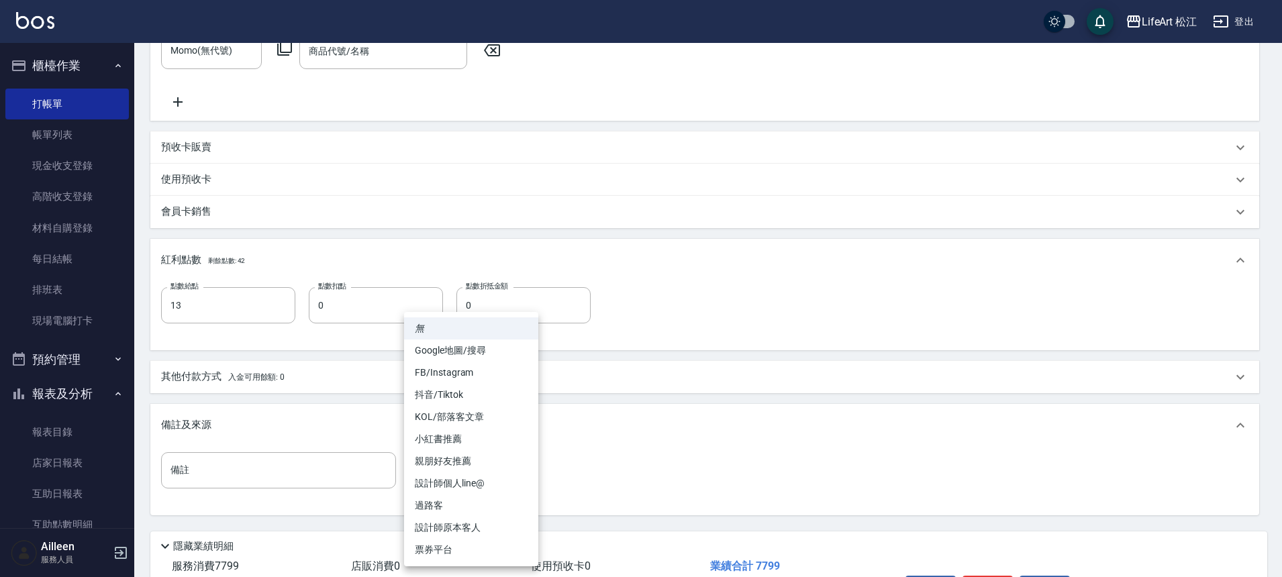
click at [507, 471] on body "LifeArt 松江 登出 櫃檯作業 打帳單 帳單列表 現金收支登錄 高階收支登錄 材料自購登錄 每日結帳 排班表 現場電腦打卡 預約管理 預約管理 單日預約…" at bounding box center [641, 58] width 1282 height 1205
click at [499, 487] on li "設計師個人line@" at bounding box center [471, 484] width 134 height 22
type input "設計師個人line@"
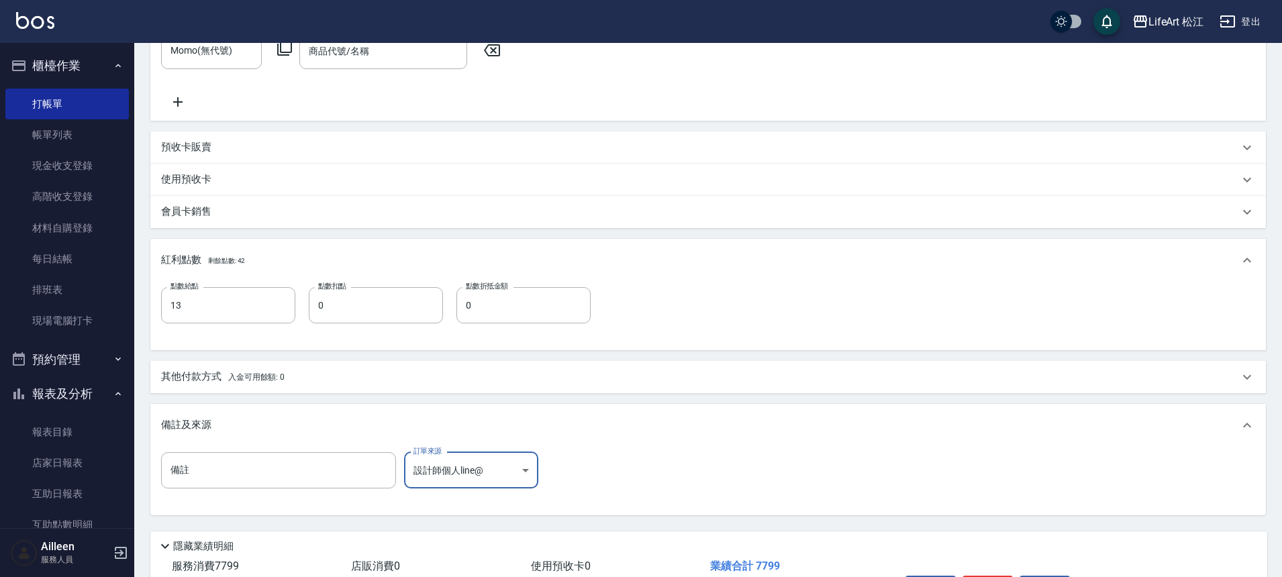
click at [285, 378] on div "其他付款方式 入金可用餘額: 0" at bounding box center [700, 377] width 1078 height 15
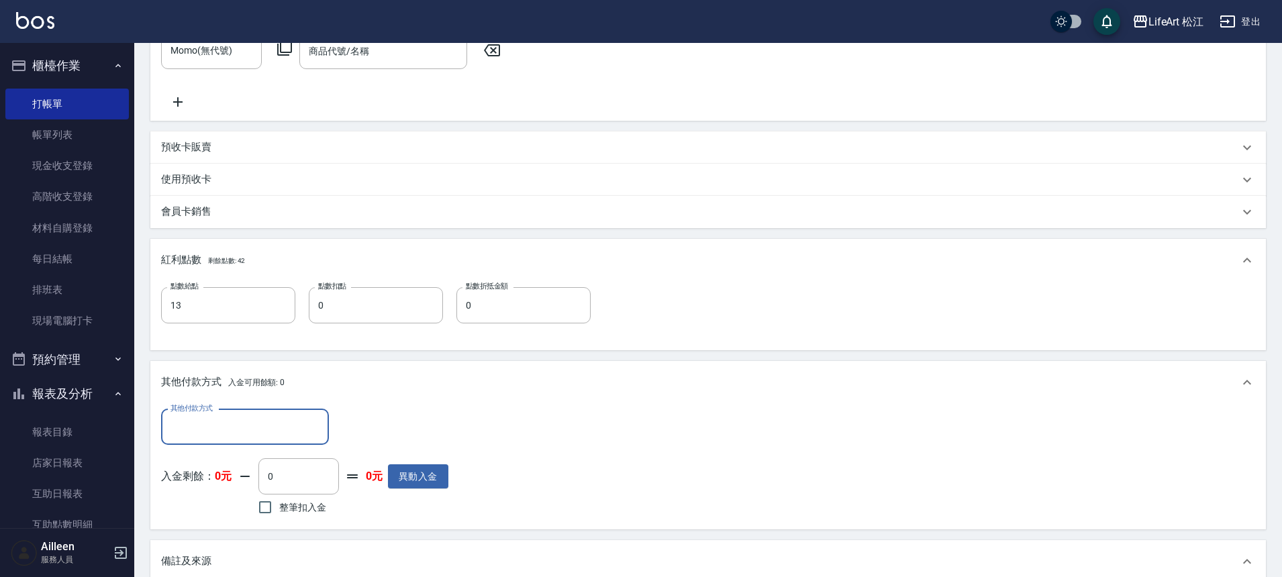
scroll to position [0, 0]
click at [242, 417] on input "其他付款方式" at bounding box center [245, 427] width 156 height 23
click at [377, 418] on div "其他付款方式 其他付款方式" at bounding box center [304, 427] width 287 height 36
click at [252, 432] on input "其他付款方式" at bounding box center [245, 427] width 156 height 23
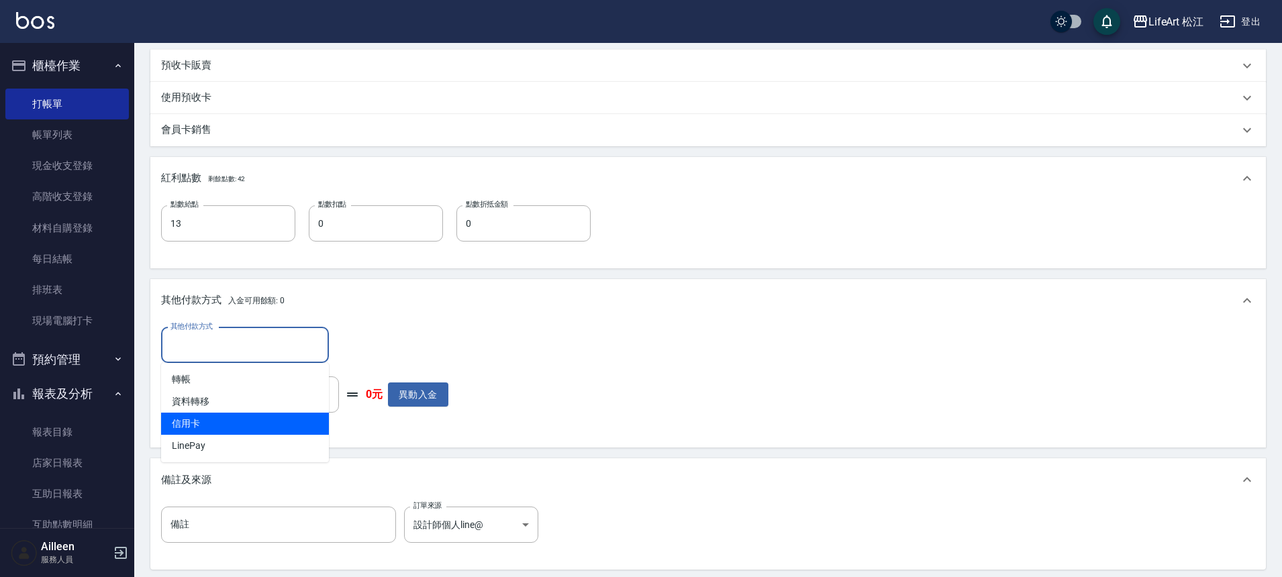
scroll to position [657, 0]
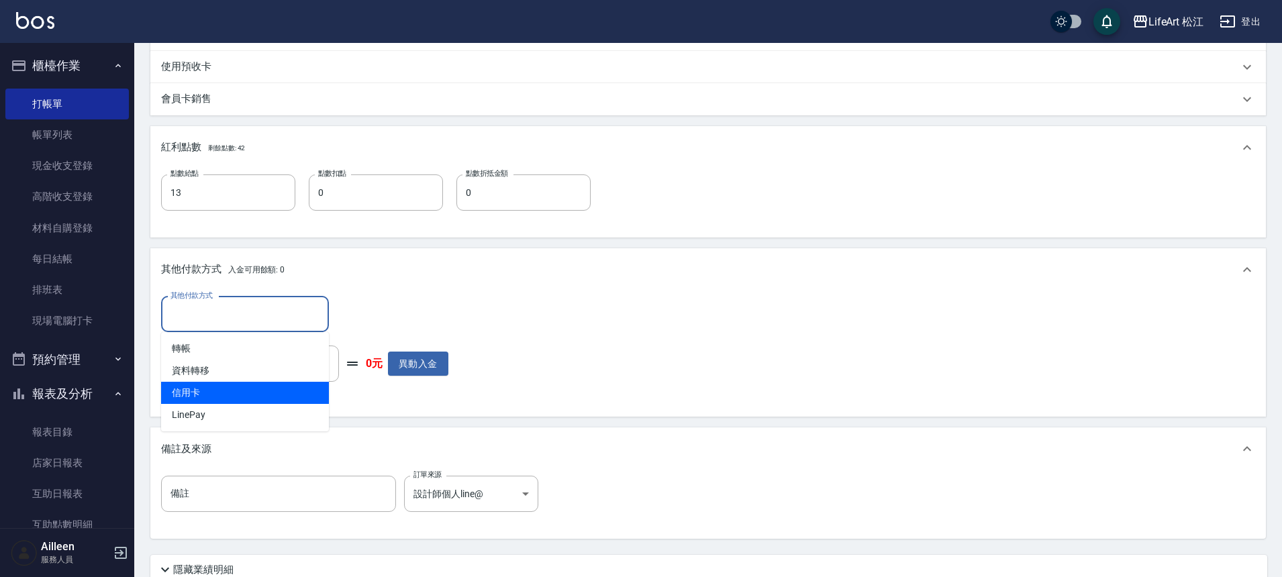
click at [228, 387] on span "信用卡" at bounding box center [245, 393] width 168 height 22
type input "信用卡"
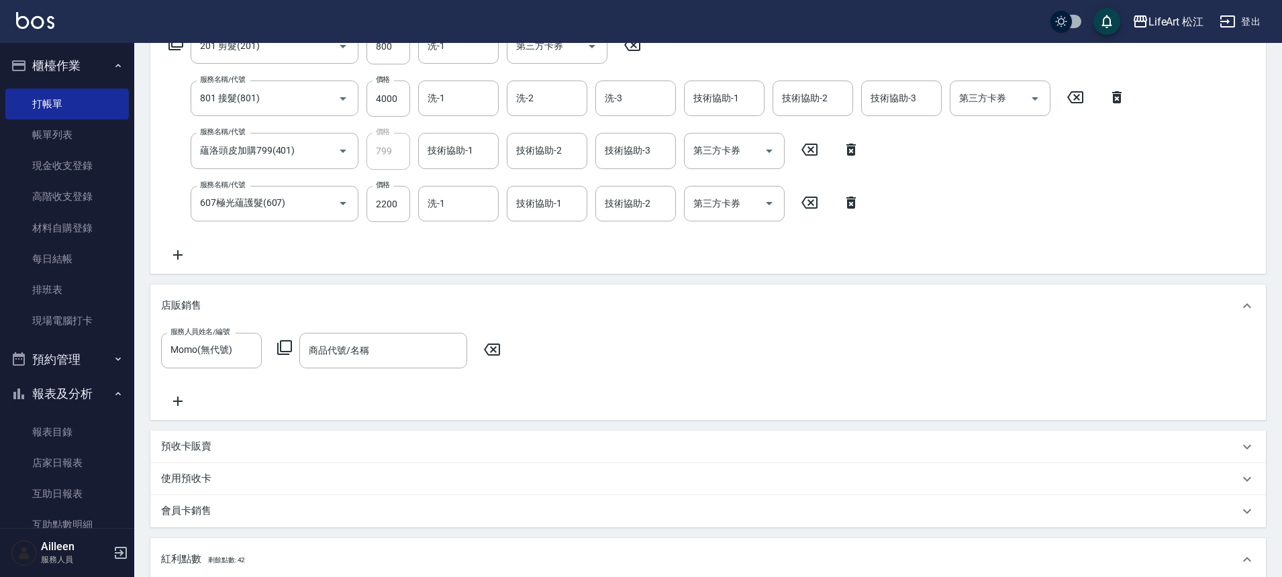
scroll to position [191, 0]
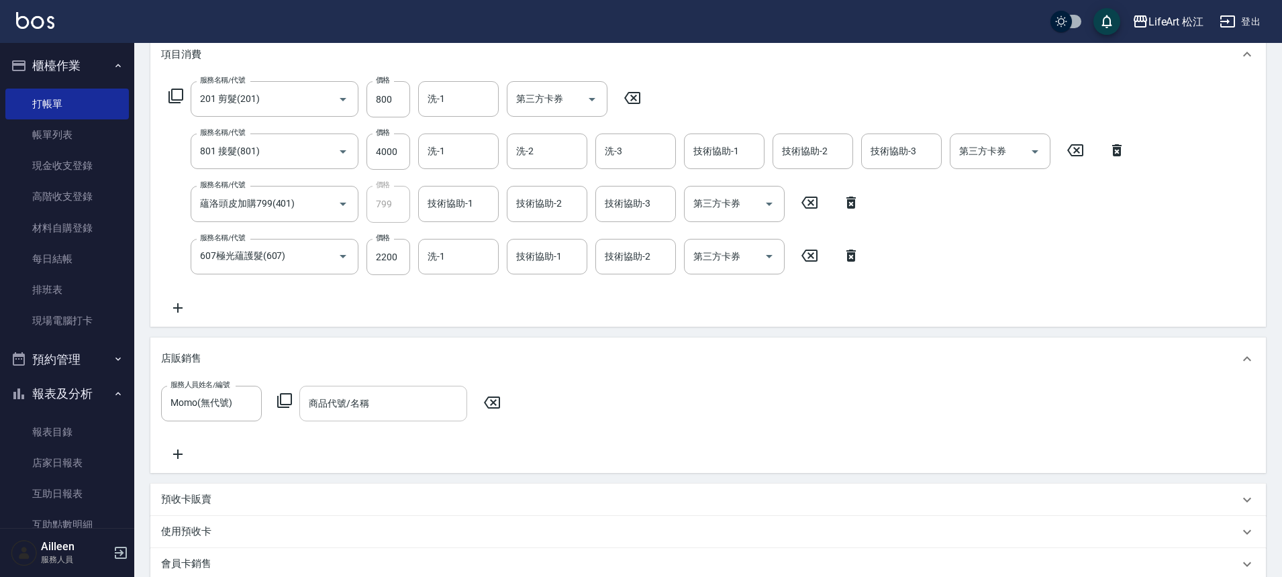
type input "7799"
click at [393, 409] on input "商品代號/名稱" at bounding box center [383, 403] width 156 height 23
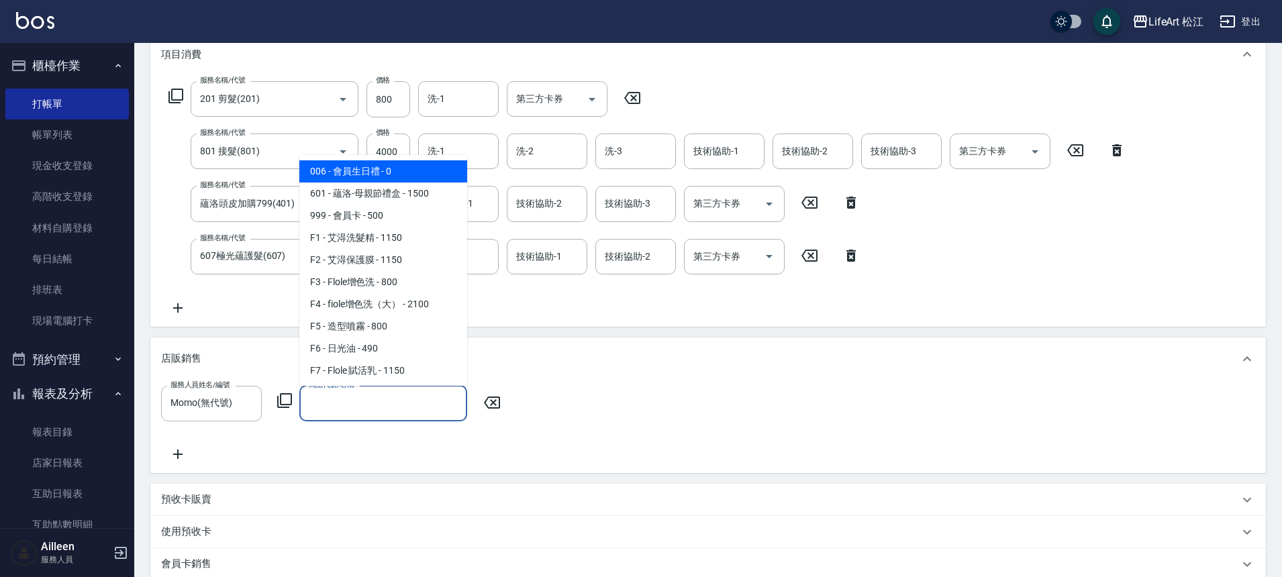
click at [393, 409] on input "商品代號/名稱" at bounding box center [383, 403] width 156 height 23
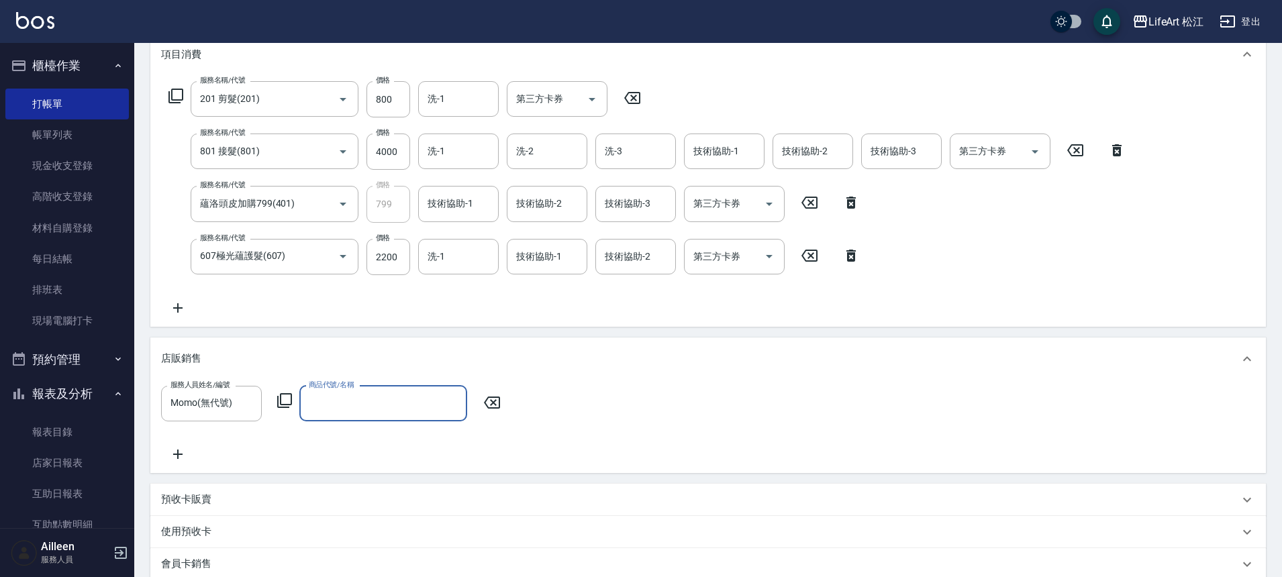
click at [417, 421] on div "服務人員姓名/編號 Momo(無代號) 服務人員姓名/編號 商品代號/名稱 商品代號/名稱" at bounding box center [708, 424] width 1094 height 77
click at [414, 417] on div "商品代號/名稱" at bounding box center [383, 404] width 168 height 36
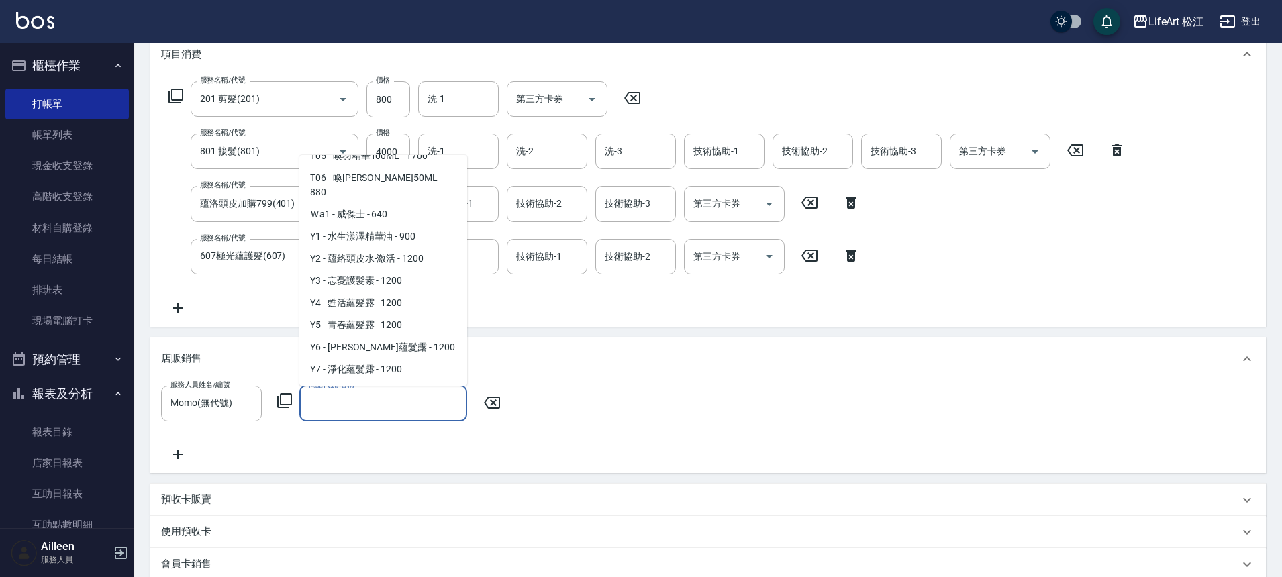
scroll to position [833, 0]
click at [432, 265] on span "Y2 - 蘊絡頭皮水-激活 - 1200" at bounding box center [383, 259] width 168 height 22
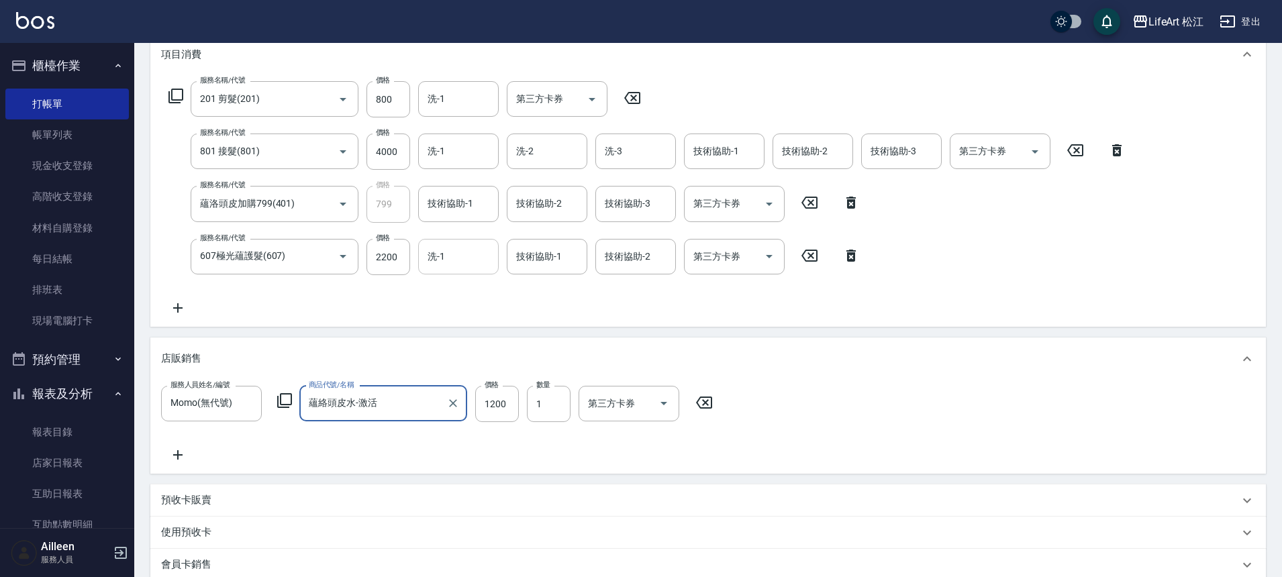
type input "蘊絡頭皮水-激活"
type input "0"
click at [505, 407] on input "1200" at bounding box center [497, 404] width 44 height 36
type input "1080"
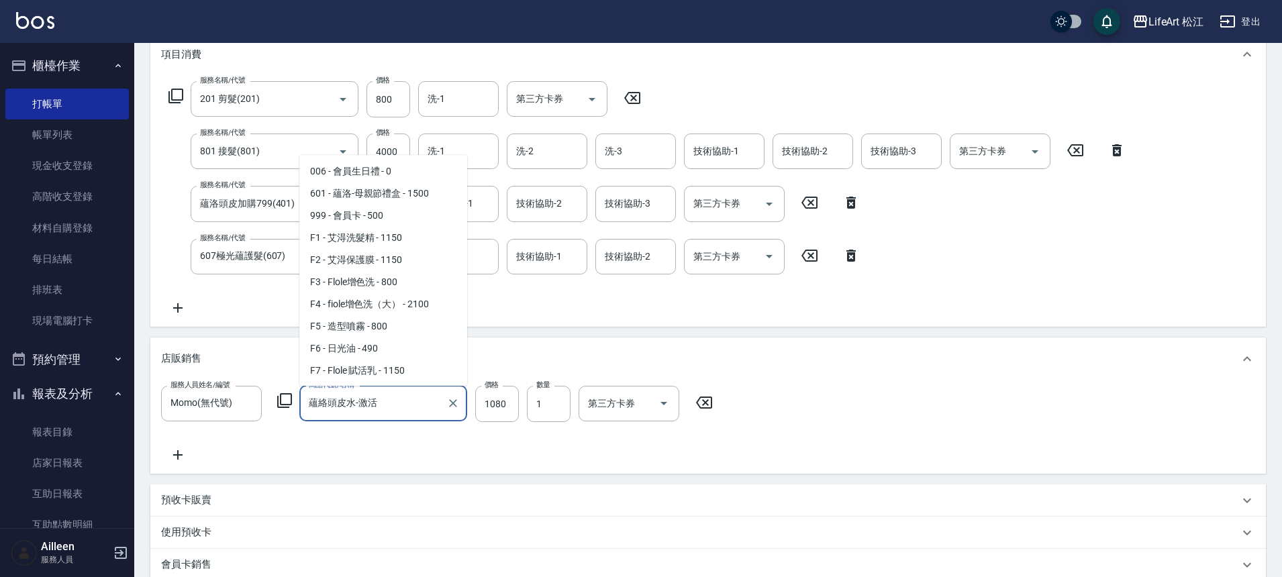
click at [413, 409] on input "蘊絡頭皮水-激活" at bounding box center [373, 403] width 136 height 23
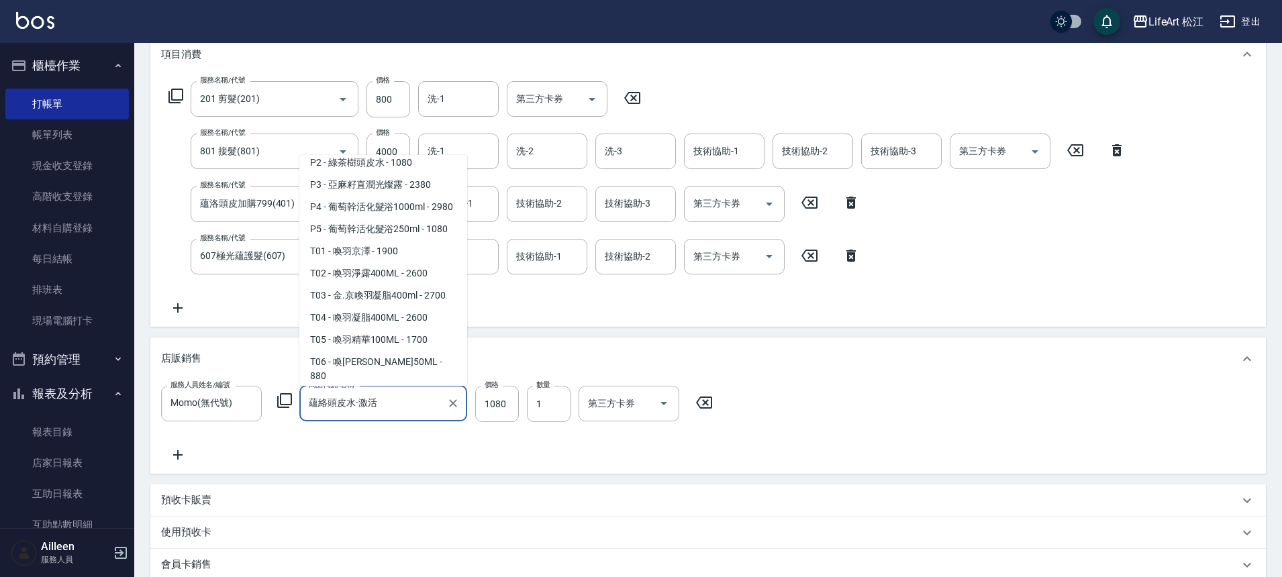
scroll to position [595, 0]
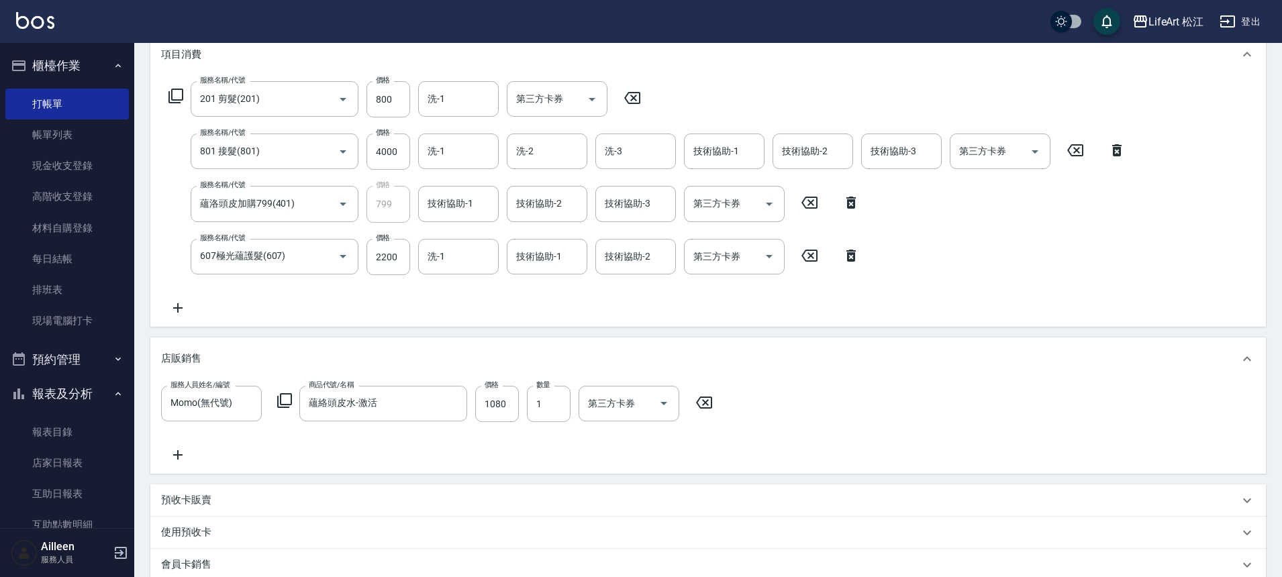
drag, startPoint x: 469, startPoint y: 318, endPoint x: 469, endPoint y: 290, distance: 28.2
click at [469, 290] on div "服務名稱/代號 201 剪髮(201) 服務名稱/代號 價格 800 價格 洗-1 洗-1 第三方卡券 第三方卡券 服務名稱/代號 801 接髮(801) 服…" at bounding box center [708, 201] width 1116 height 251
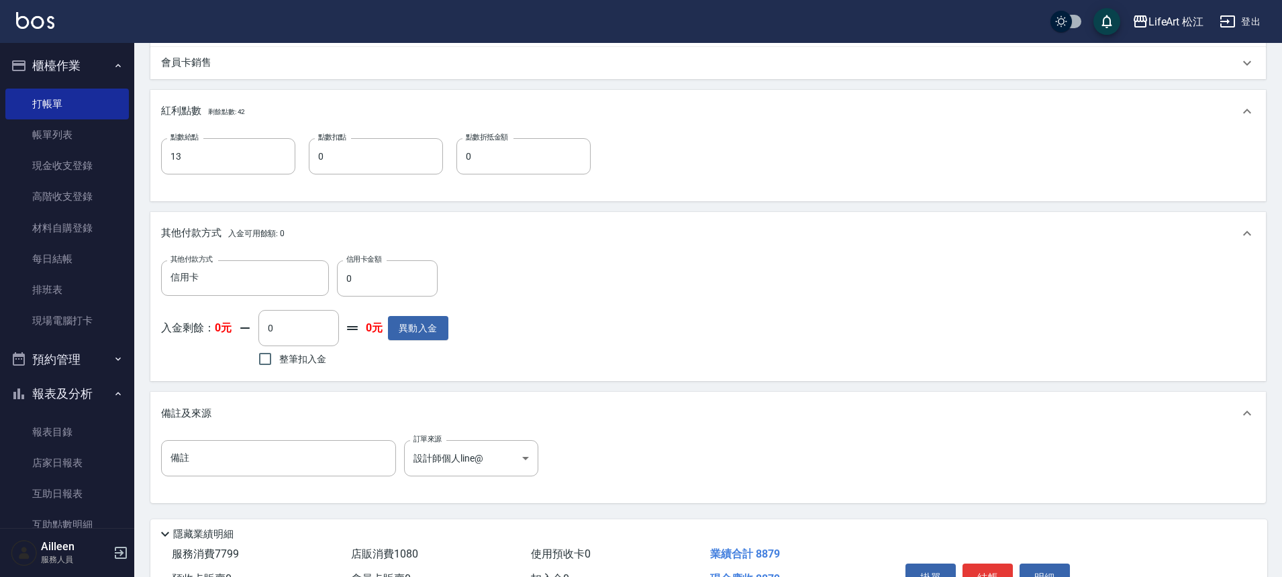
scroll to position [771, 0]
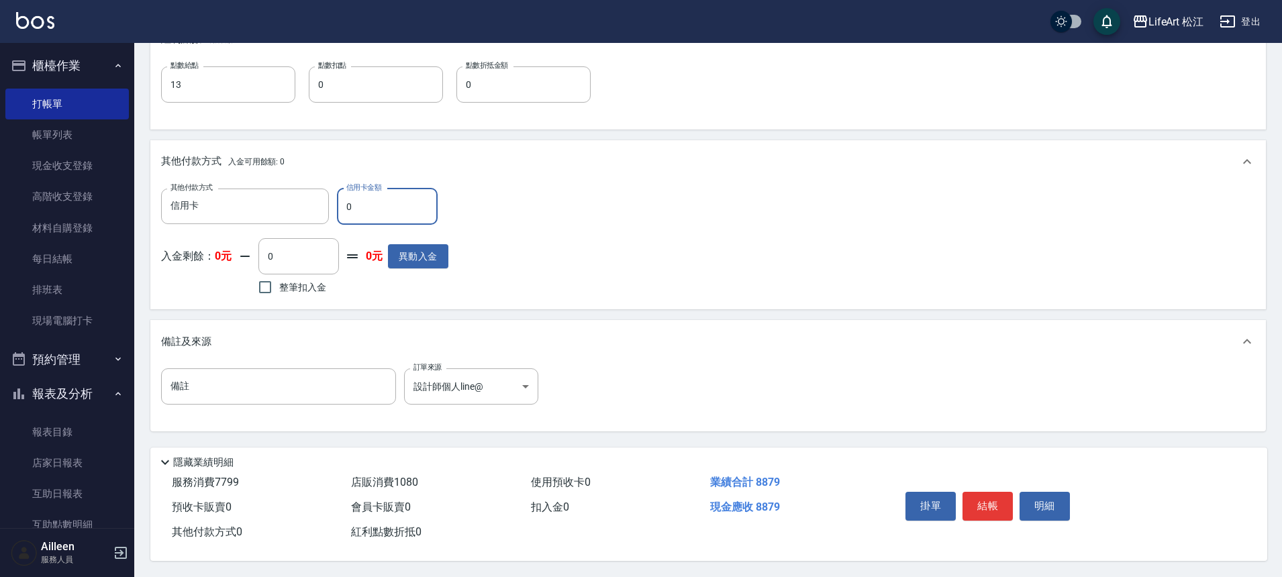
click at [387, 203] on input "0" at bounding box center [387, 207] width 101 height 36
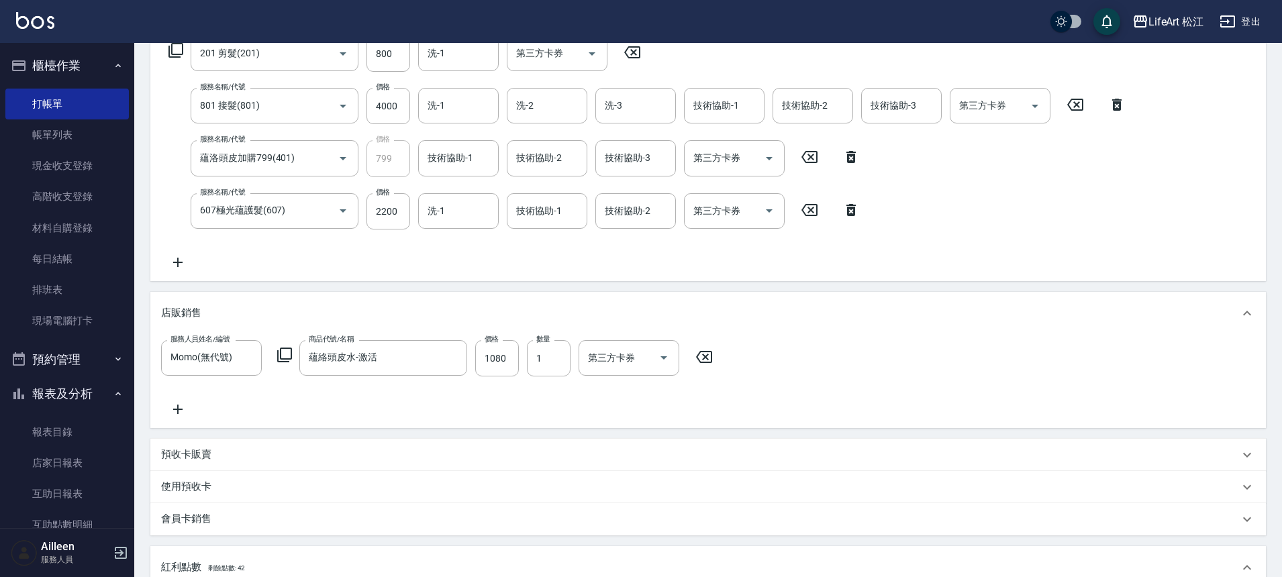
scroll to position [0, 0]
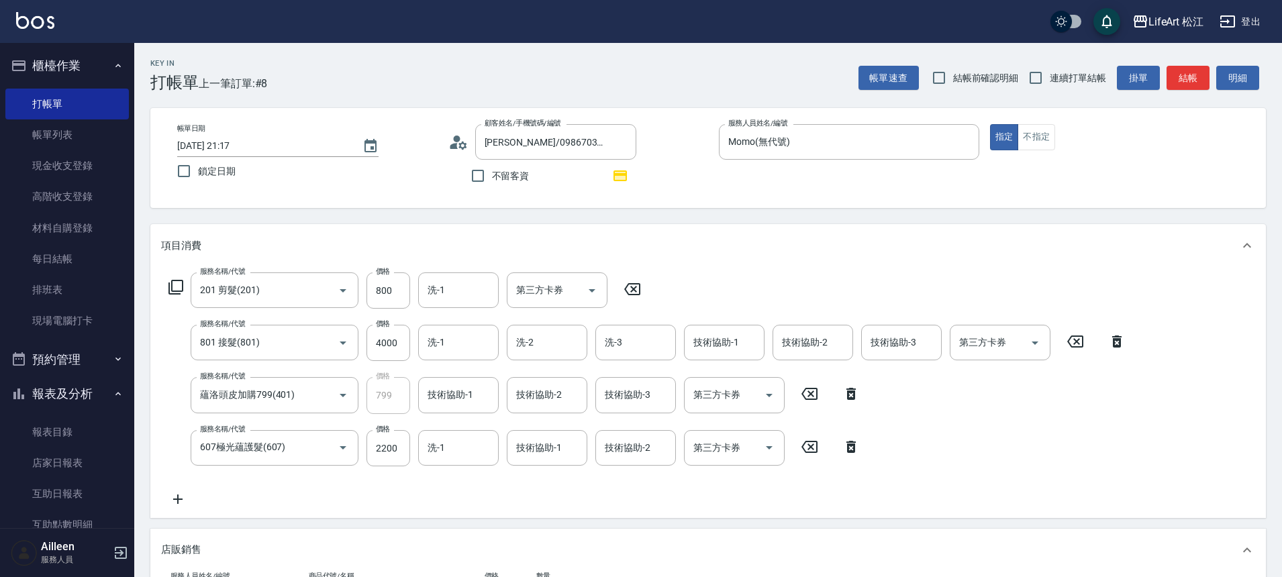
type input "8879"
click at [333, 152] on input "[DATE] 21:17" at bounding box center [263, 146] width 172 height 22
click at [332, 152] on input "[DATE] 21:17" at bounding box center [263, 146] width 172 height 22
drag, startPoint x: 384, startPoint y: 144, endPoint x: 379, endPoint y: 148, distance: 7.1
click at [384, 144] on button "Choose date, selected date is 2025-08-25" at bounding box center [370, 146] width 32 height 32
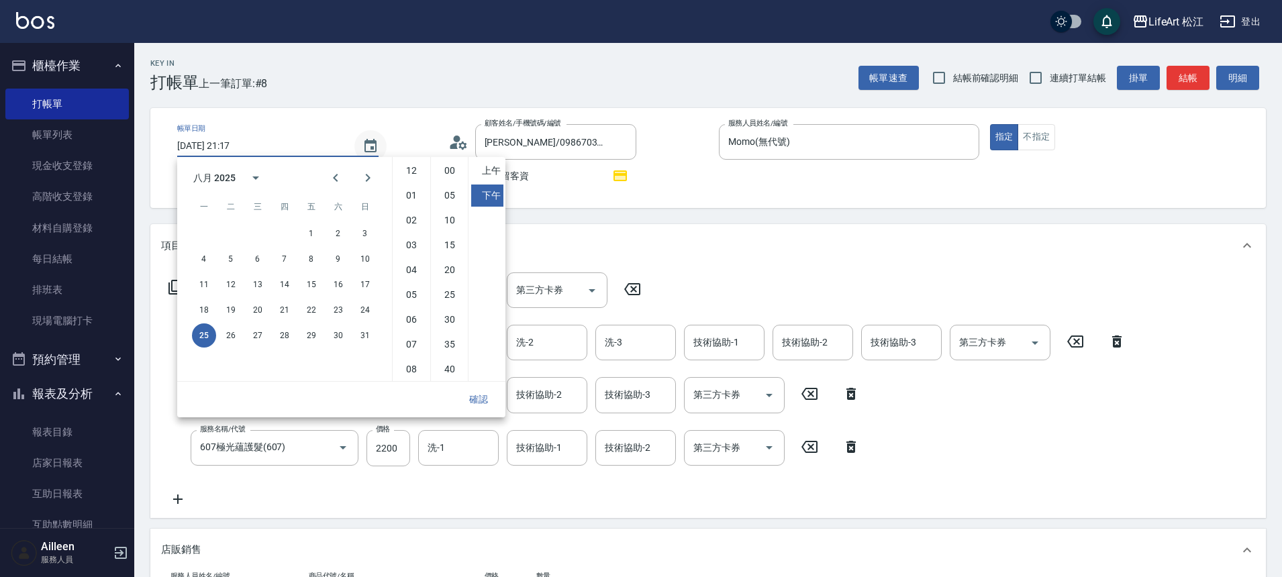
scroll to position [75, 0]
click at [377, 148] on icon "Choose date, selected date is 2025-08-25" at bounding box center [370, 146] width 16 height 16
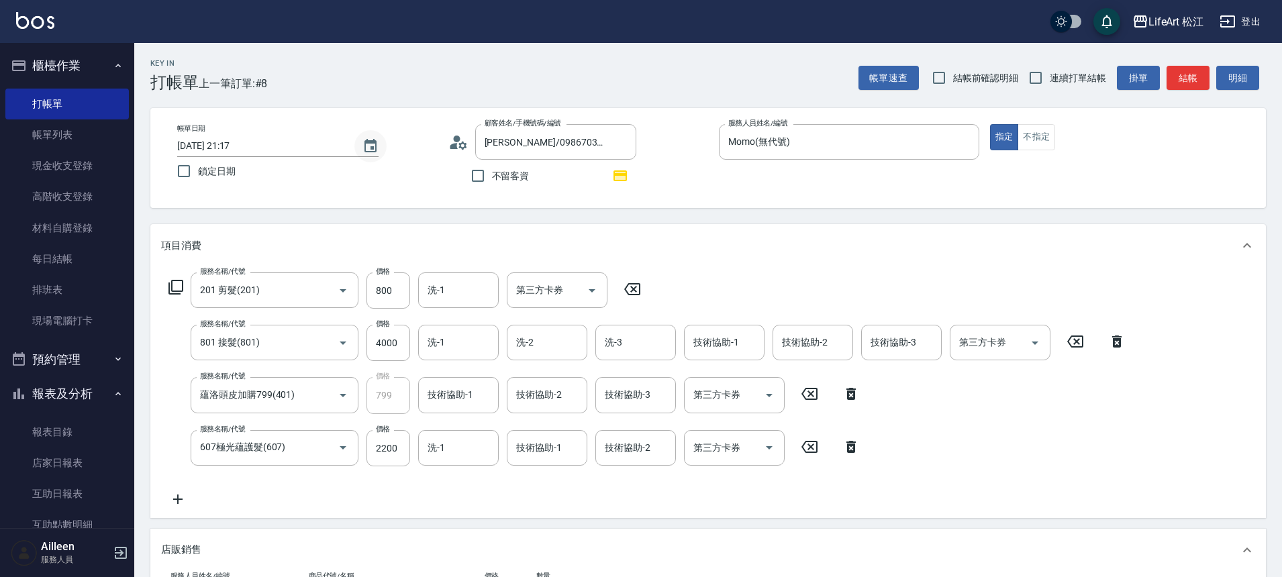
click at [376, 149] on icon "Choose date, selected date is 2025-08-25" at bounding box center [371, 145] width 12 height 13
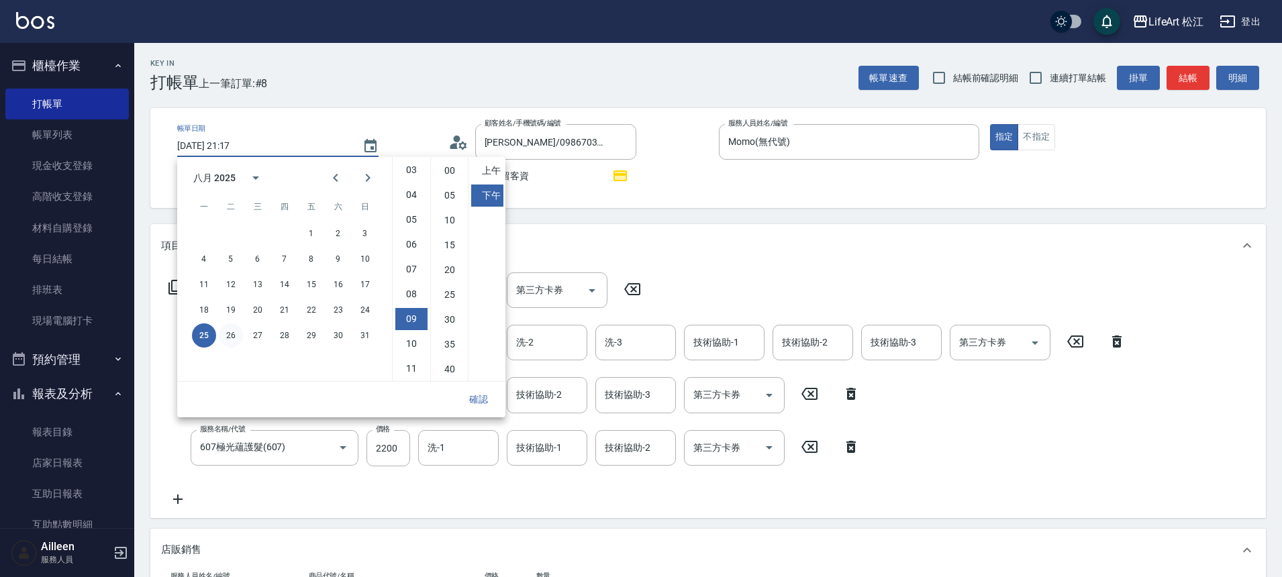
click at [230, 344] on button "26" at bounding box center [231, 336] width 24 height 24
type input "[DATE] 21:17"
click at [483, 404] on button "確認" at bounding box center [478, 399] width 43 height 25
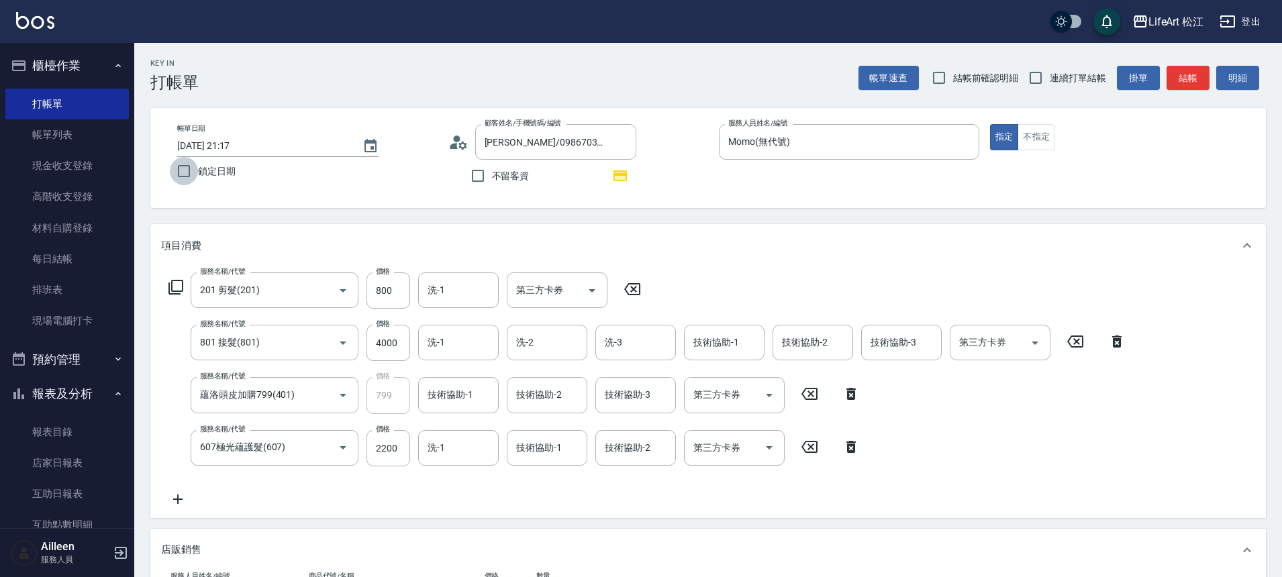
click at [177, 166] on input "鎖定日期" at bounding box center [184, 171] width 28 height 28
checkbox input "true"
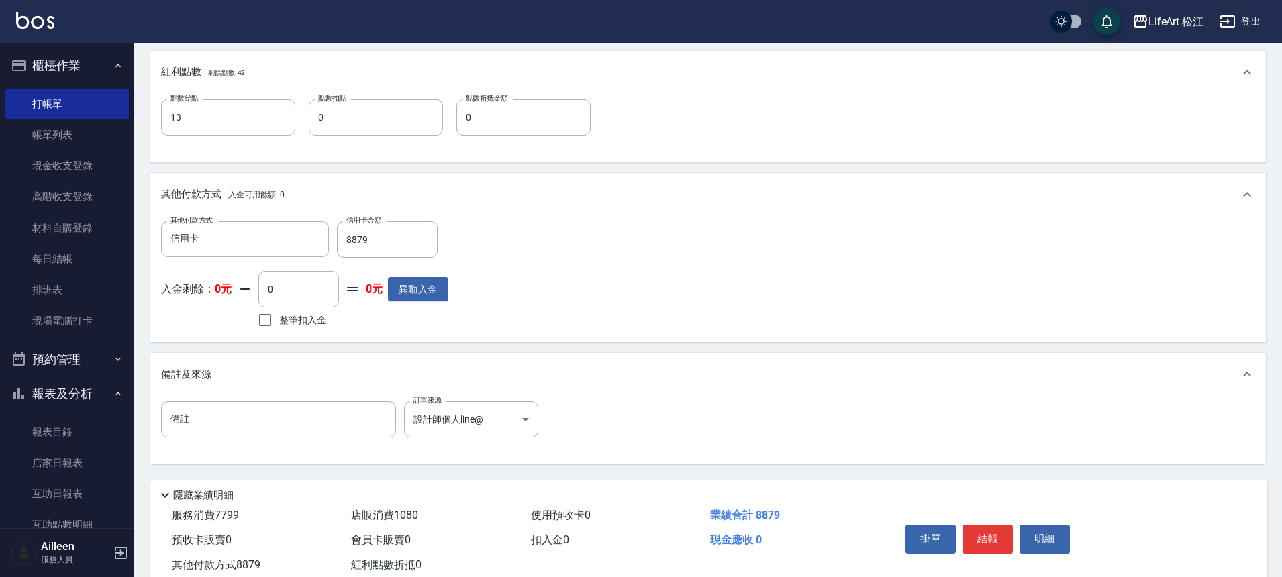
scroll to position [771, 0]
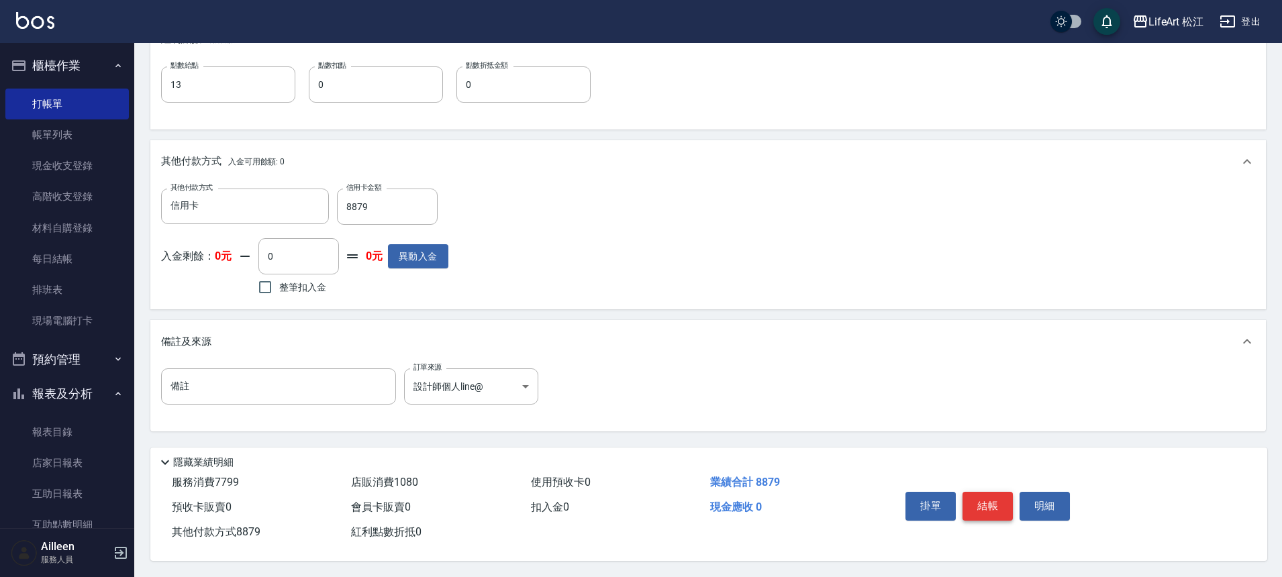
click at [990, 499] on button "結帳" at bounding box center [988, 506] width 50 height 28
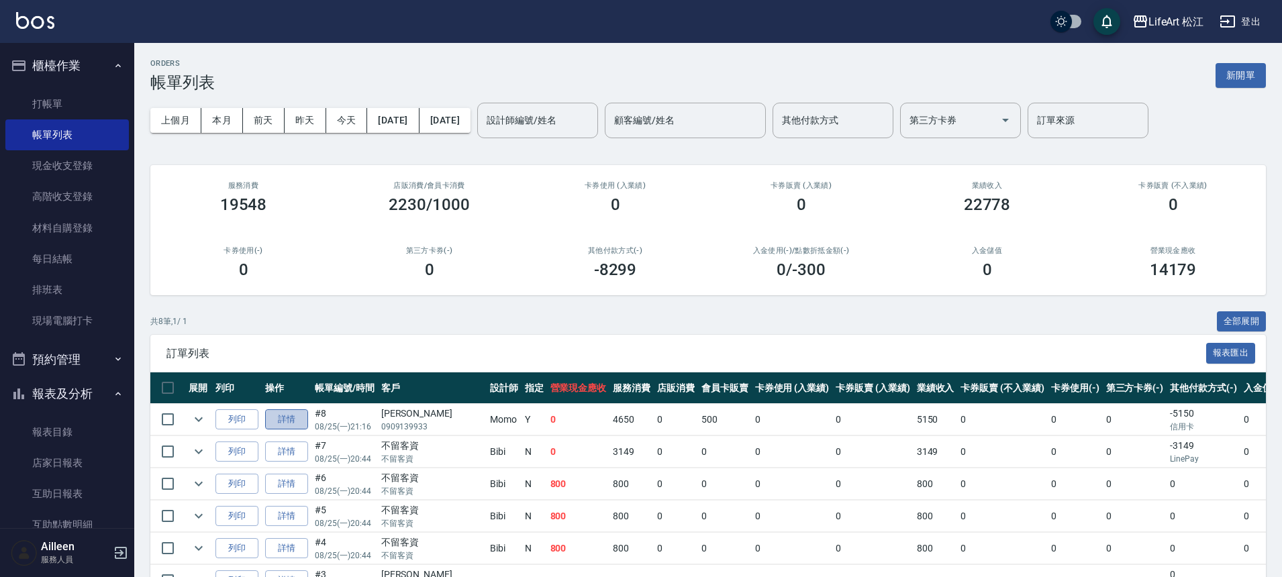
click at [283, 421] on link "詳情" at bounding box center [286, 419] width 43 height 21
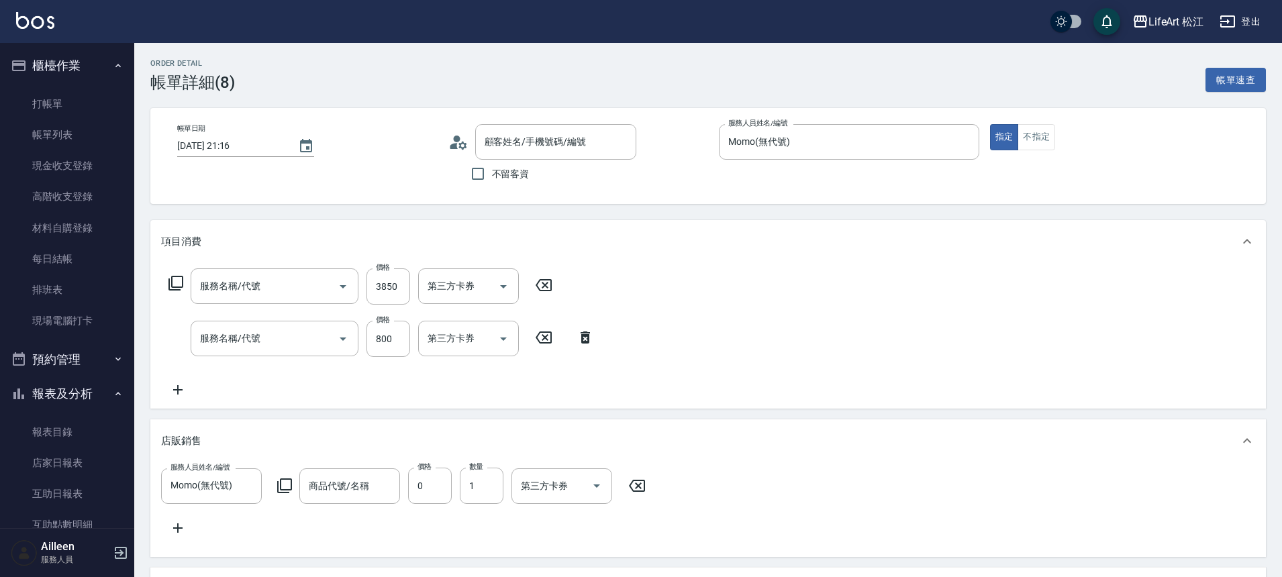
type input "[DATE] 21:16"
type input "Momo(無代號)"
type input "朋友剪"
type input "FB/Instagram"
type input "會員生日禮"
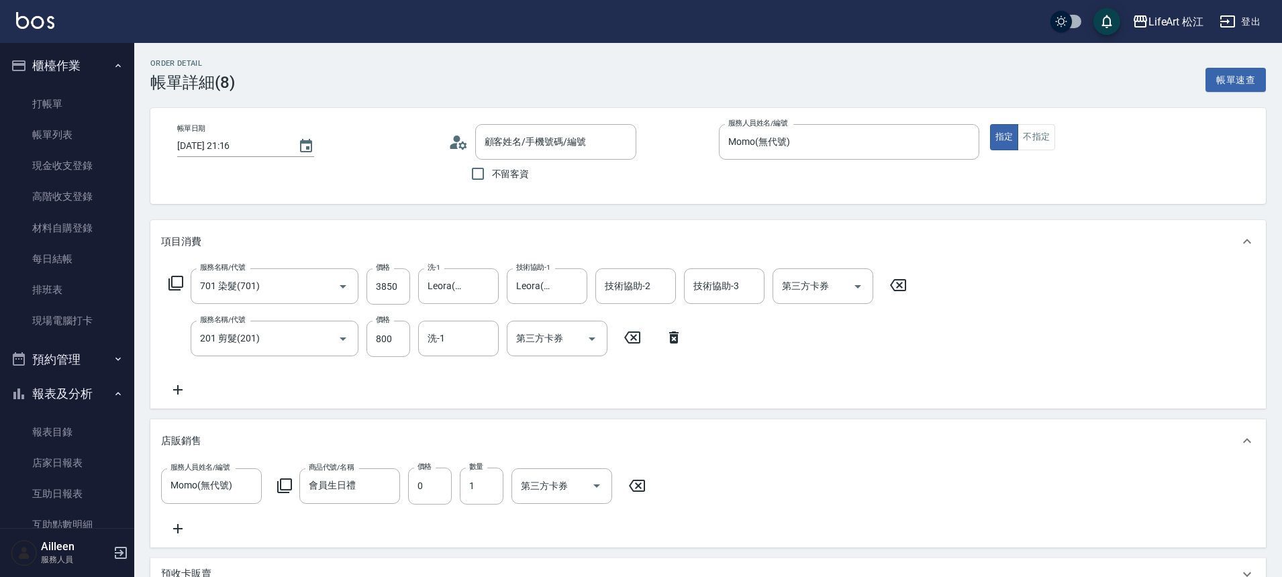
type input "701 染髮(701)"
type input "201 剪髮(201)"
type input "[PERSON_NAME]/0909139933/"
click at [309, 152] on icon "Choose date, selected date is 2025-08-25" at bounding box center [306, 146] width 16 height 16
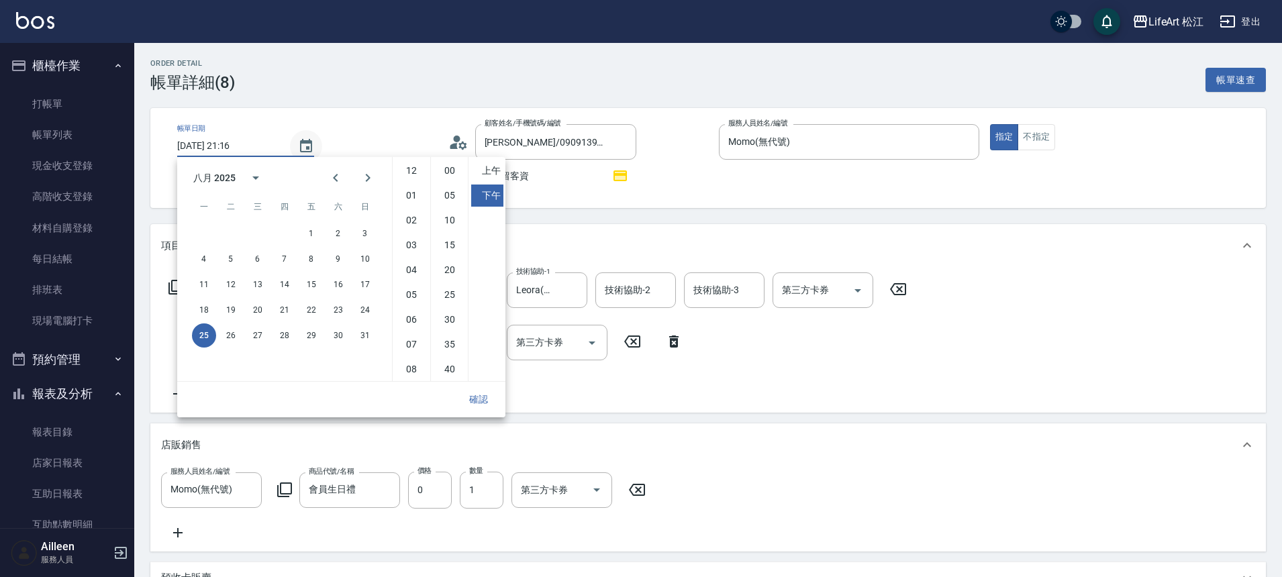
scroll to position [75, 0]
click at [224, 344] on button "26" at bounding box center [231, 336] width 24 height 24
type input "[DATE] 21:16"
click at [470, 400] on button "確認" at bounding box center [478, 399] width 43 height 25
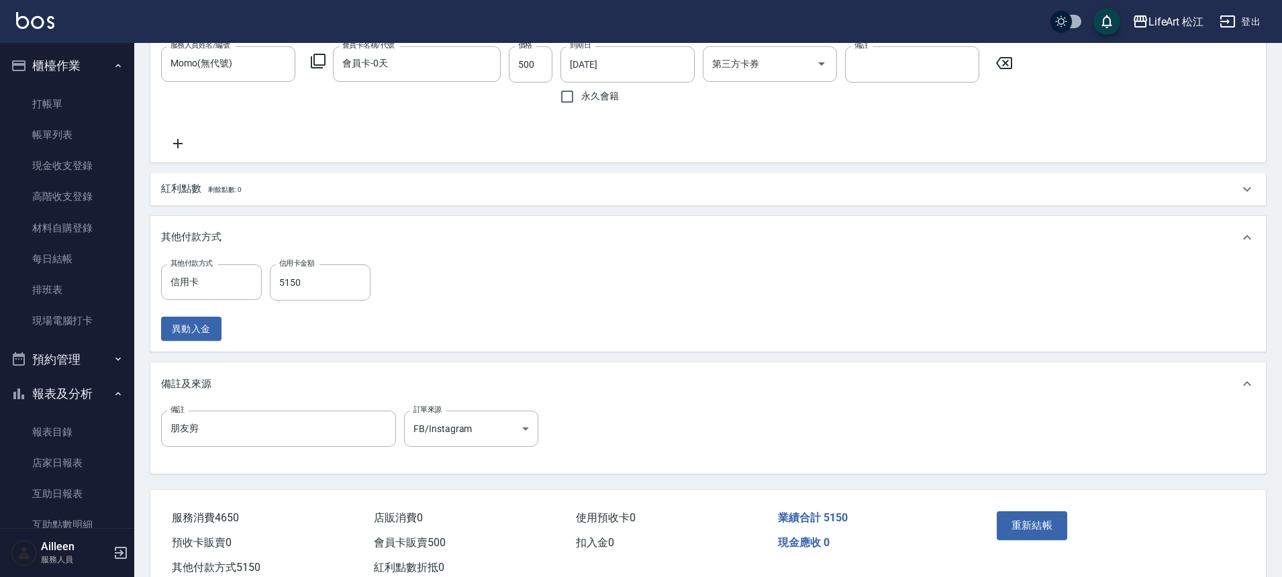
scroll to position [701, 0]
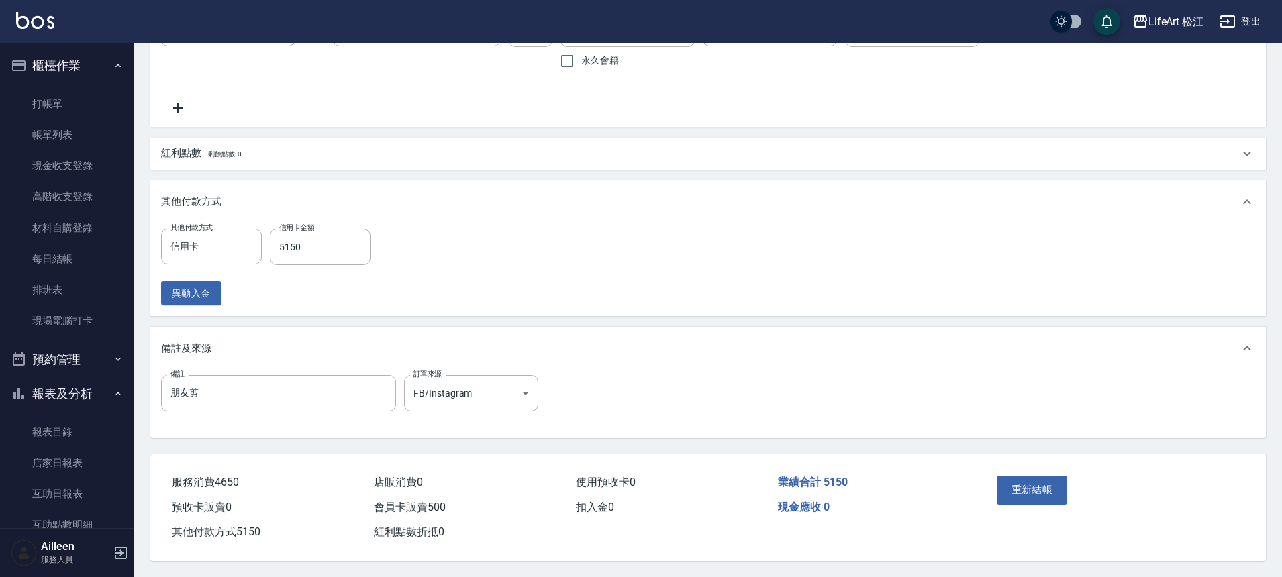
click at [1048, 483] on button "重新結帳" at bounding box center [1032, 490] width 71 height 28
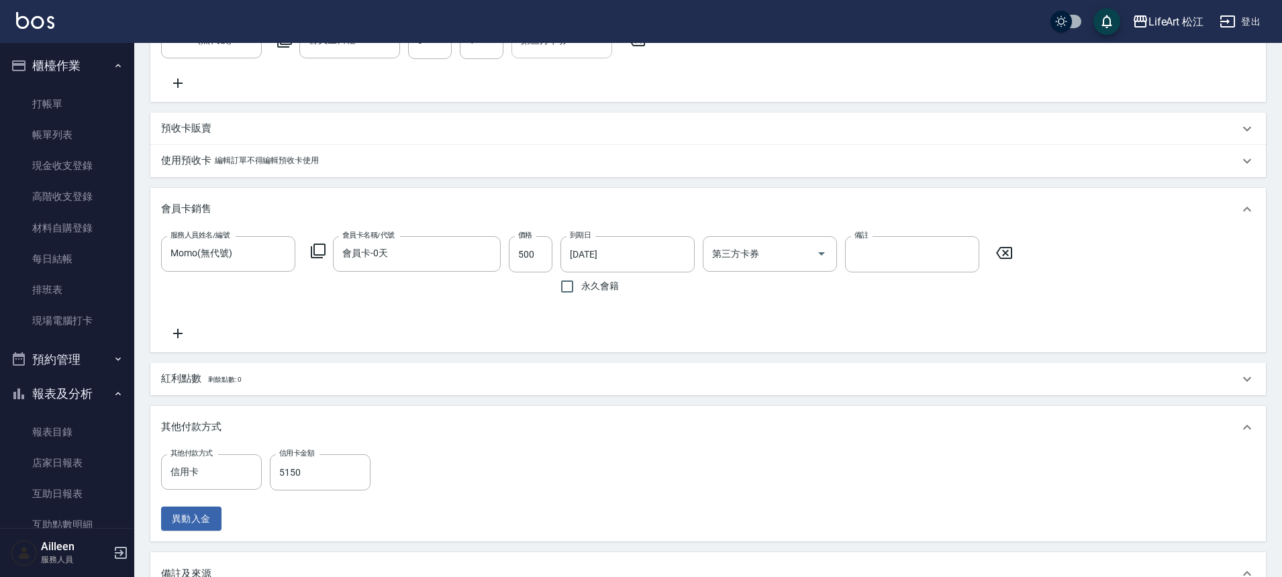
scroll to position [41, 0]
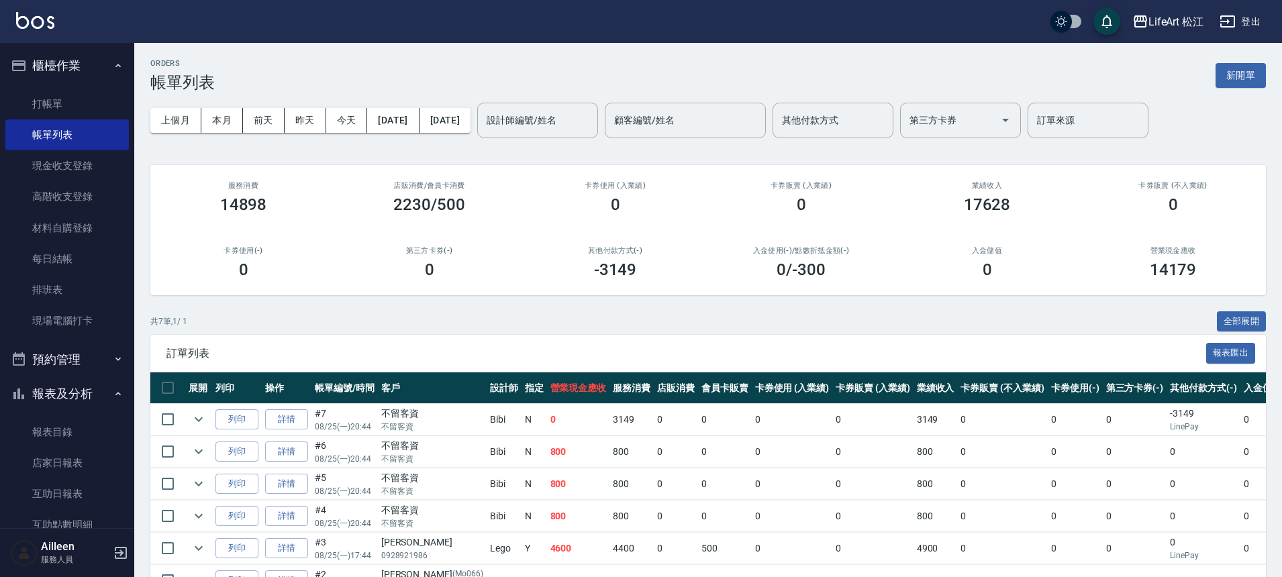
click at [471, 138] on div "上個月 本月 [DATE] [DATE] [DATE] [DATE] [DATE] 設計師編號/姓名 設計師編號/姓名 顧客編號/姓名 顧客編號/姓名 其他付…" at bounding box center [708, 120] width 1116 height 57
click at [469, 129] on button "[DATE]" at bounding box center [445, 120] width 51 height 25
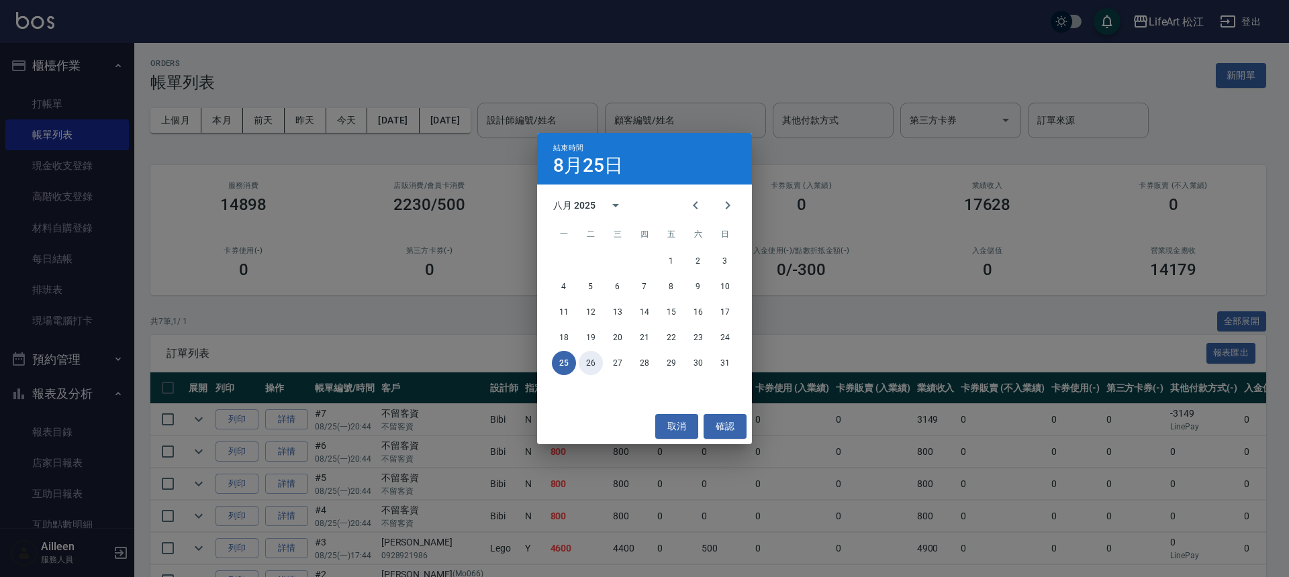
click at [593, 365] on button "26" at bounding box center [591, 363] width 24 height 24
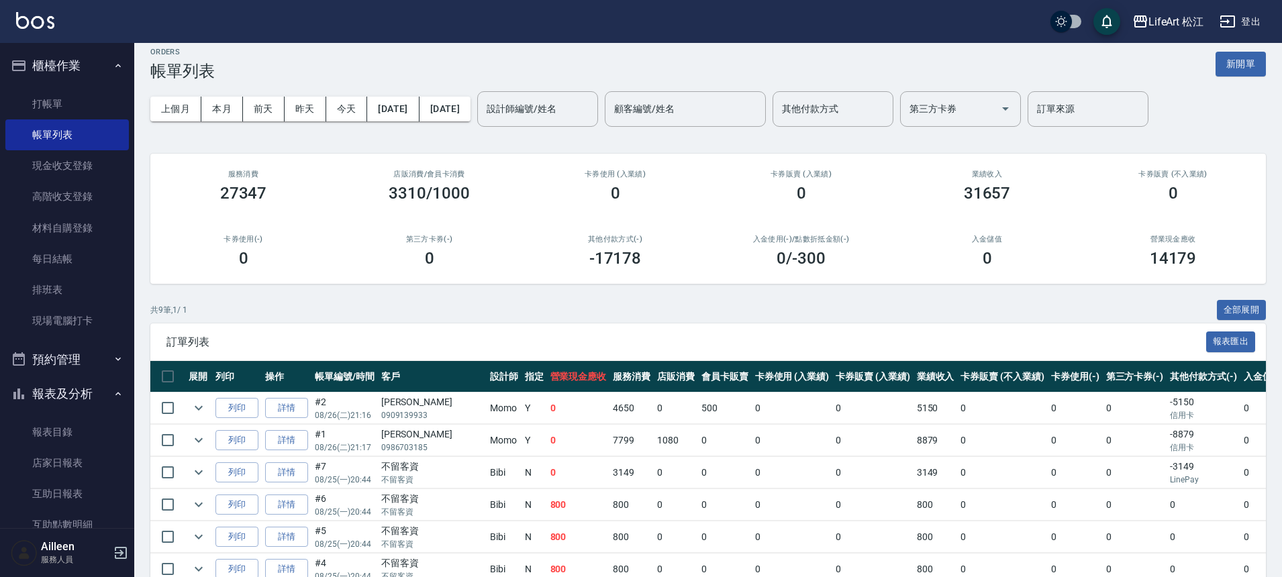
scroll to position [23, 0]
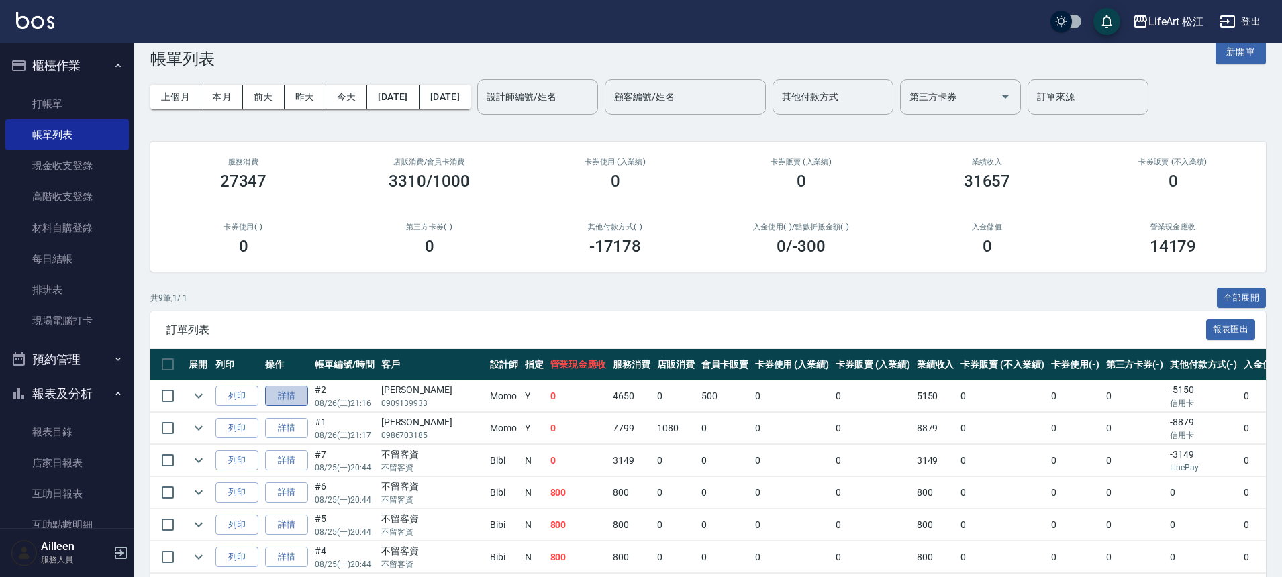
click at [295, 403] on link "詳情" at bounding box center [286, 396] width 43 height 21
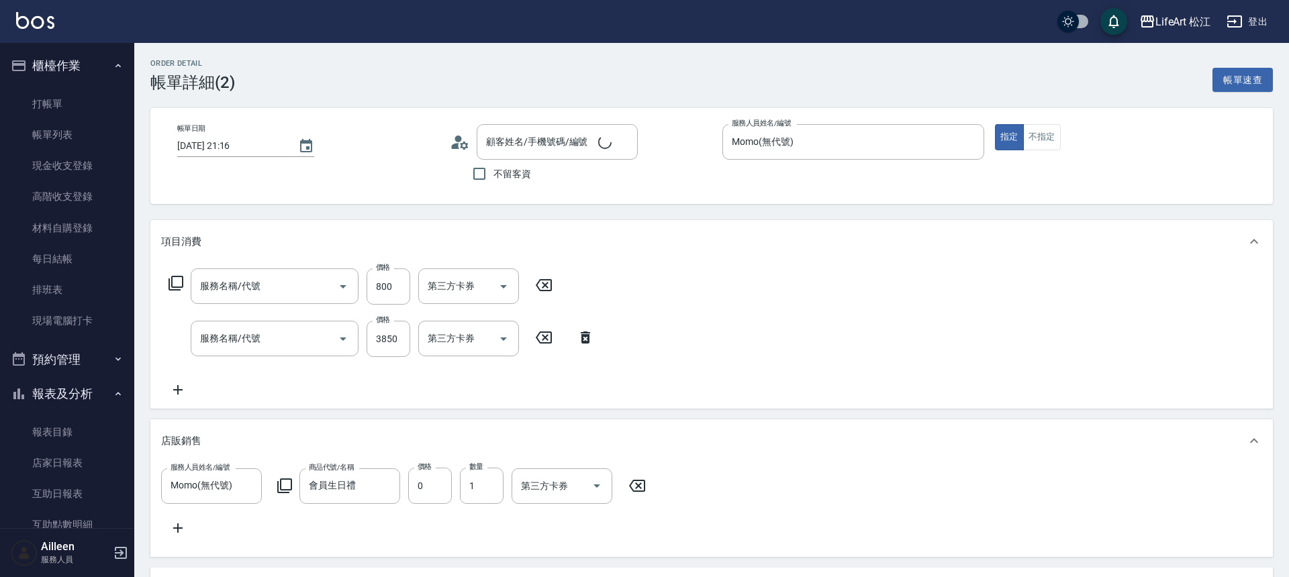
type input "[DATE] 21:16"
type input "Momo(無代號)"
type input "朋友剪"
type input "FB/Instagram"
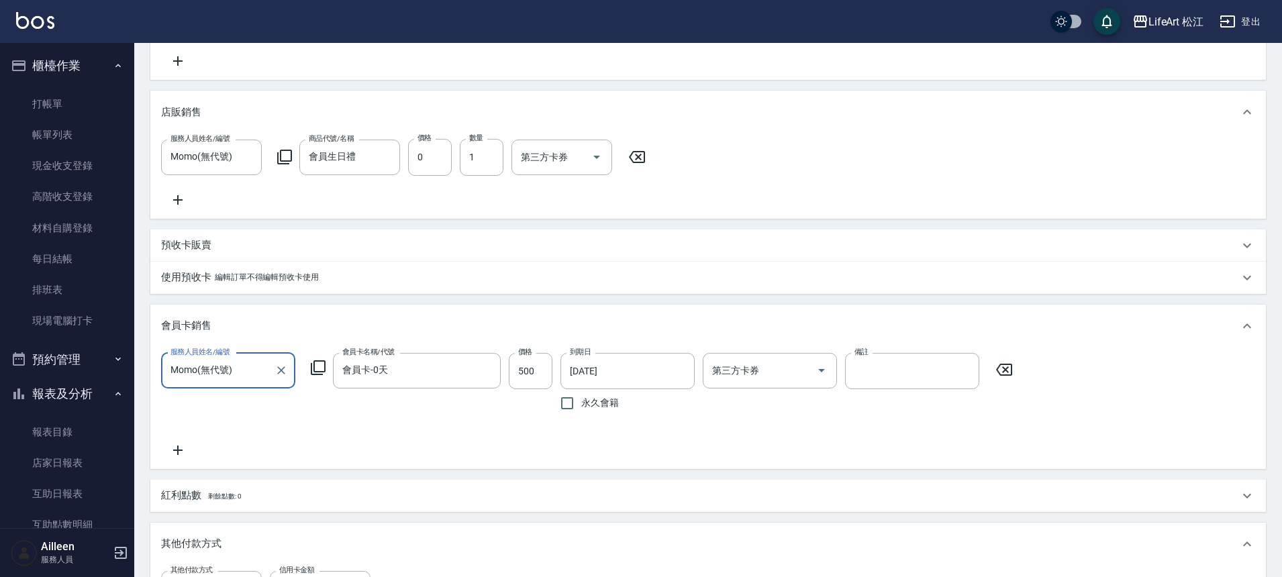
type input "201 剪髮(201)"
type input "701 染髮(701)"
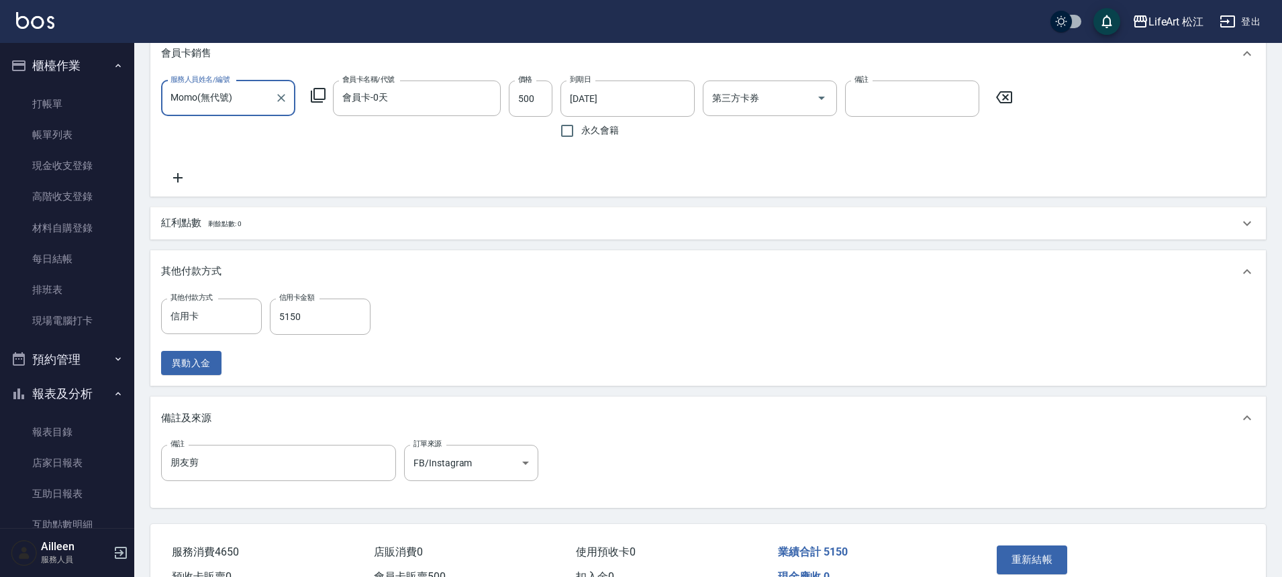
type input "[PERSON_NAME]/0909139933/"
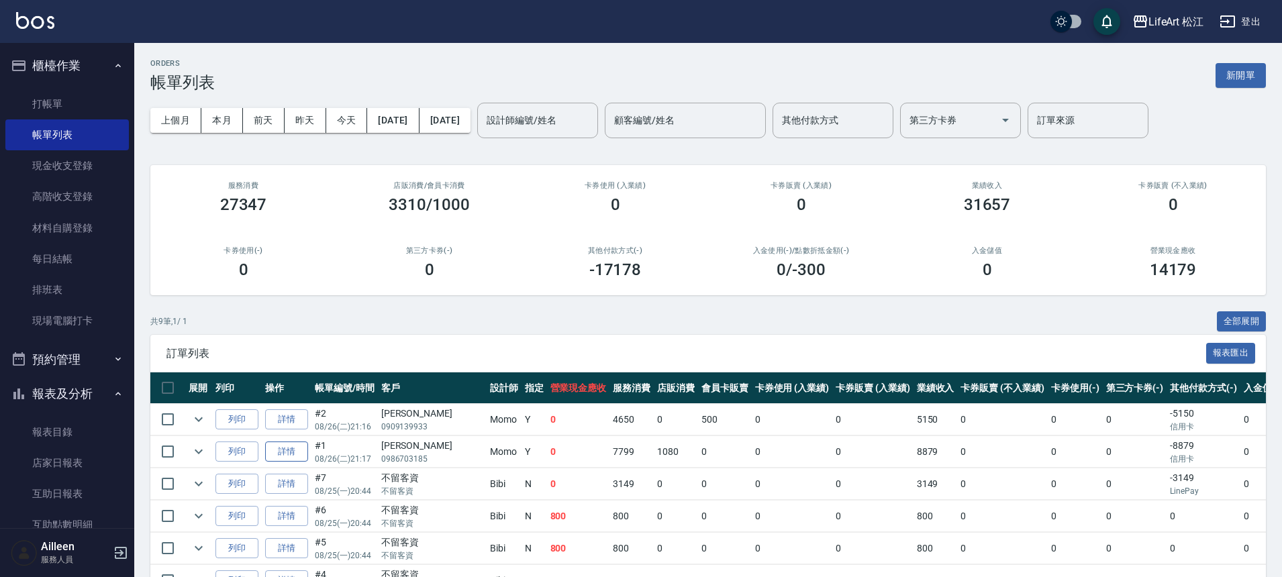
click at [301, 449] on link "詳情" at bounding box center [286, 452] width 43 height 21
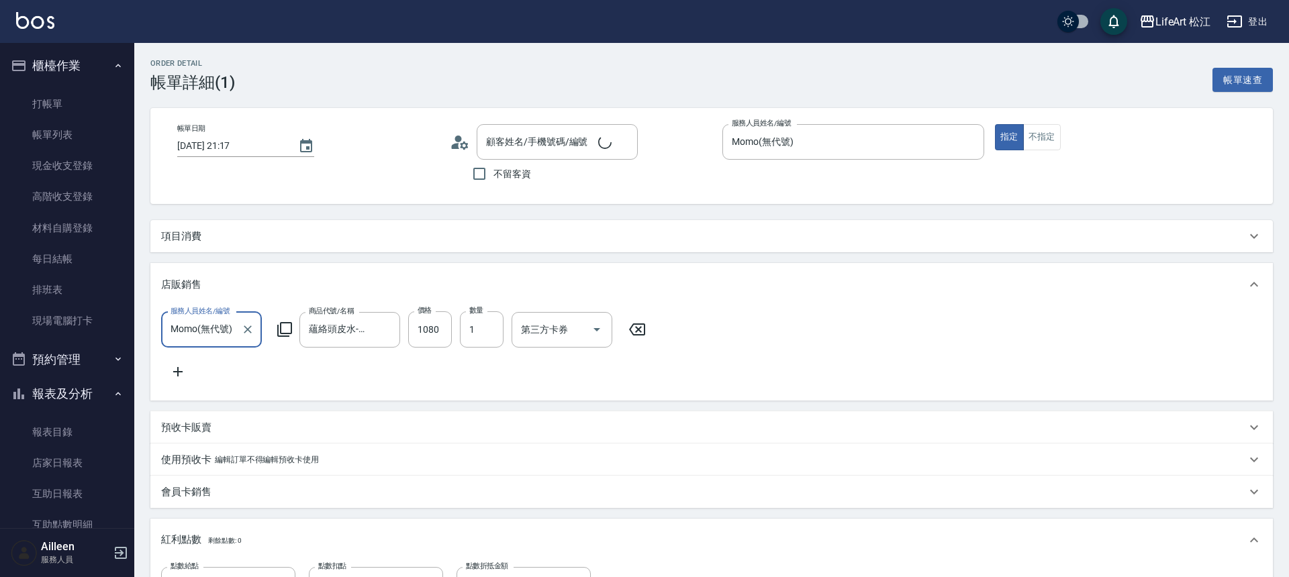
type input "[DATE] 21:17"
type input "Momo(無代號)"
type input "13"
type input "設計師個人line@"
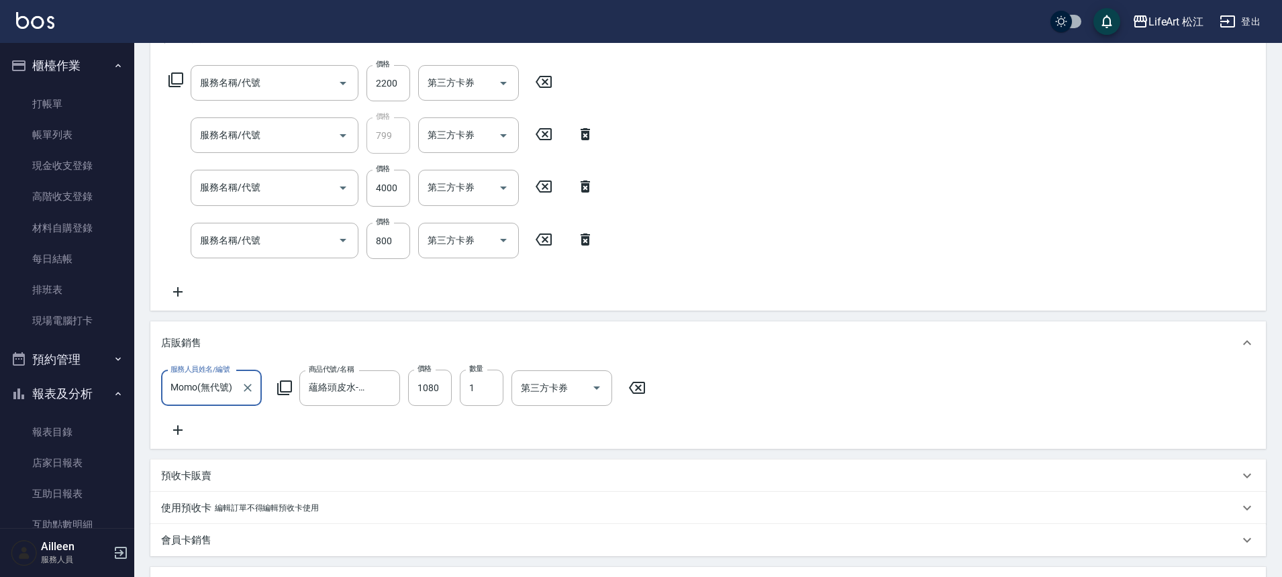
type input "[PERSON_NAME]/0986703185/"
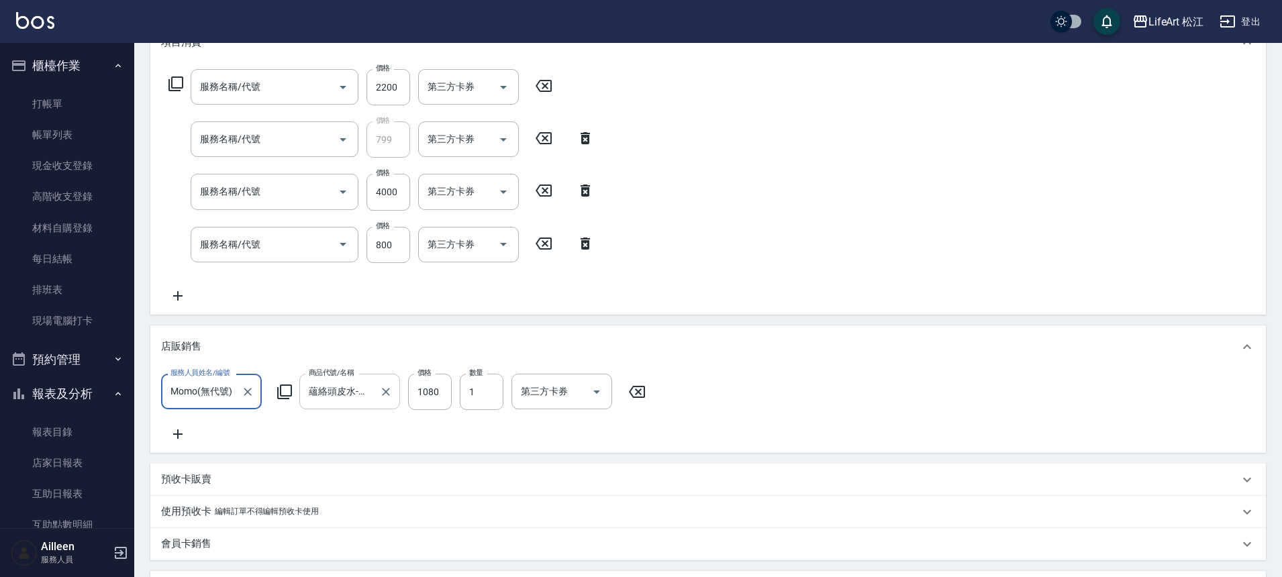
scroll to position [270, 0]
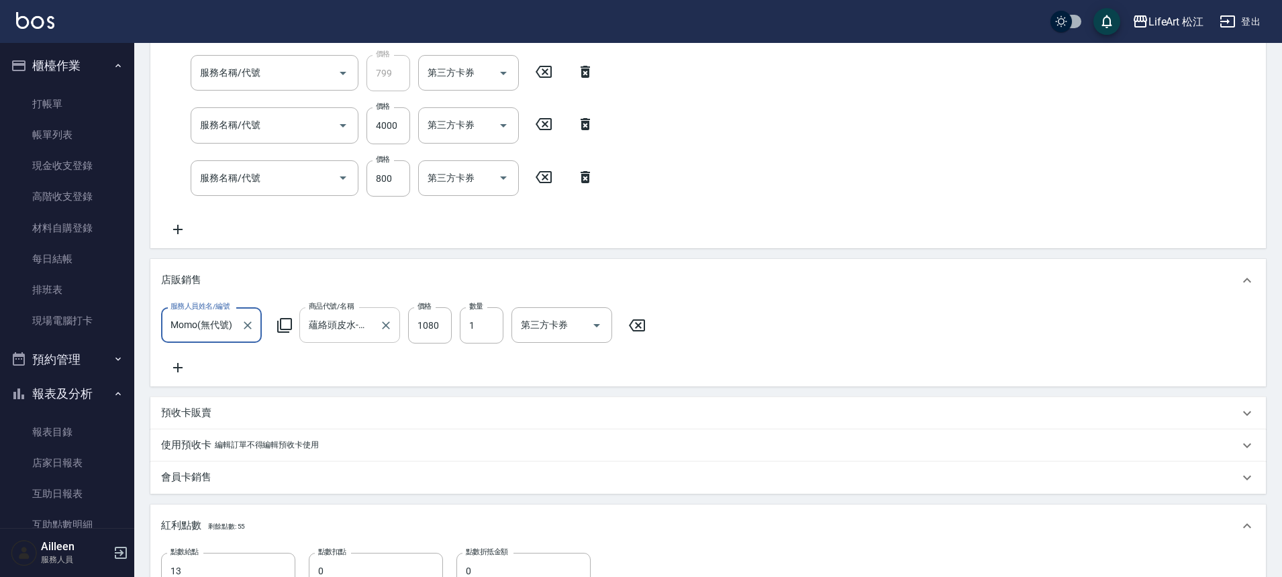
type input "607極光蘊護髮(607)"
type input "蘊洛頭皮加購799(401)"
type input "801 接髮(801)"
type input "201 剪髮(201)"
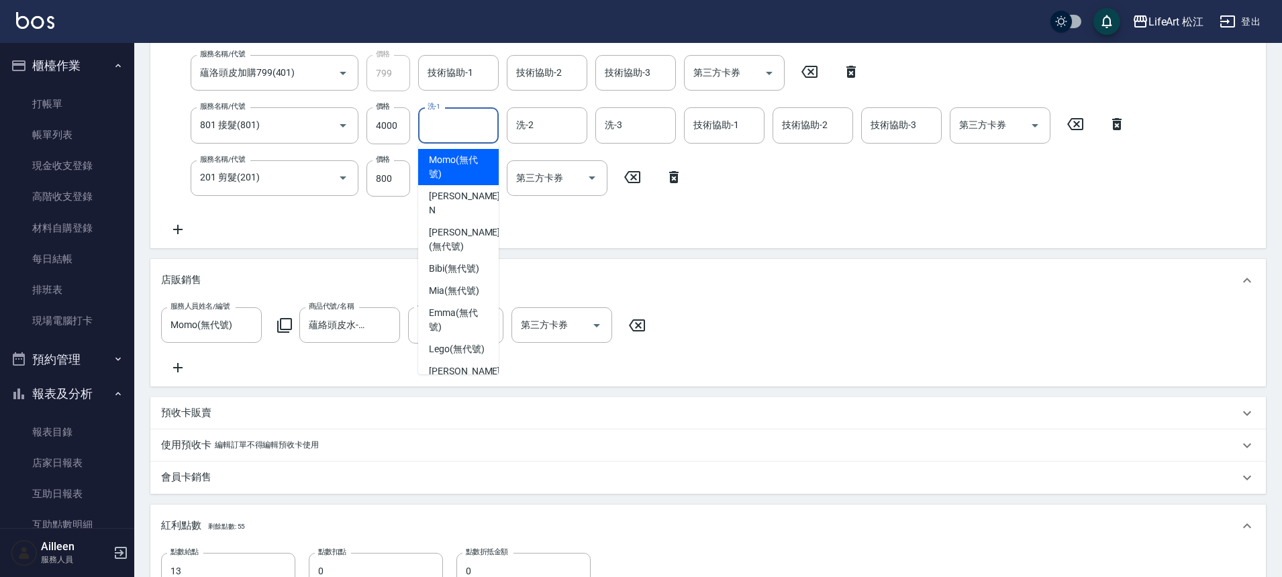
click at [468, 124] on input "洗-1" at bounding box center [458, 124] width 68 height 23
click at [458, 74] on div "技術協助-1 技術協助-1" at bounding box center [458, 73] width 81 height 36
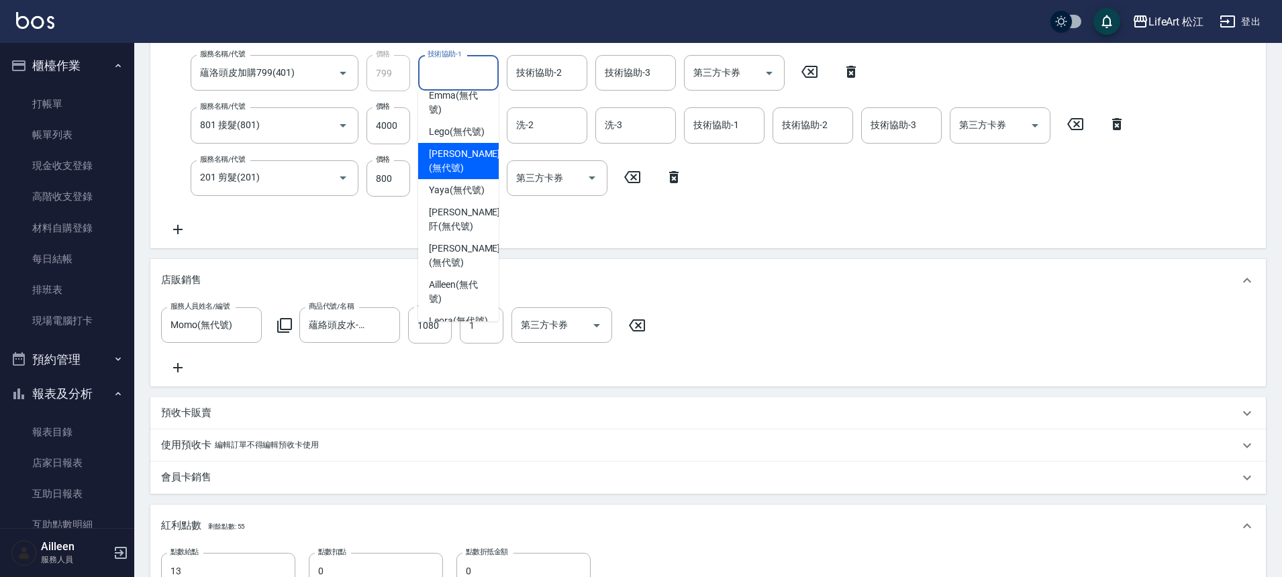
scroll to position [203, 0]
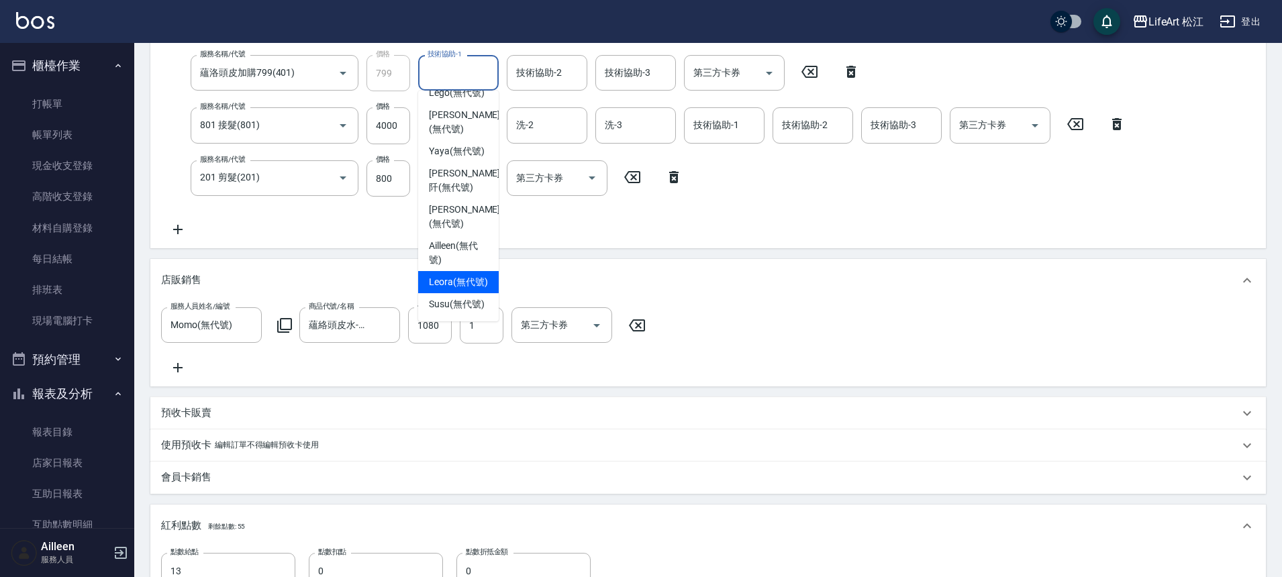
click at [464, 289] on span "Leora (無代號)" at bounding box center [458, 282] width 59 height 14
type input "Leora(無代號)"
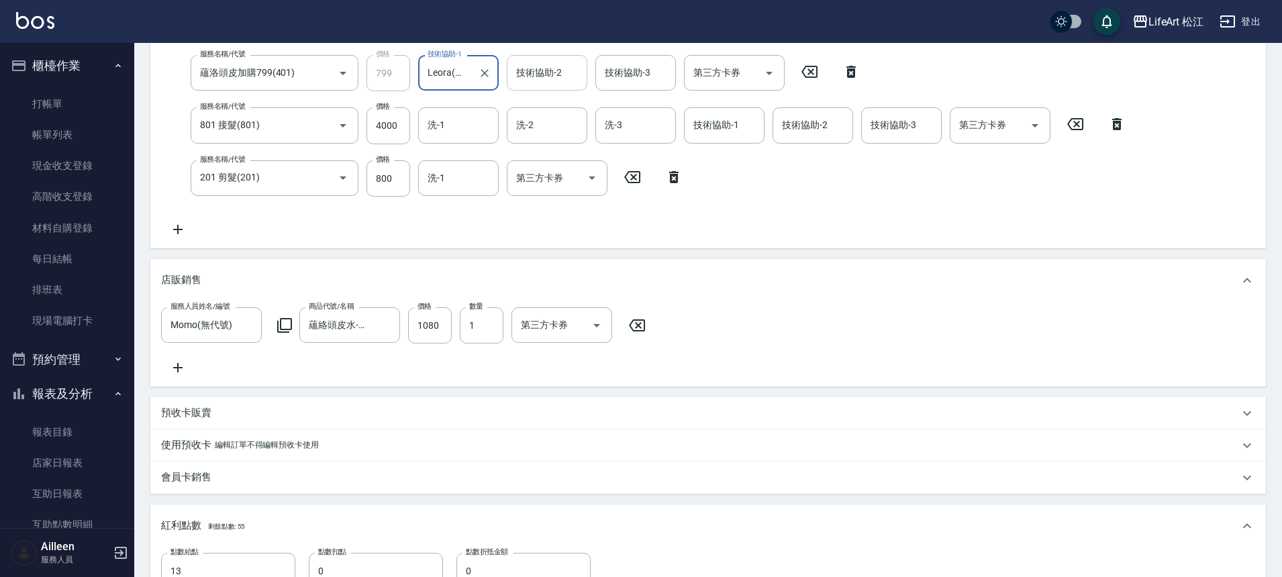
click at [545, 72] on div "技術協助-2 技術協助-2" at bounding box center [547, 73] width 81 height 36
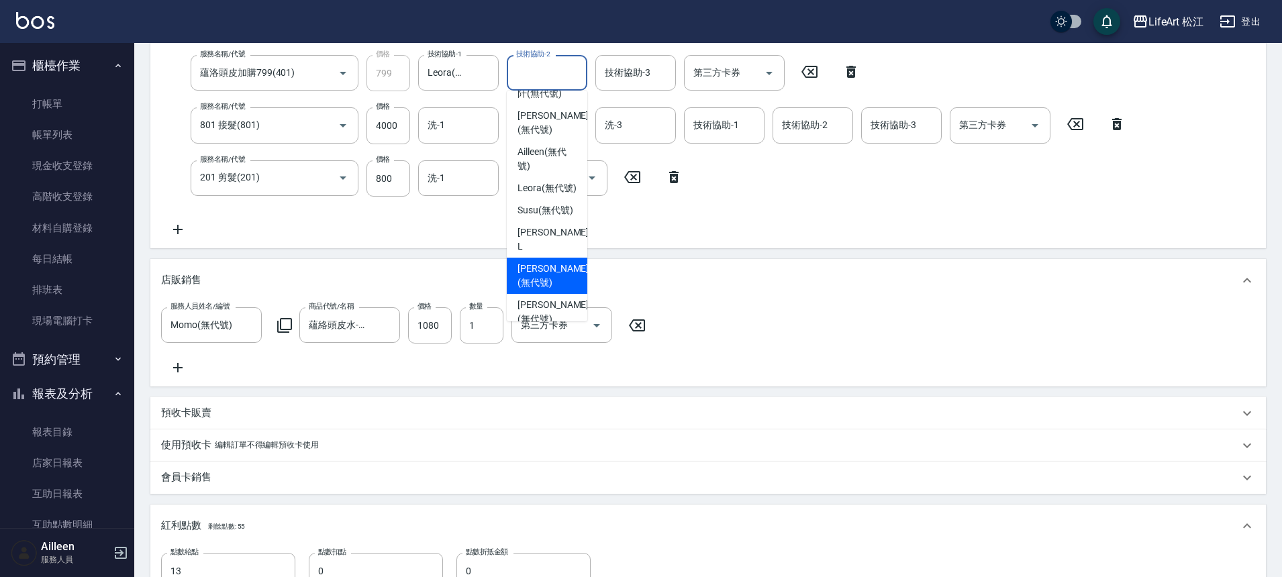
scroll to position [325, 0]
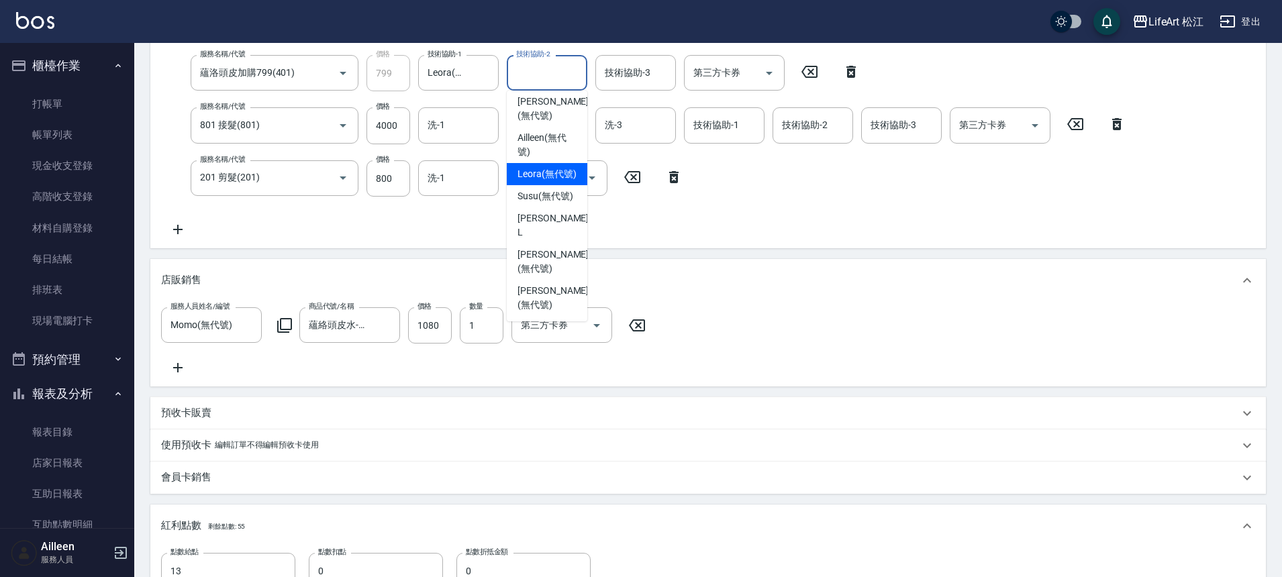
click at [538, 167] on span "Leora (無代號)" at bounding box center [547, 174] width 59 height 14
type input "Leora(無代號)"
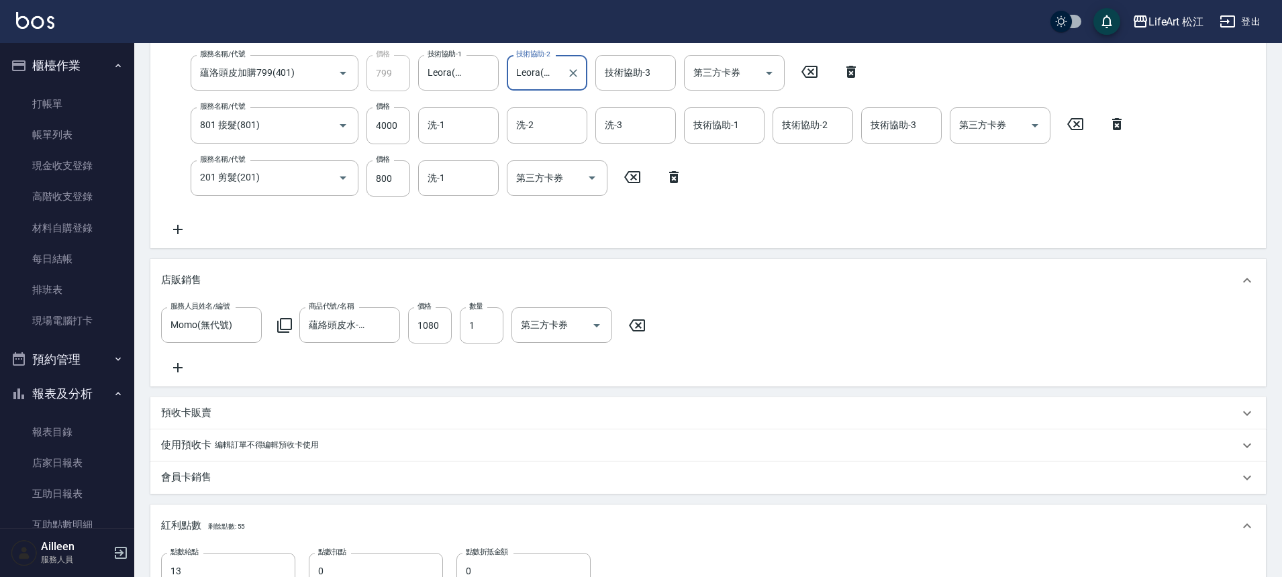
click at [642, 75] on div "技術協助-3 技術協助-3" at bounding box center [635, 73] width 81 height 36
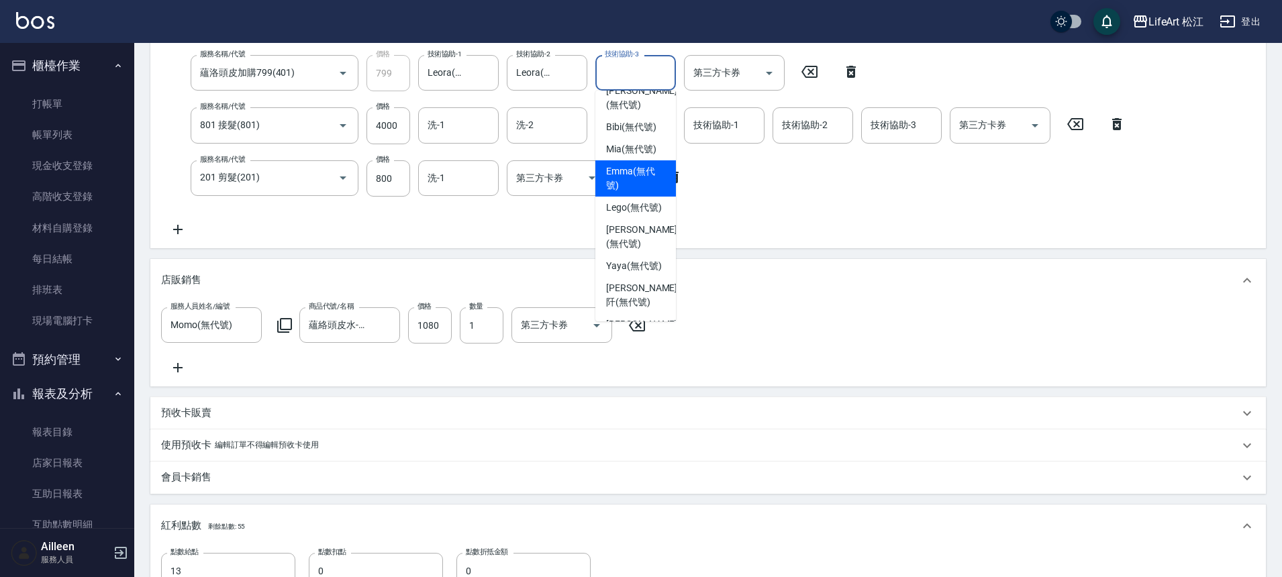
scroll to position [246, 0]
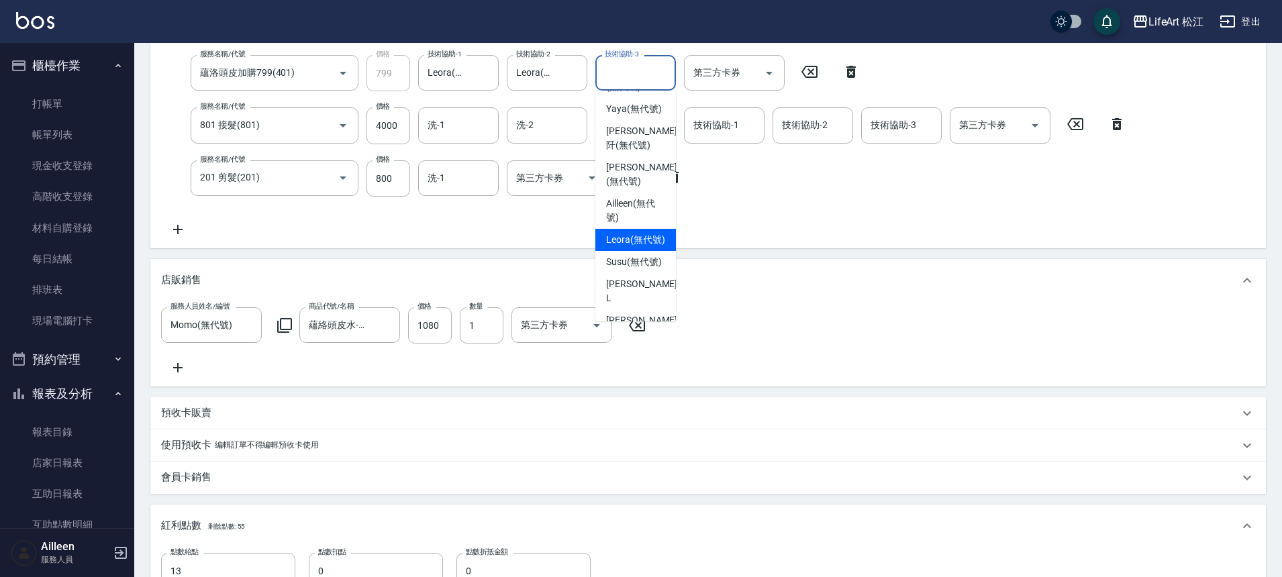
click at [629, 247] on span "Leora (無代號)" at bounding box center [635, 240] width 59 height 14
type input "Leora(無代號)"
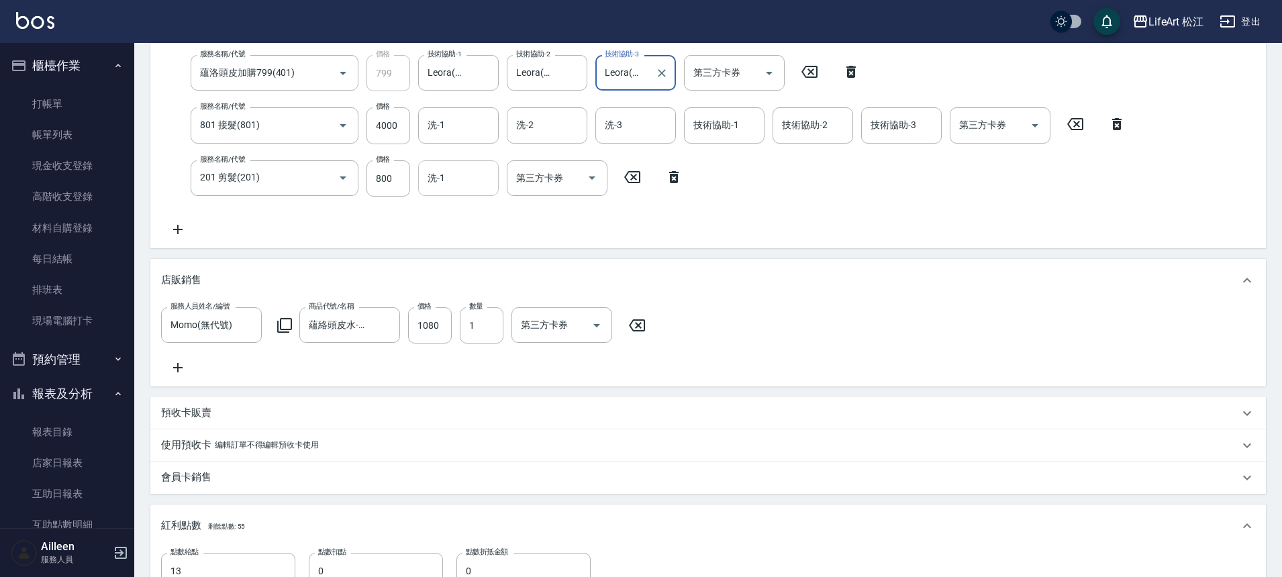
click at [456, 179] on input "洗-1" at bounding box center [458, 177] width 68 height 23
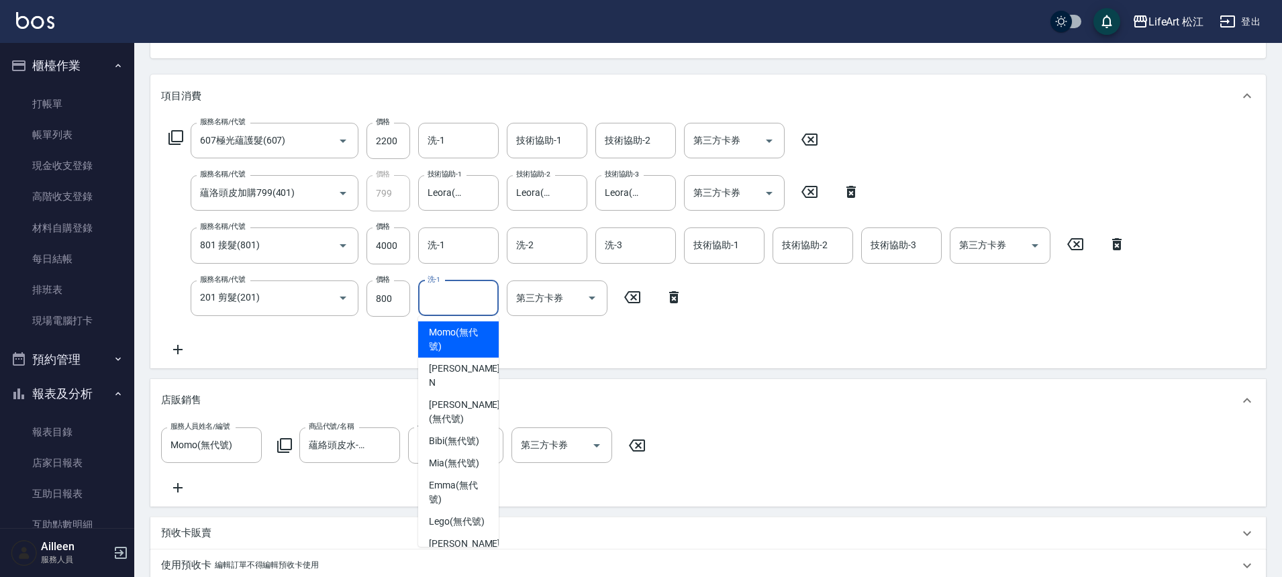
scroll to position [148, 0]
click at [448, 155] on div "洗-1" at bounding box center [458, 143] width 81 height 36
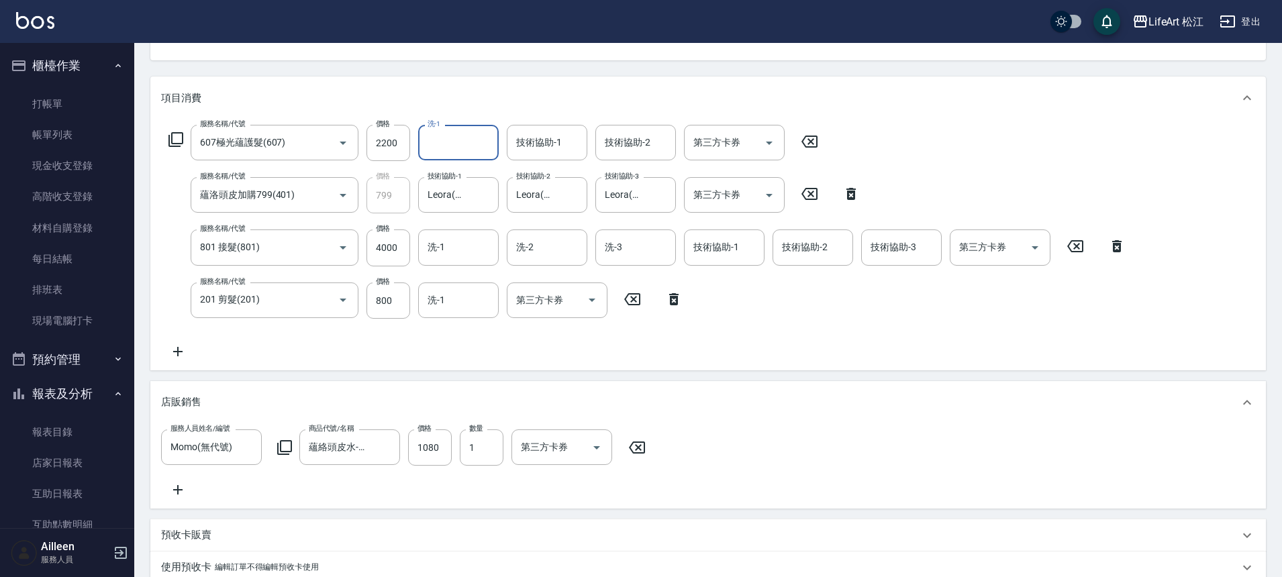
click at [452, 145] on input "洗-1" at bounding box center [458, 142] width 68 height 23
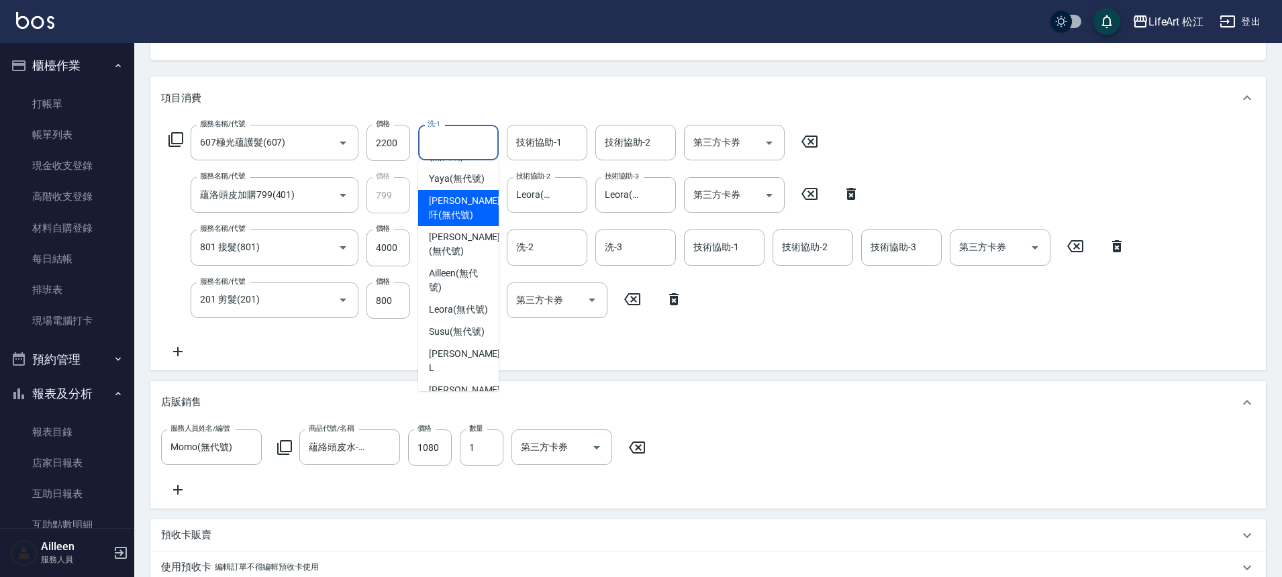
scroll to position [281, 0]
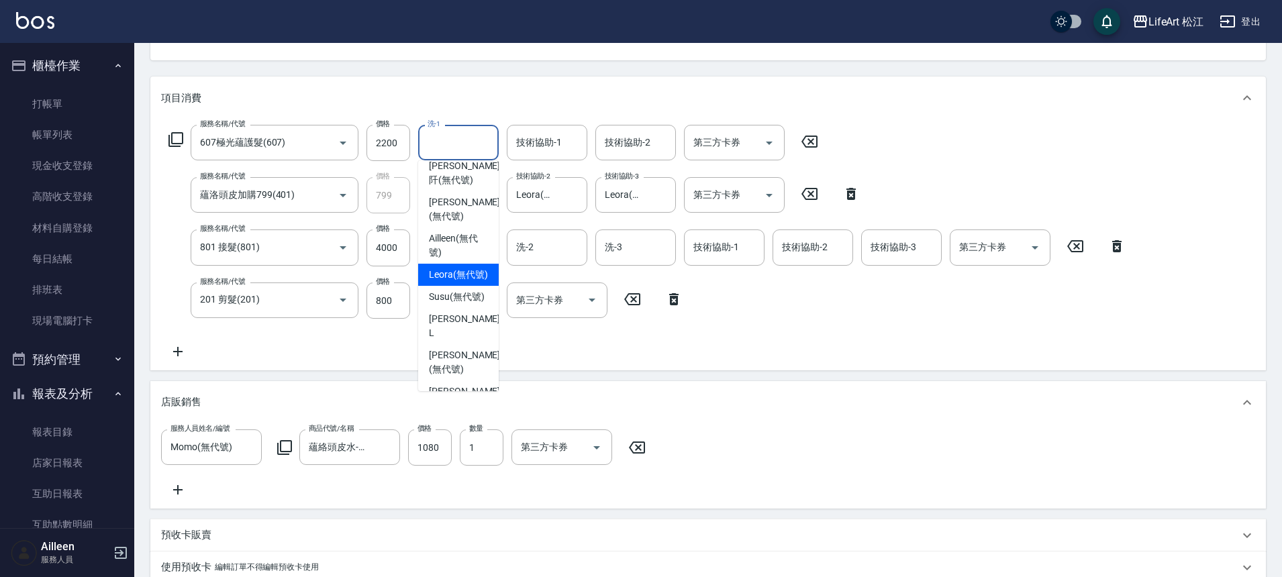
click at [458, 277] on span "Leora (無代號)" at bounding box center [458, 275] width 59 height 14
type input "Leora(無代號)"
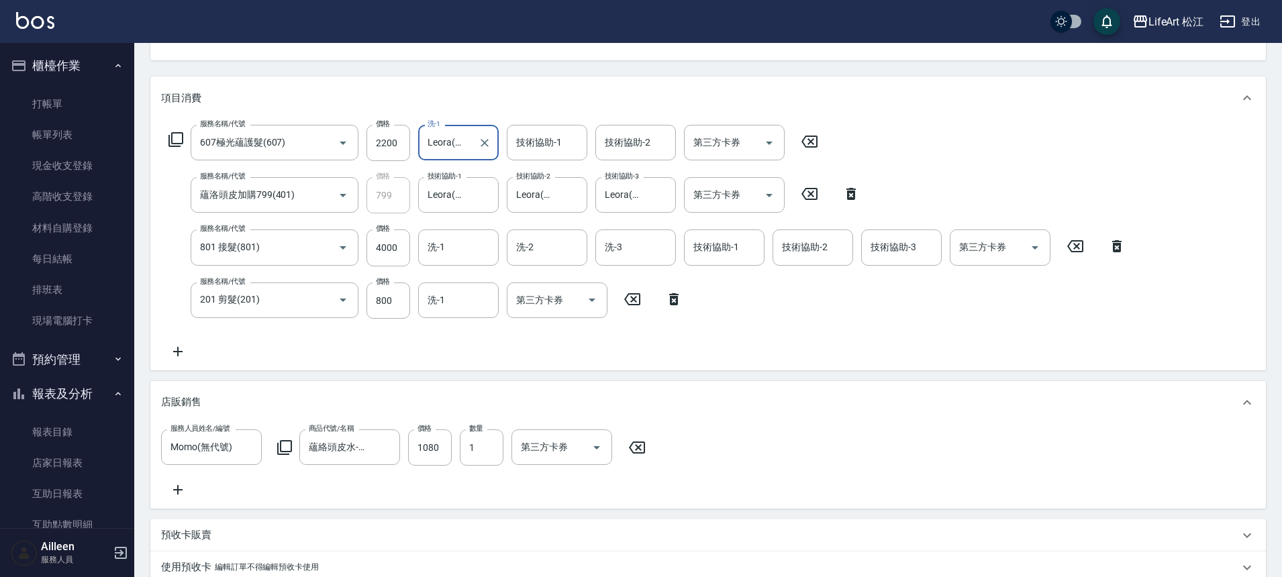
click at [529, 138] on div "技術協助-1 技術協助-1" at bounding box center [547, 143] width 81 height 36
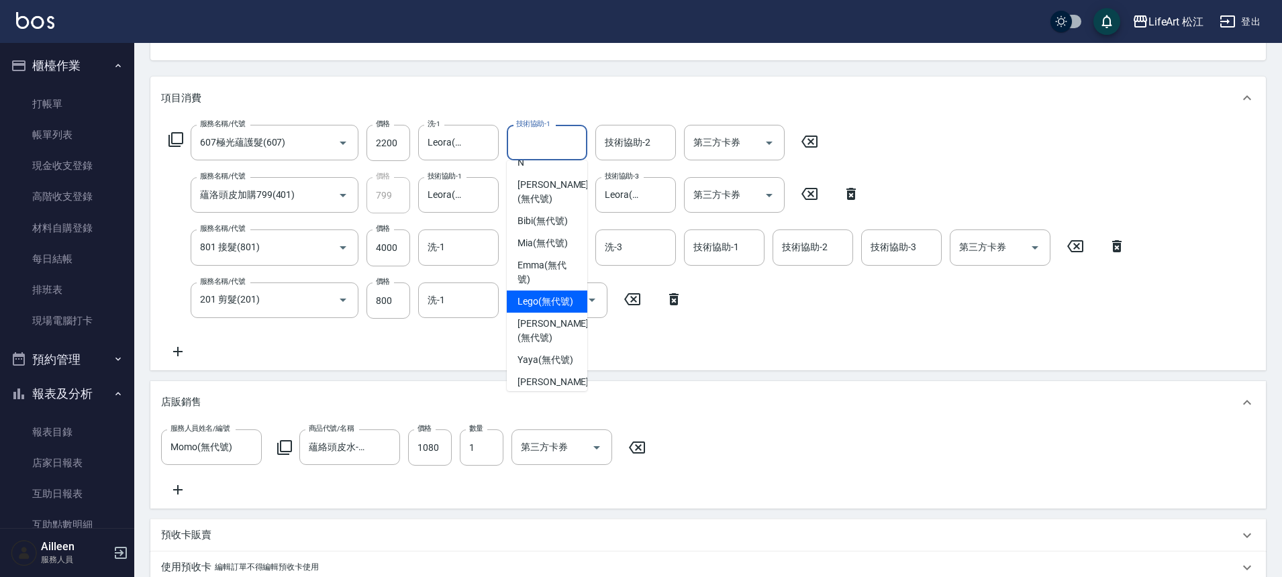
scroll to position [291, 0]
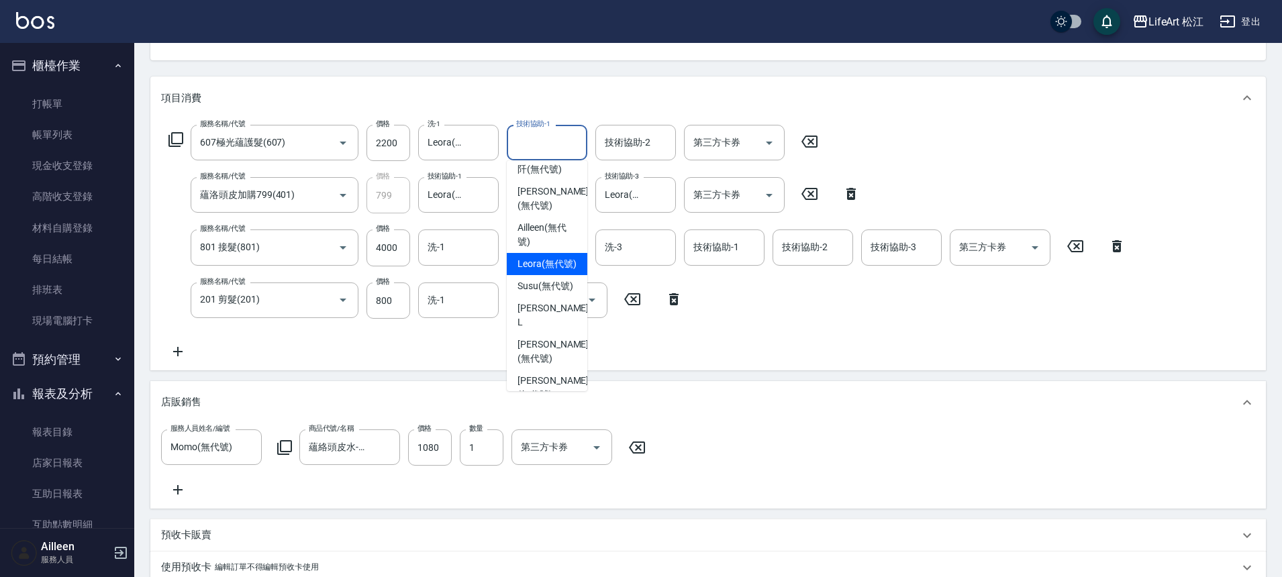
click at [556, 269] on span "Leora (無代號)" at bounding box center [547, 264] width 59 height 14
type input "Leora(無代號)"
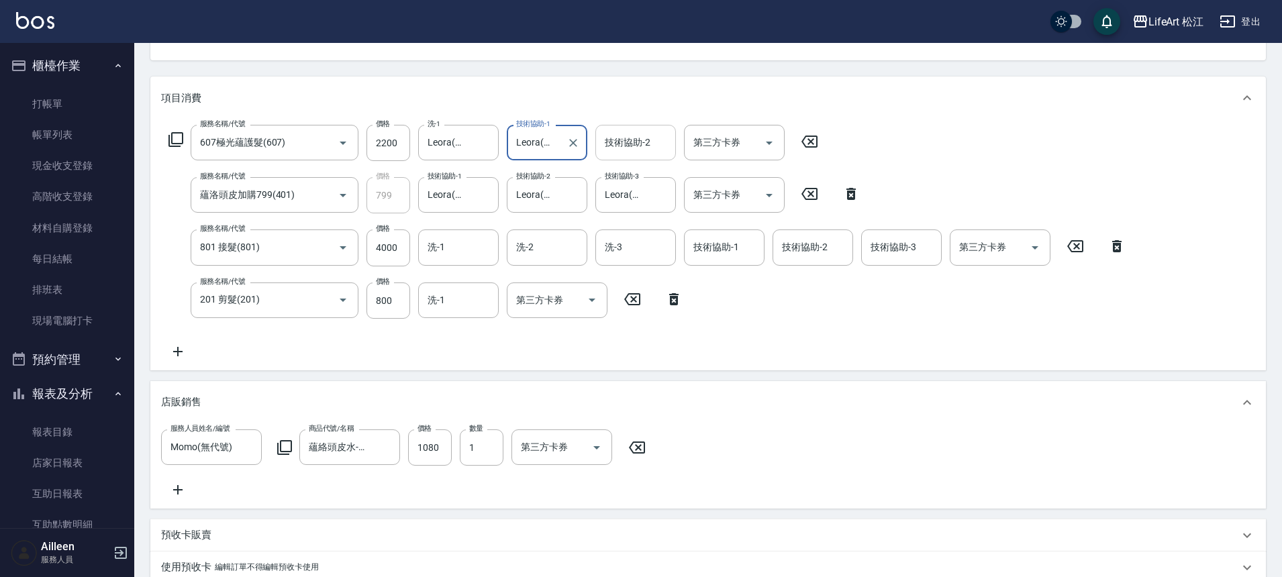
click at [622, 136] on div "技術協助-2 技術協助-2" at bounding box center [635, 143] width 81 height 36
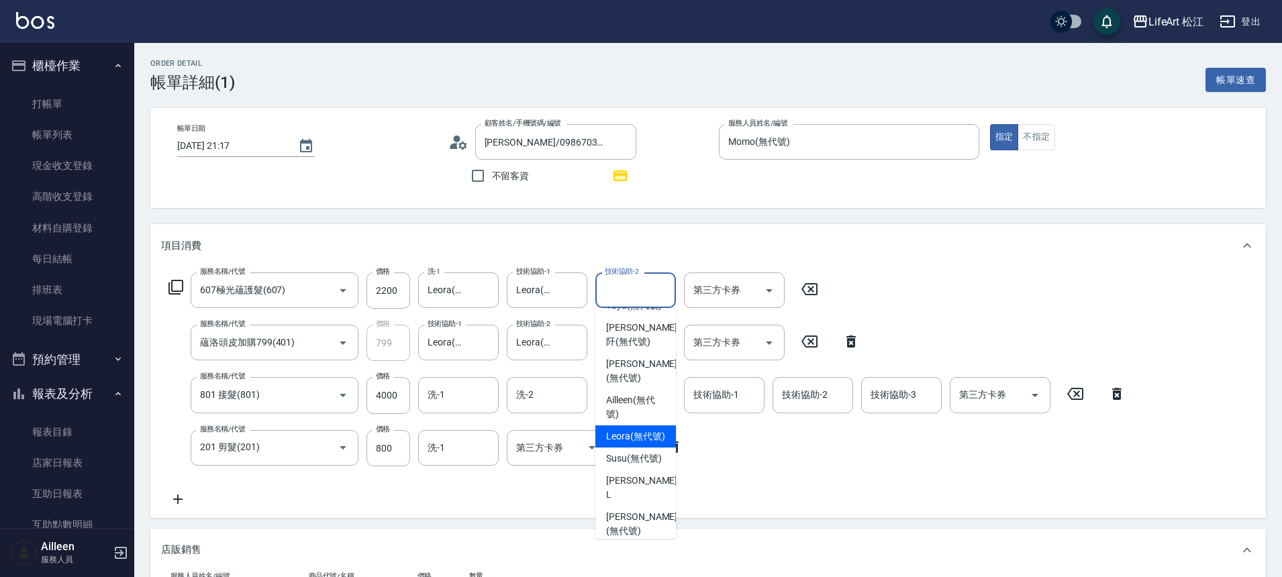
scroll to position [268, 0]
click at [624, 442] on span "Leora (無代號)" at bounding box center [635, 435] width 59 height 14
type input "Leora(無代號)"
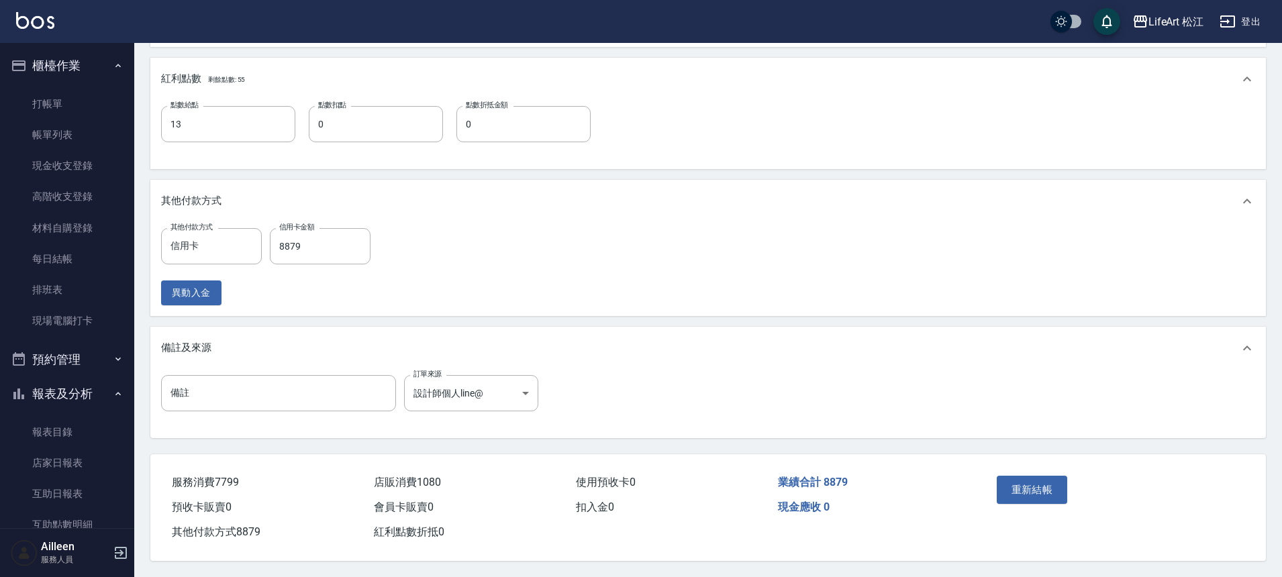
scroll to position [733, 0]
click at [309, 239] on input "8879" at bounding box center [320, 246] width 101 height 36
type input "8879"
click at [1033, 485] on button "重新結帳" at bounding box center [1032, 490] width 71 height 28
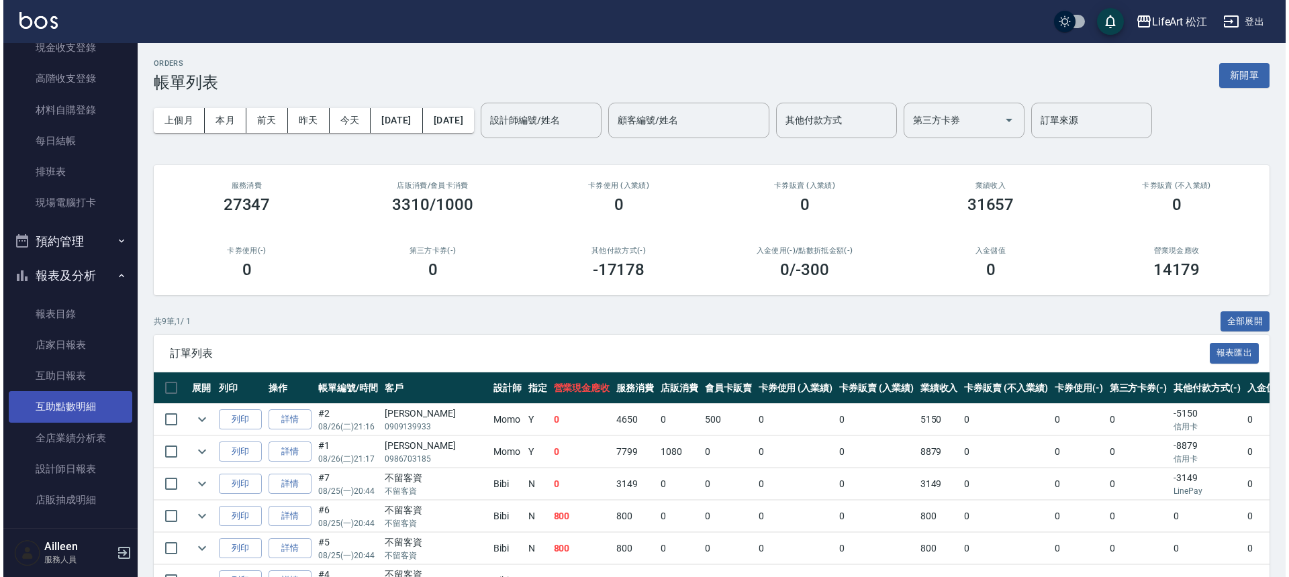
scroll to position [119, 0]
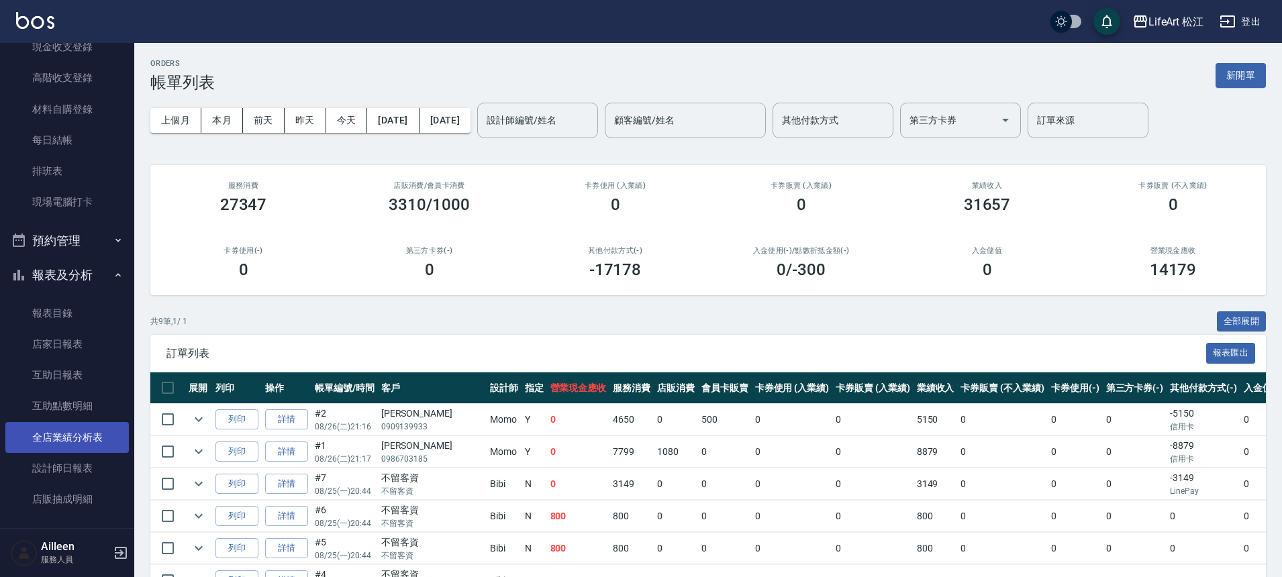
click at [66, 443] on link "全店業績分析表" at bounding box center [67, 437] width 124 height 31
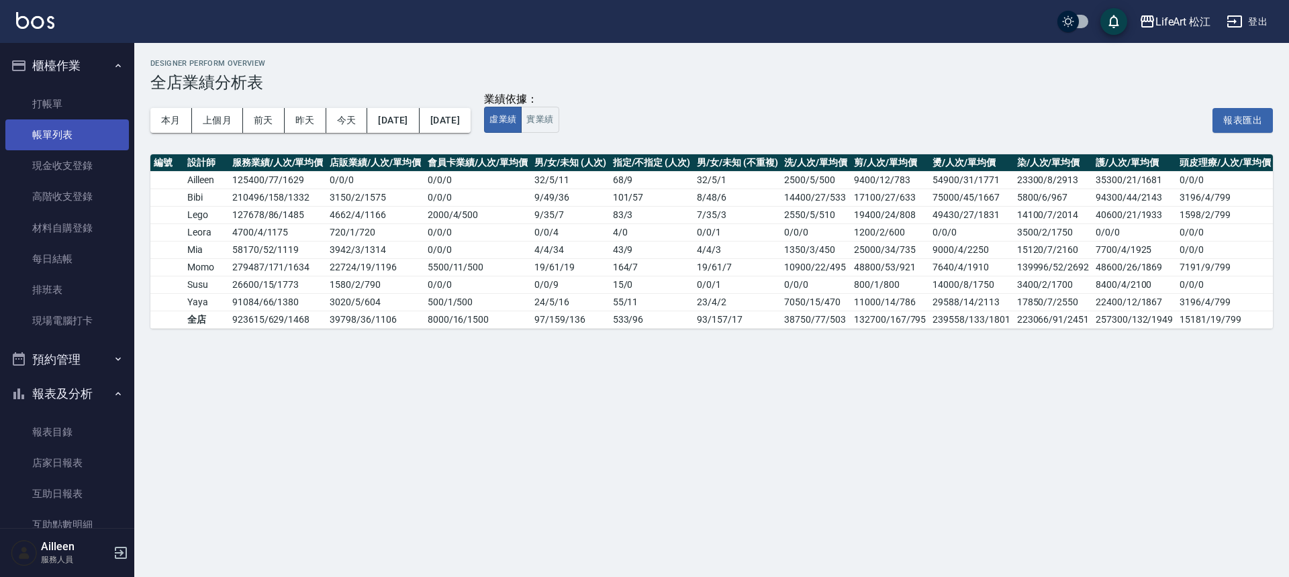
click at [70, 127] on link "帳單列表" at bounding box center [67, 134] width 124 height 31
